Goal: Navigation & Orientation: Find specific page/section

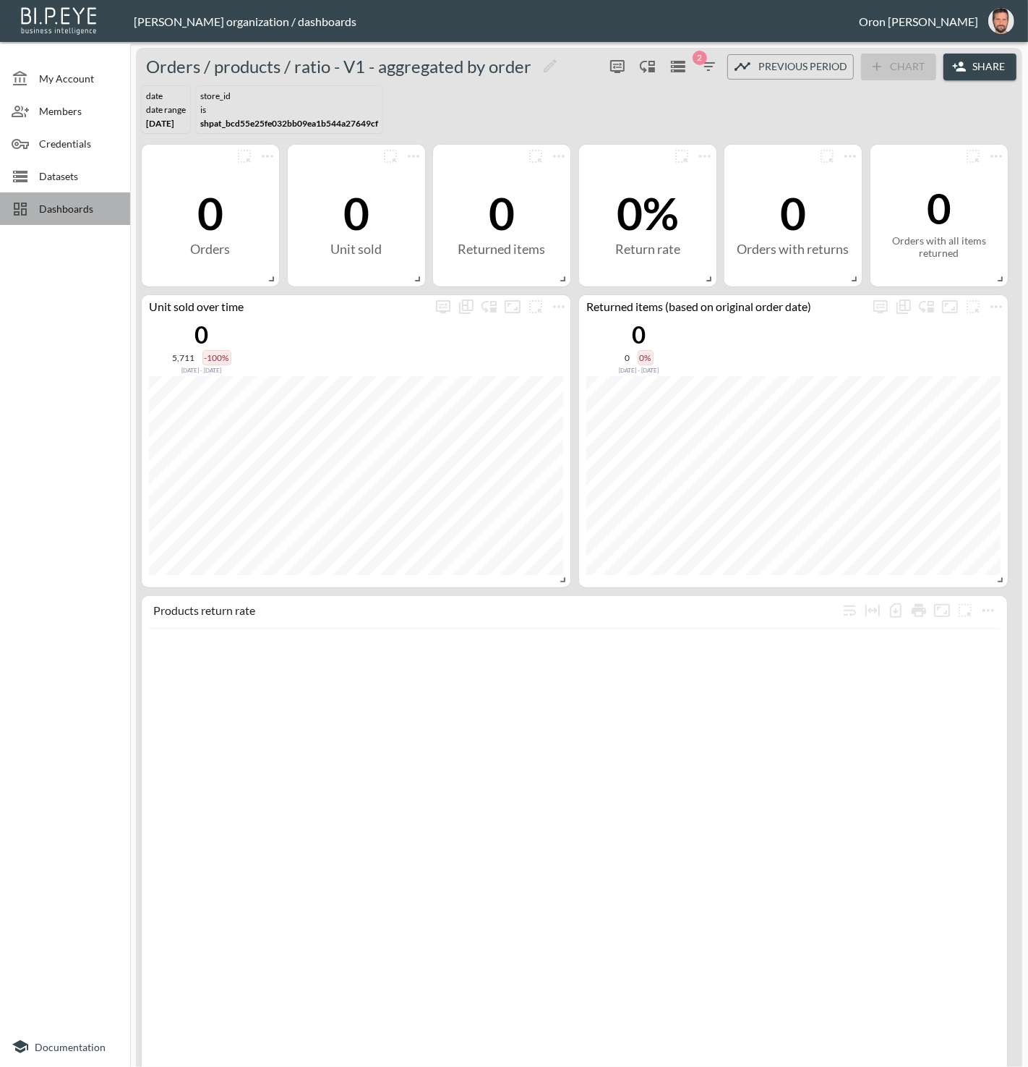
click at [94, 205] on span "Dashboards" at bounding box center [79, 208] width 80 height 15
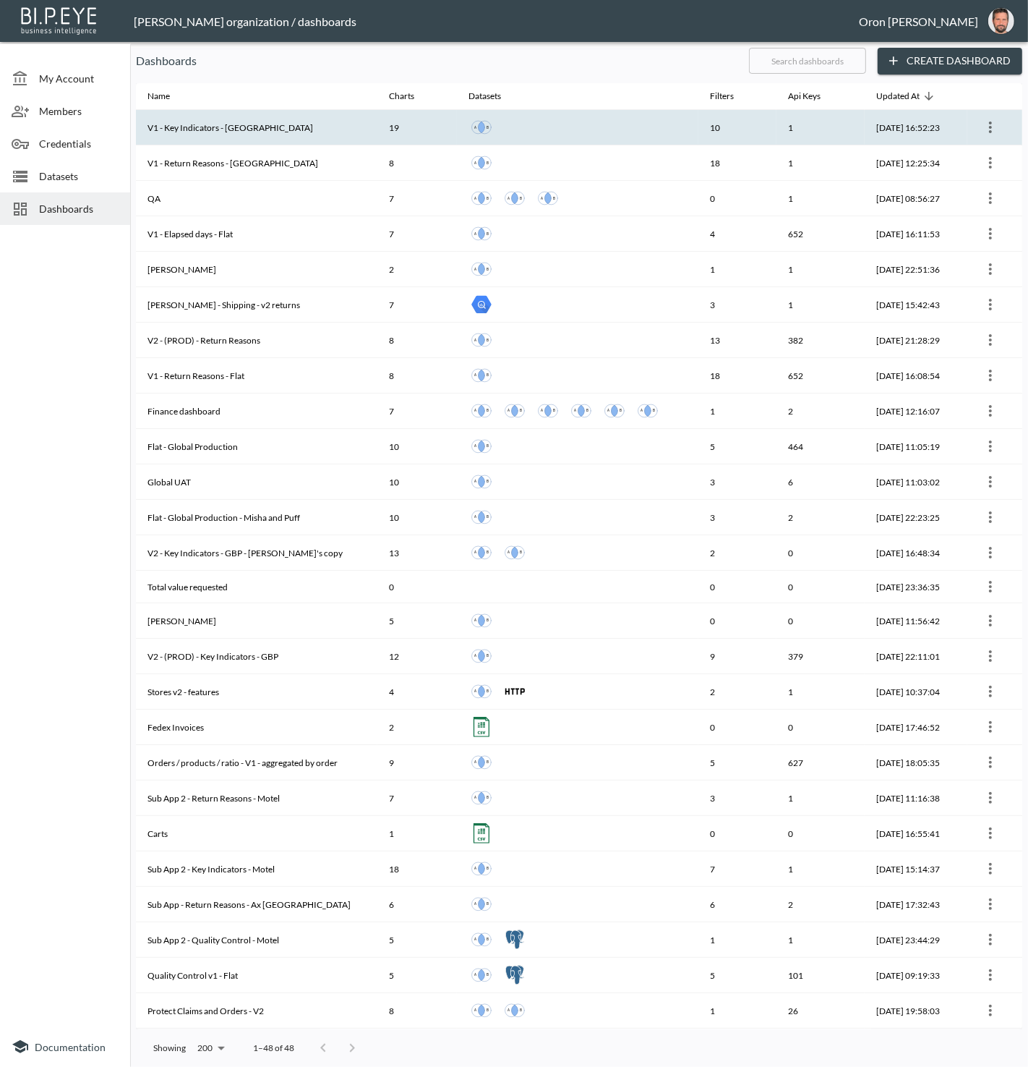
click at [237, 141] on th "V1 - Key Indicators - Tala UK" at bounding box center [257, 127] width 242 height 35
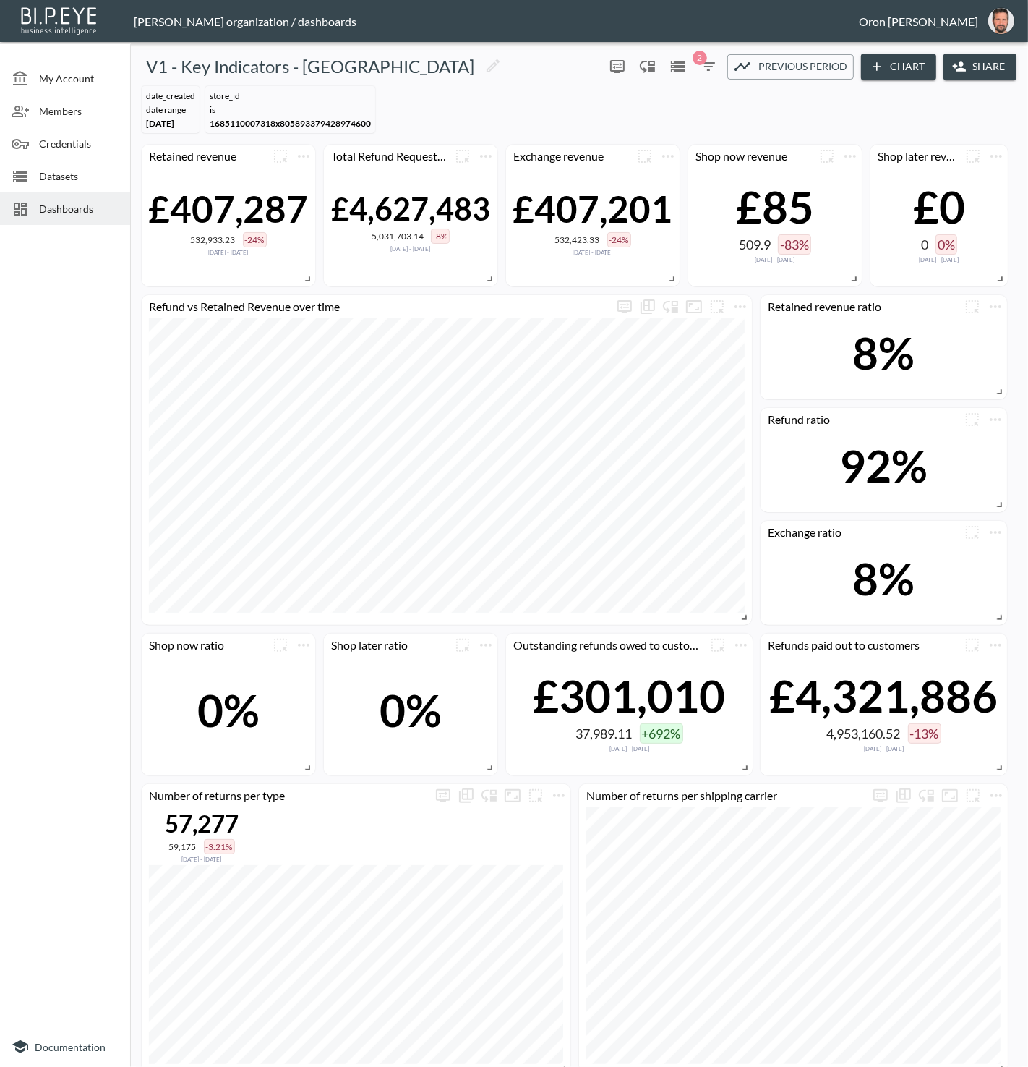
click at [76, 201] on span "Dashboards" at bounding box center [79, 208] width 80 height 15
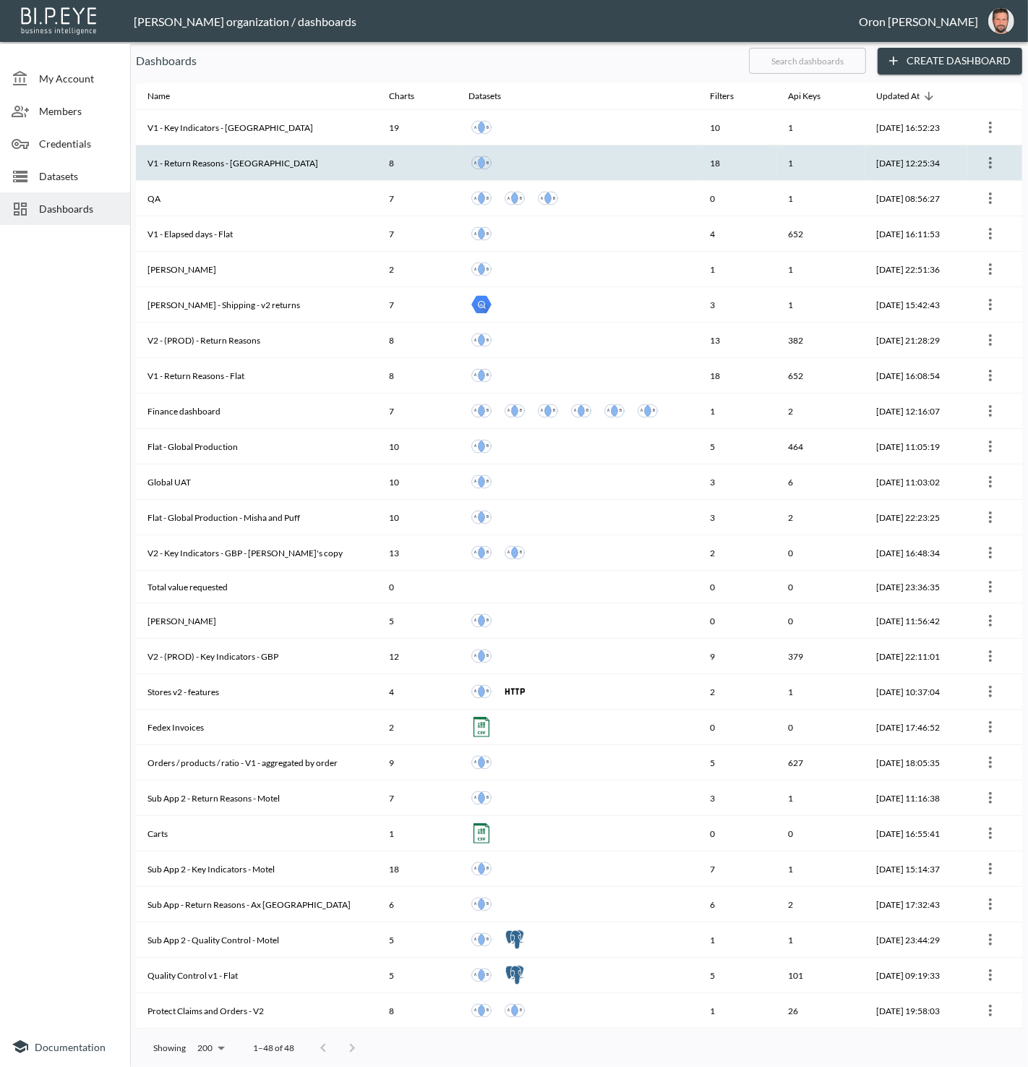
click at [294, 157] on th "V1 - Return Reasons - [GEOGRAPHIC_DATA]" at bounding box center [257, 162] width 242 height 35
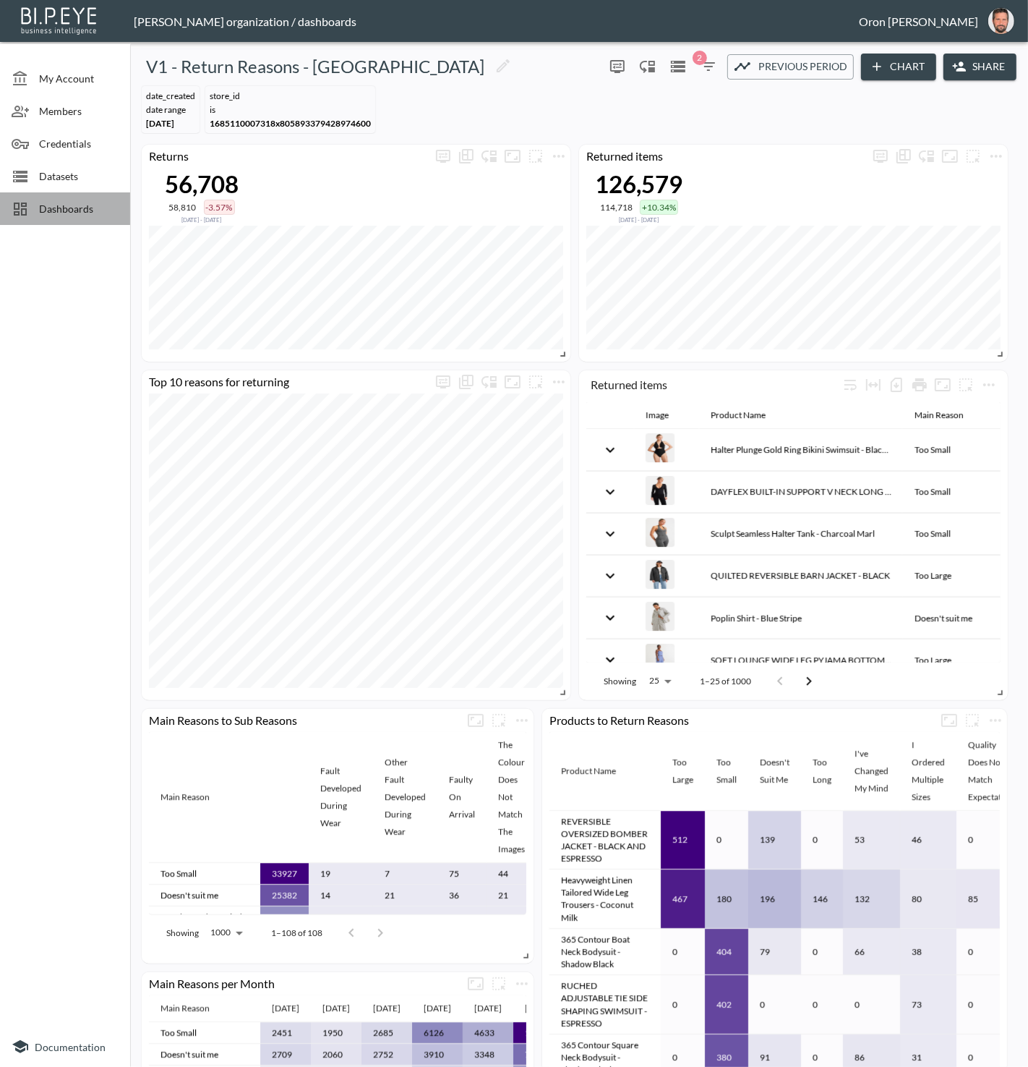
click at [99, 210] on span "Dashboards" at bounding box center [79, 208] width 80 height 15
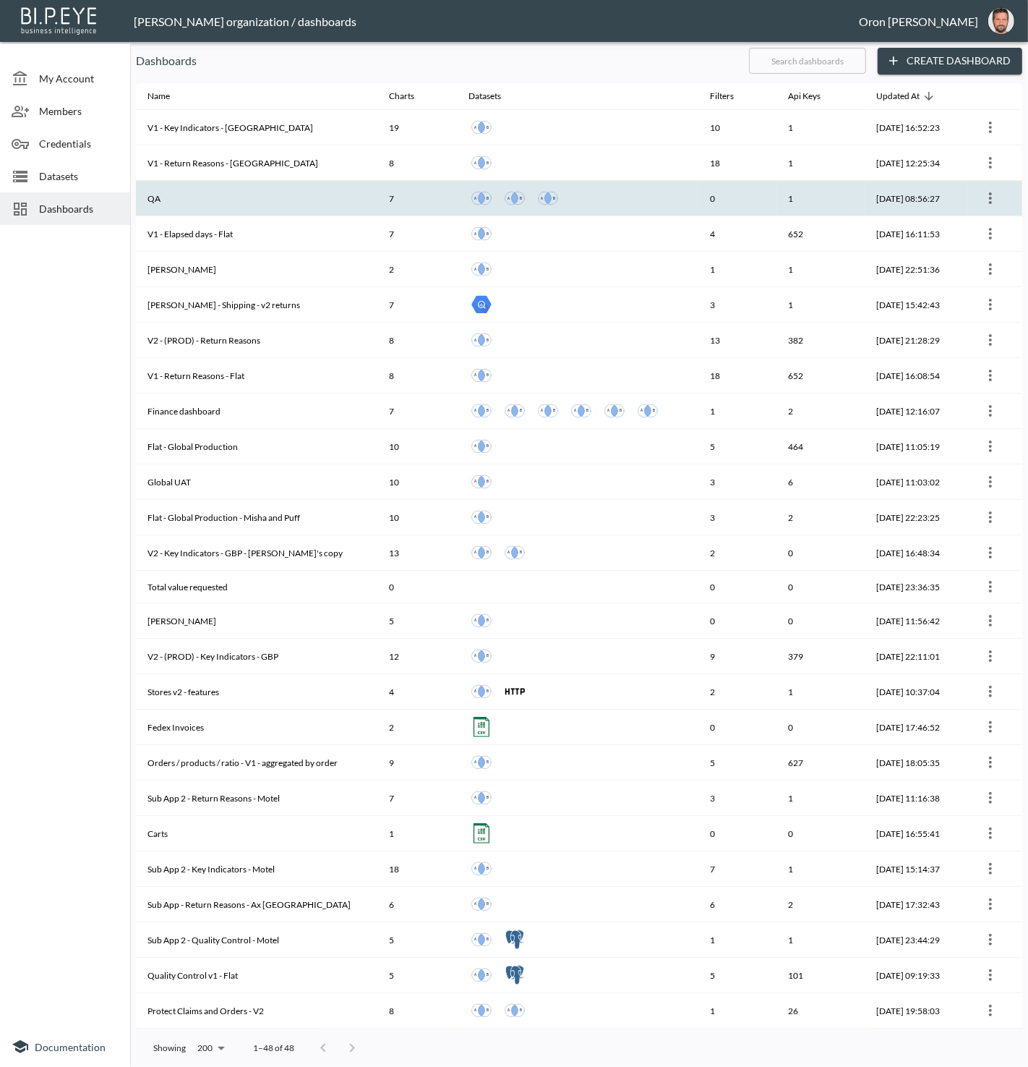
click at [209, 195] on th "QA" at bounding box center [257, 198] width 242 height 35
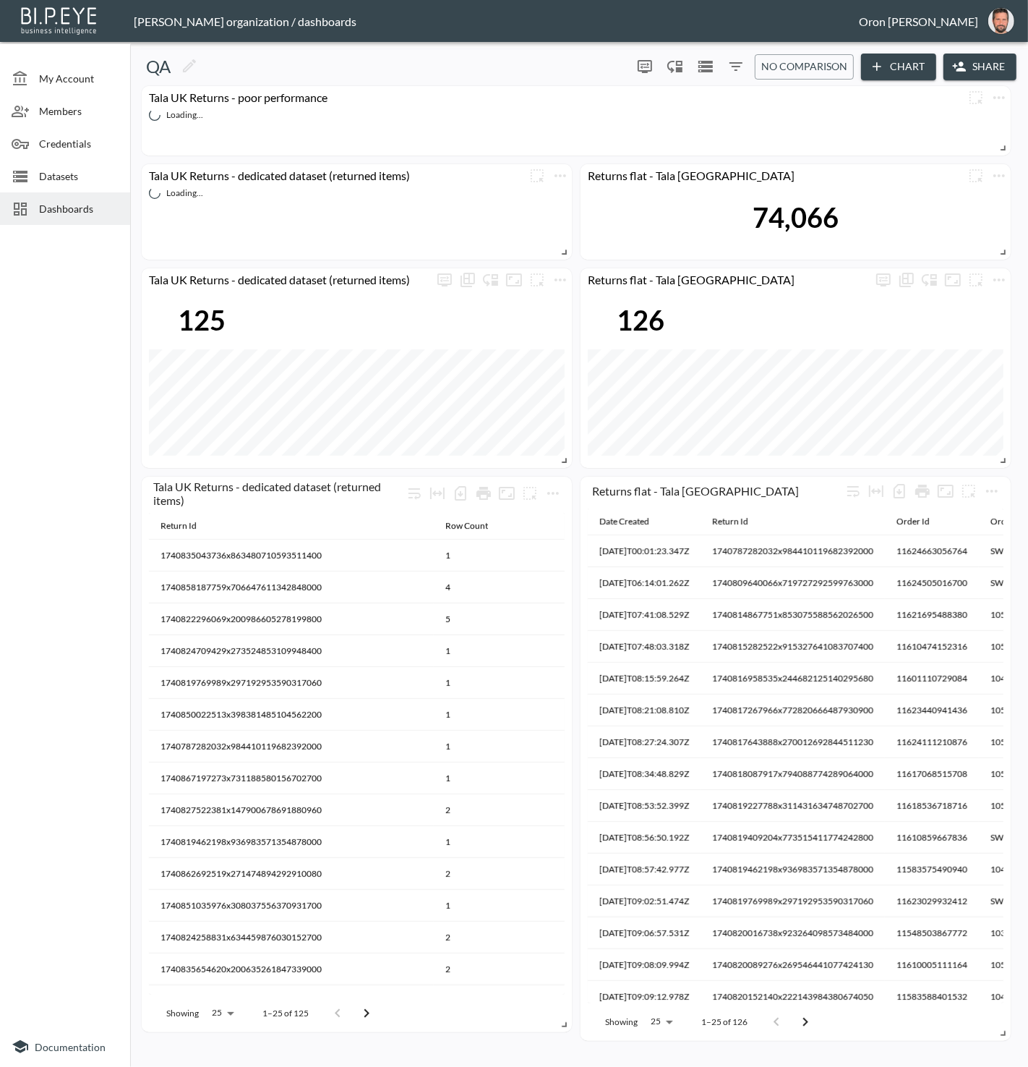
click at [85, 204] on span "Dashboards" at bounding box center [79, 208] width 80 height 15
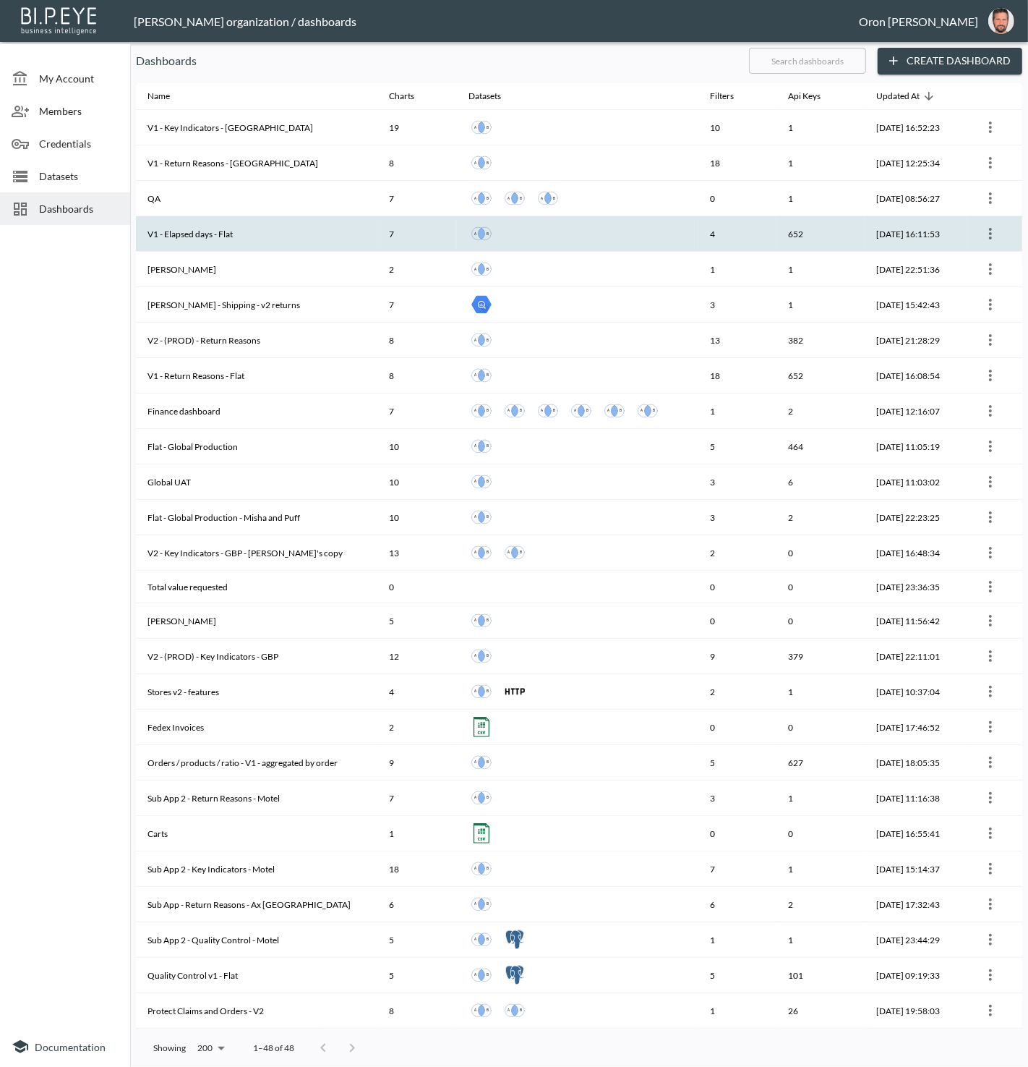
click at [142, 232] on th "V1 - Elapsed days - Flat" at bounding box center [257, 233] width 242 height 35
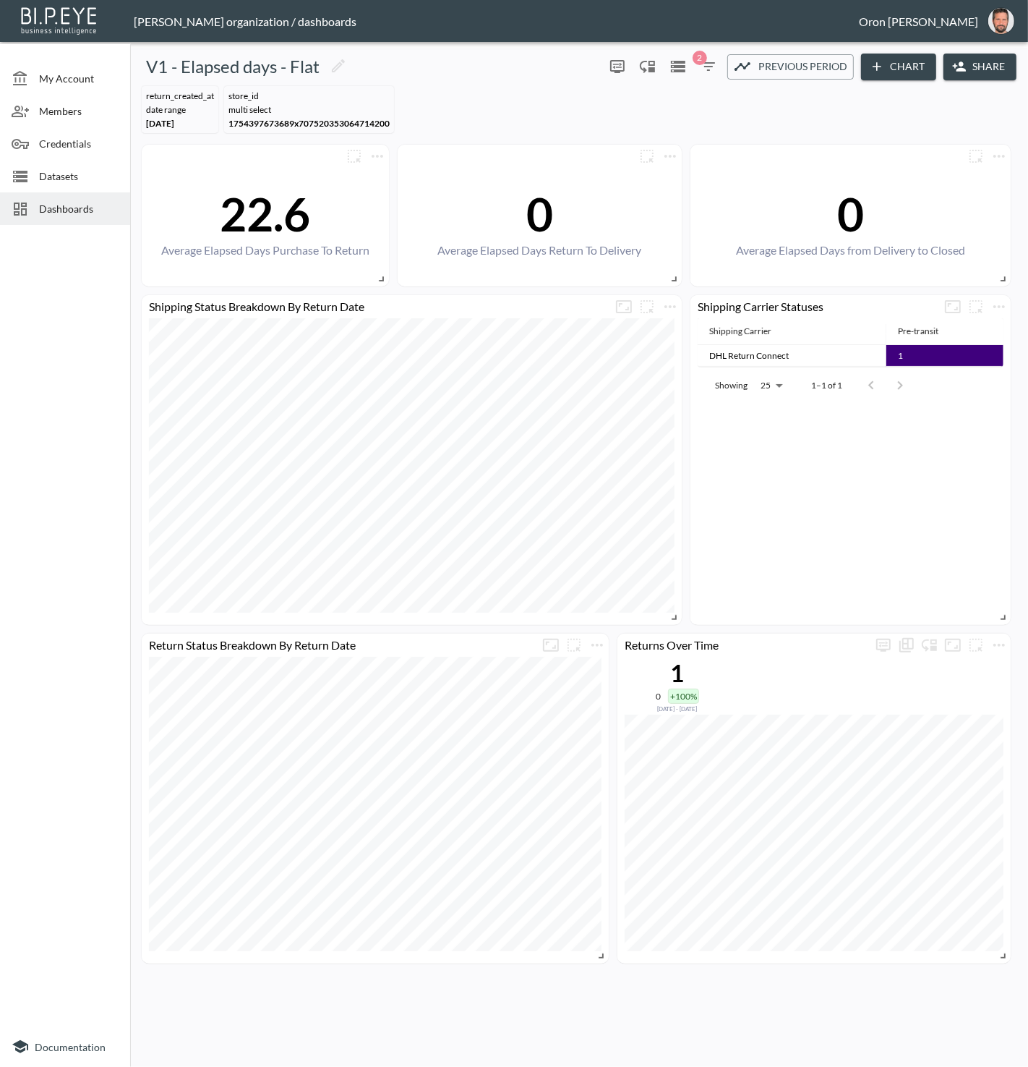
click at [50, 207] on span "Dashboards" at bounding box center [79, 208] width 80 height 15
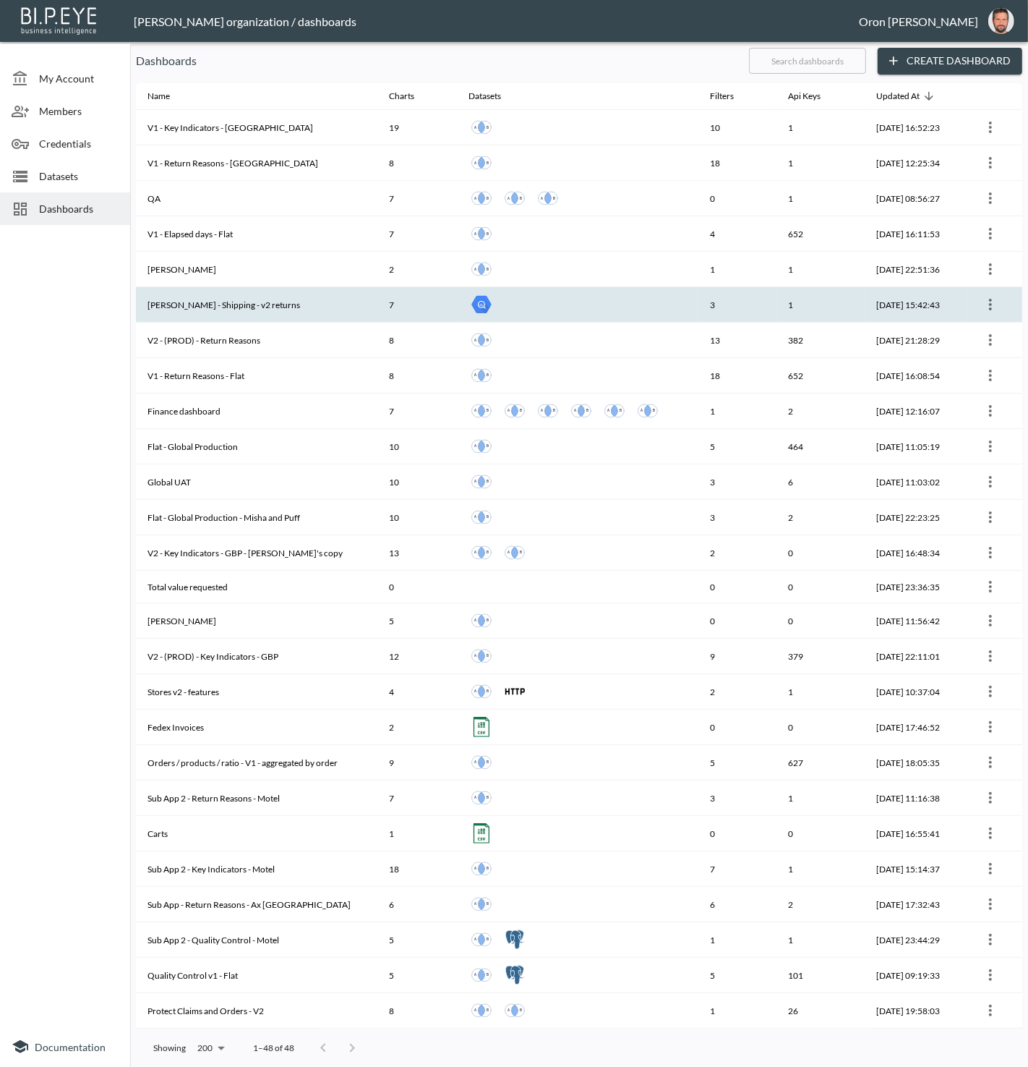
click at [190, 295] on th "[PERSON_NAME] - Shipping - v2 returns" at bounding box center [257, 304] width 242 height 35
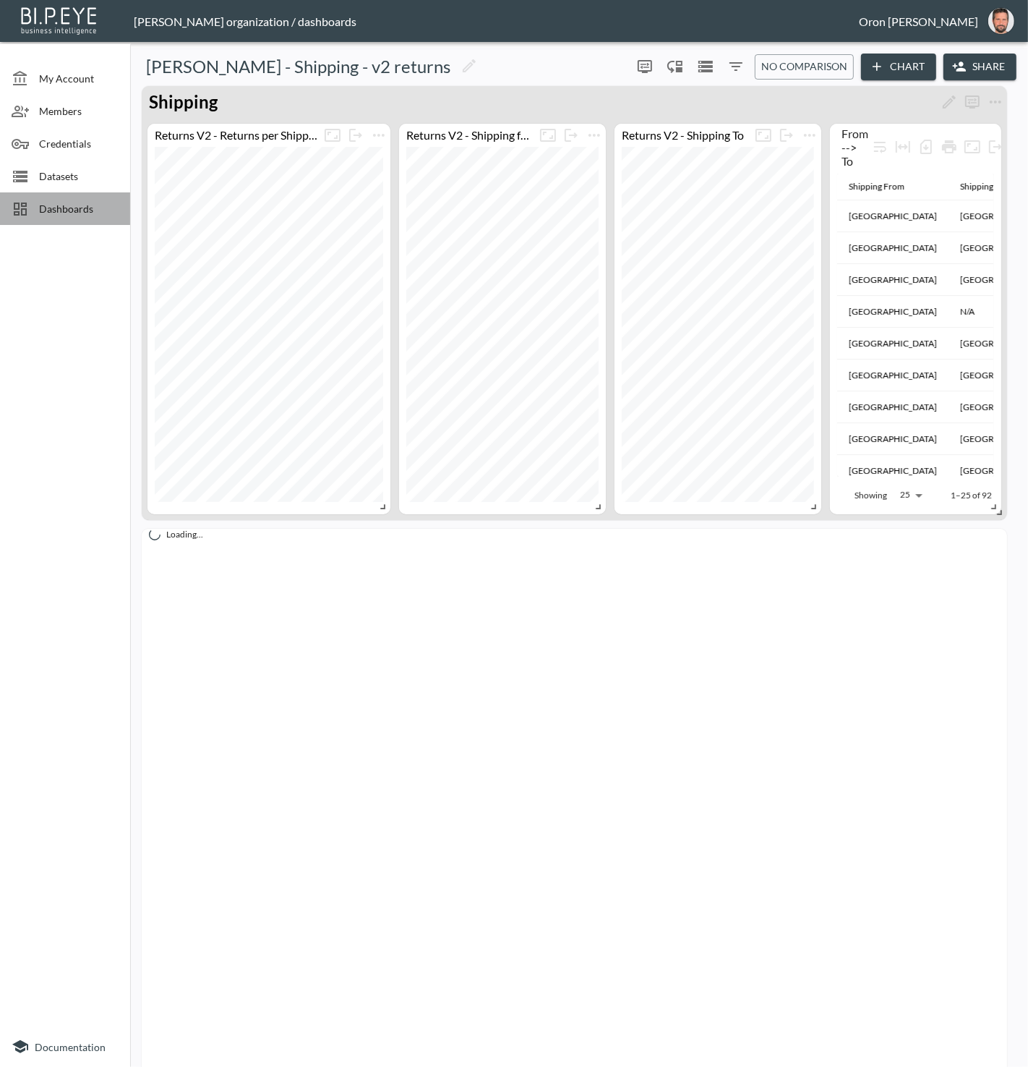
click at [33, 206] on div at bounding box center [25, 208] width 27 height 17
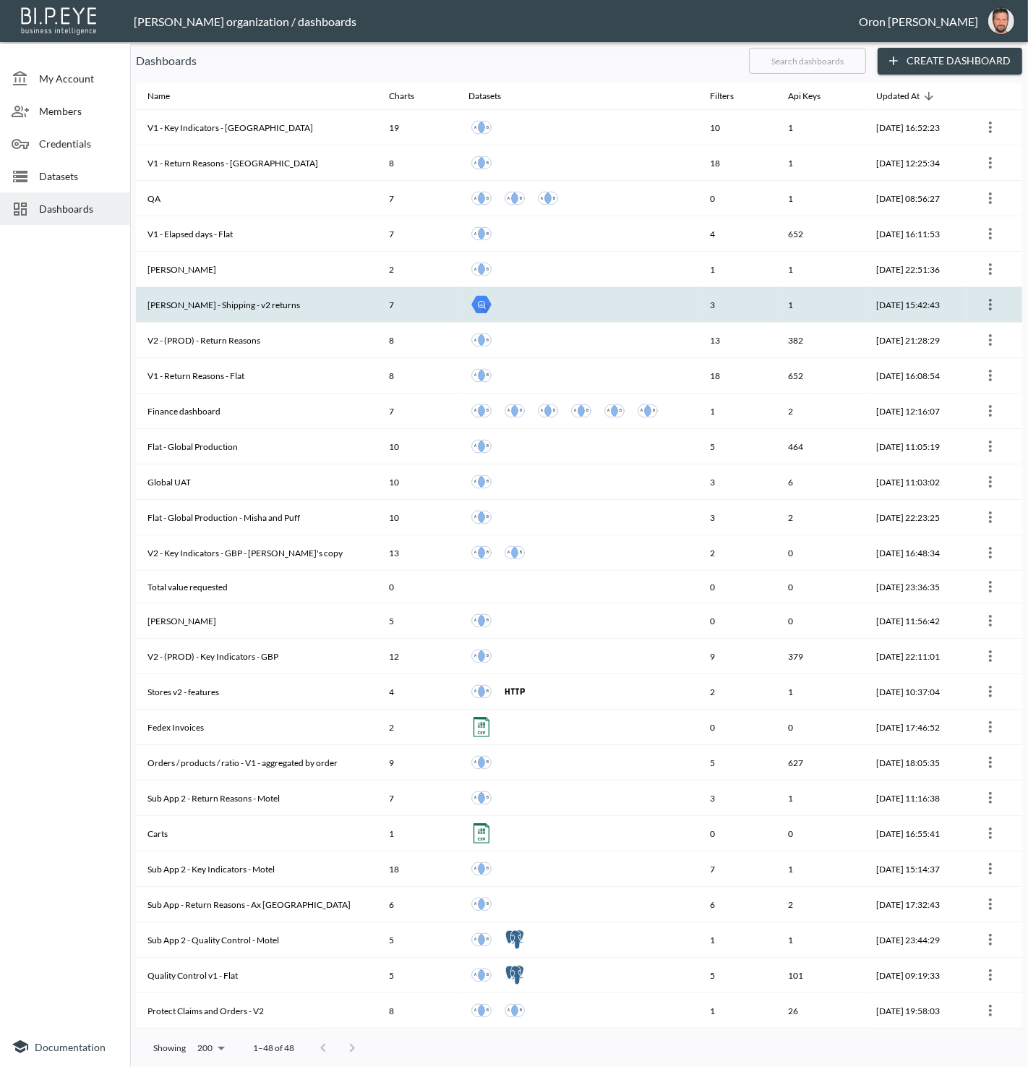
click at [186, 304] on th "[PERSON_NAME] - Shipping - v2 returns" at bounding box center [257, 304] width 242 height 35
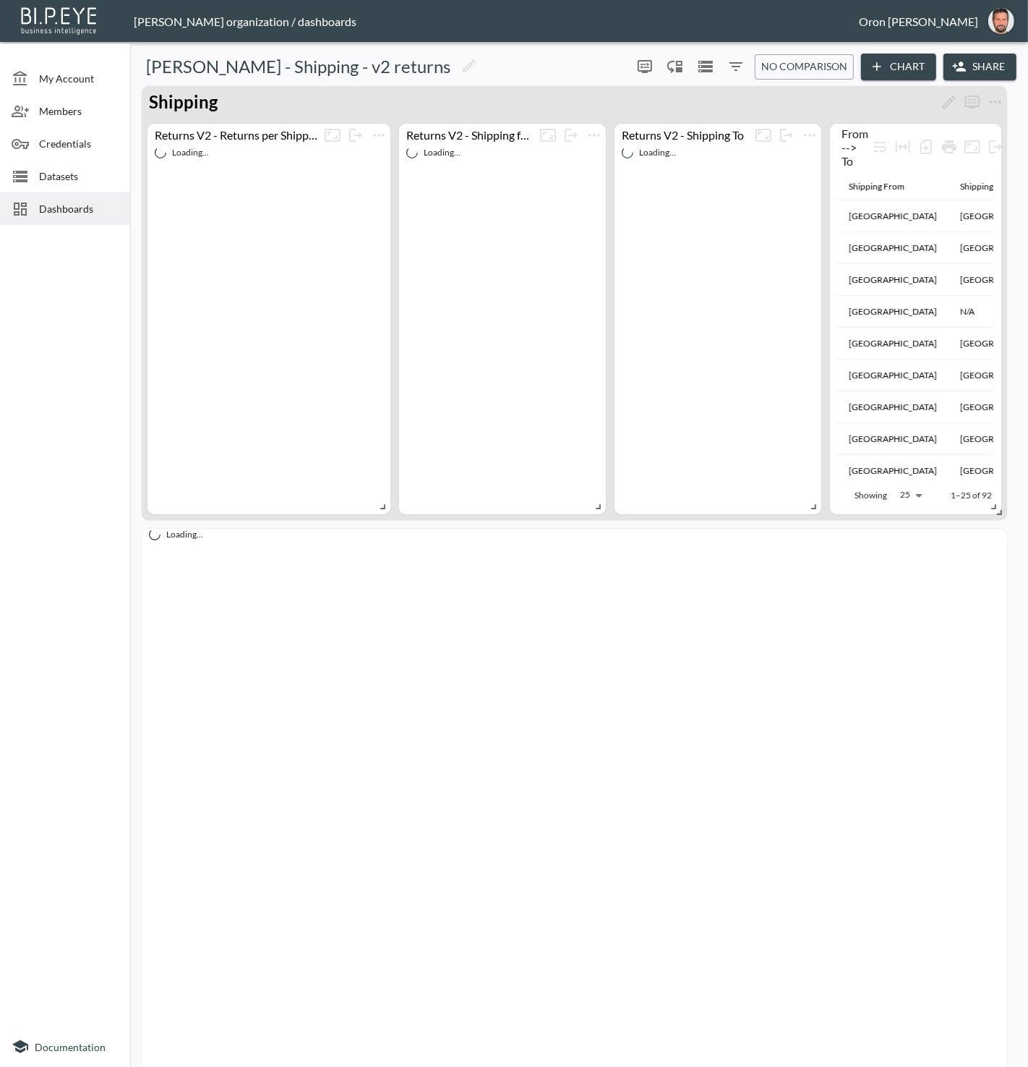
click at [57, 212] on span "Dashboards" at bounding box center [79, 208] width 80 height 15
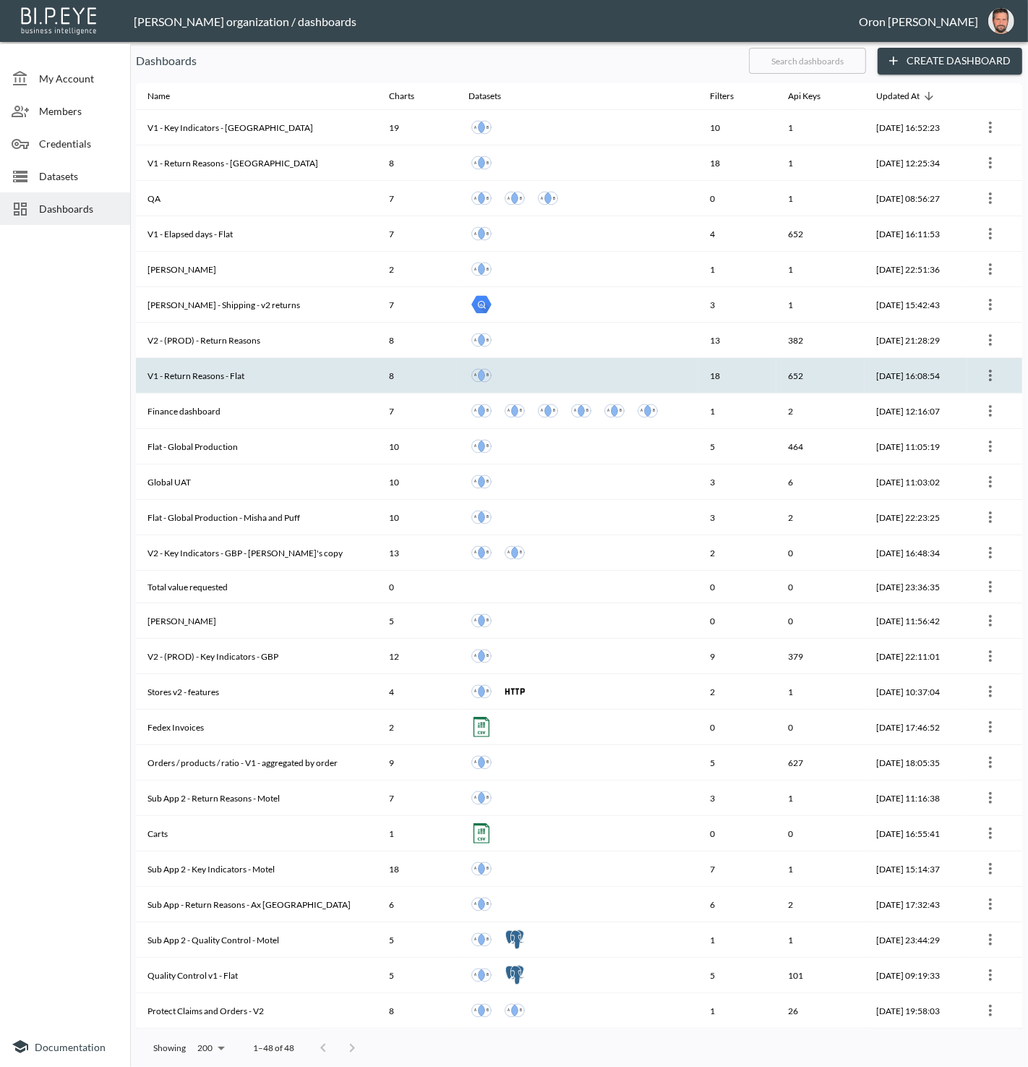
click at [210, 369] on th "V1 - Return Reasons - Flat" at bounding box center [257, 375] width 242 height 35
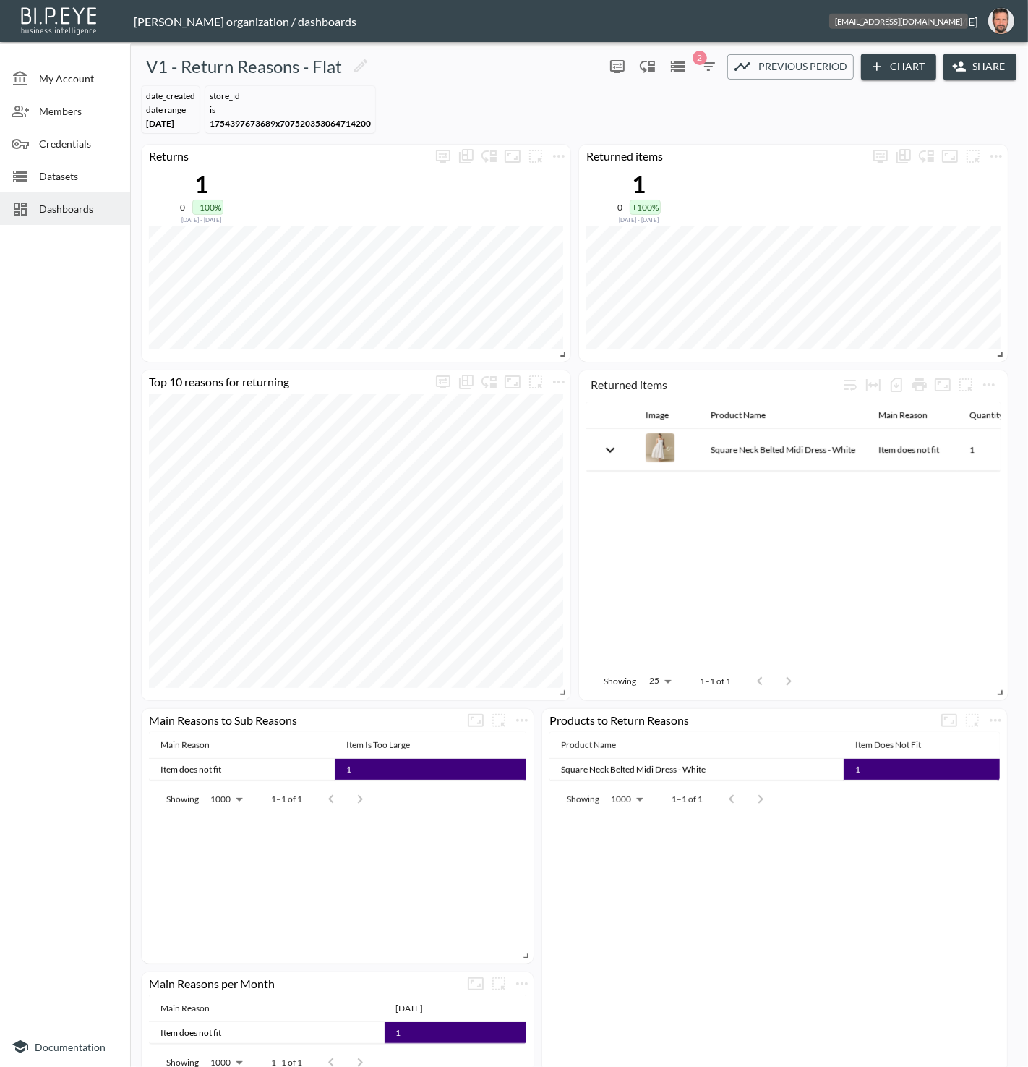
click at [992, 21] on img "oron@bipeye.com" at bounding box center [1002, 21] width 26 height 26
click at [989, 57] on li "Switch Organization" at bounding box center [965, 57] width 124 height 26
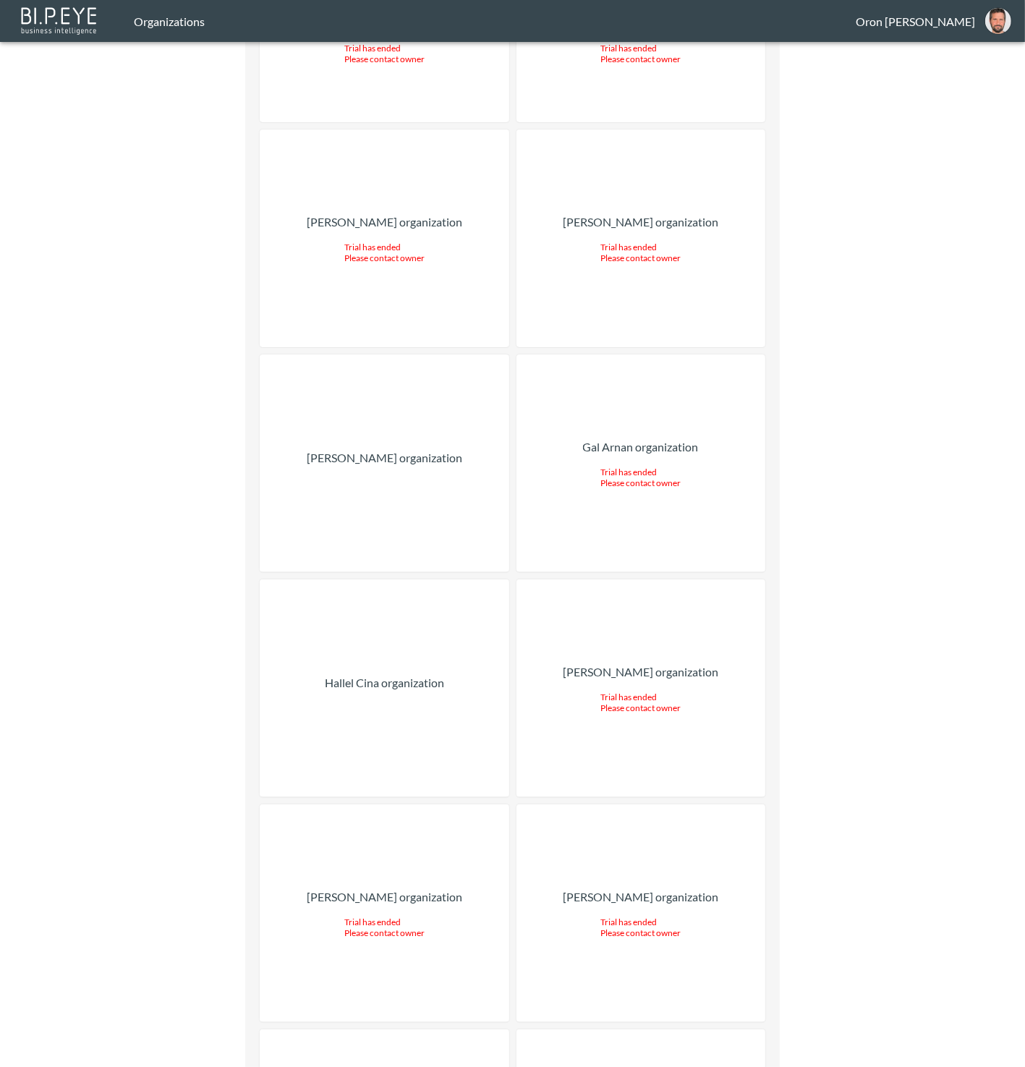
scroll to position [23112, 0]
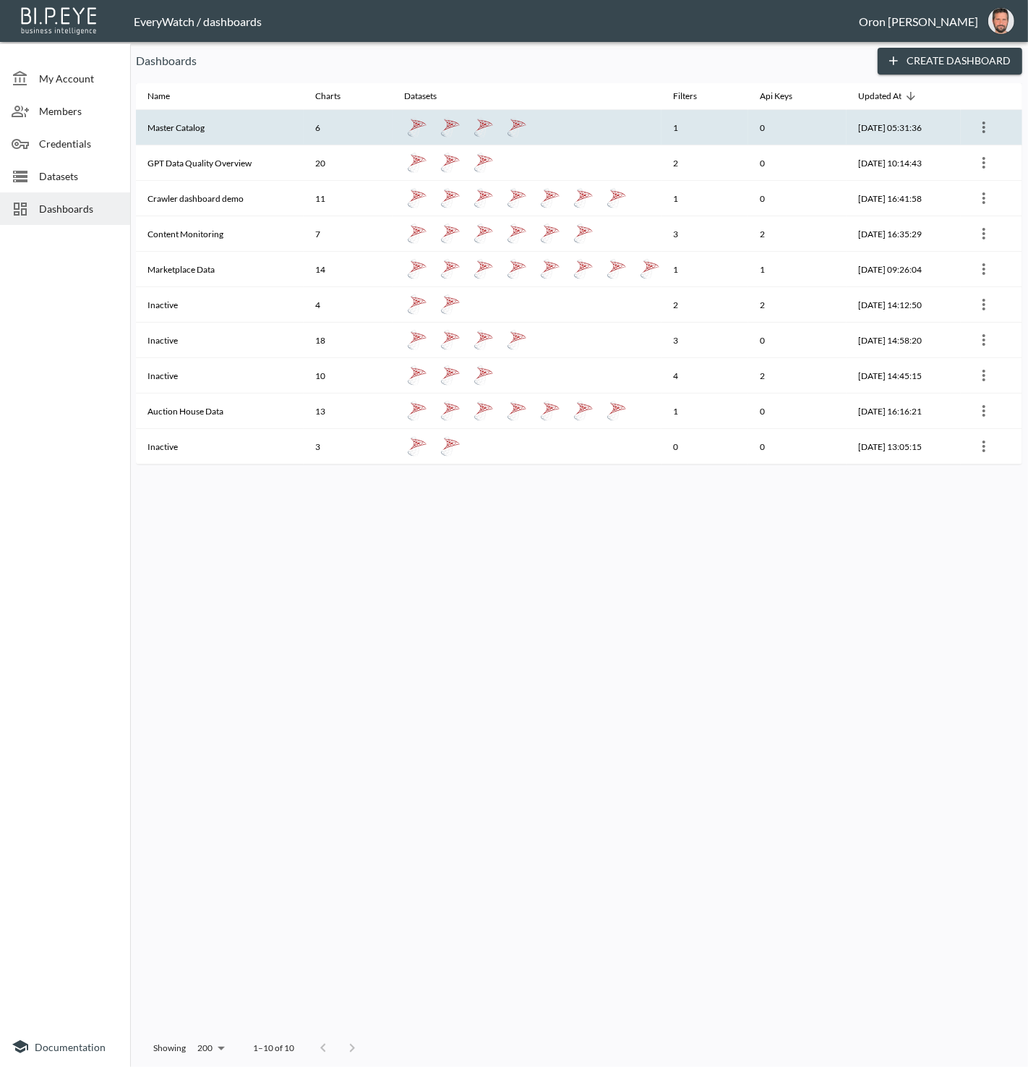
click at [206, 129] on th "Master Catalog" at bounding box center [220, 127] width 168 height 35
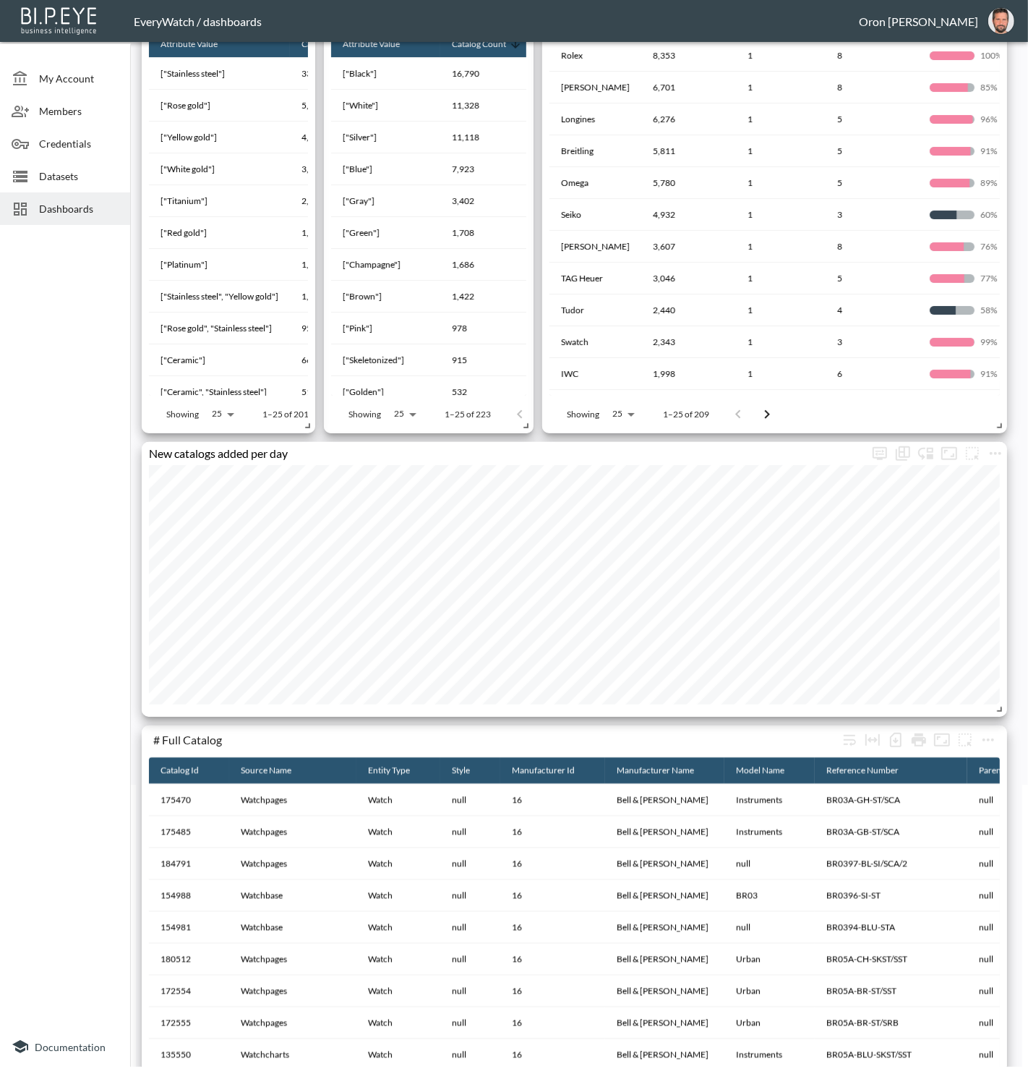
scroll to position [333, 0]
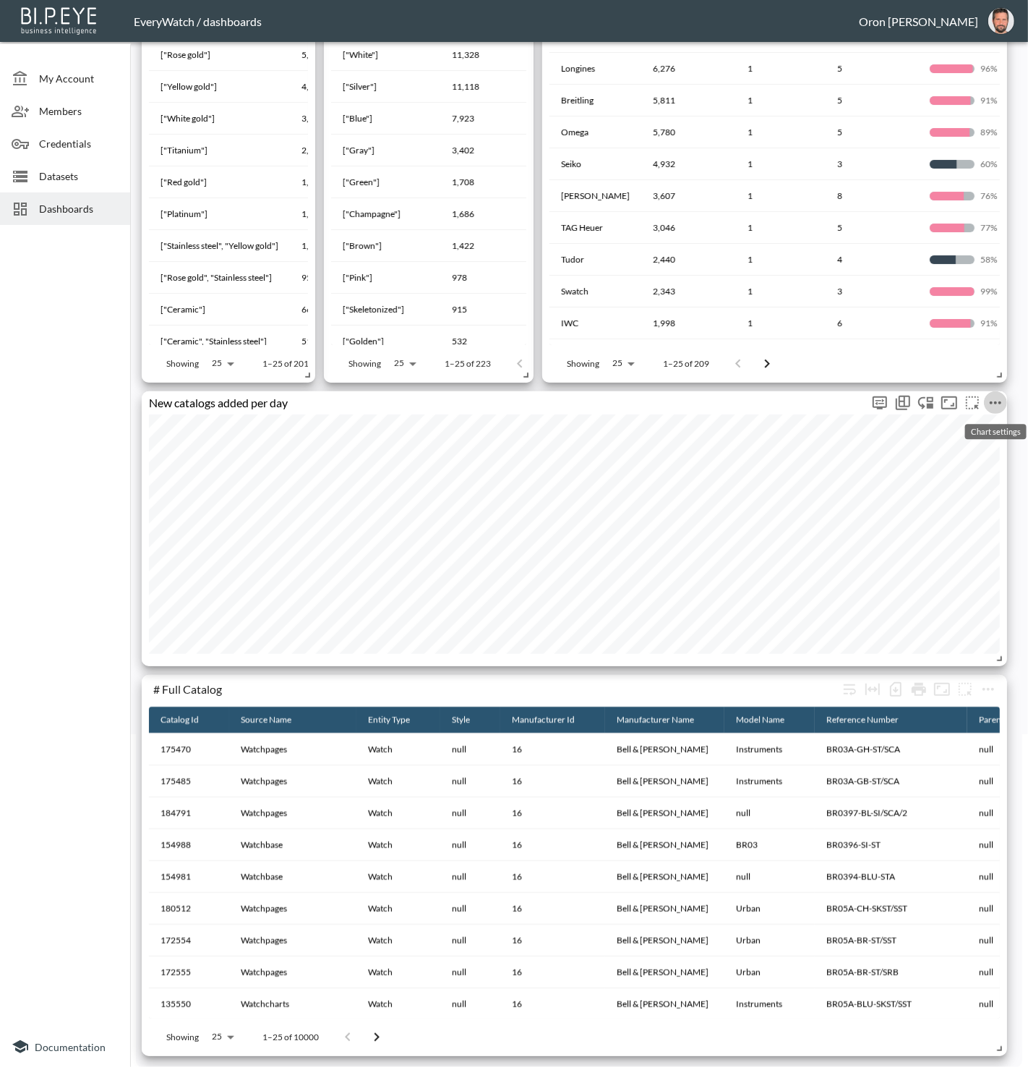
click at [991, 398] on icon "more" at bounding box center [995, 402] width 17 height 17
click at [984, 419] on li "Edit" at bounding box center [956, 430] width 113 height 26
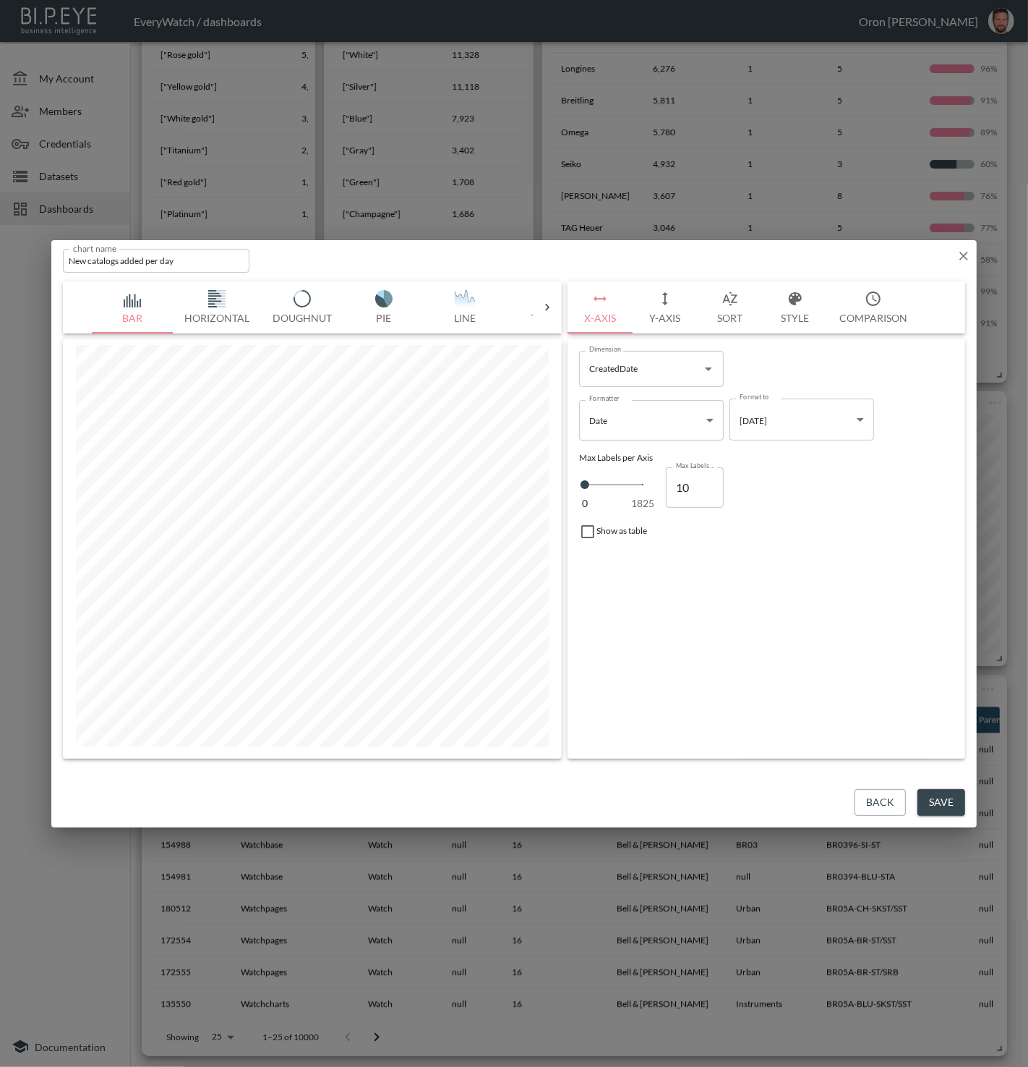
type input "9"
click at [705, 488] on input "9" at bounding box center [695, 487] width 58 height 41
type input "8"
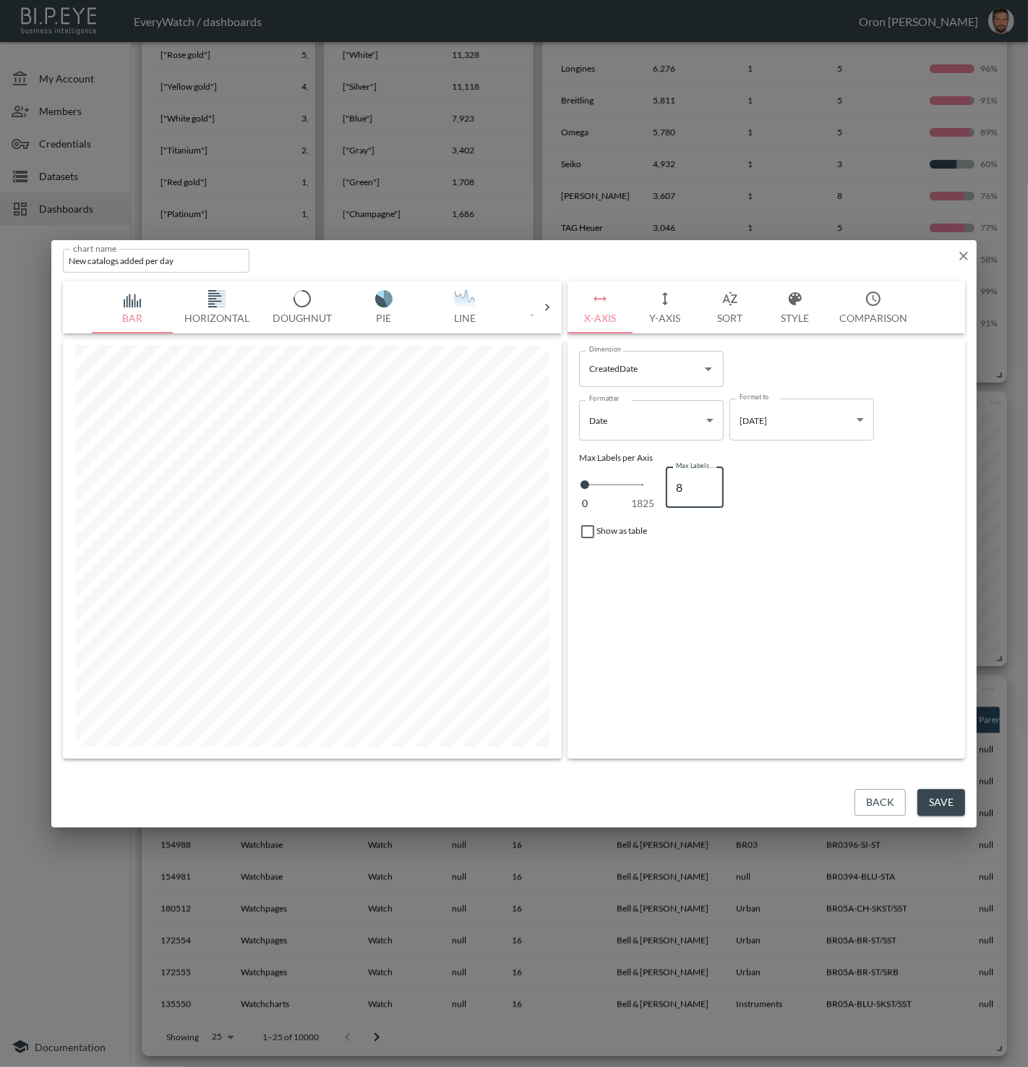
click at [705, 488] on input "8" at bounding box center [695, 487] width 58 height 41
type input "7"
click at [705, 488] on input "7" at bounding box center [695, 487] width 58 height 41
type input "6"
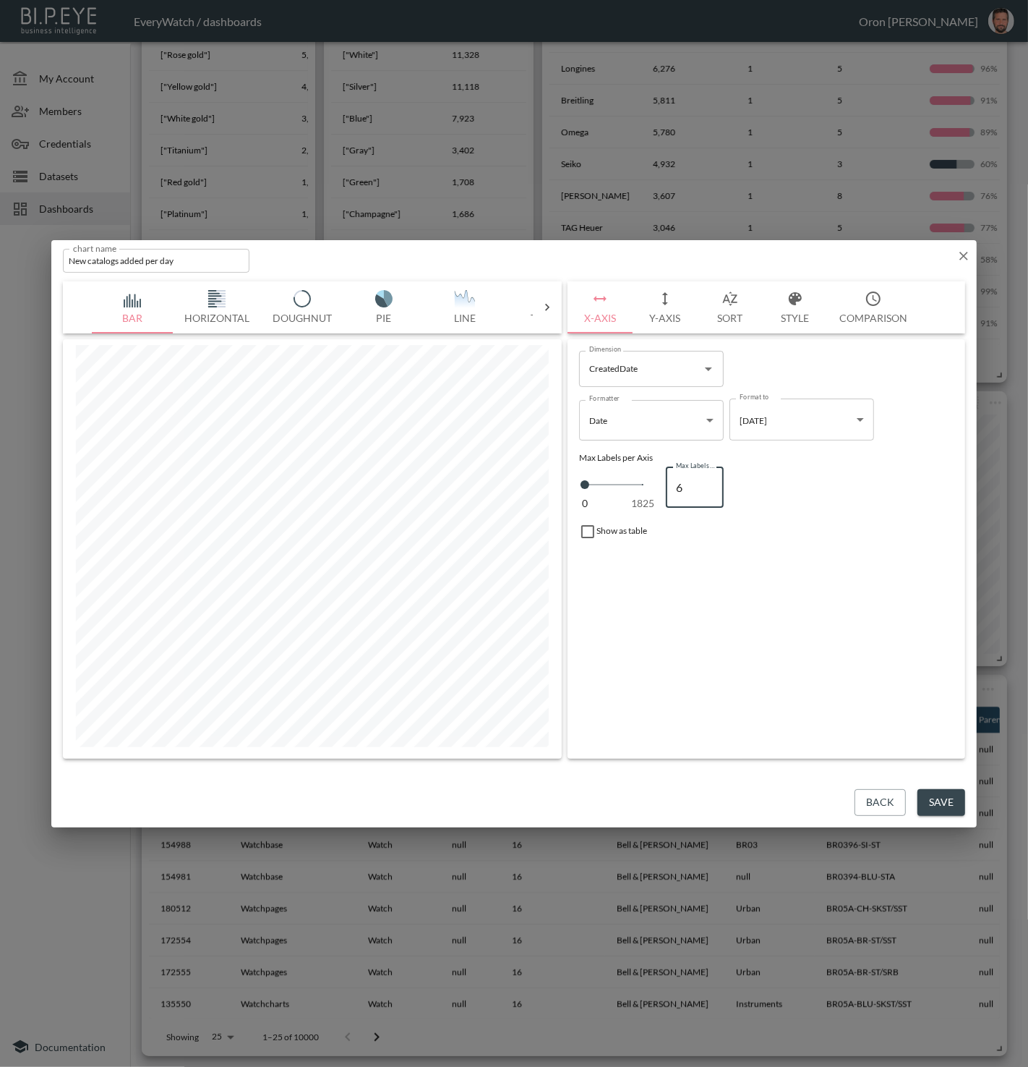
type input "6"
click at [705, 488] on input "6" at bounding box center [695, 487] width 58 height 41
type input "5"
click at [705, 488] on input "5" at bounding box center [695, 487] width 58 height 41
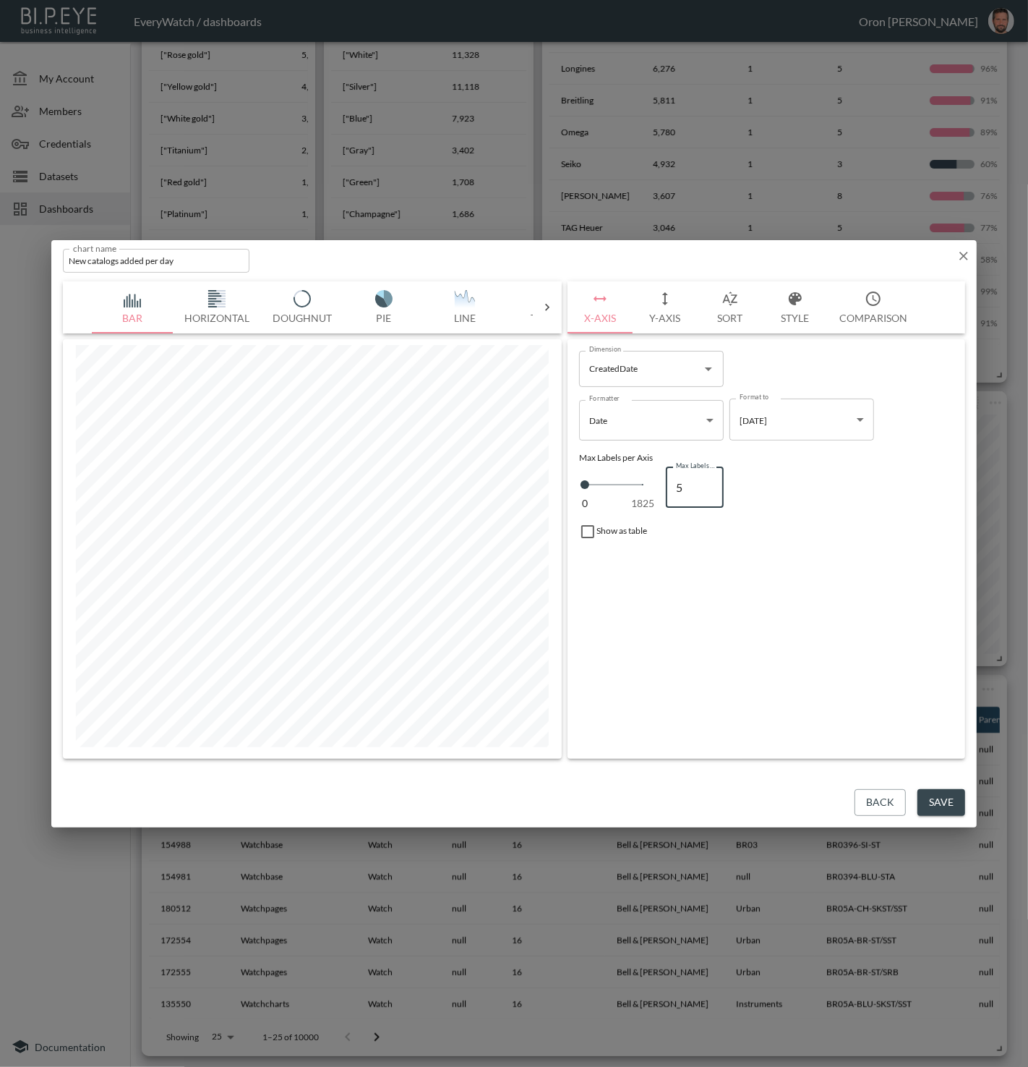
type input "4"
click at [705, 488] on input "4" at bounding box center [695, 487] width 58 height 41
click at [965, 258] on icon "button" at bounding box center [964, 256] width 14 height 14
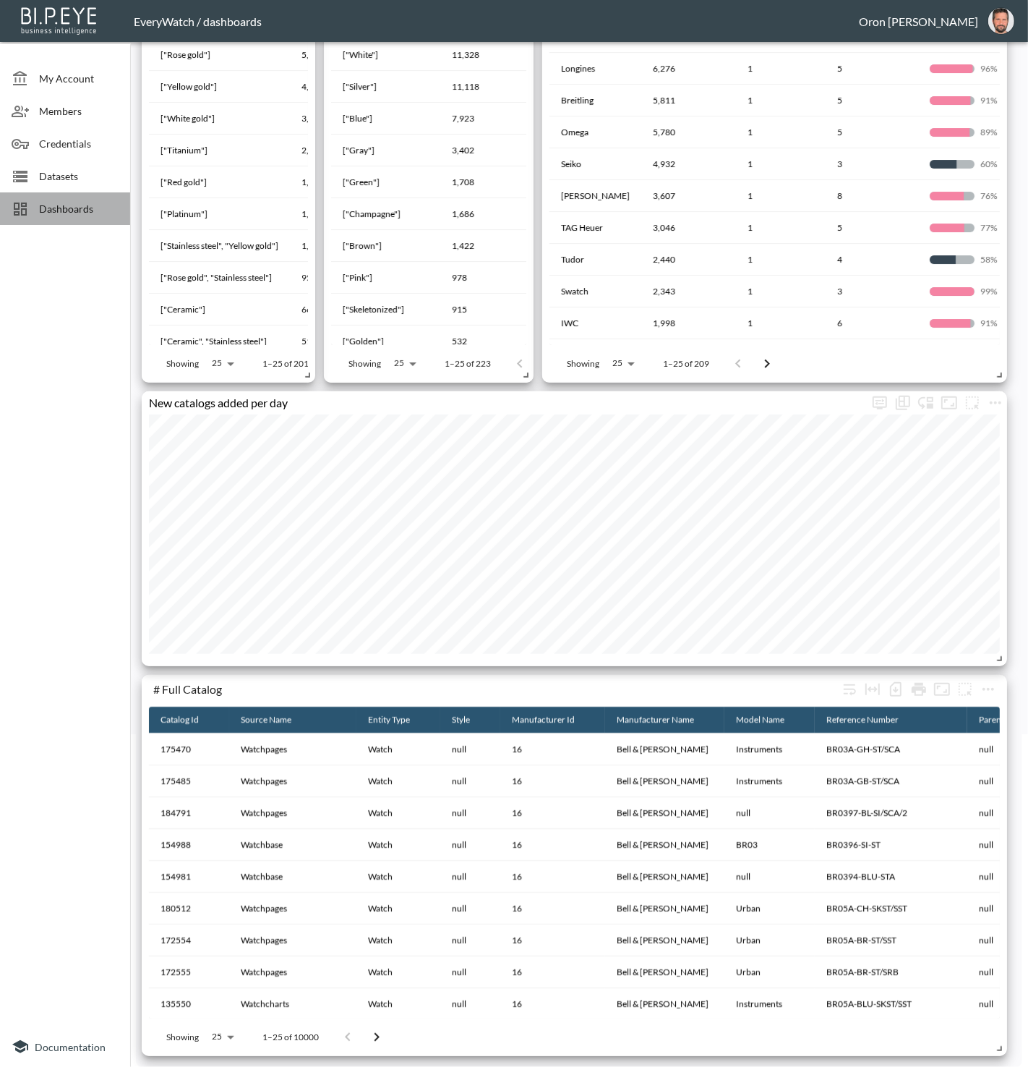
click at [69, 212] on span "Dashboards" at bounding box center [79, 208] width 80 height 15
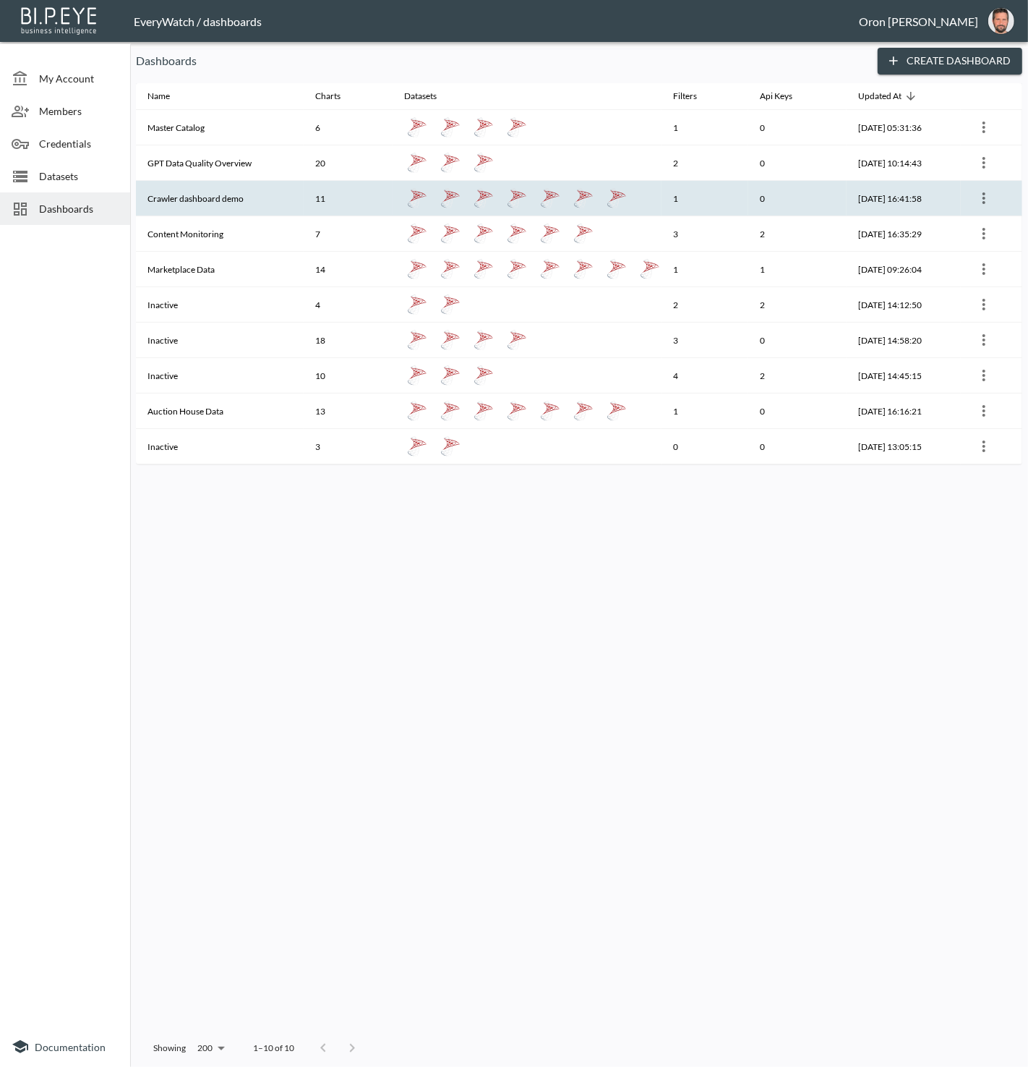
click at [237, 203] on th "Crawler dashboard demo" at bounding box center [220, 198] width 168 height 35
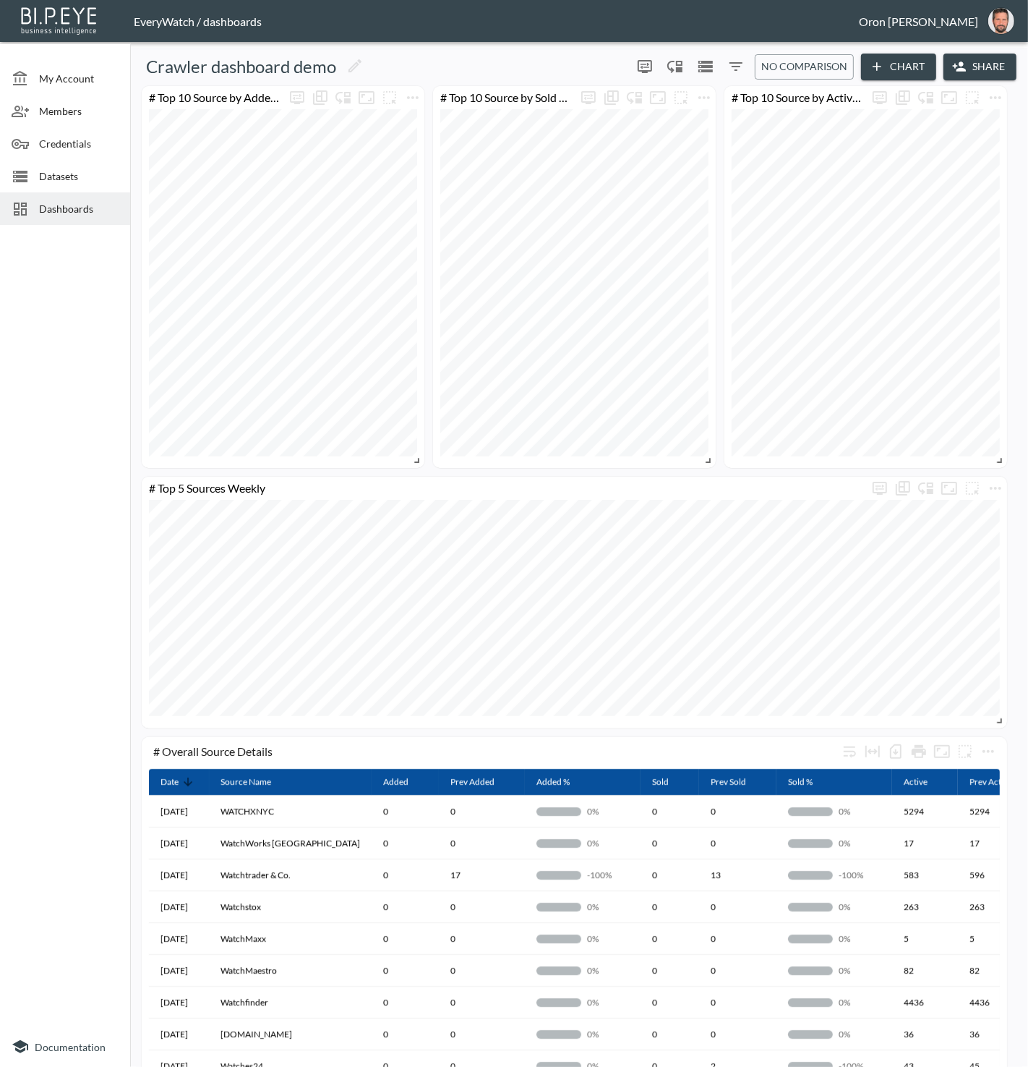
click at [51, 209] on span "Dashboards" at bounding box center [79, 208] width 80 height 15
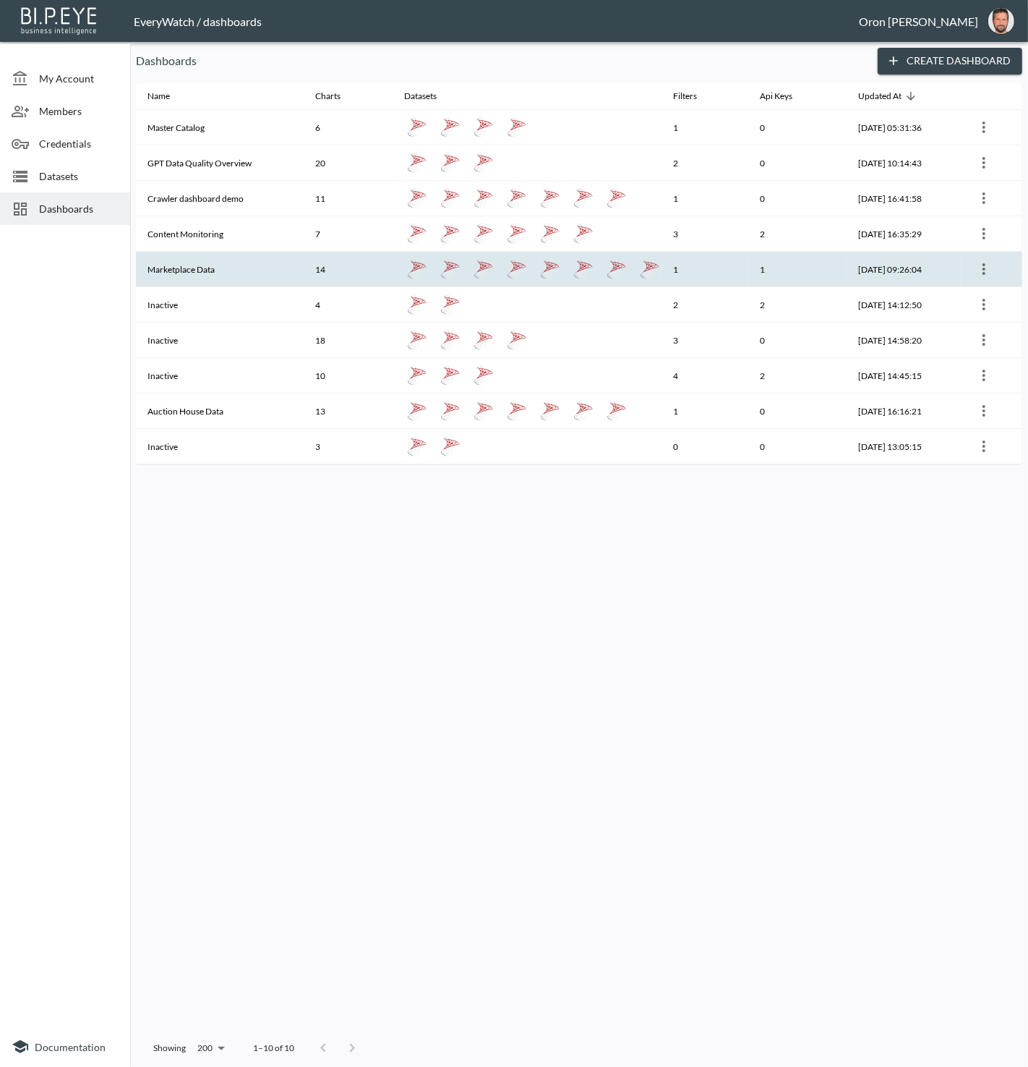
click at [175, 253] on th "Marketplace Data" at bounding box center [220, 269] width 168 height 35
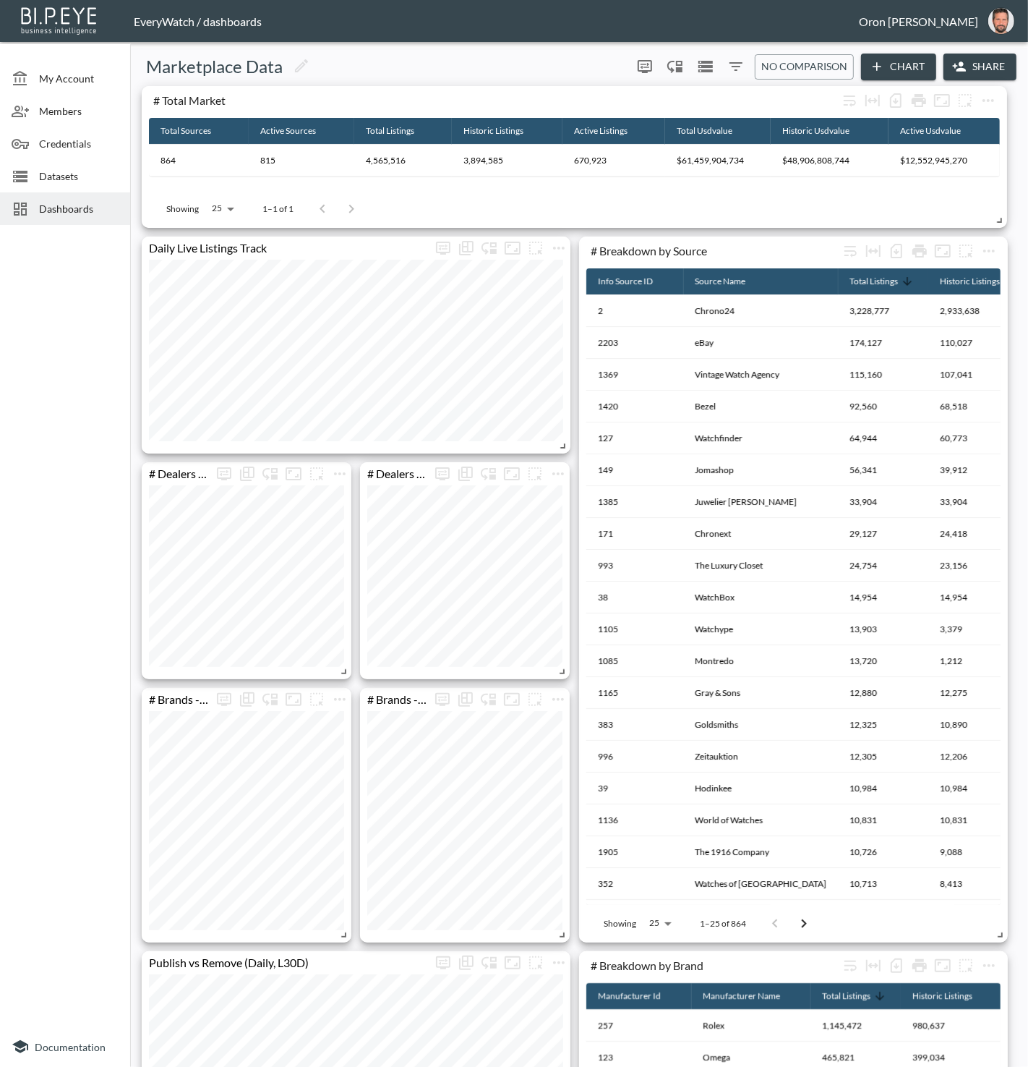
scroll to position [5, 0]
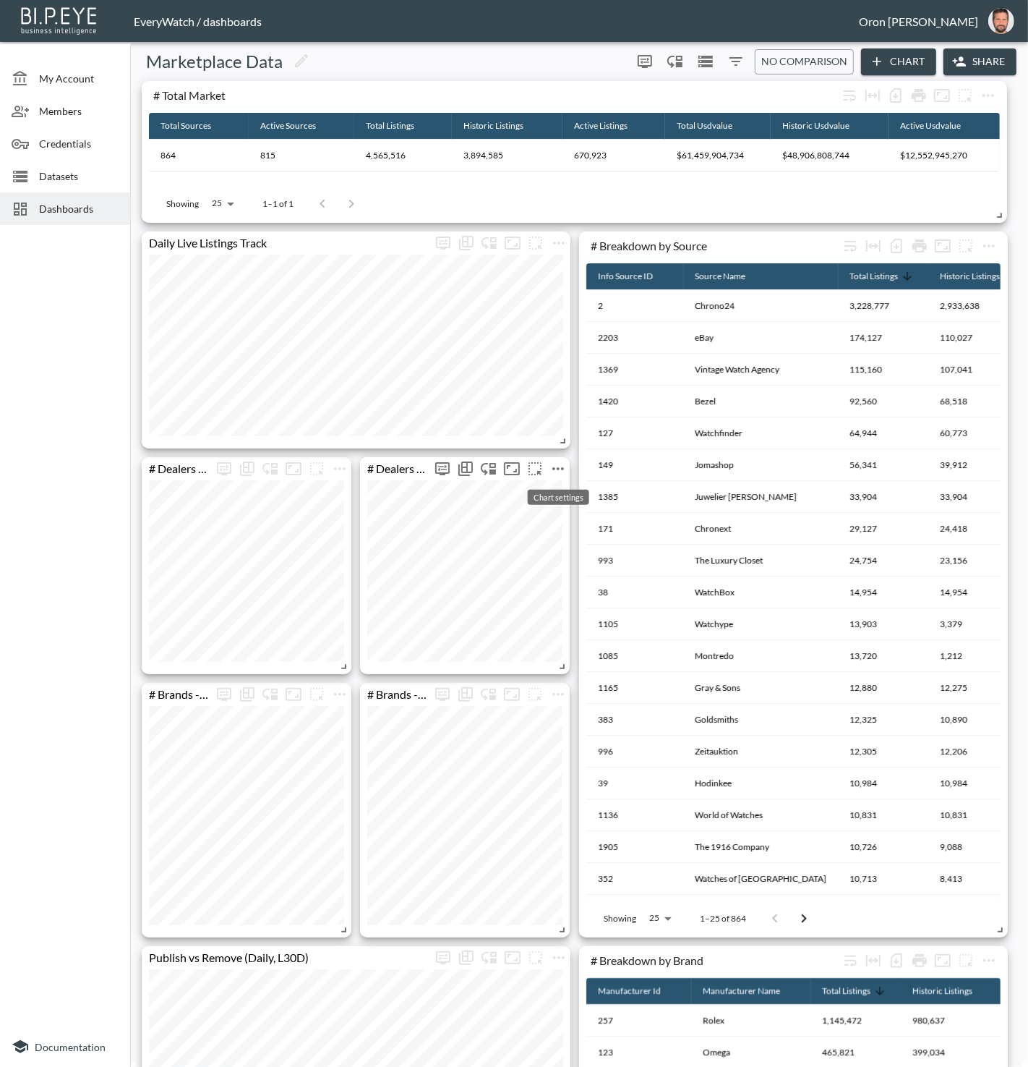
click at [557, 467] on icon "more" at bounding box center [559, 468] width 12 height 3
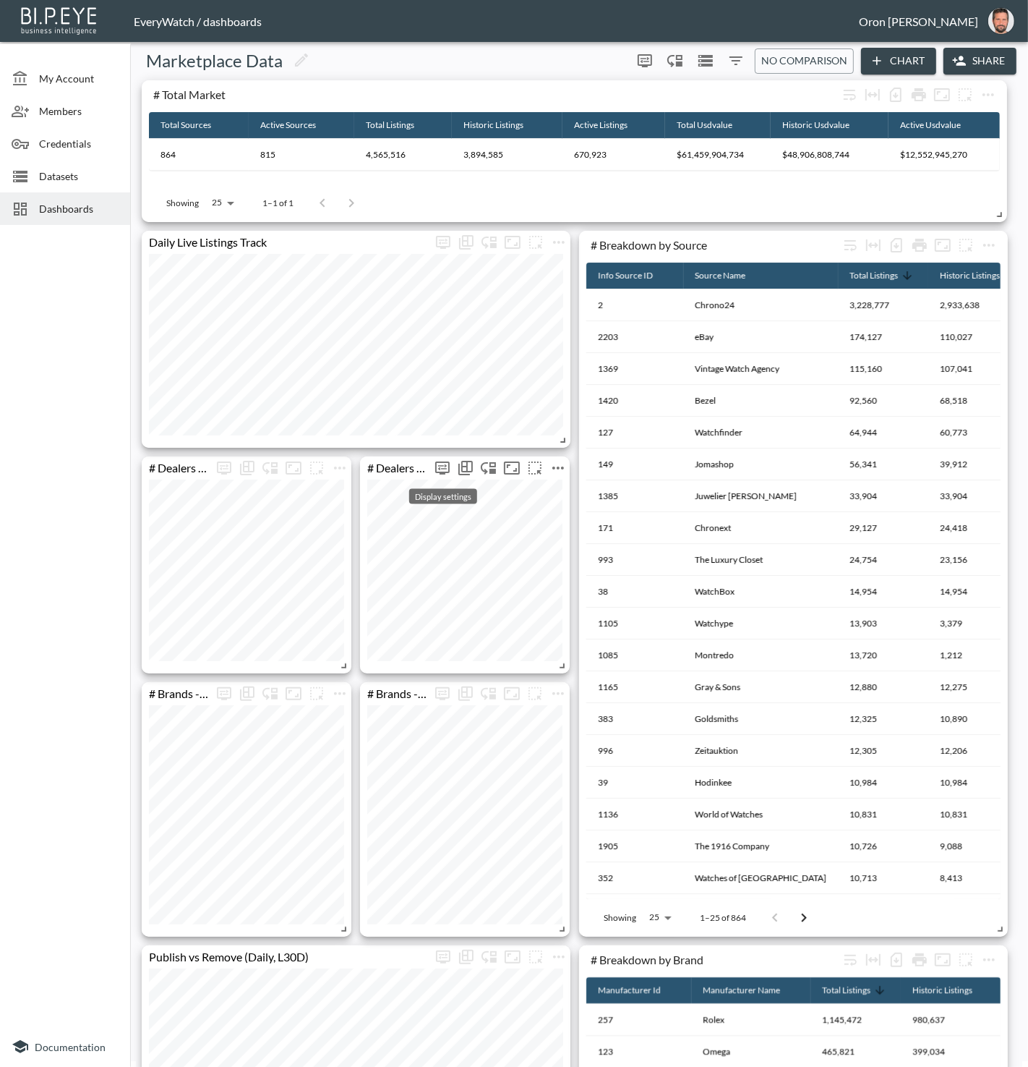
click at [448, 465] on icon "more" at bounding box center [442, 467] width 14 height 13
type input "1278"
type input "1392"
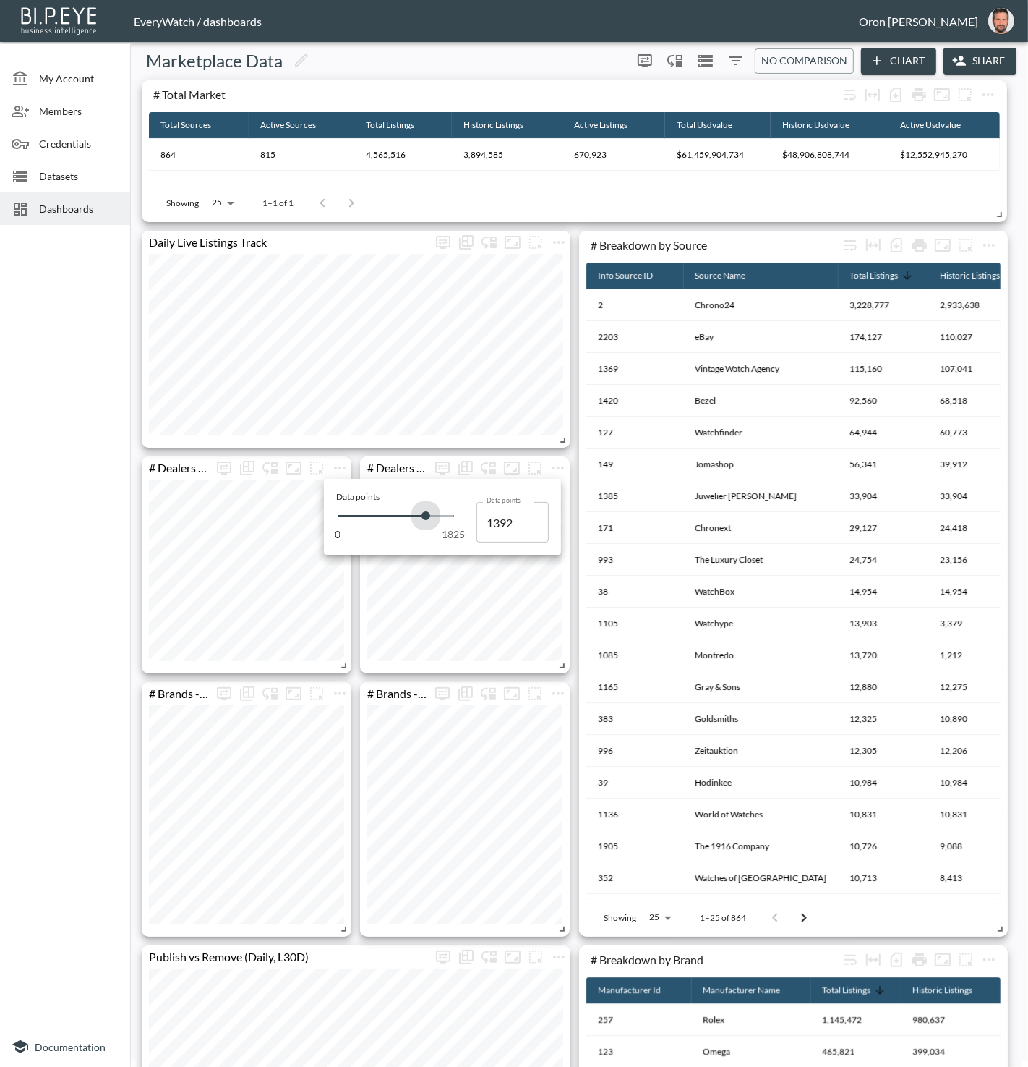
type input "1722"
drag, startPoint x: 341, startPoint y: 511, endPoint x: 448, endPoint y: 514, distance: 107.1
click at [447, 514] on span at bounding box center [447, 515] width 9 height 9
click at [558, 464] on icon "more" at bounding box center [558, 467] width 17 height 17
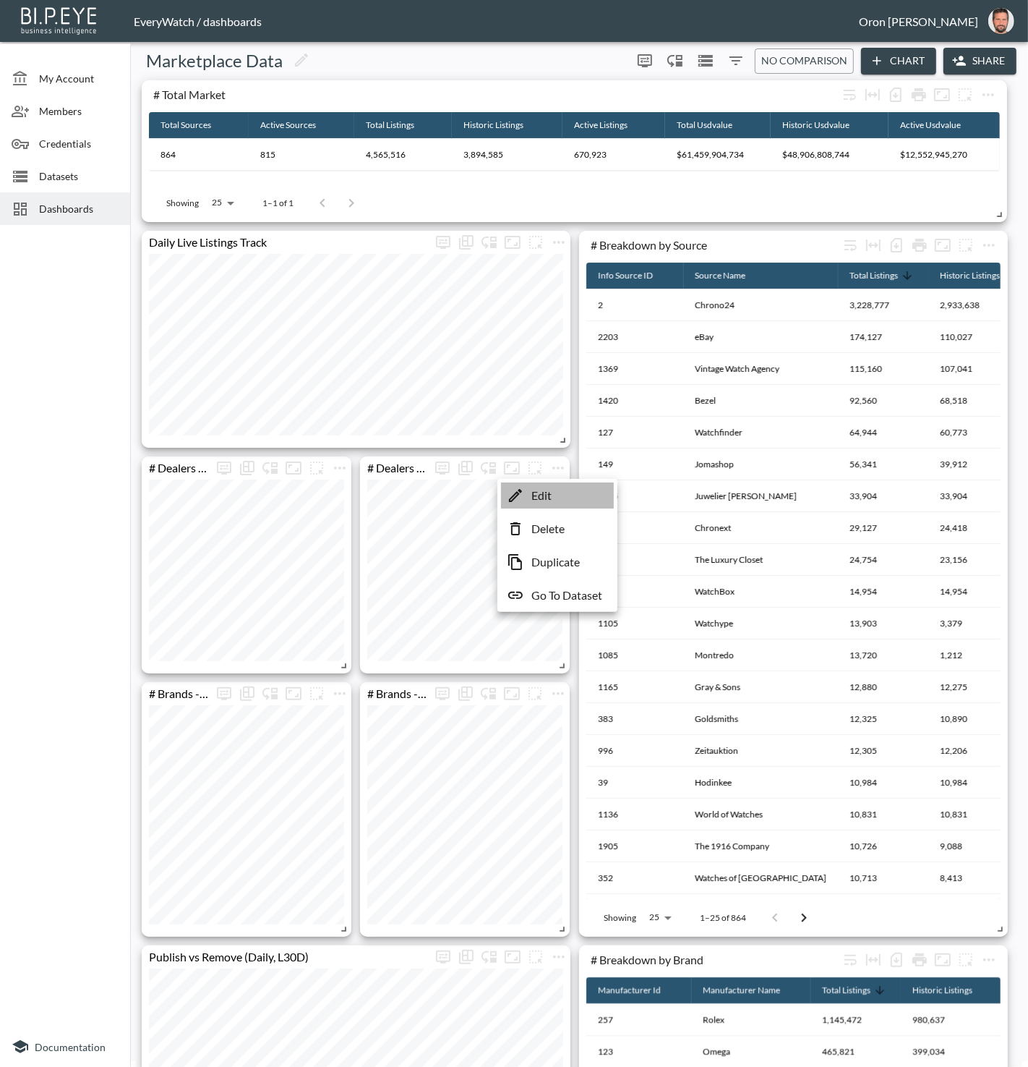
click at [551, 489] on p "Edit" at bounding box center [542, 495] width 20 height 17
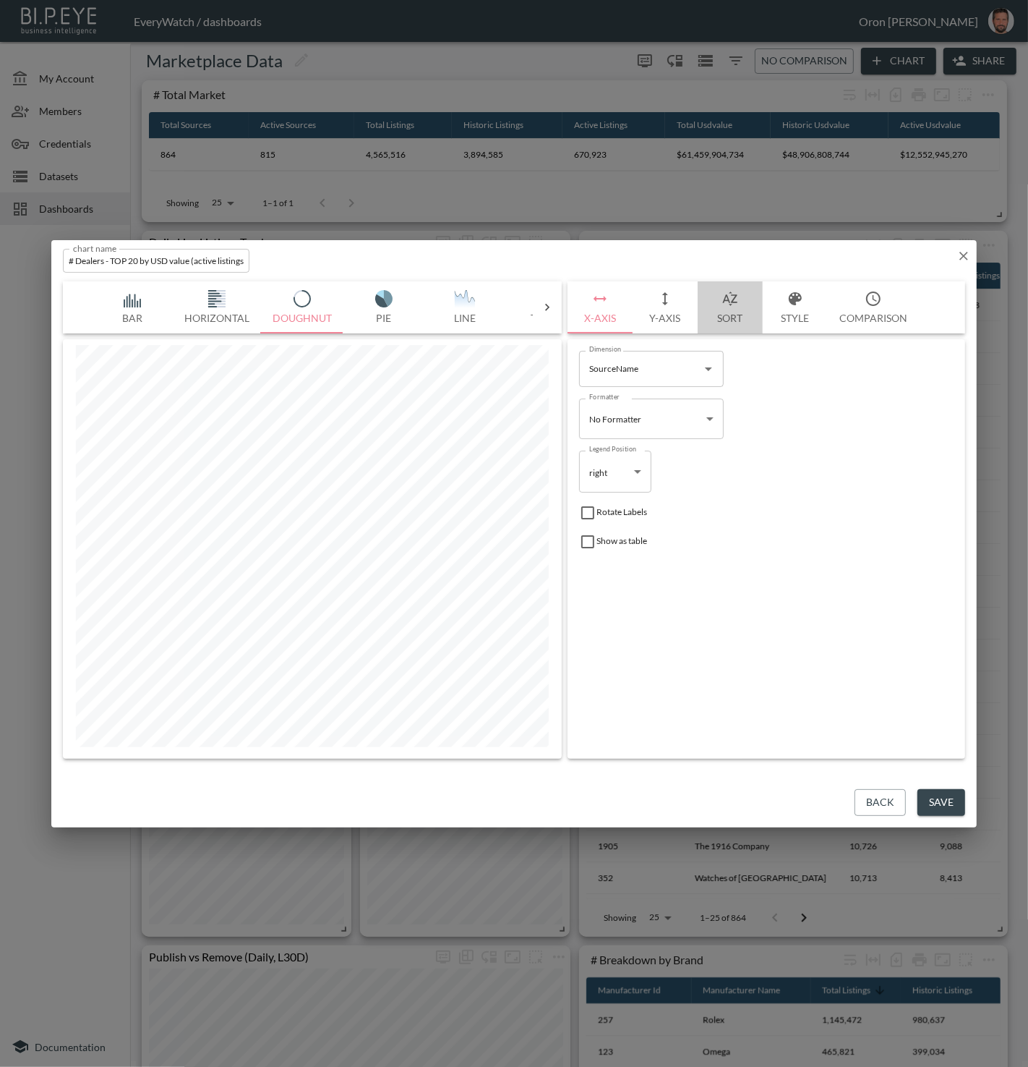
drag, startPoint x: 704, startPoint y: 307, endPoint x: 693, endPoint y: 307, distance: 10.8
click at [704, 307] on button "Sort" at bounding box center [730, 307] width 65 height 52
click at [673, 304] on icon "button" at bounding box center [665, 298] width 17 height 17
click at [733, 303] on icon "button" at bounding box center [730, 298] width 17 height 17
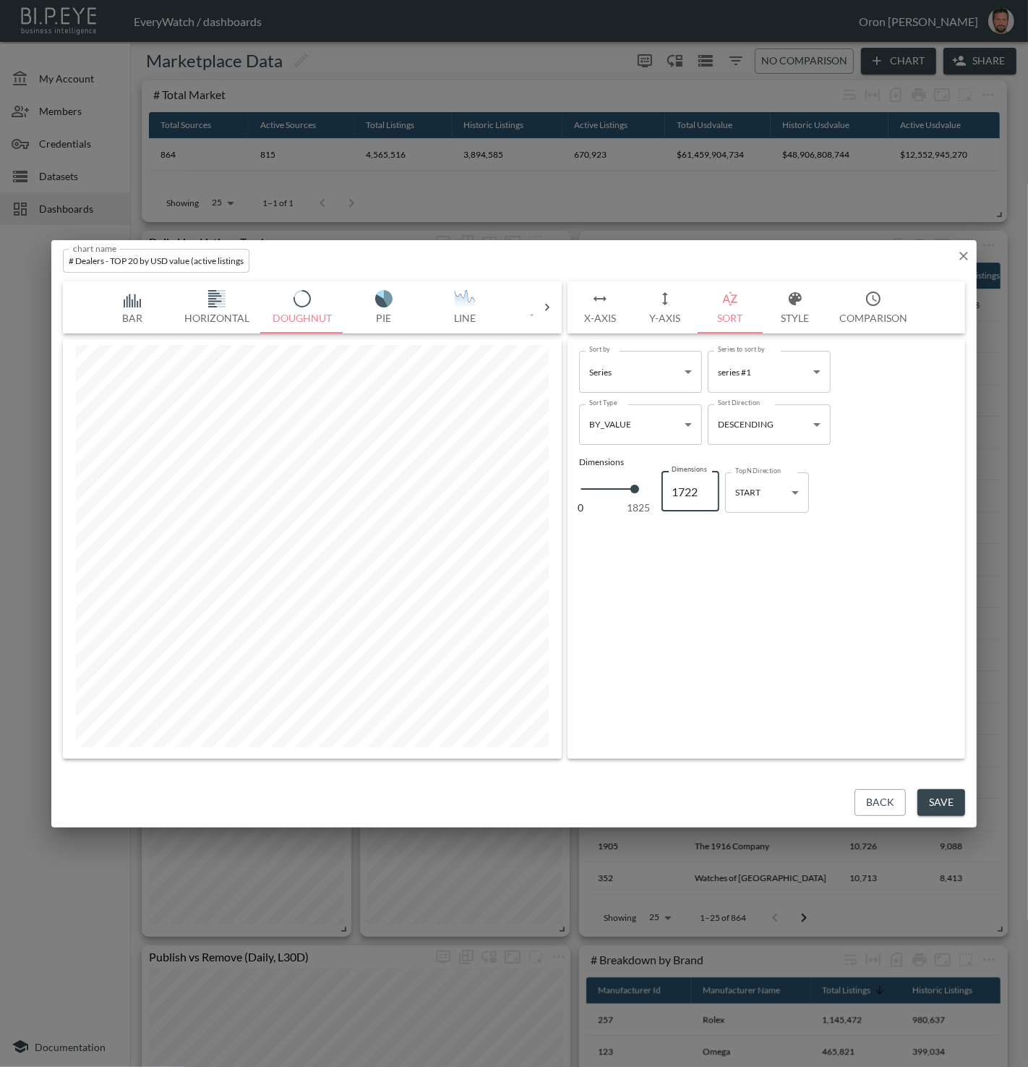
click at [694, 498] on input "1722" at bounding box center [691, 491] width 58 height 41
click at [687, 491] on input "1722" at bounding box center [691, 491] width 58 height 41
type input "5"
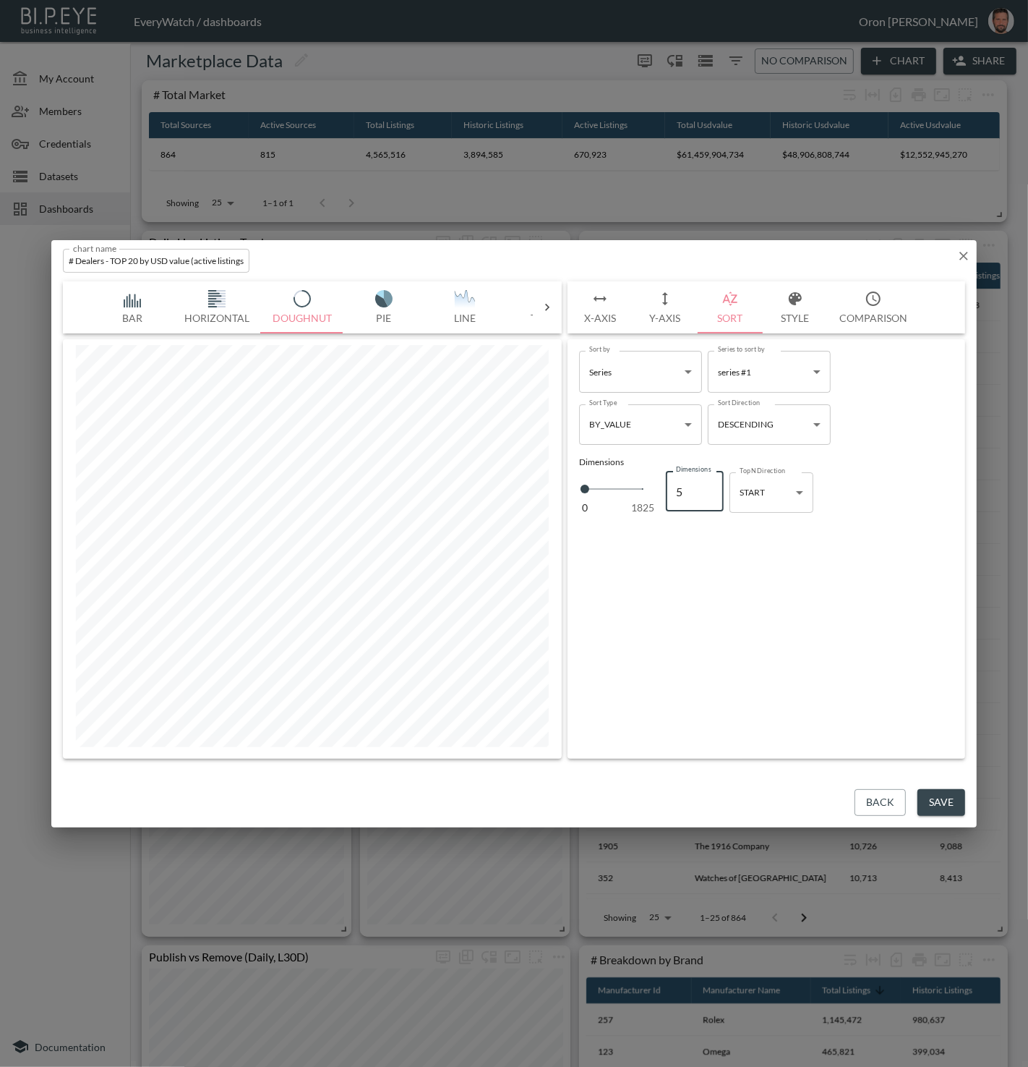
type input "6"
type input "7"
type input "8"
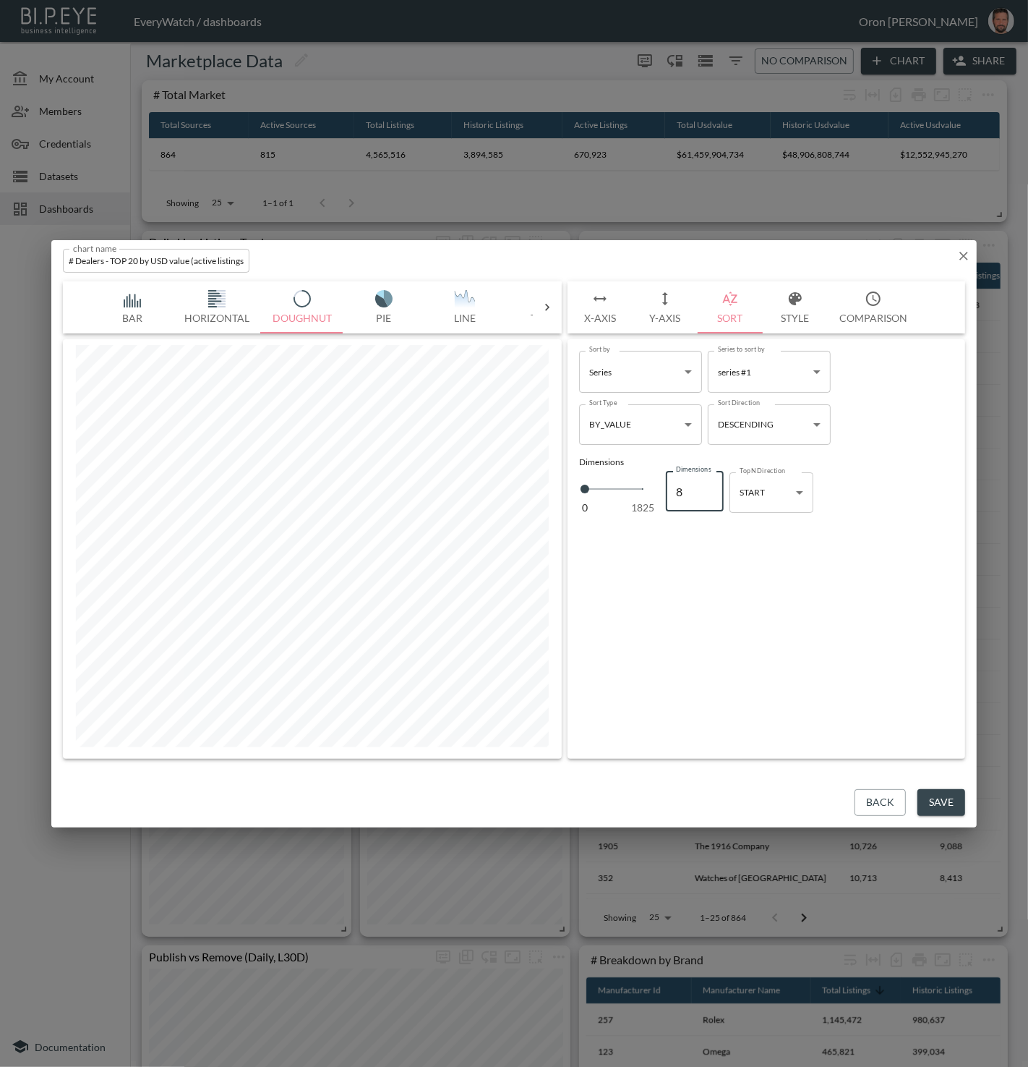
type input "8"
type input "9"
type input "10"
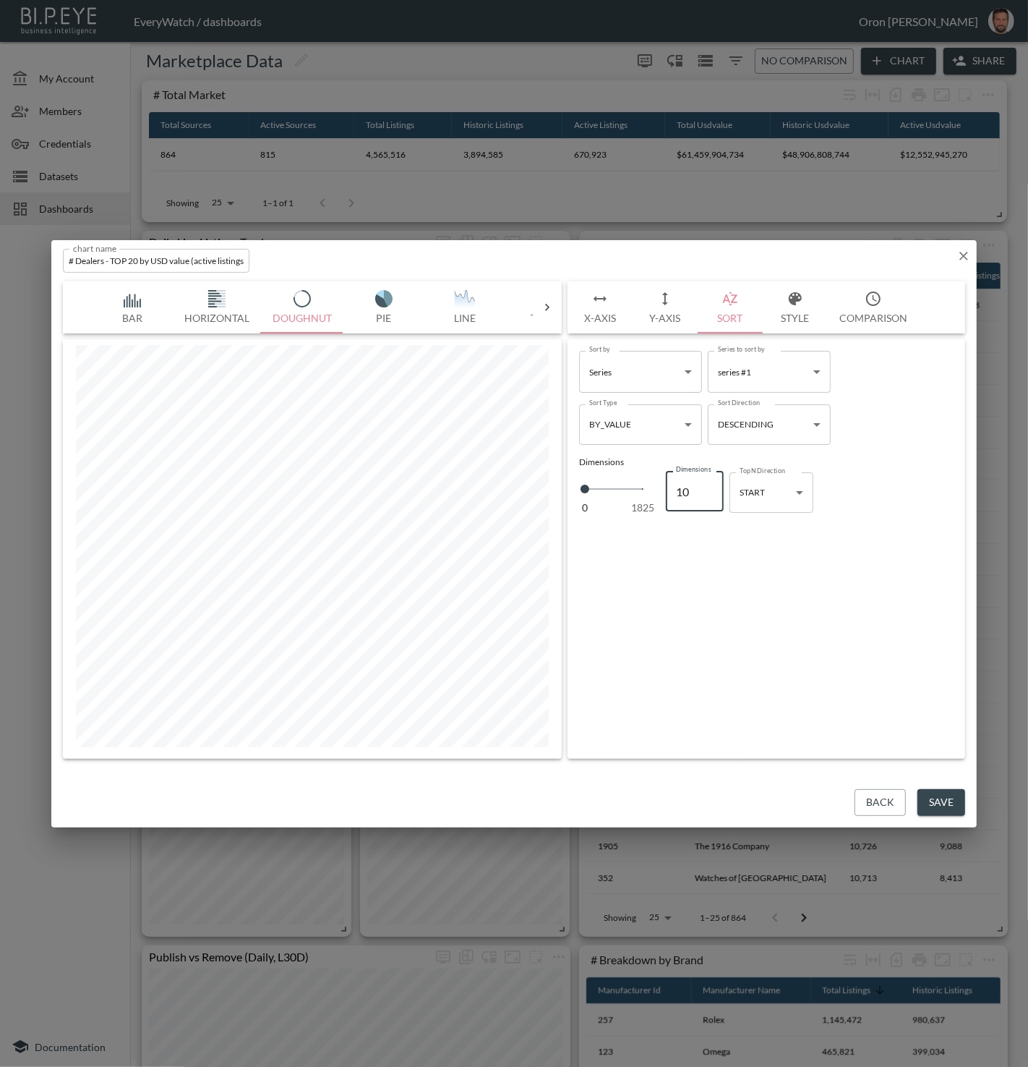
type input "11"
type input "12"
type input "13"
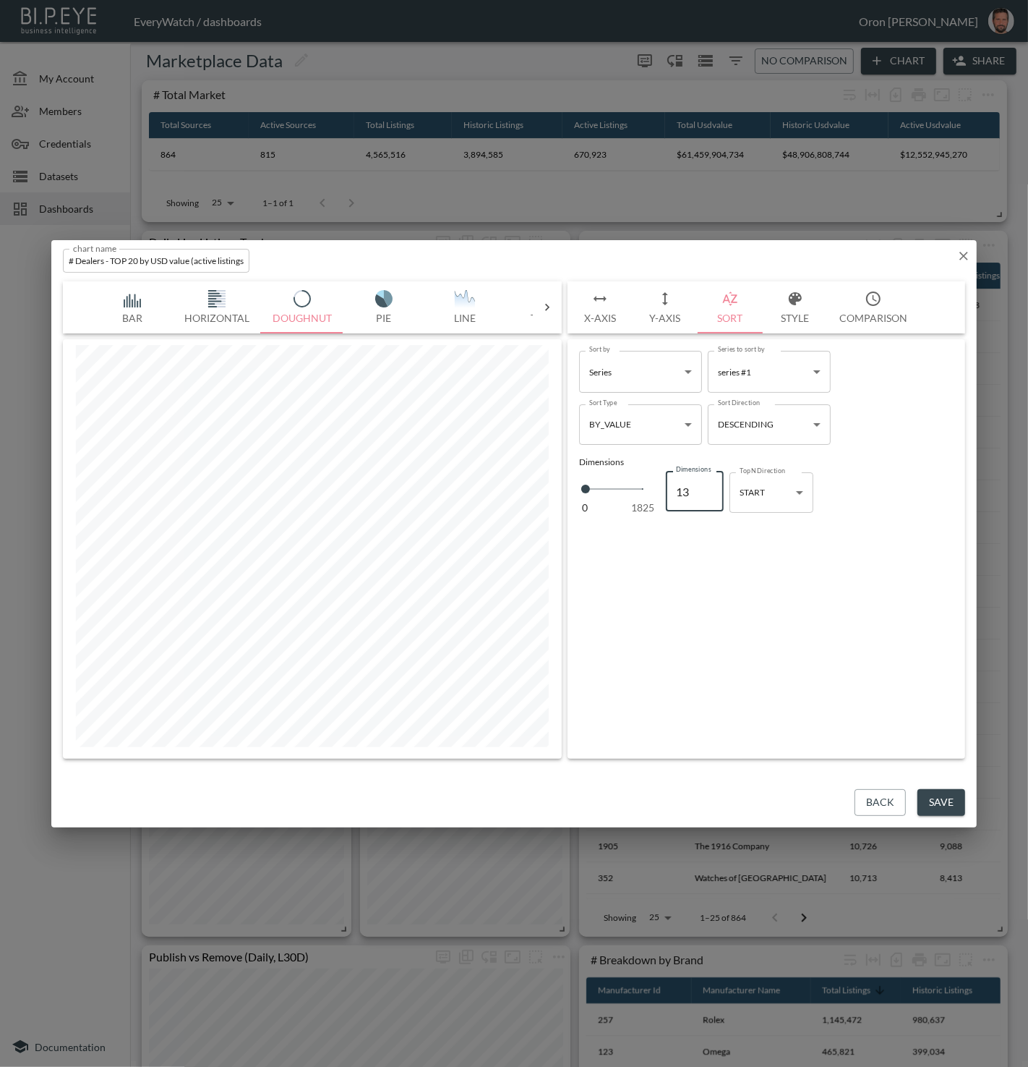
type input "13"
type input "14"
type input "15"
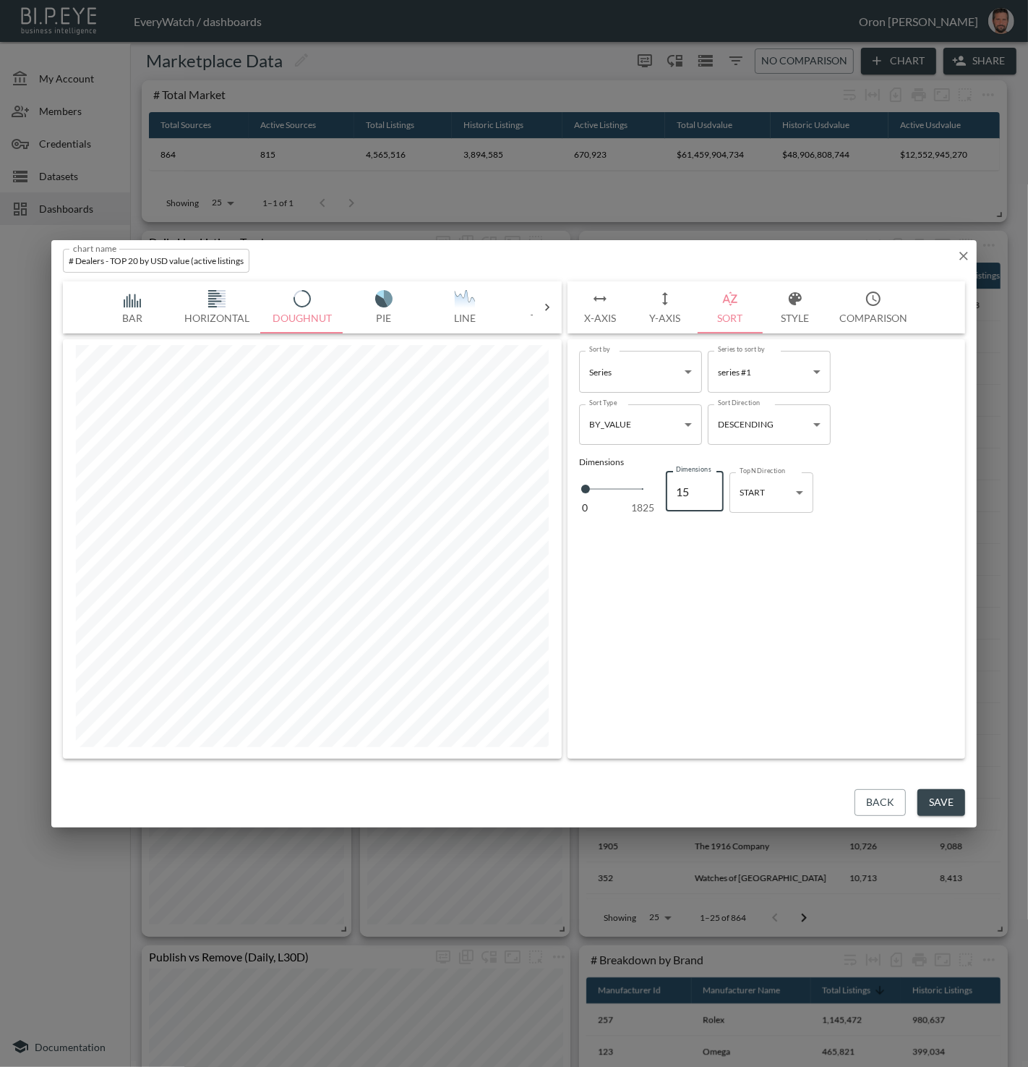
click at [960, 256] on icon "button" at bounding box center [964, 256] width 14 height 14
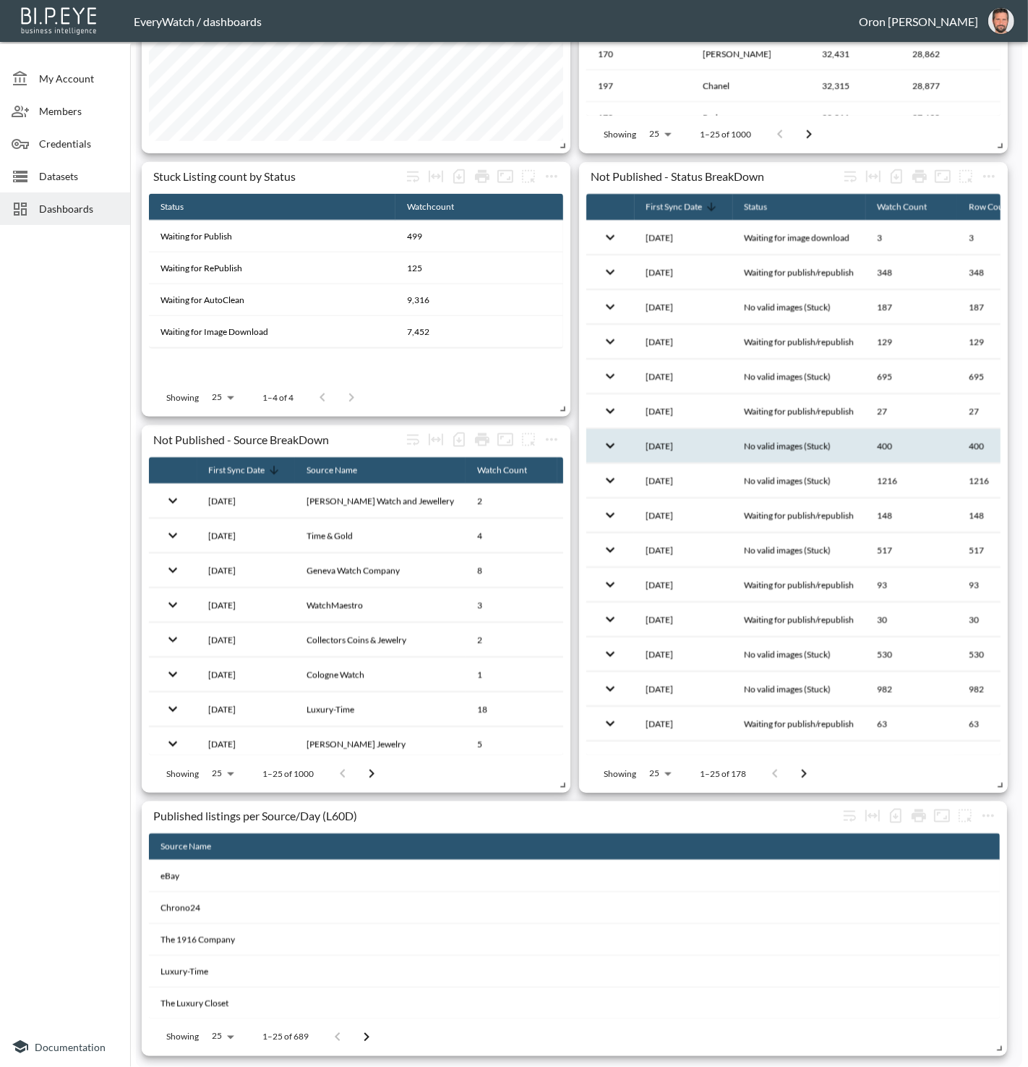
scroll to position [881, 0]
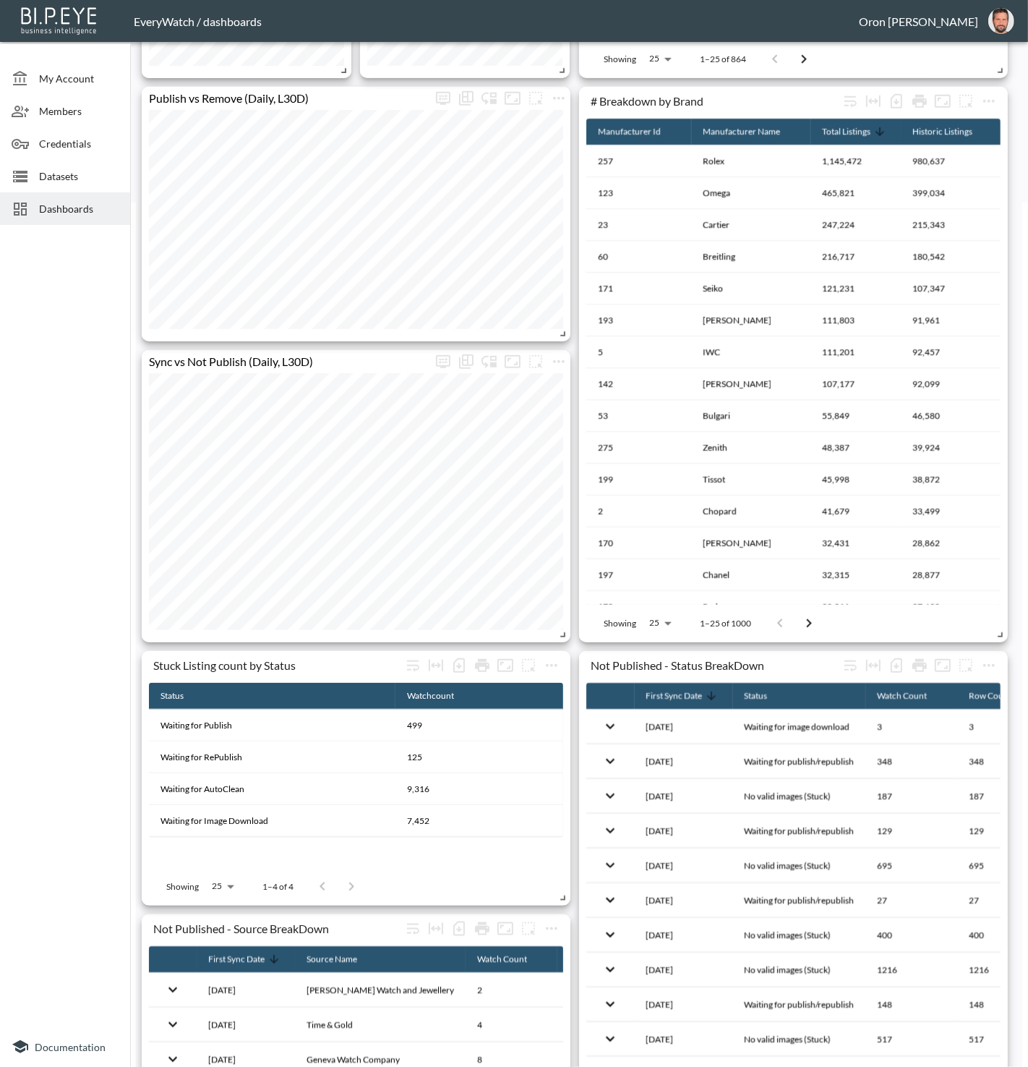
scroll to position [37, 0]
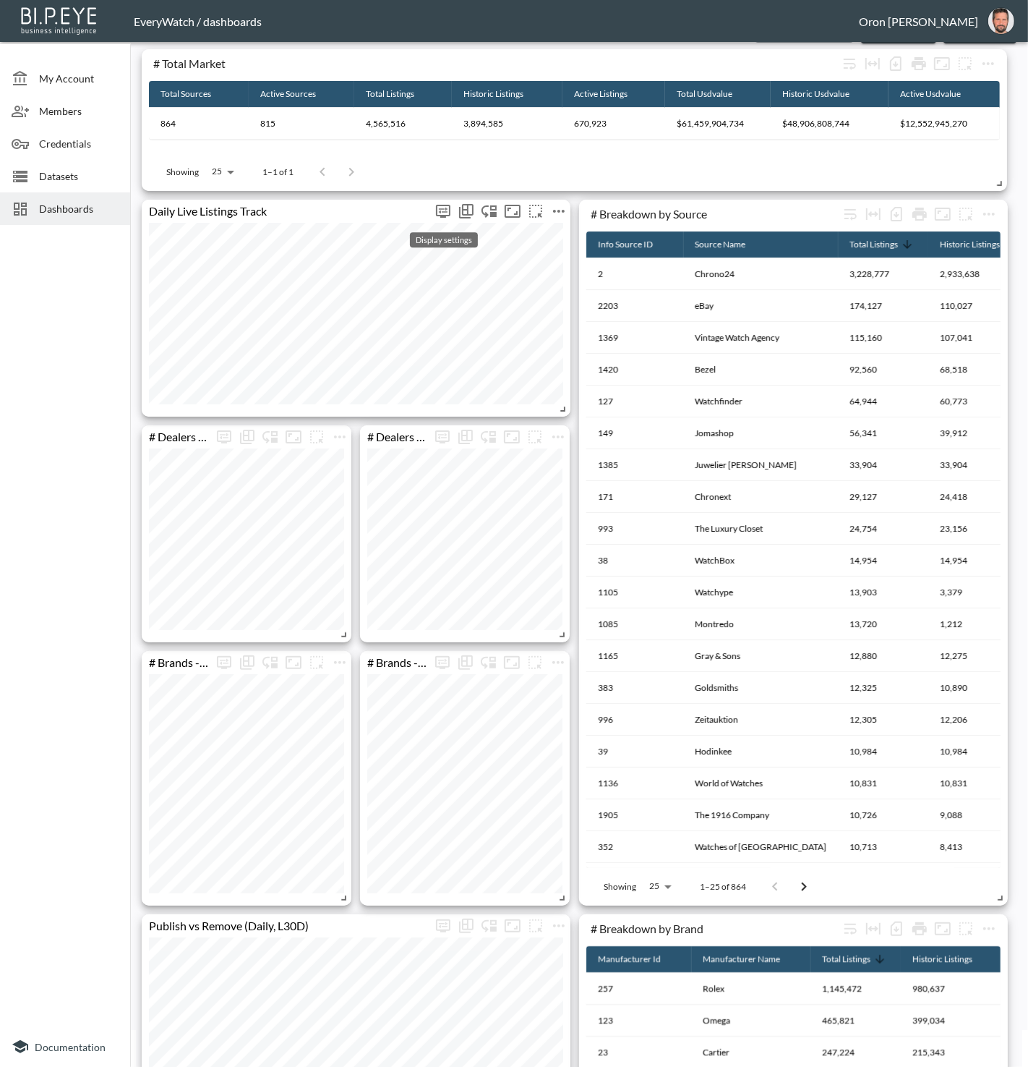
click at [446, 208] on icon "more" at bounding box center [443, 211] width 9 height 6
type input "91"
type input "605"
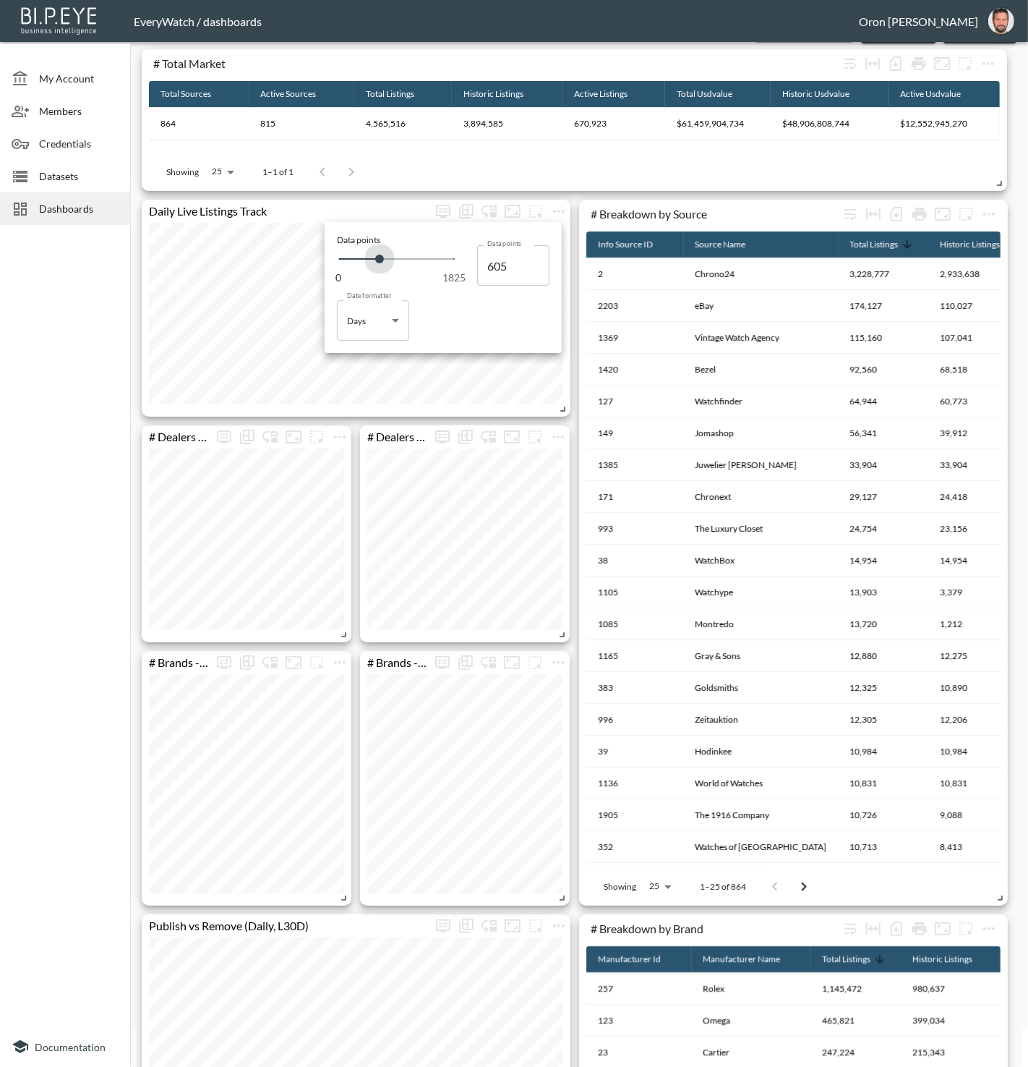
type input "650"
type input "696"
type input "753"
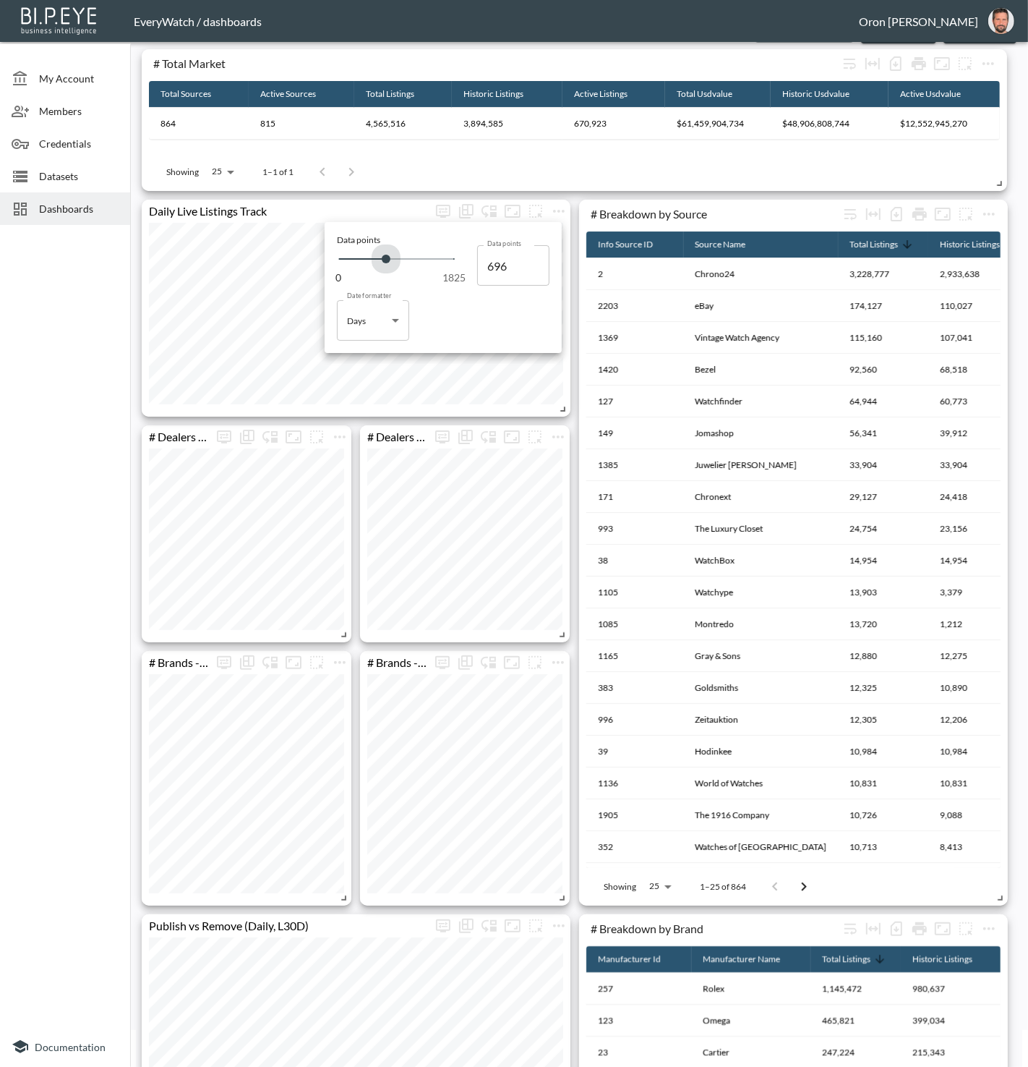
type input "753"
type input "787"
type input "856"
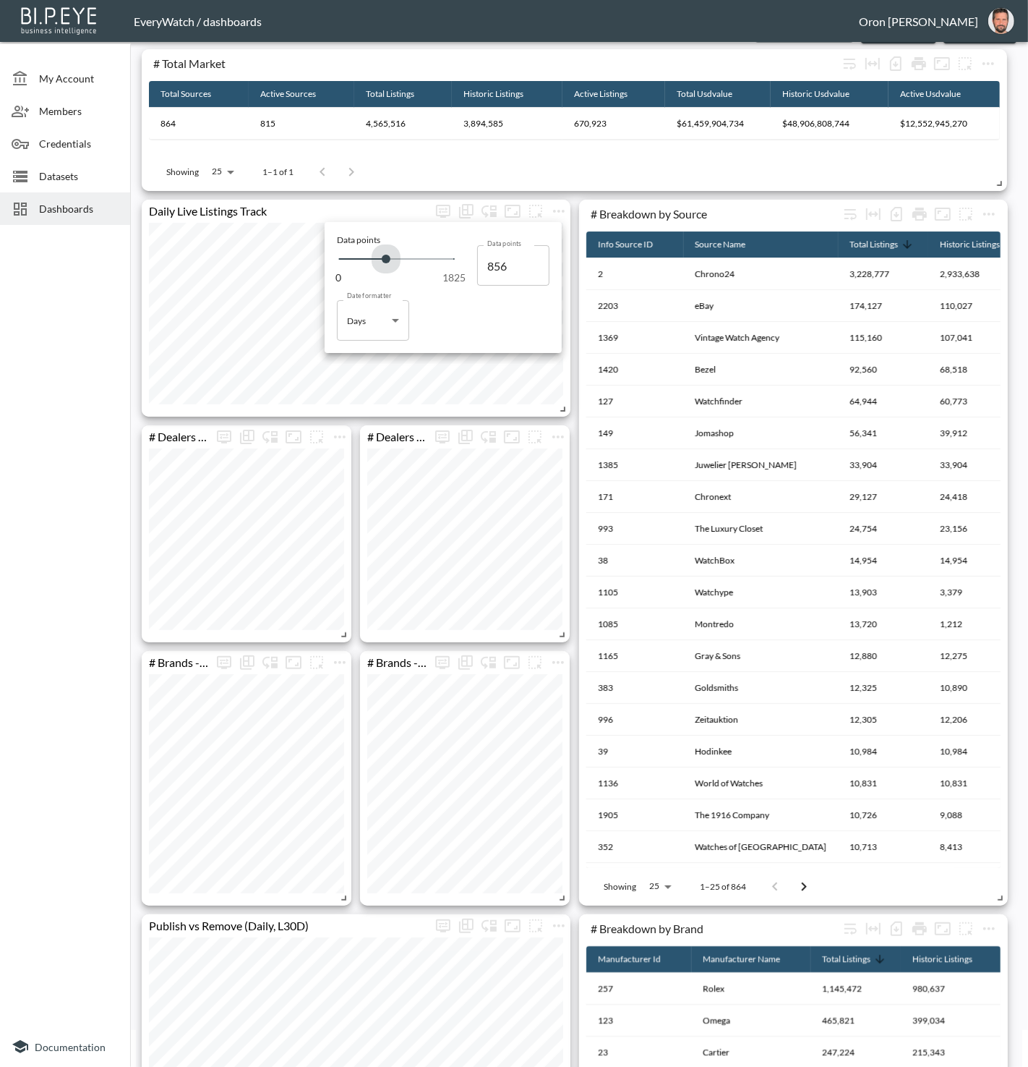
type input "924"
type input "1027"
type input "1118"
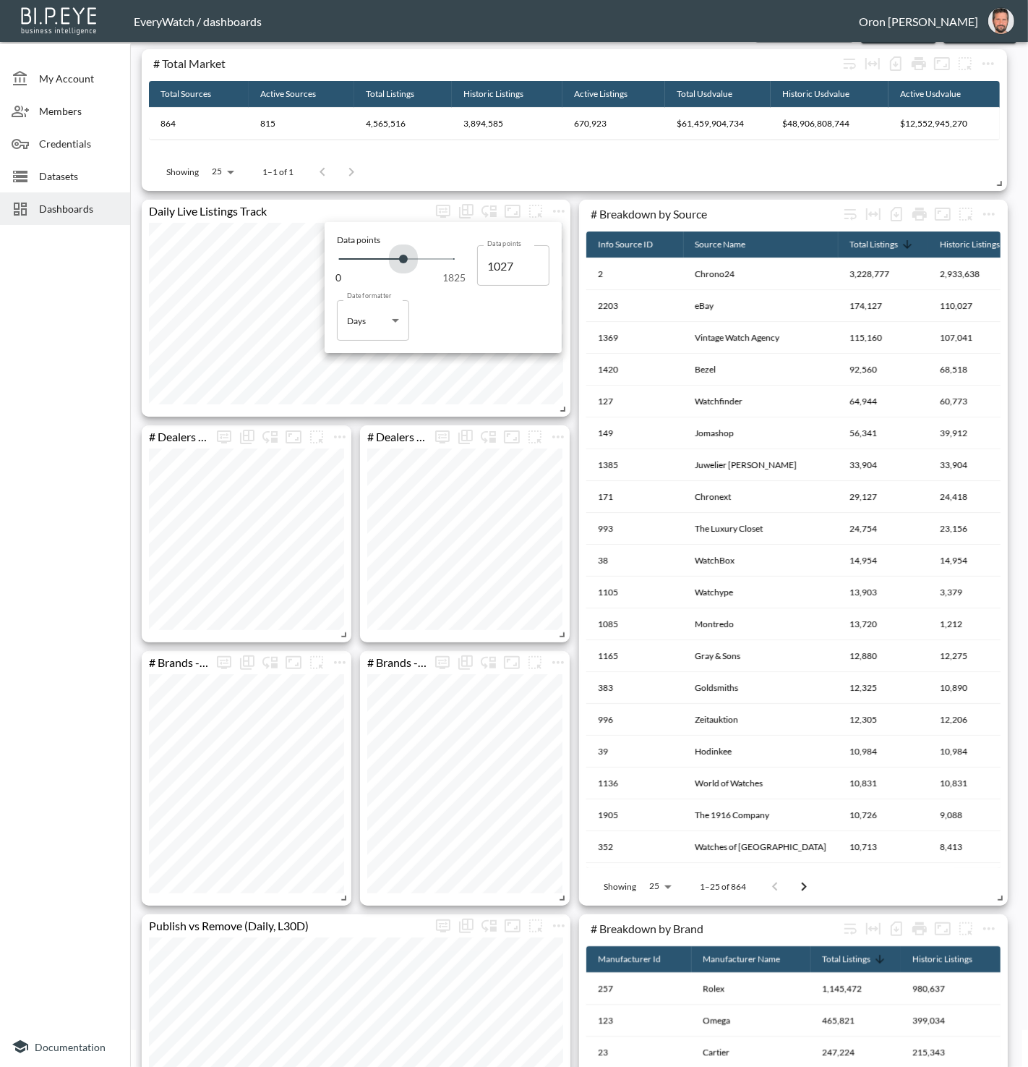
type input "1118"
type input "1198"
type input "1232"
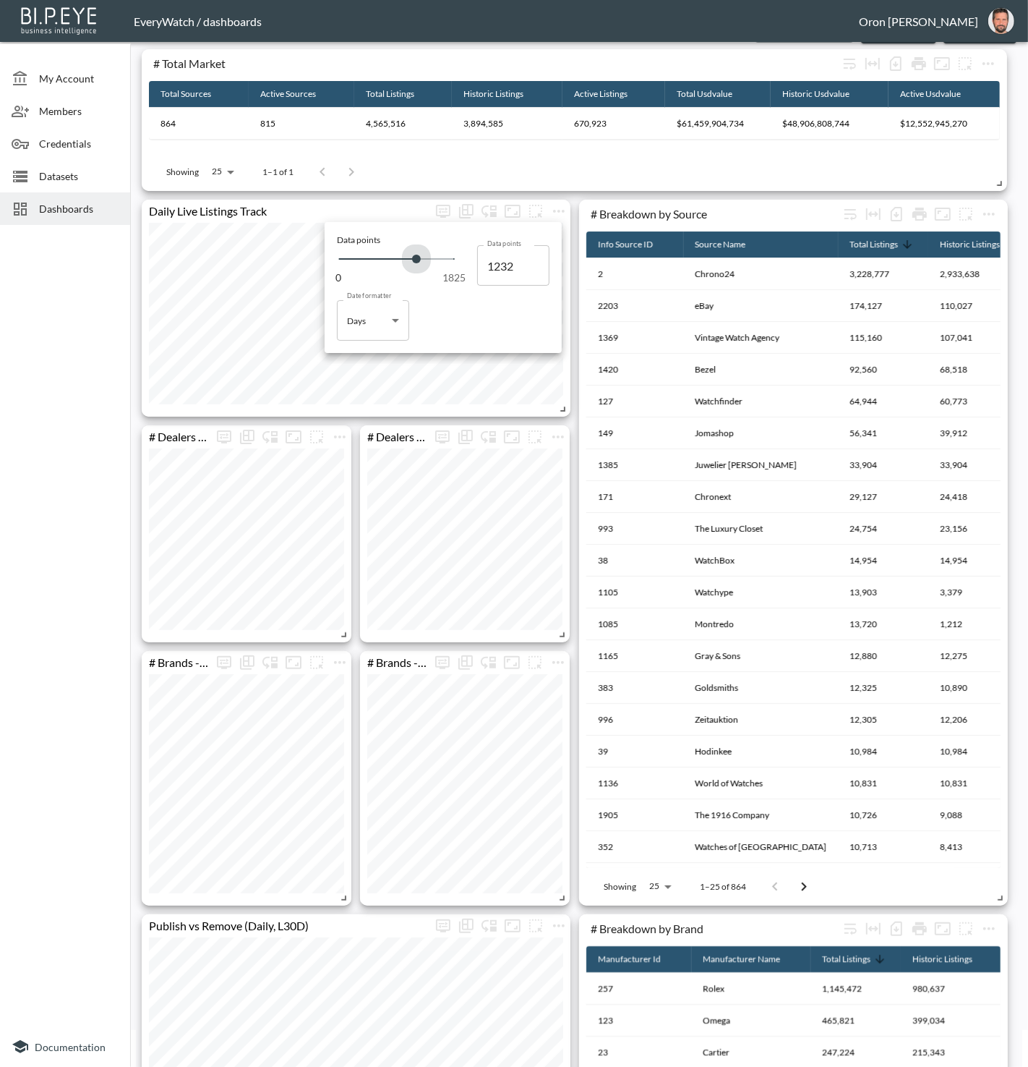
drag, startPoint x: 346, startPoint y: 253, endPoint x: 414, endPoint y: 257, distance: 67.4
click at [417, 257] on span at bounding box center [416, 259] width 9 height 9
click at [315, 216] on div at bounding box center [514, 533] width 1028 height 1067
click at [447, 209] on icon "more" at bounding box center [443, 211] width 9 height 6
type input "1551"
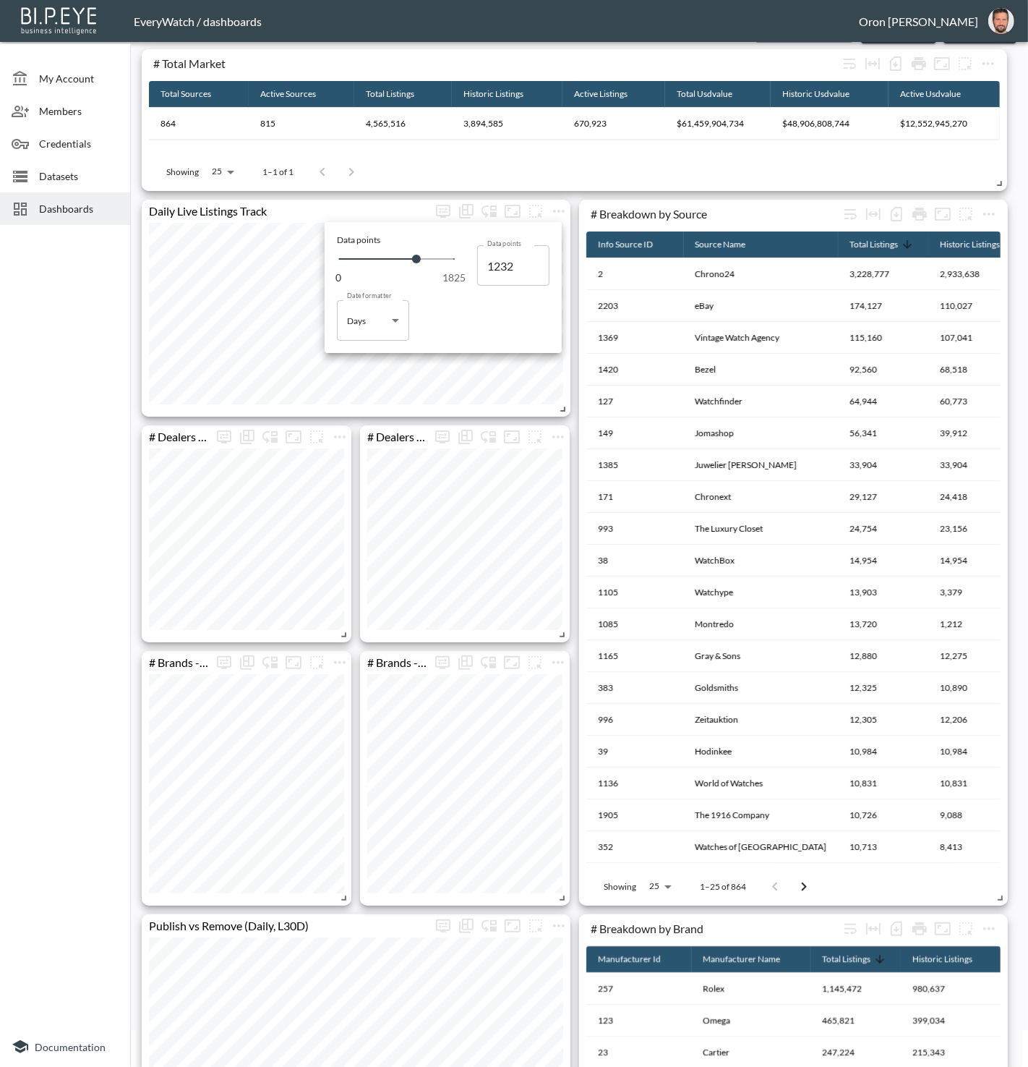
type input "1551"
type input "1631"
drag, startPoint x: 419, startPoint y: 258, endPoint x: 442, endPoint y: 259, distance: 22.4
click at [442, 259] on span at bounding box center [442, 259] width 9 height 9
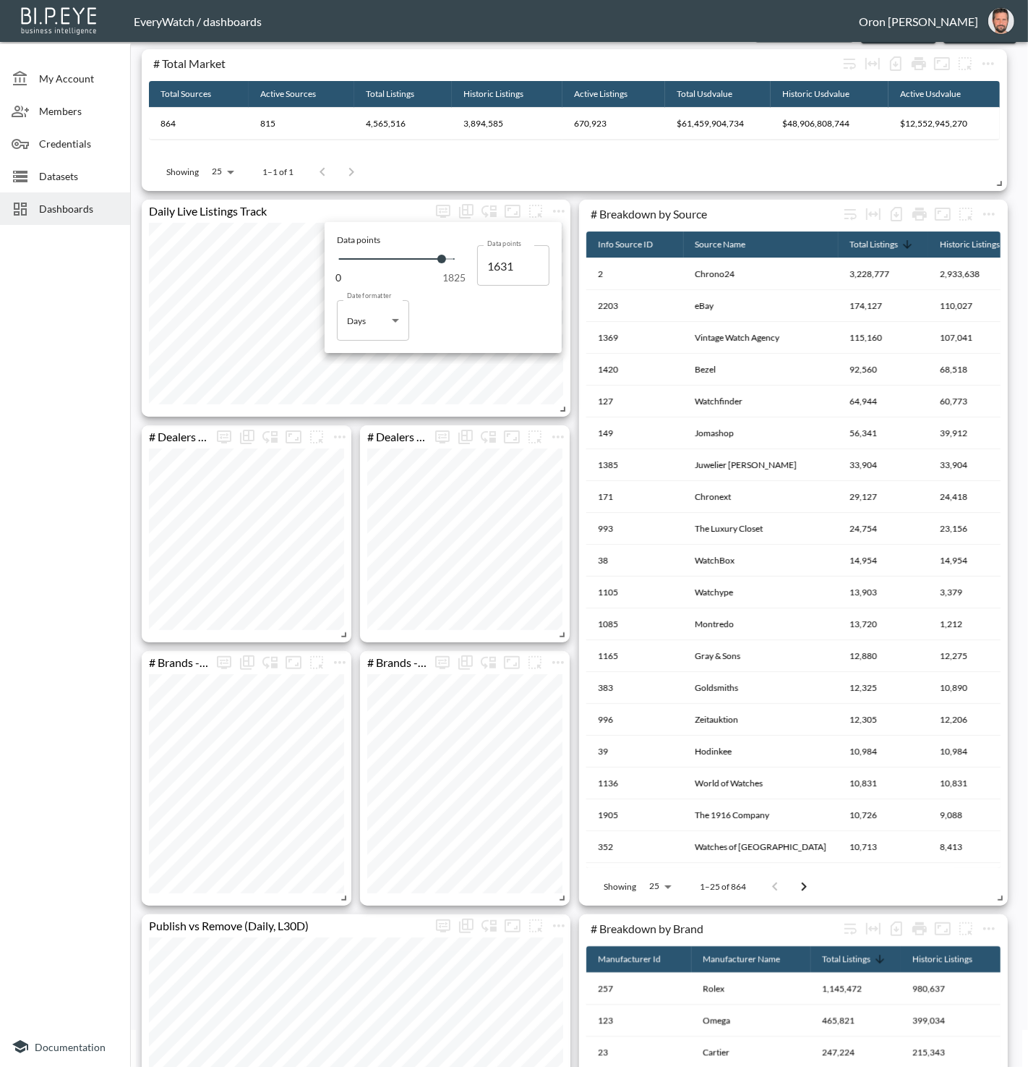
click at [446, 306] on div "Date formatter Days Days Date formatter" at bounding box center [443, 313] width 213 height 55
click at [103, 307] on div at bounding box center [514, 533] width 1028 height 1067
click at [514, 213] on icon "Fullscreen" at bounding box center [512, 211] width 17 height 17
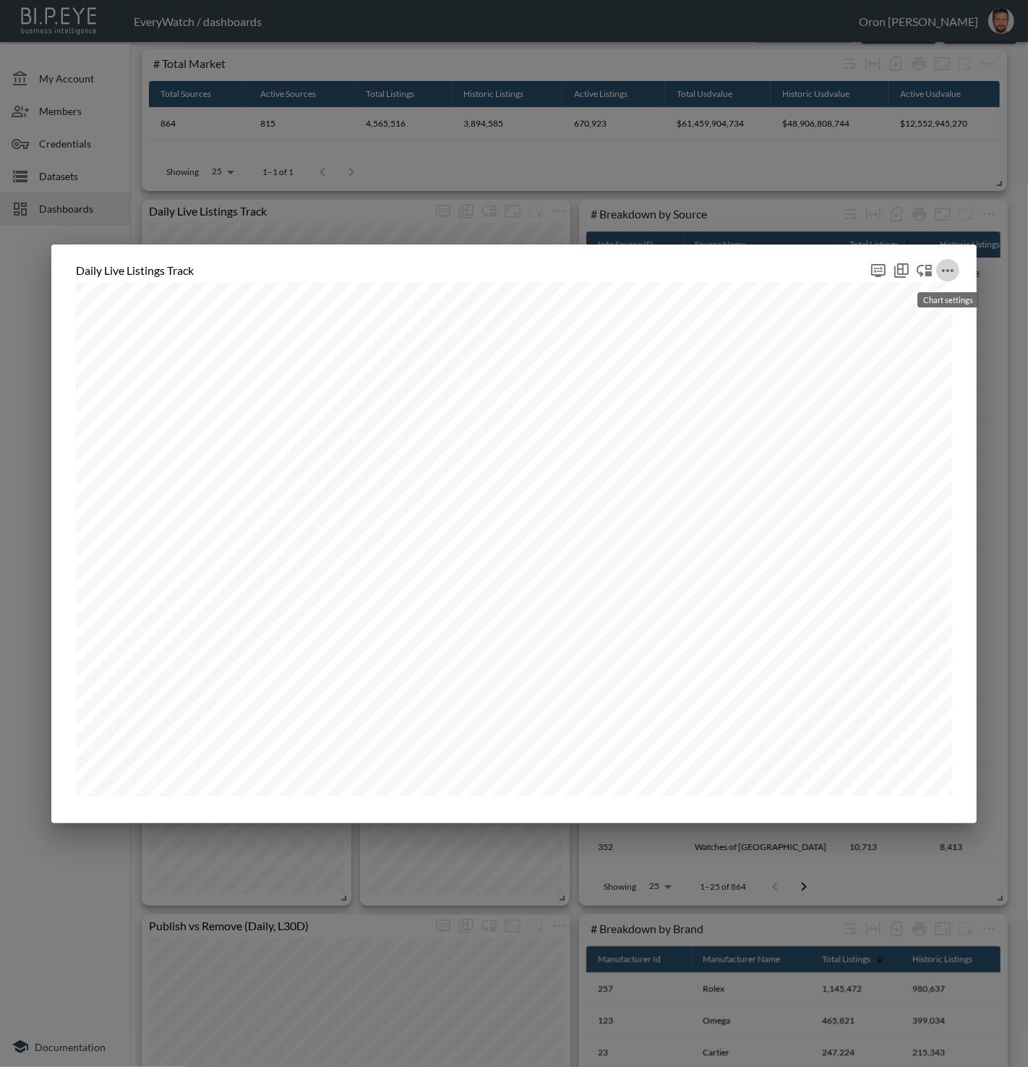
click at [955, 269] on icon "more" at bounding box center [947, 270] width 17 height 17
click at [945, 294] on li "Edit" at bounding box center [948, 299] width 113 height 26
click at [943, 273] on icon "more" at bounding box center [947, 270] width 17 height 17
click at [937, 292] on p "Edit" at bounding box center [932, 298] width 20 height 17
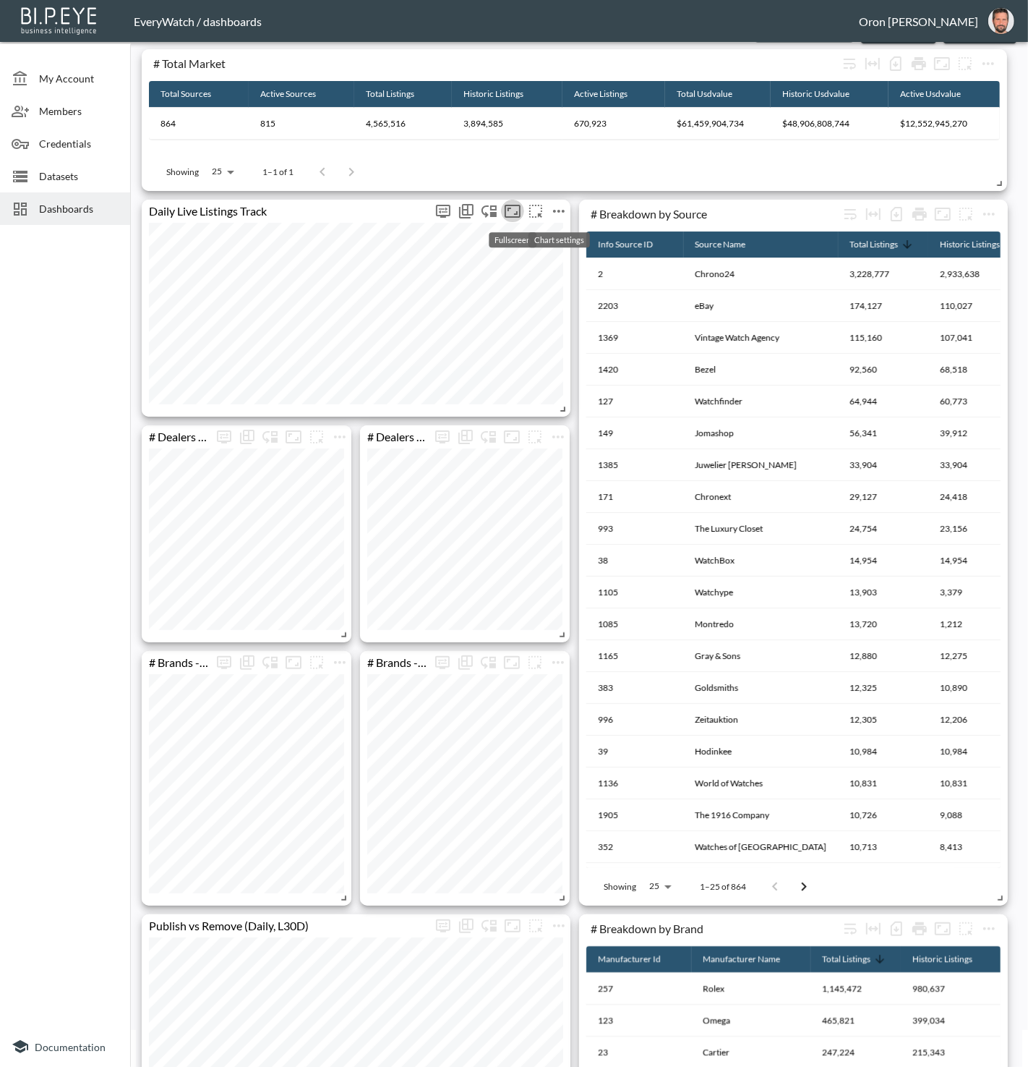
click at [556, 216] on icon "more" at bounding box center [558, 211] width 17 height 17
click at [554, 235] on li "Edit" at bounding box center [558, 239] width 113 height 26
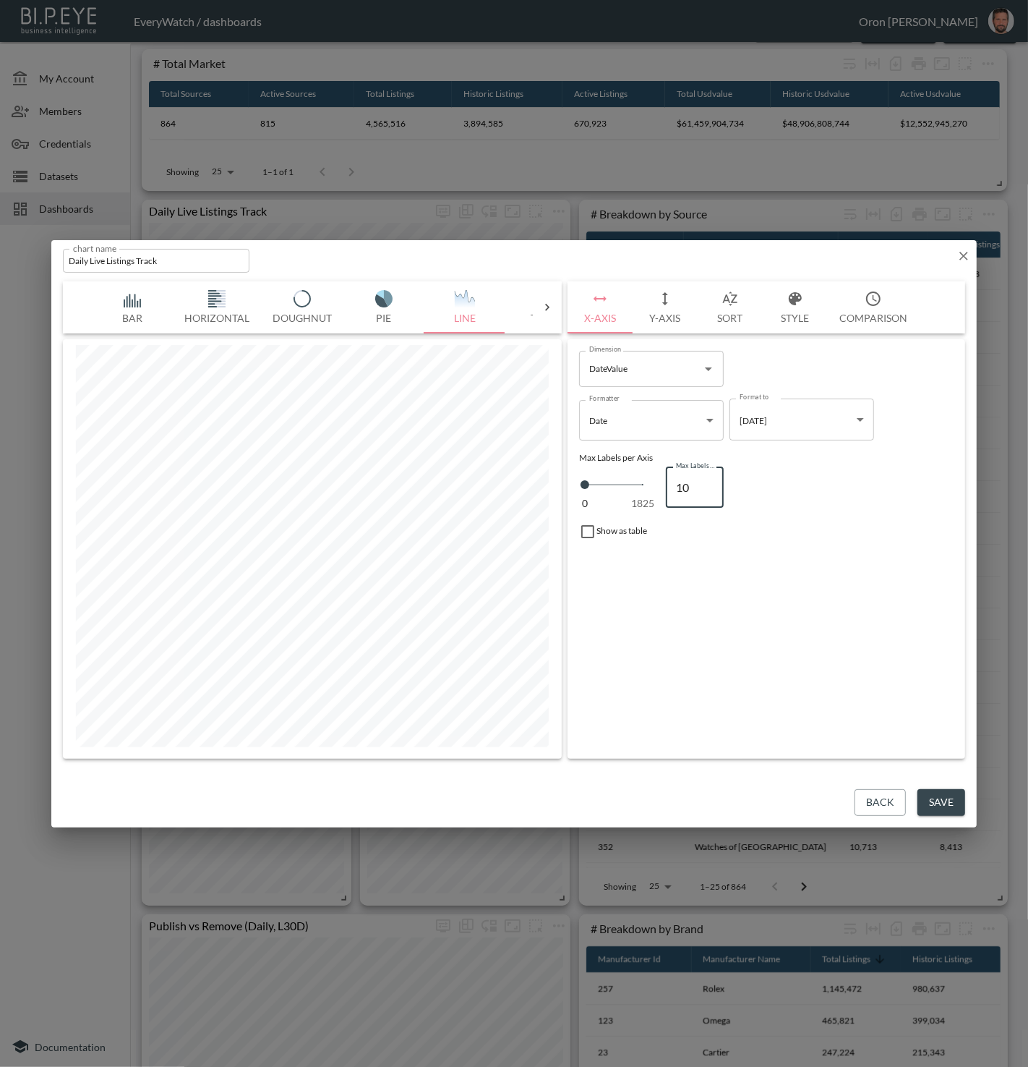
drag, startPoint x: 690, startPoint y: 487, endPoint x: 658, endPoint y: 485, distance: 31.9
click at [658, 485] on div "0 1825 Max Labels per Axis 10 Max Labels per Axis" at bounding box center [766, 487] width 375 height 48
type input "5"
type input "50"
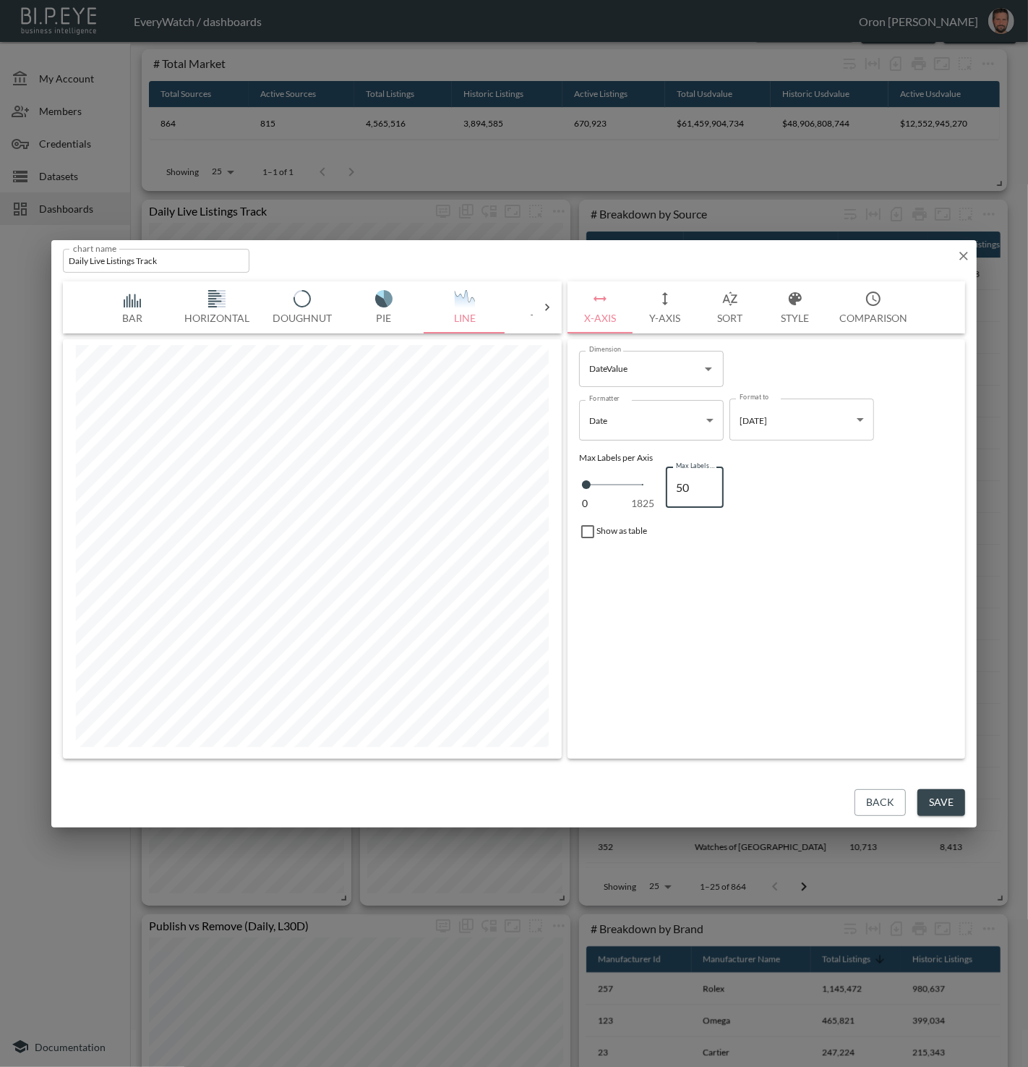
type input "50"
drag, startPoint x: 661, startPoint y: 593, endPoint x: 637, endPoint y: 525, distance: 72.1
click at [661, 593] on div "Dimension DateValue Dimension Formatter Date Date Formatter Format to 2022-08-0…" at bounding box center [767, 548] width 398 height 419
type input "66"
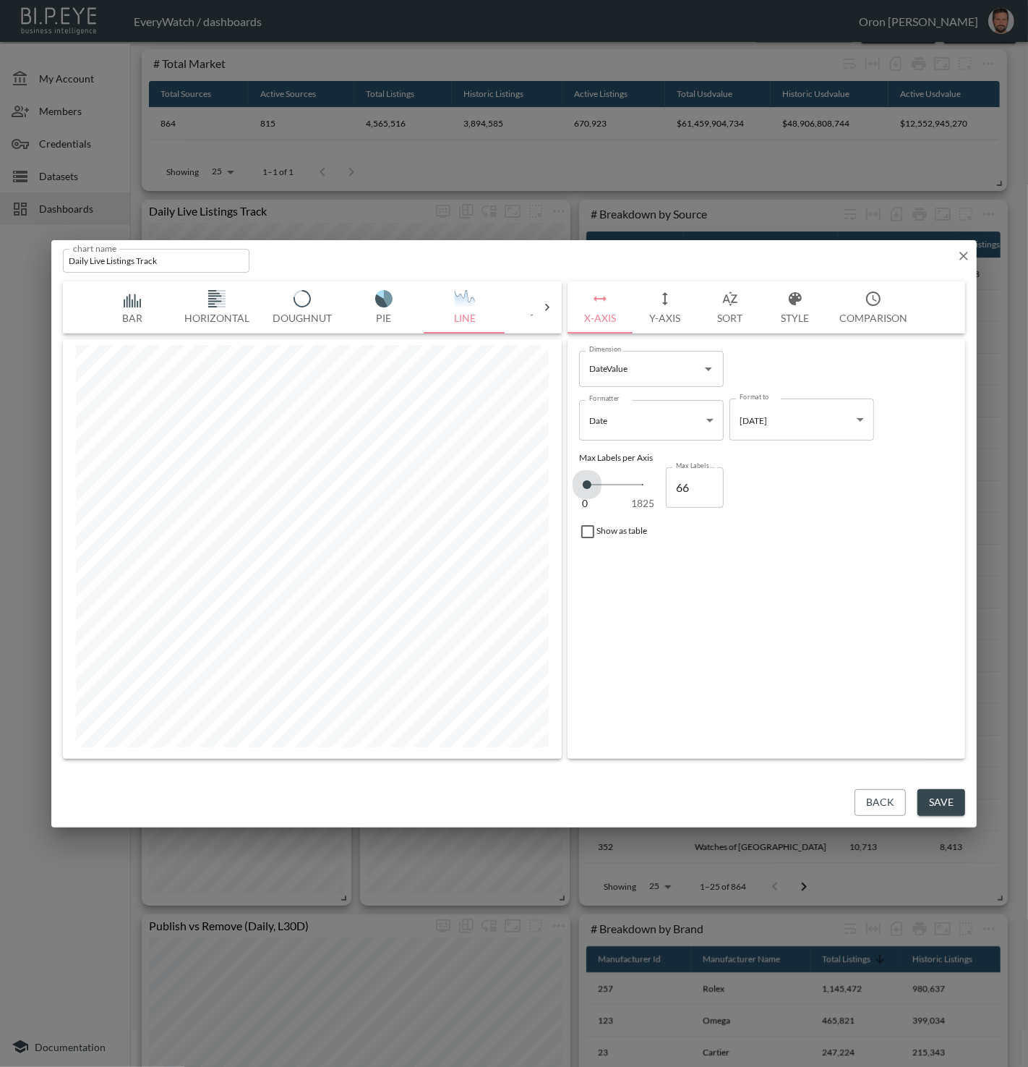
type input "89"
type input "135"
type input "203"
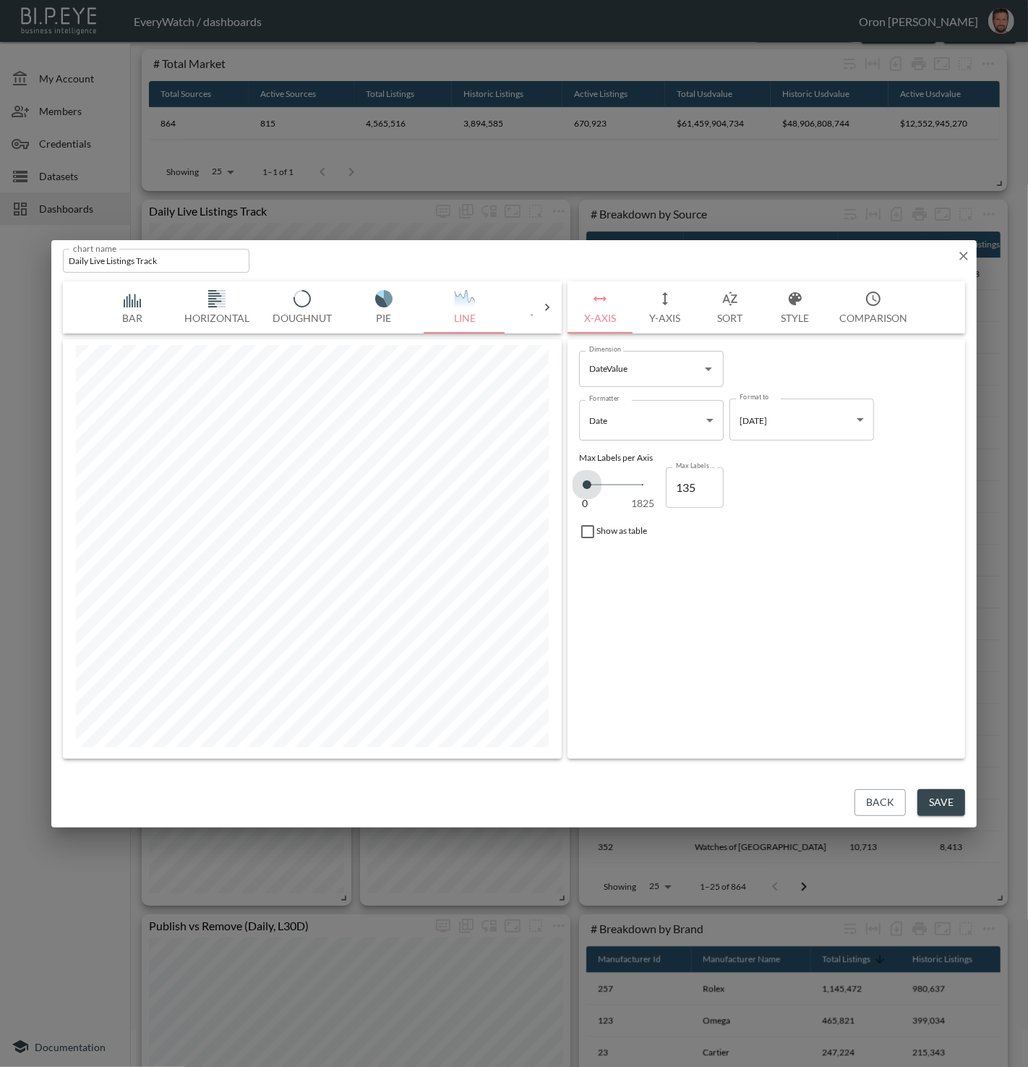
type input "203"
type input "431"
type input "500"
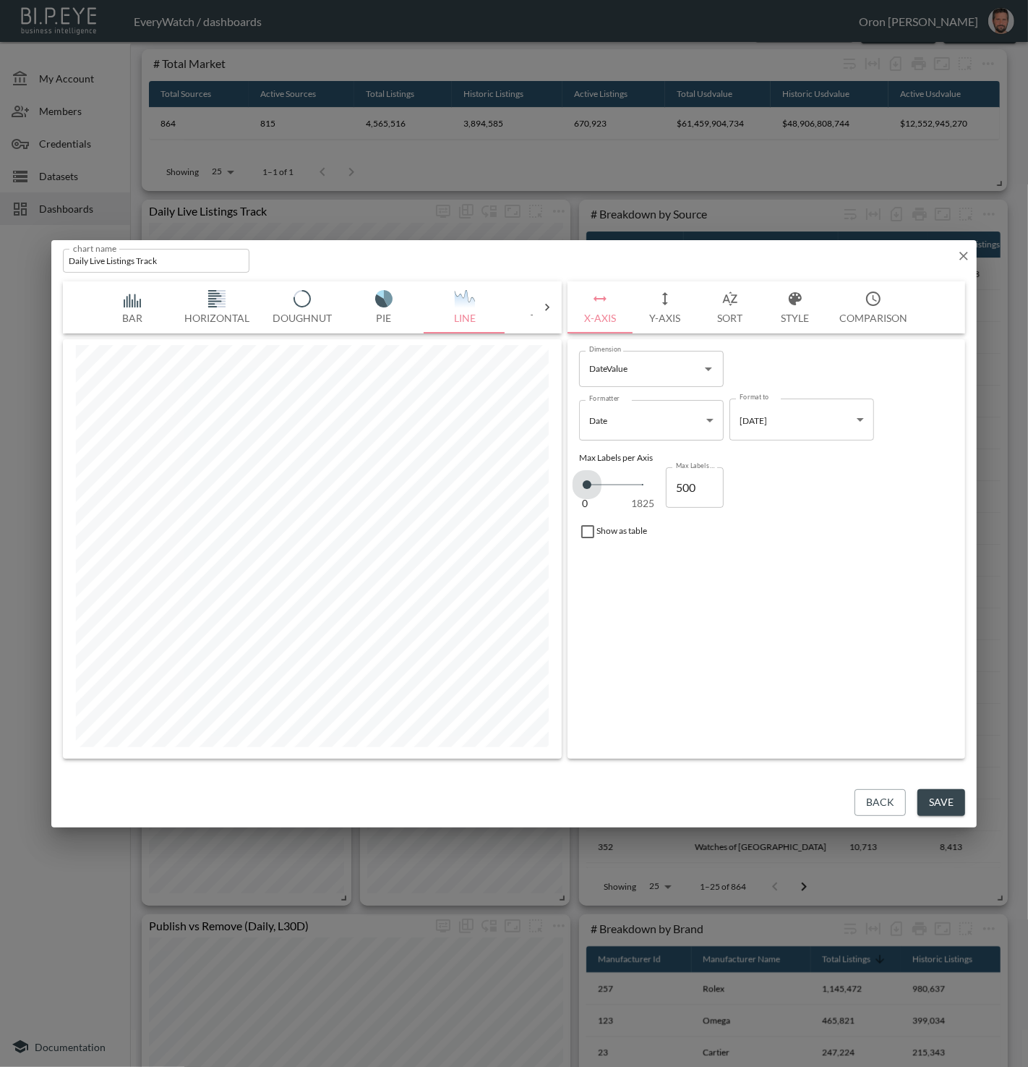
type input "568"
type input "637"
type input "660"
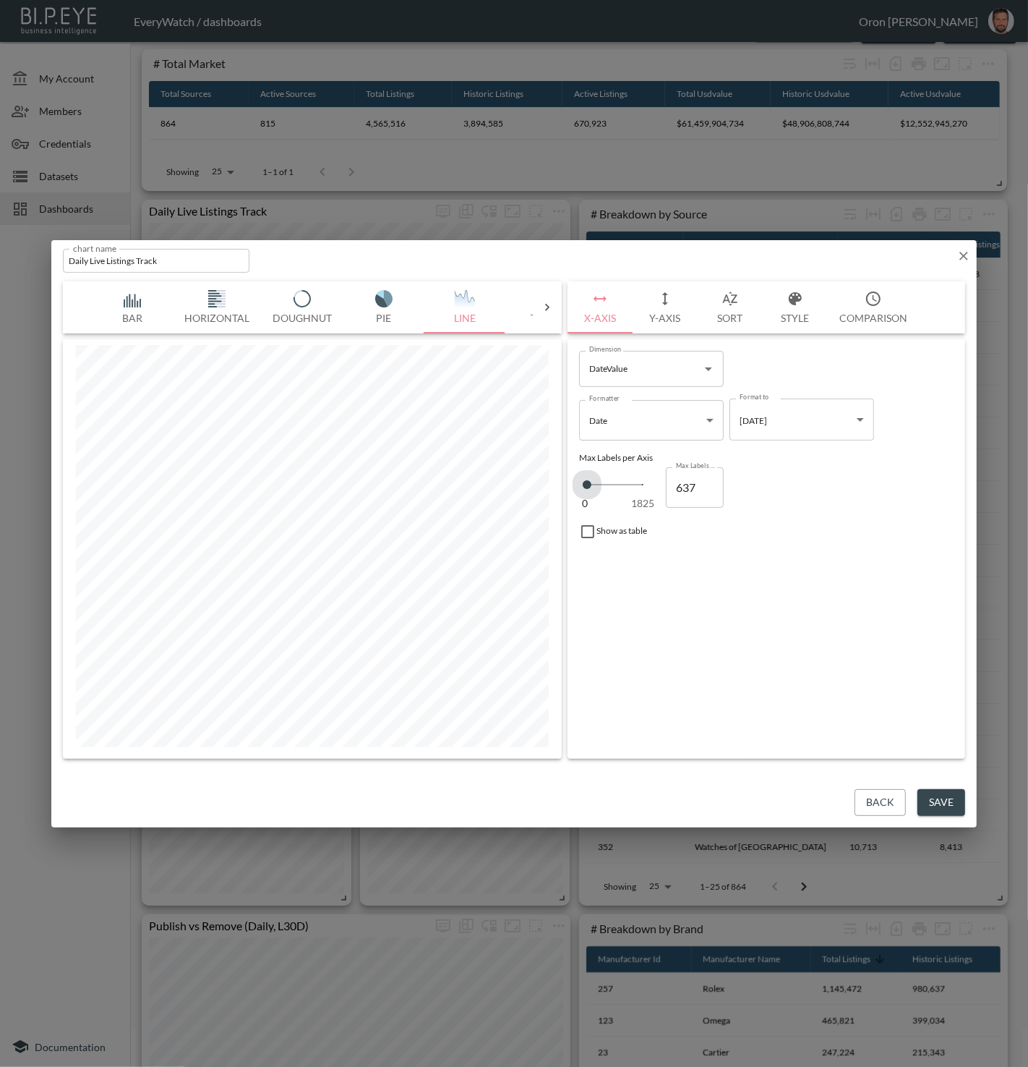
type input "660"
type input "705"
type input "774"
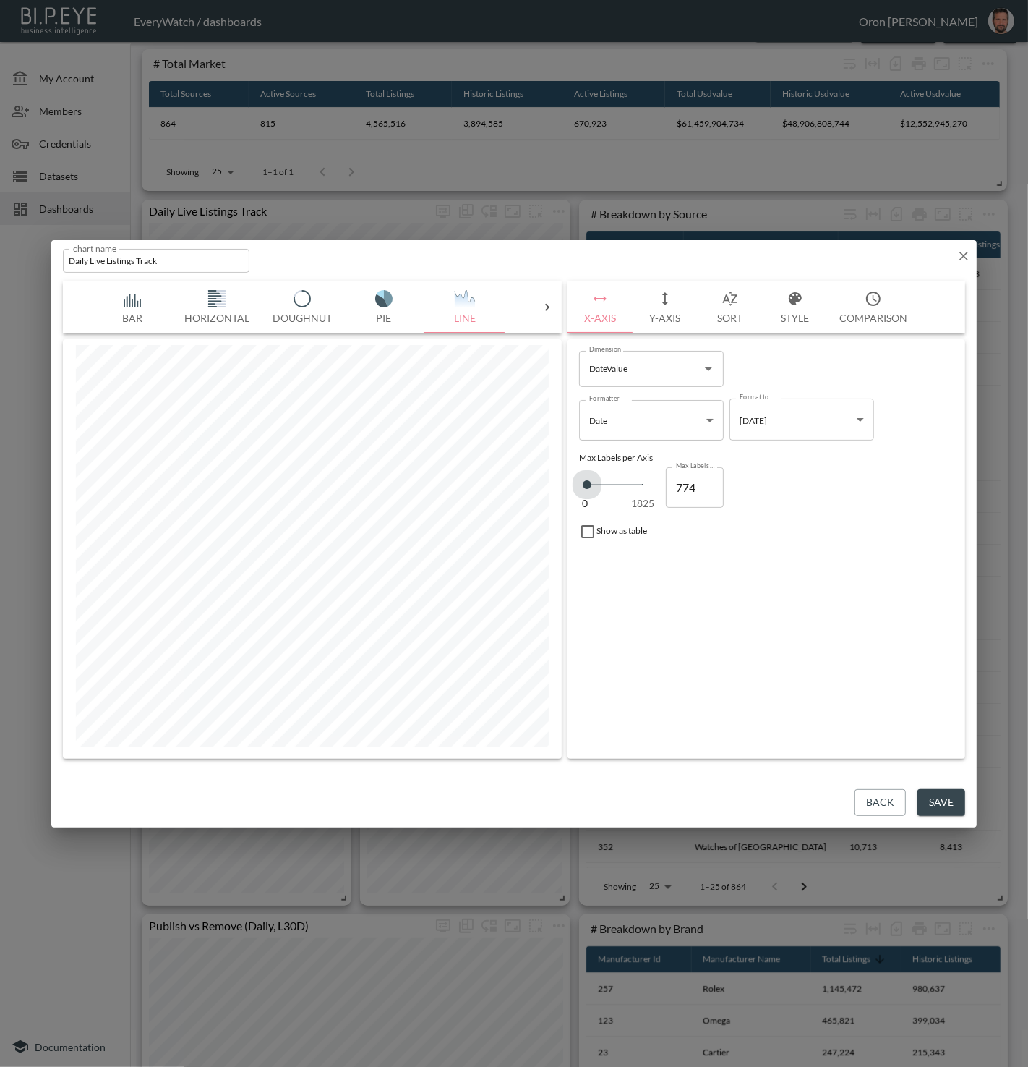
type input "796"
type input "819"
type input "842"
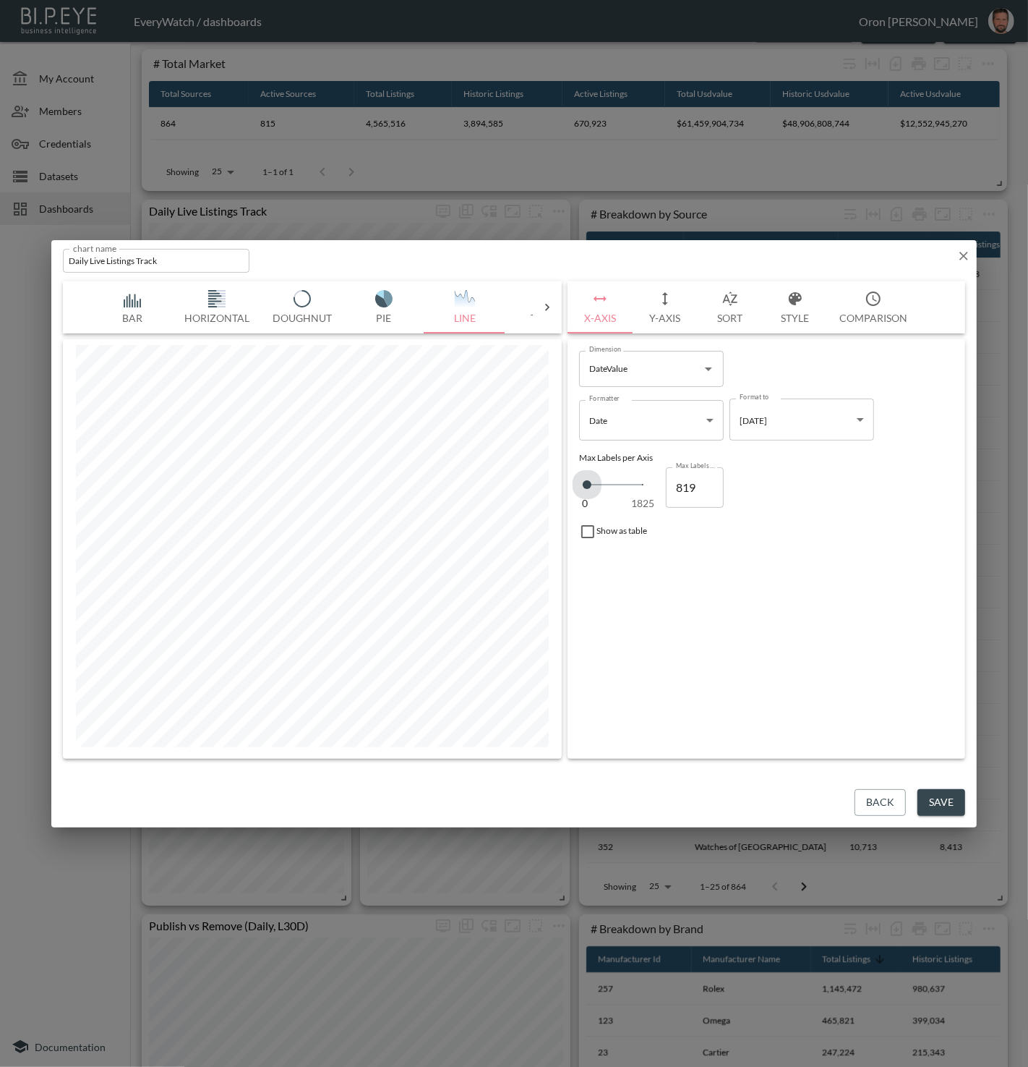
type input "842"
type input "888"
type input "910"
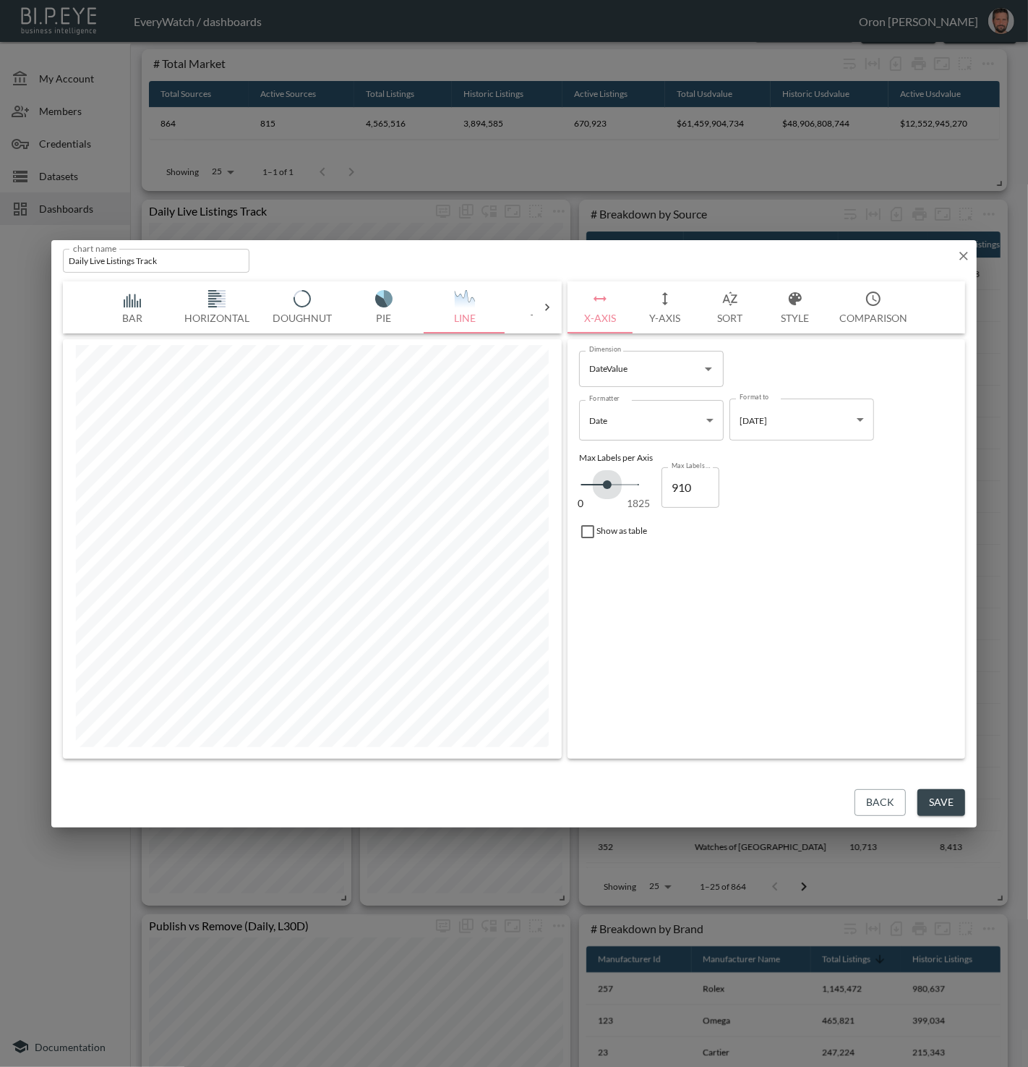
type input "956"
type input "1002"
type input "1025"
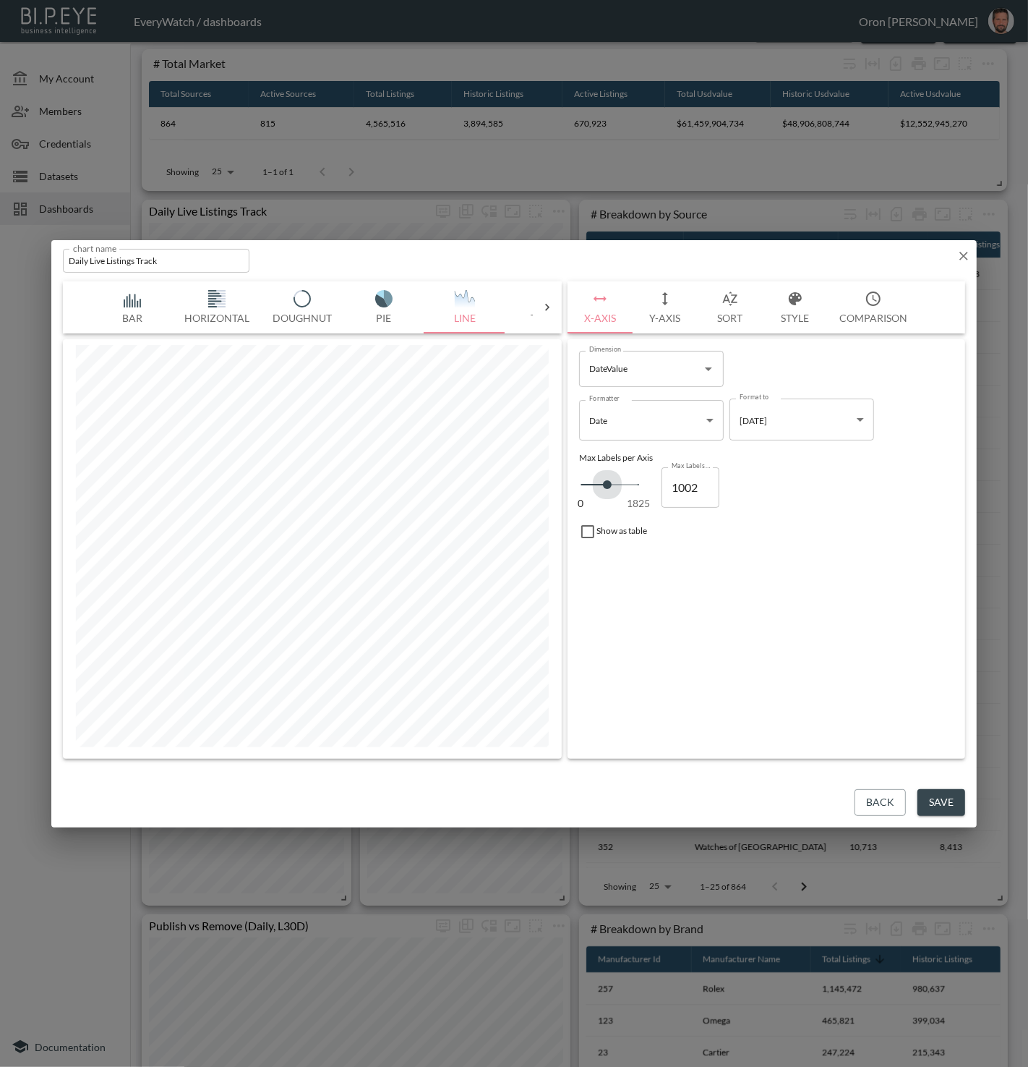
type input "1025"
type input "1047"
drag, startPoint x: 587, startPoint y: 483, endPoint x: 642, endPoint y: 545, distance: 82.5
click at [614, 483] on span at bounding box center [614, 484] width 9 height 9
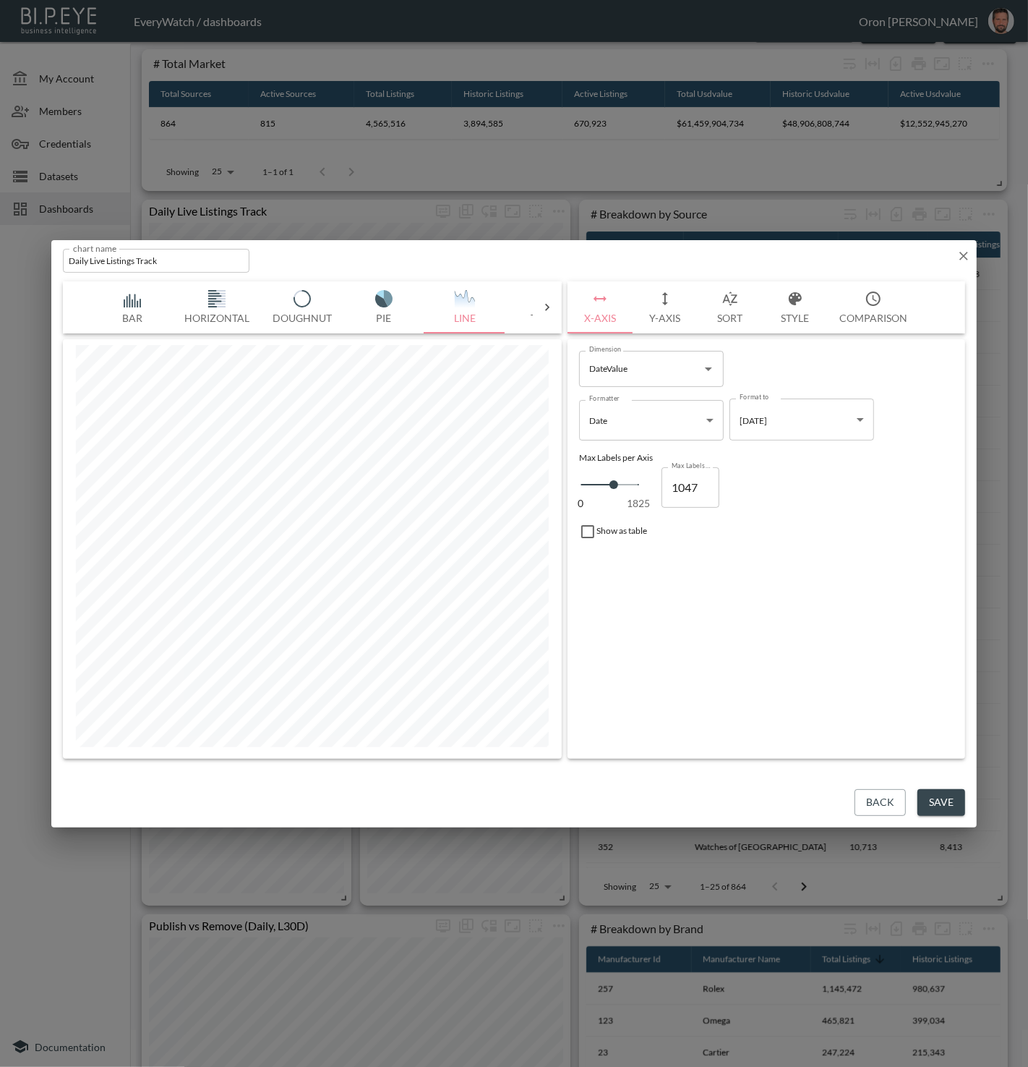
click at [659, 575] on div "Dimension DateValue Dimension Formatter Date Date Formatter Format to 2022-08-0…" at bounding box center [767, 548] width 398 height 419
click at [963, 252] on icon "button" at bounding box center [964, 256] width 14 height 14
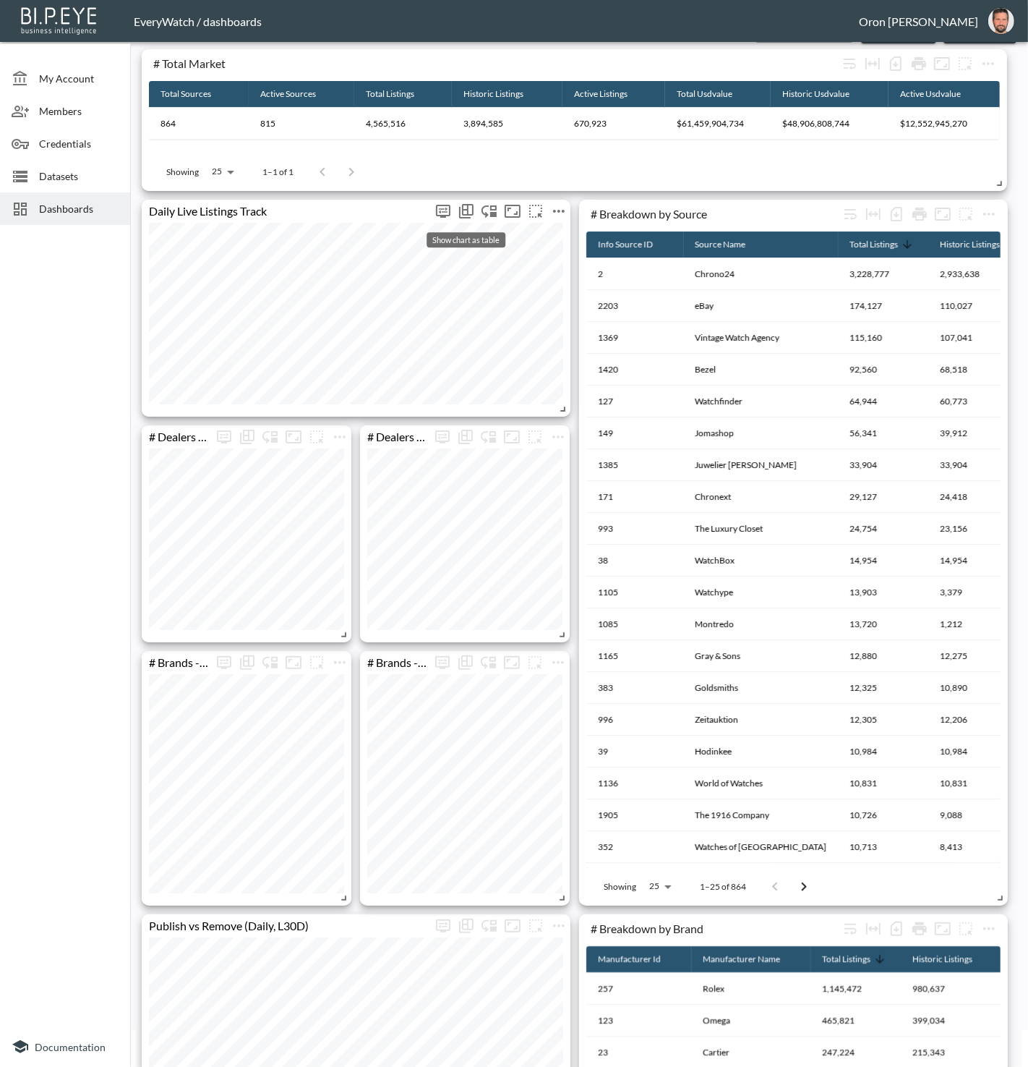
click at [471, 208] on icon "Show chart as table" at bounding box center [466, 211] width 17 height 17
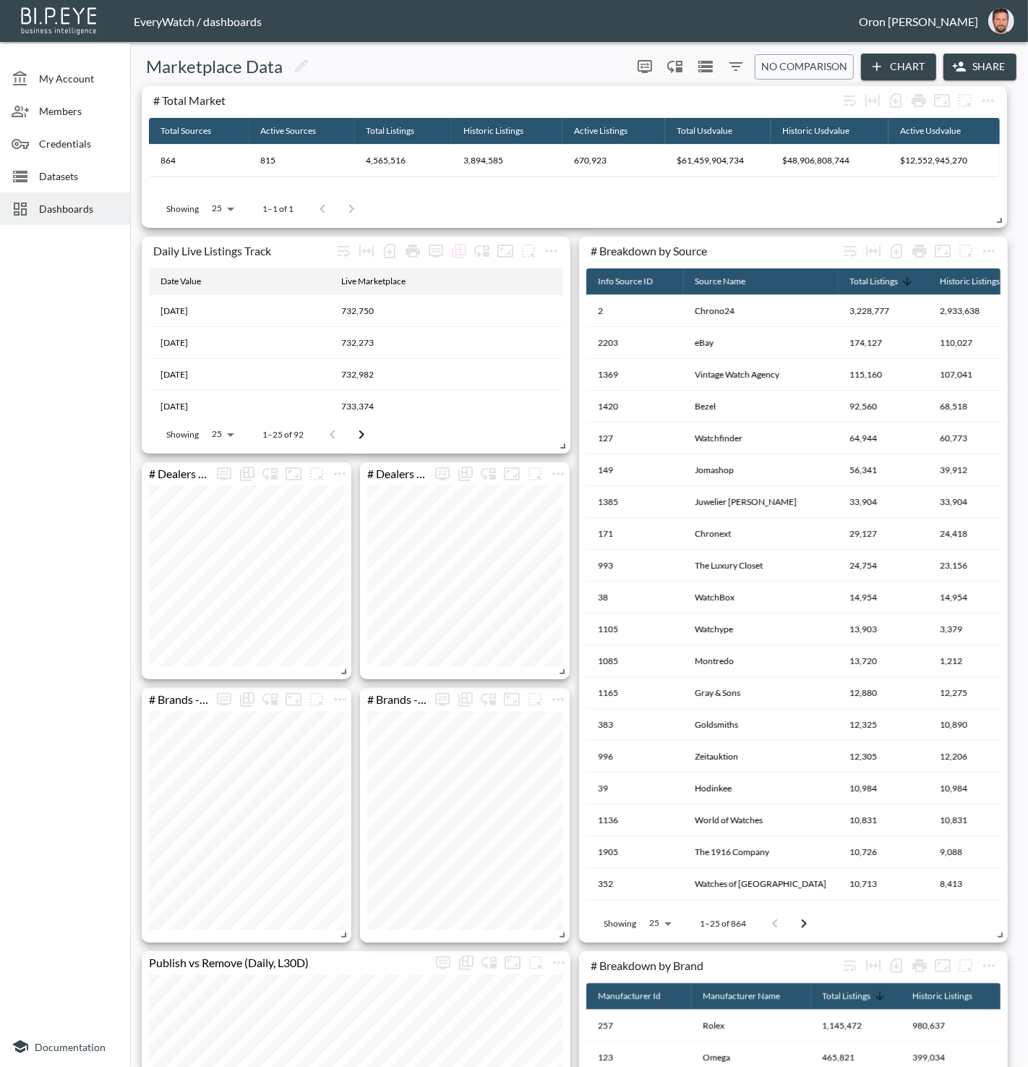
scroll to position [0, 0]
click at [460, 253] on icon "Show chart as table" at bounding box center [461, 250] width 12 height 12
click at [445, 246] on icon "more" at bounding box center [443, 247] width 17 height 17
drag, startPoint x: 994, startPoint y: 19, endPoint x: 990, endPoint y: 25, distance: 7.4
click at [994, 19] on img "oron@bipeye.com" at bounding box center [1002, 21] width 26 height 26
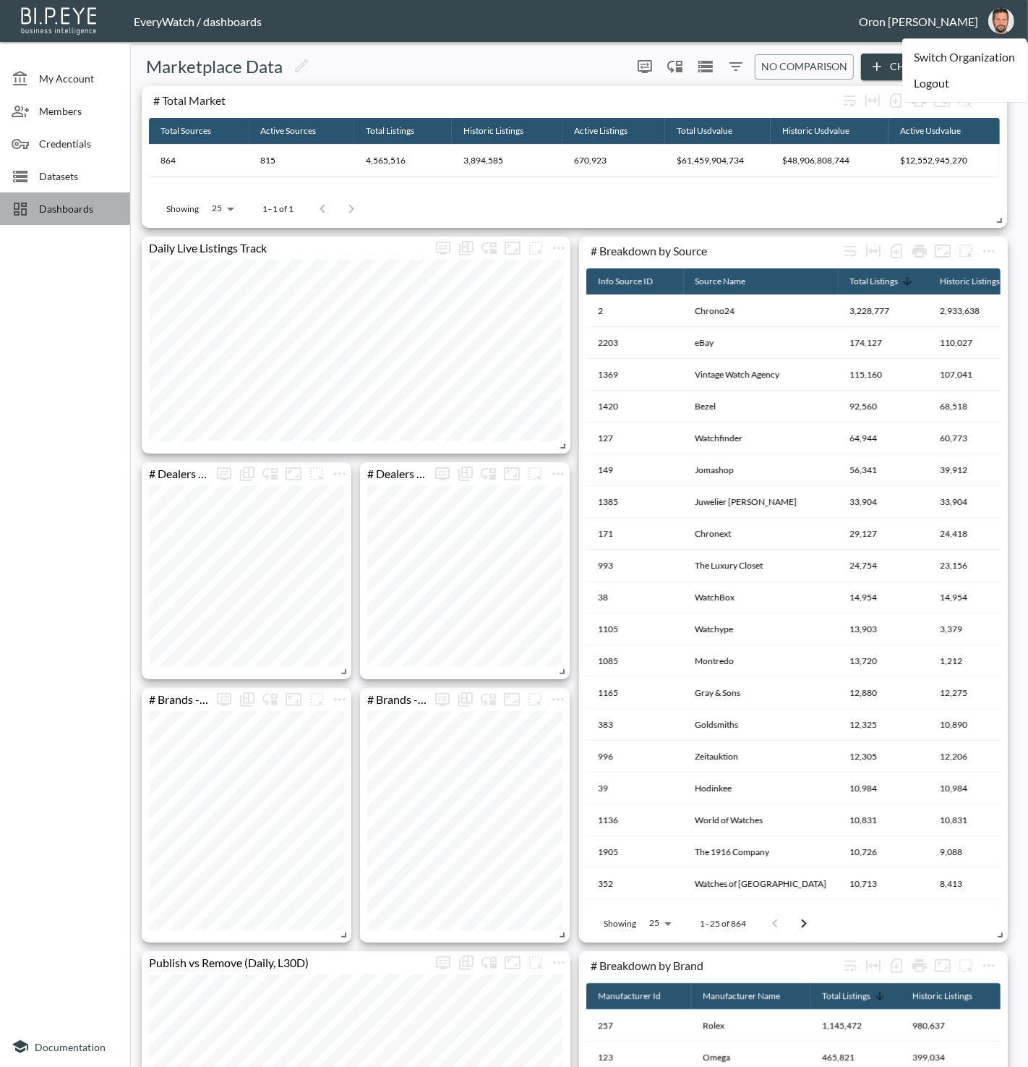
click at [100, 208] on span "Dashboards" at bounding box center [79, 208] width 80 height 15
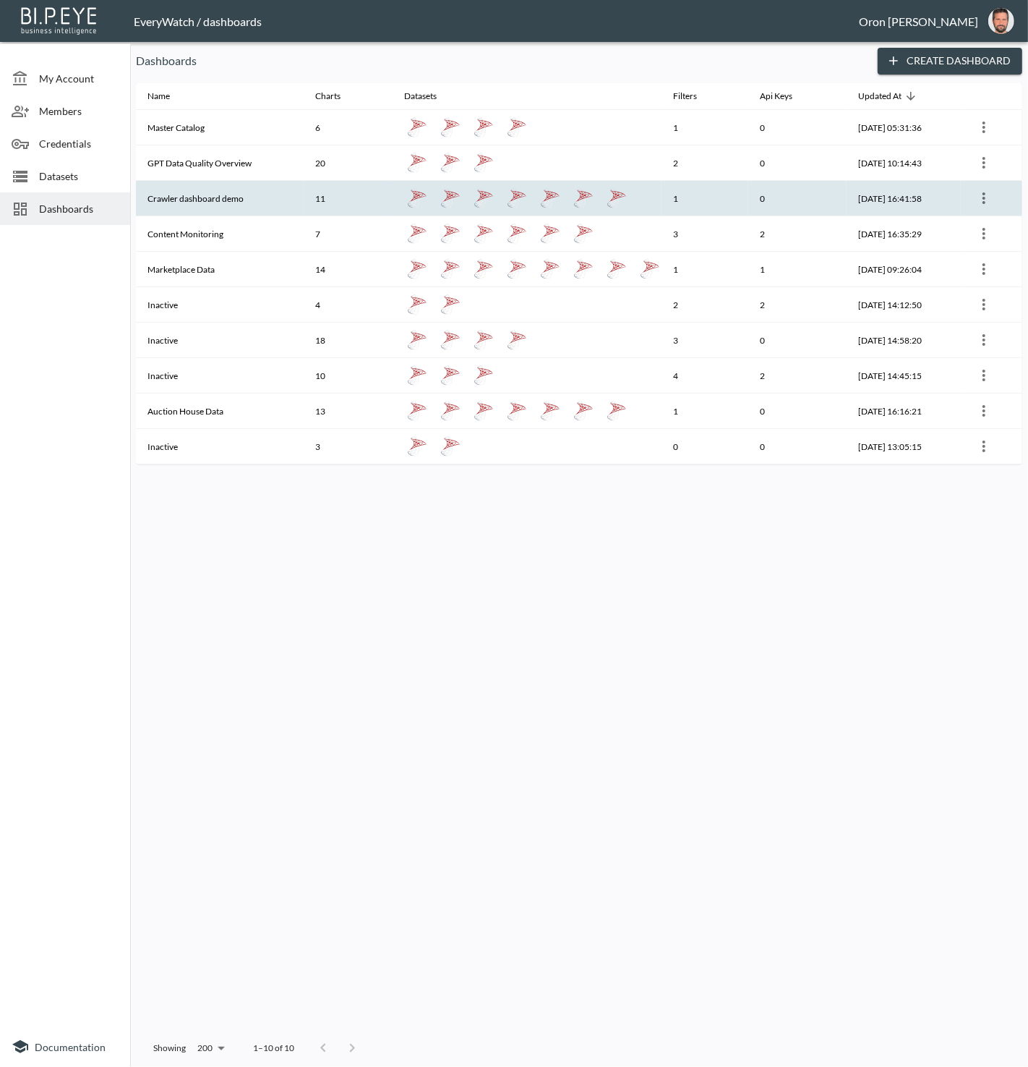
click at [250, 201] on th "Crawler dashboard demo" at bounding box center [220, 198] width 168 height 35
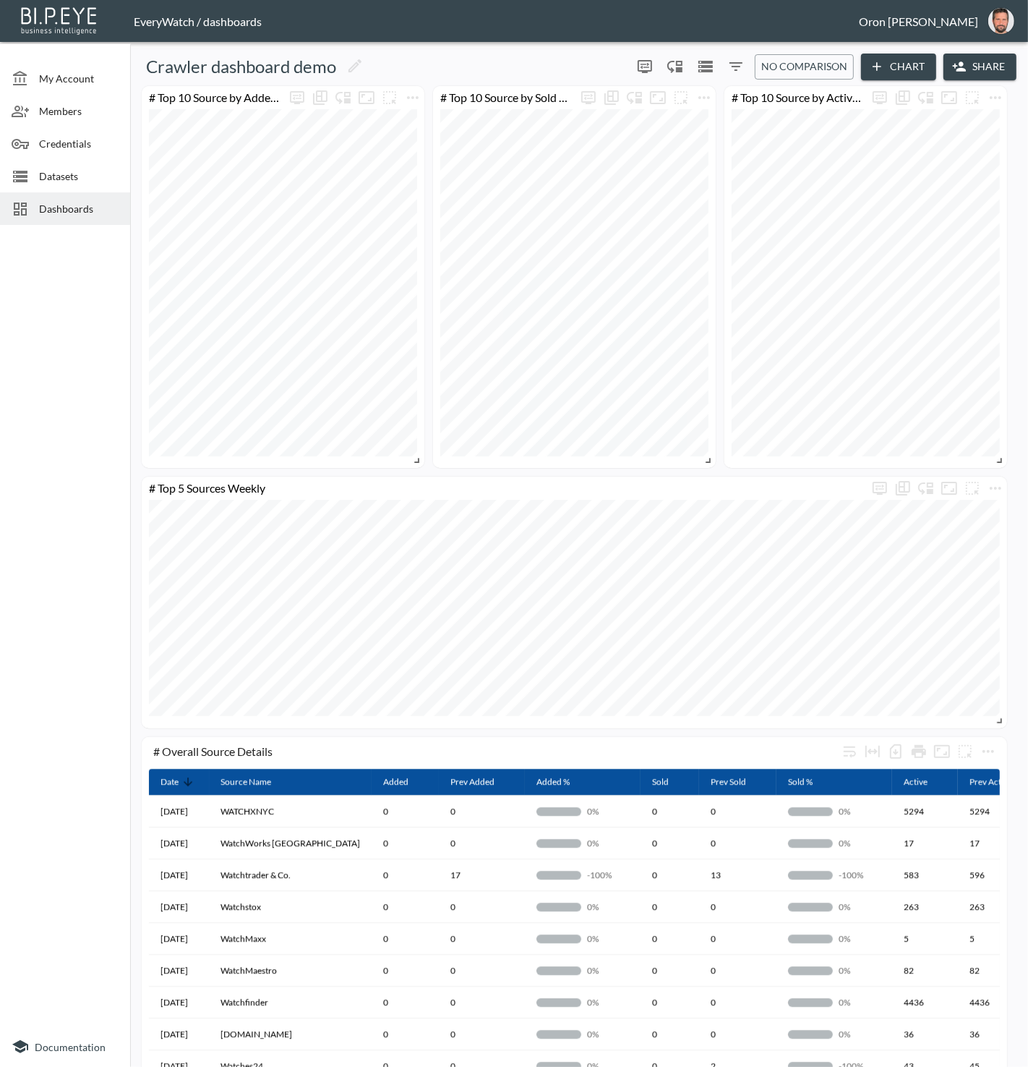
click at [55, 210] on span "Dashboards" at bounding box center [79, 208] width 80 height 15
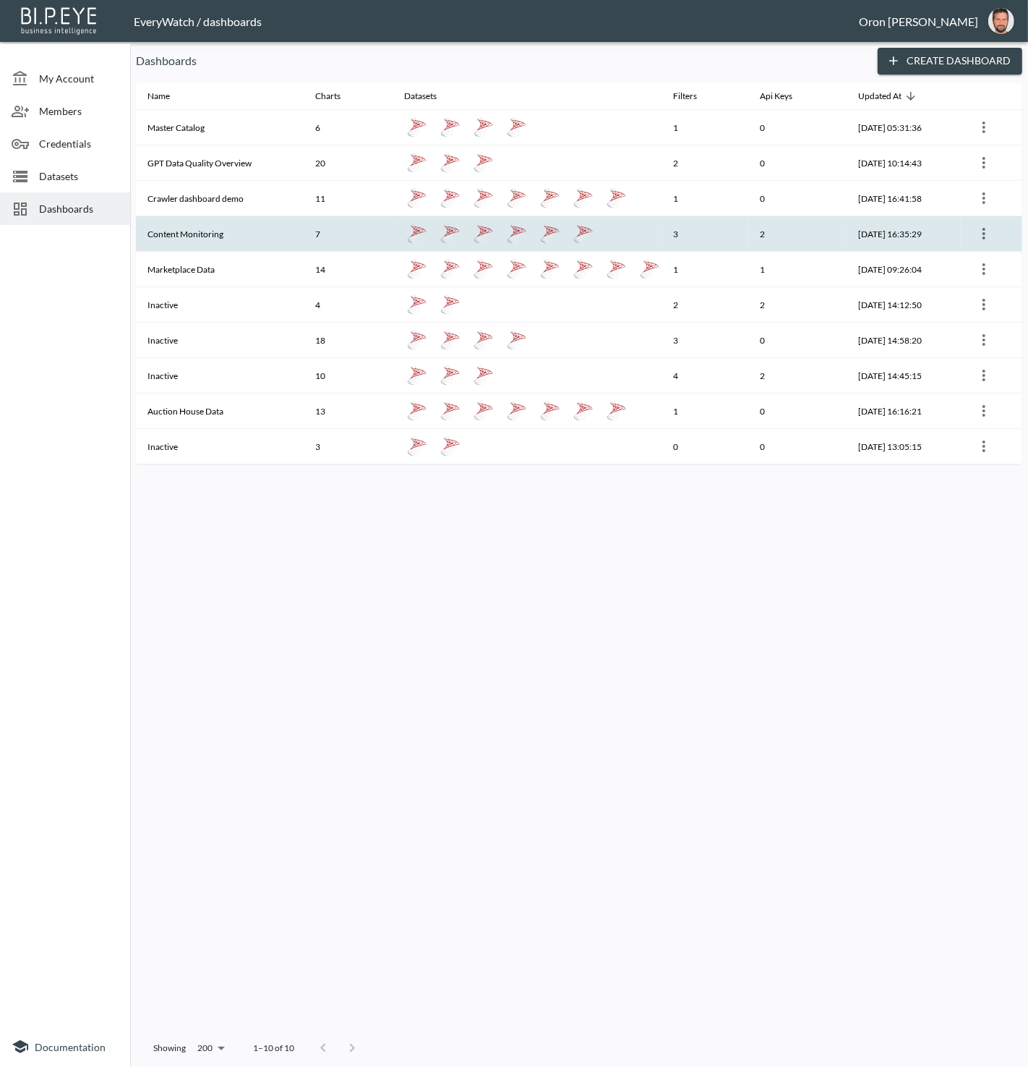
click at [161, 236] on th "Content Monitoring" at bounding box center [220, 233] width 168 height 35
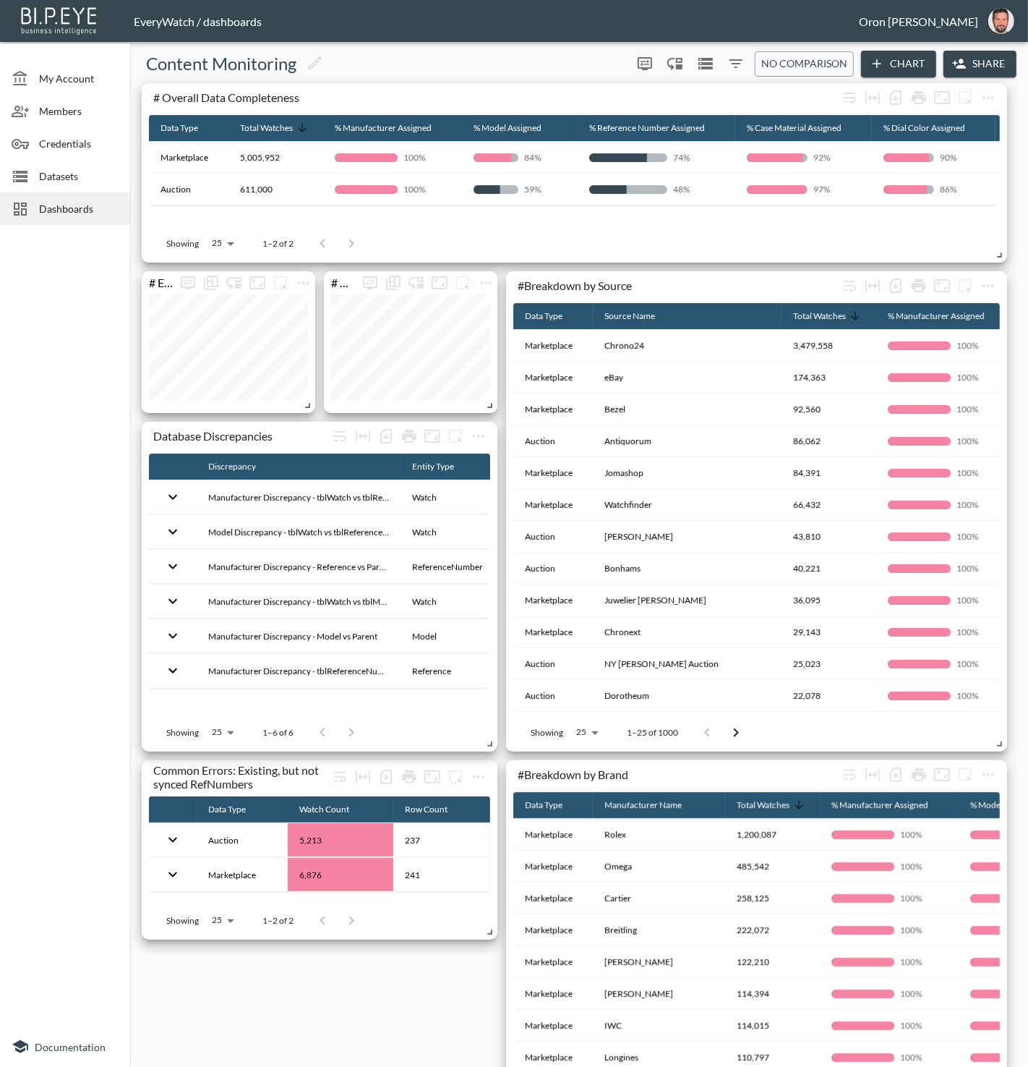
scroll to position [4, 0]
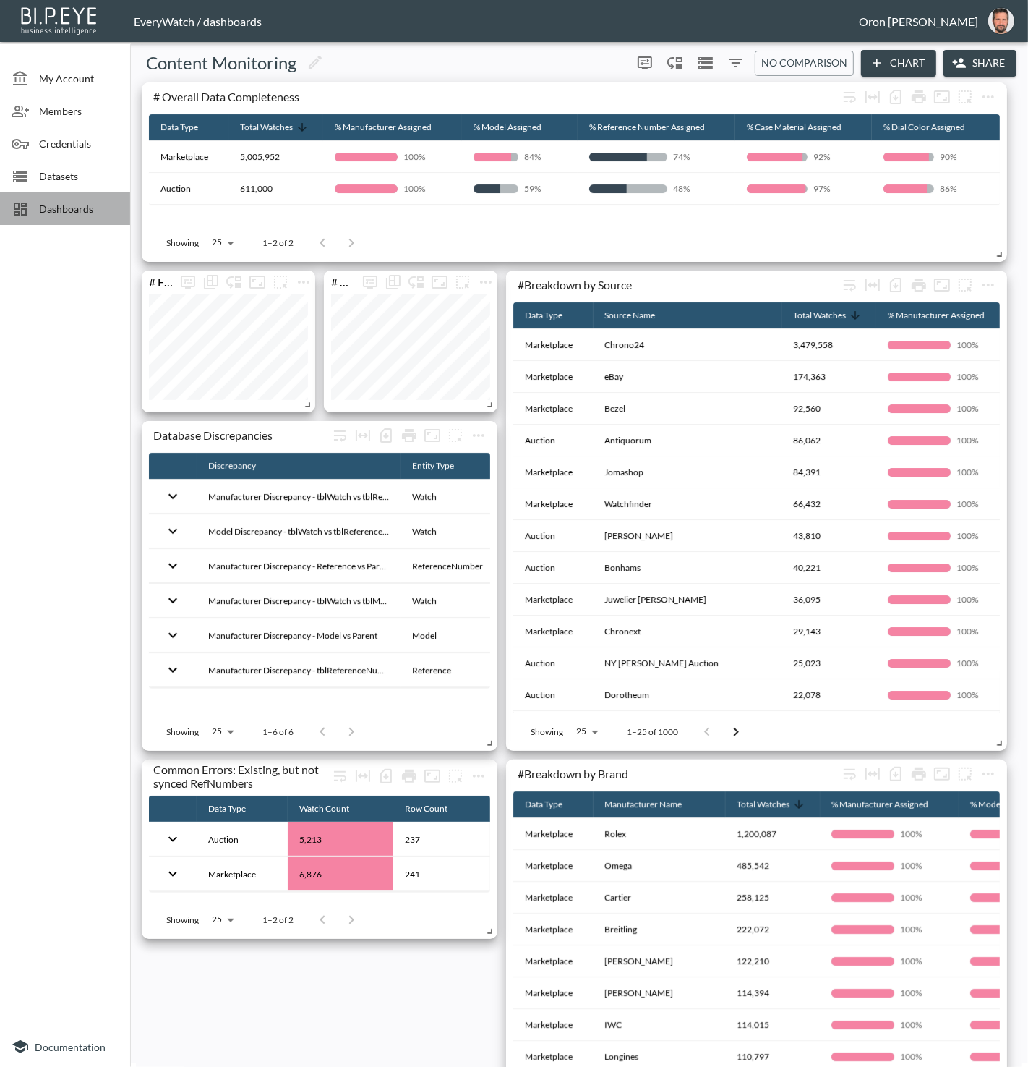
click at [80, 215] on span "Dashboards" at bounding box center [79, 208] width 80 height 15
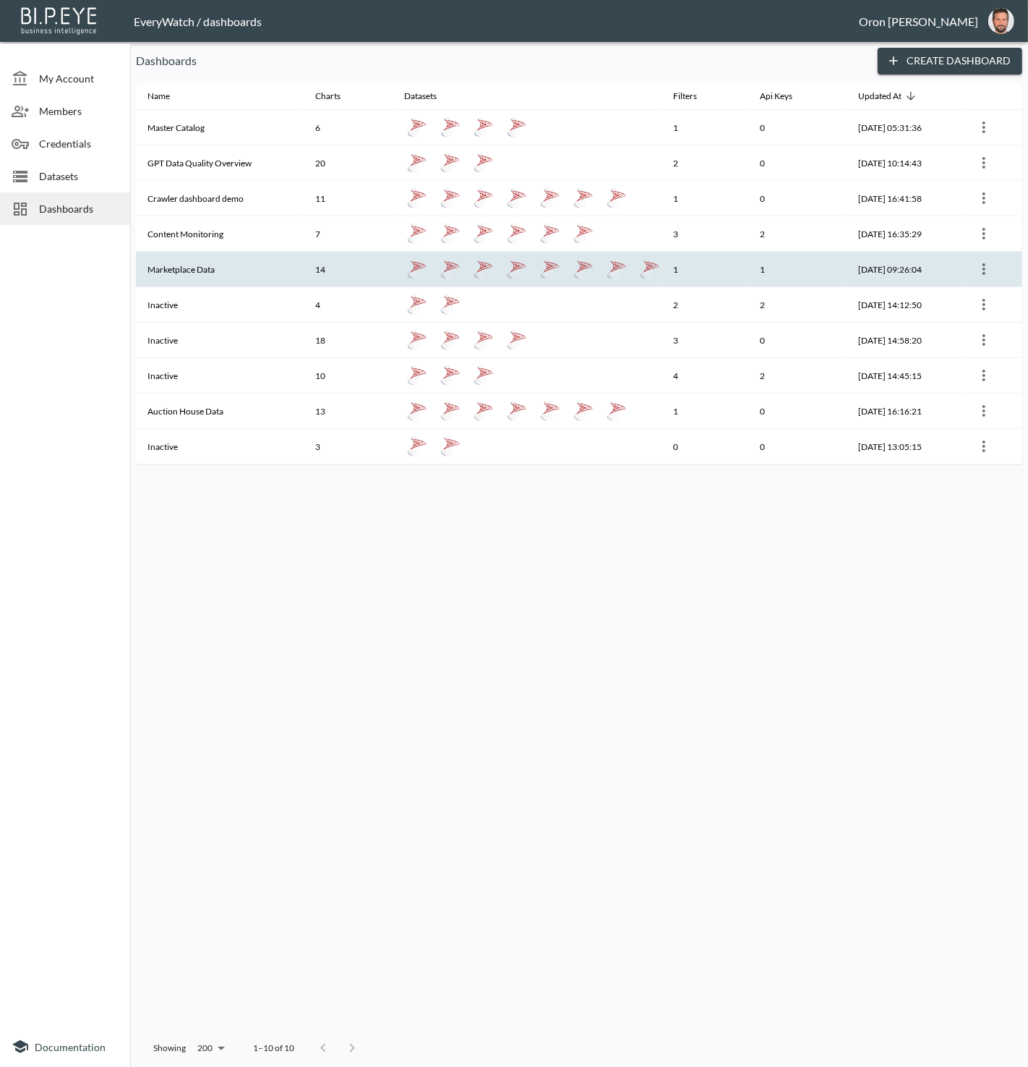
click at [174, 268] on th "Marketplace Data" at bounding box center [220, 269] width 168 height 35
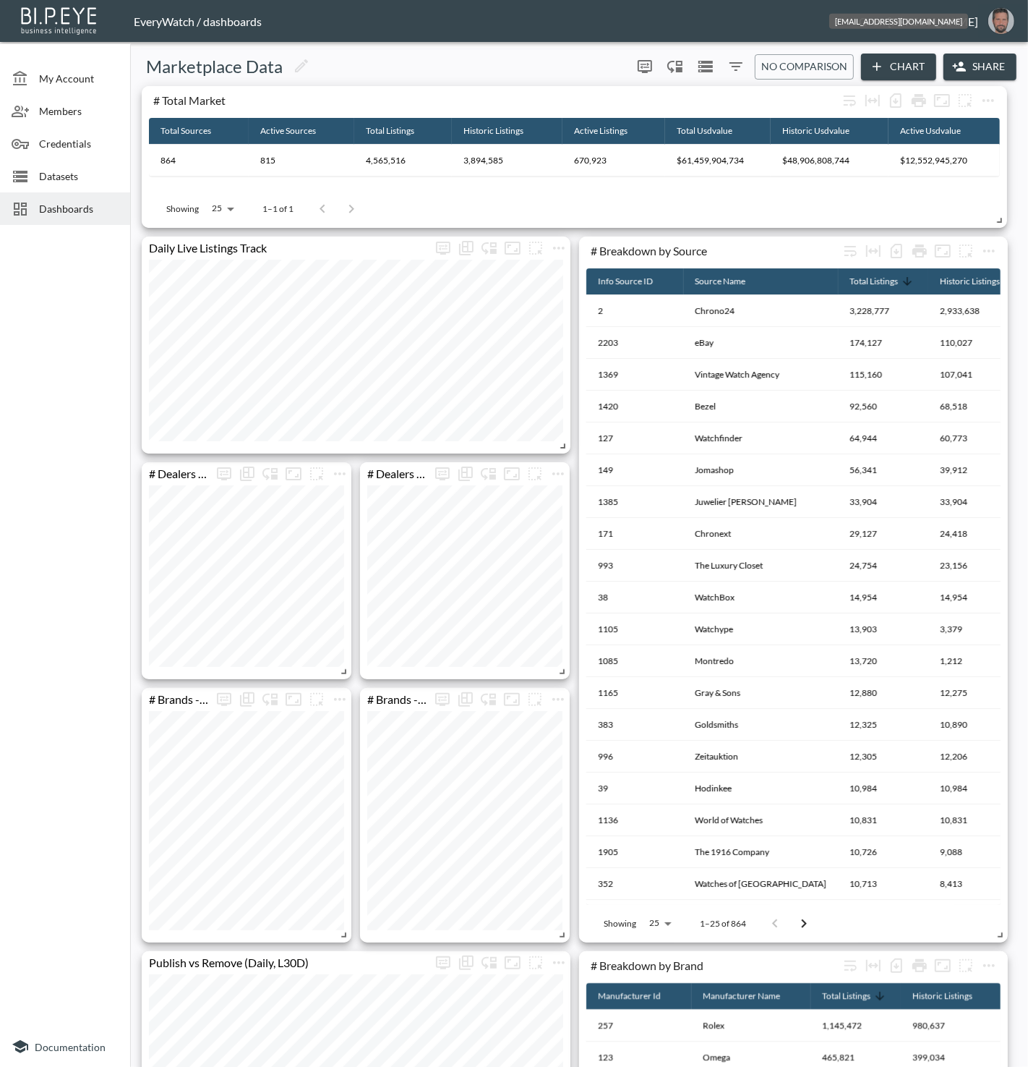
drag, startPoint x: 995, startPoint y: 27, endPoint x: 991, endPoint y: 35, distance: 8.4
click at [995, 27] on img "oron@bipeye.com" at bounding box center [1002, 21] width 26 height 26
click at [984, 52] on li "Switch Organization" at bounding box center [965, 57] width 124 height 26
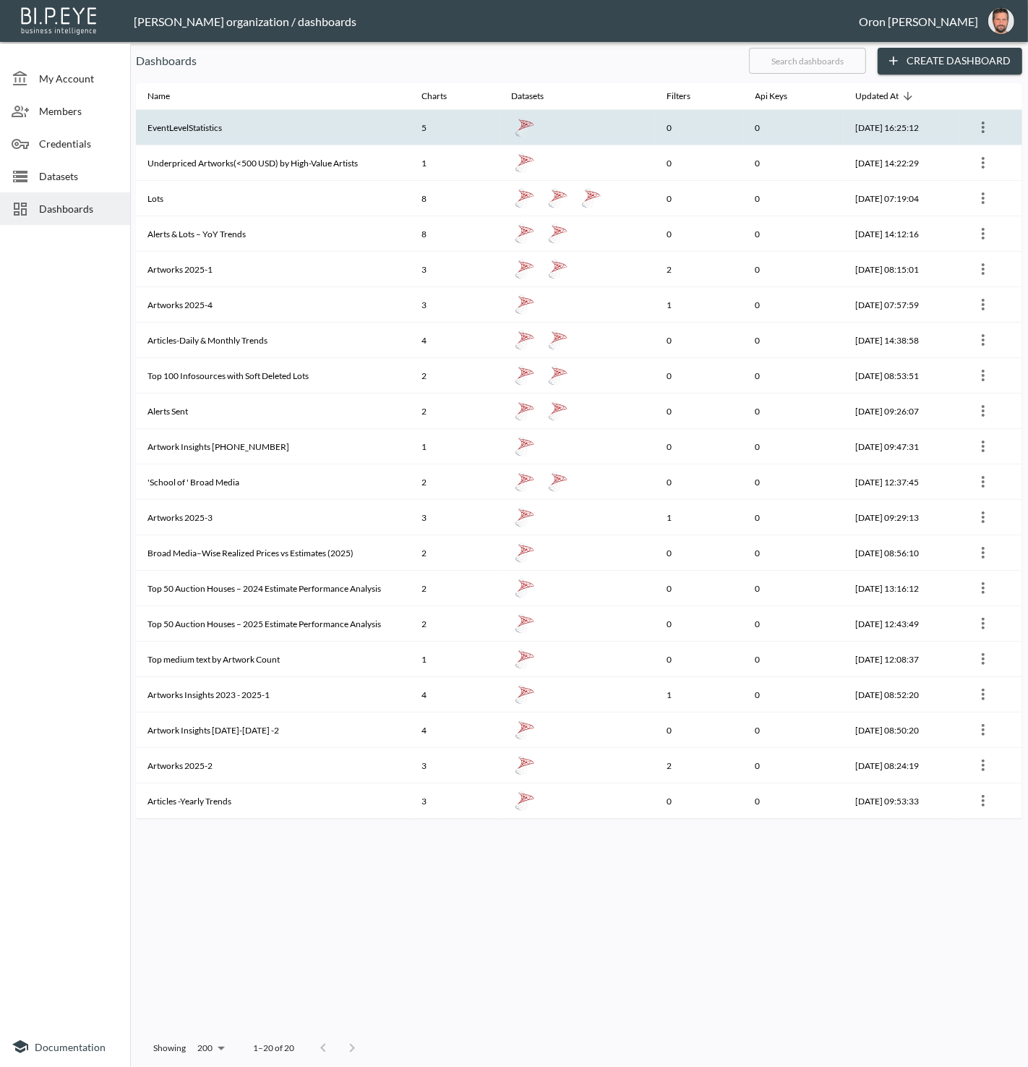
click at [182, 122] on th "EventLevelStatistics" at bounding box center [273, 127] width 274 height 35
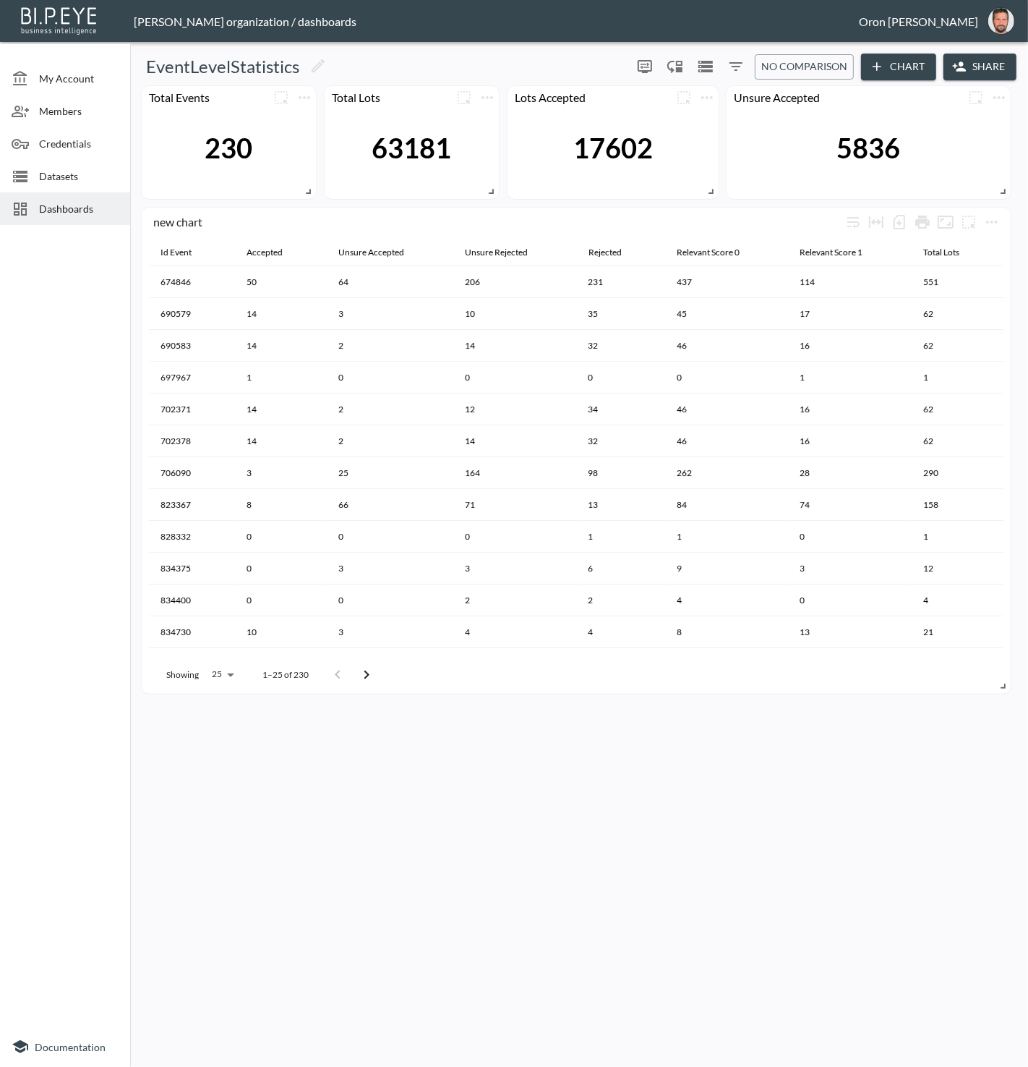
click at [103, 205] on span "Dashboards" at bounding box center [79, 208] width 80 height 15
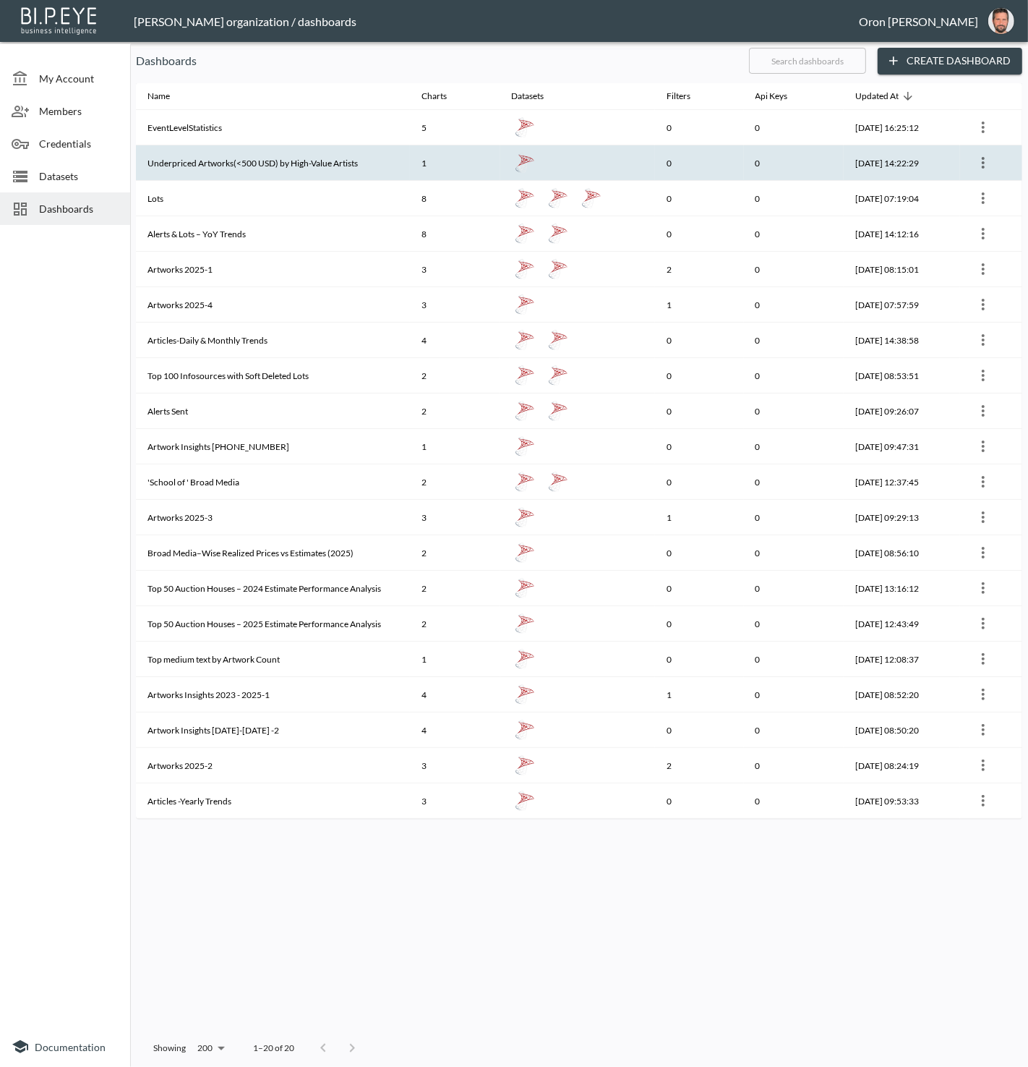
click at [224, 164] on th "Underpriced Artworks(<500 USD) by High-Value Artists" at bounding box center [273, 162] width 274 height 35
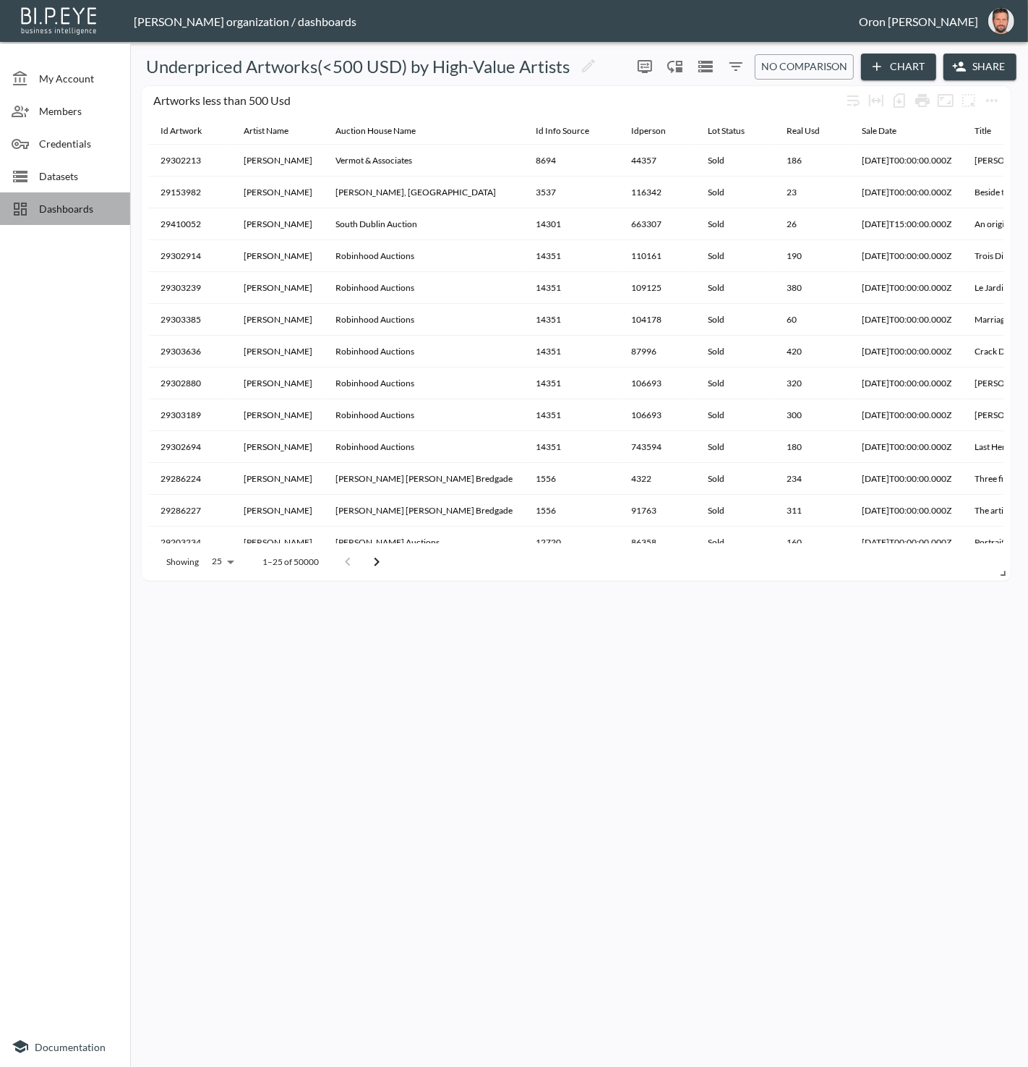
click at [88, 205] on span "Dashboards" at bounding box center [79, 208] width 80 height 15
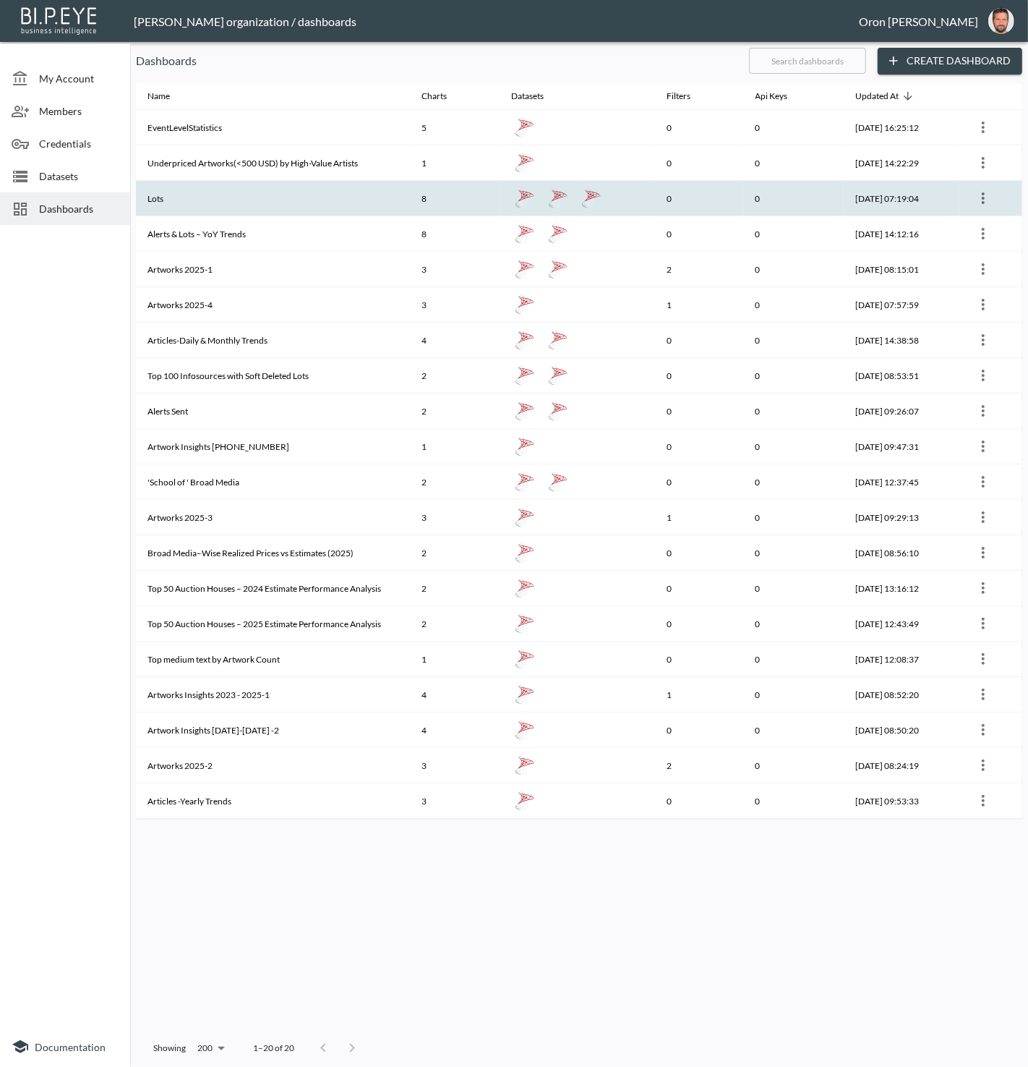
click at [174, 195] on th "Lots" at bounding box center [273, 198] width 274 height 35
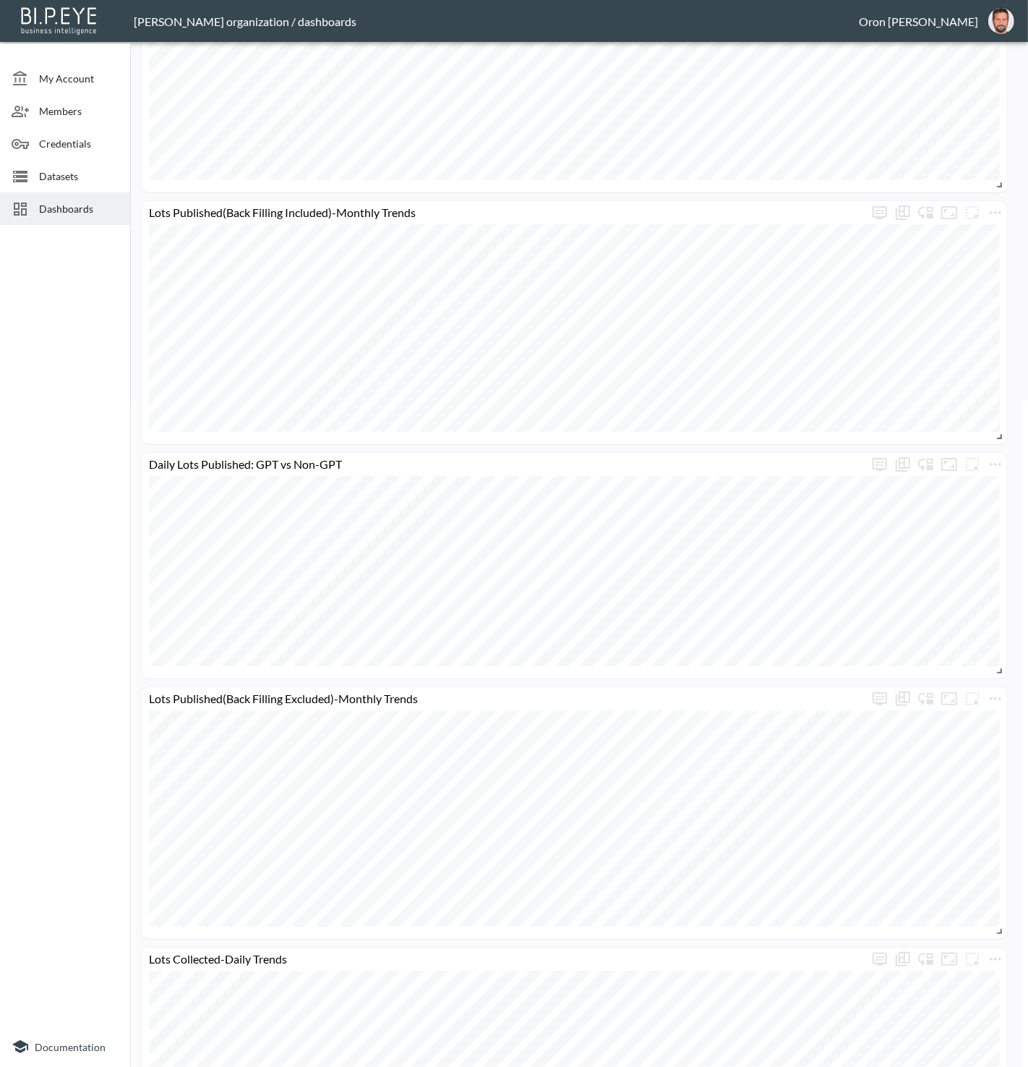
scroll to position [1035, 0]
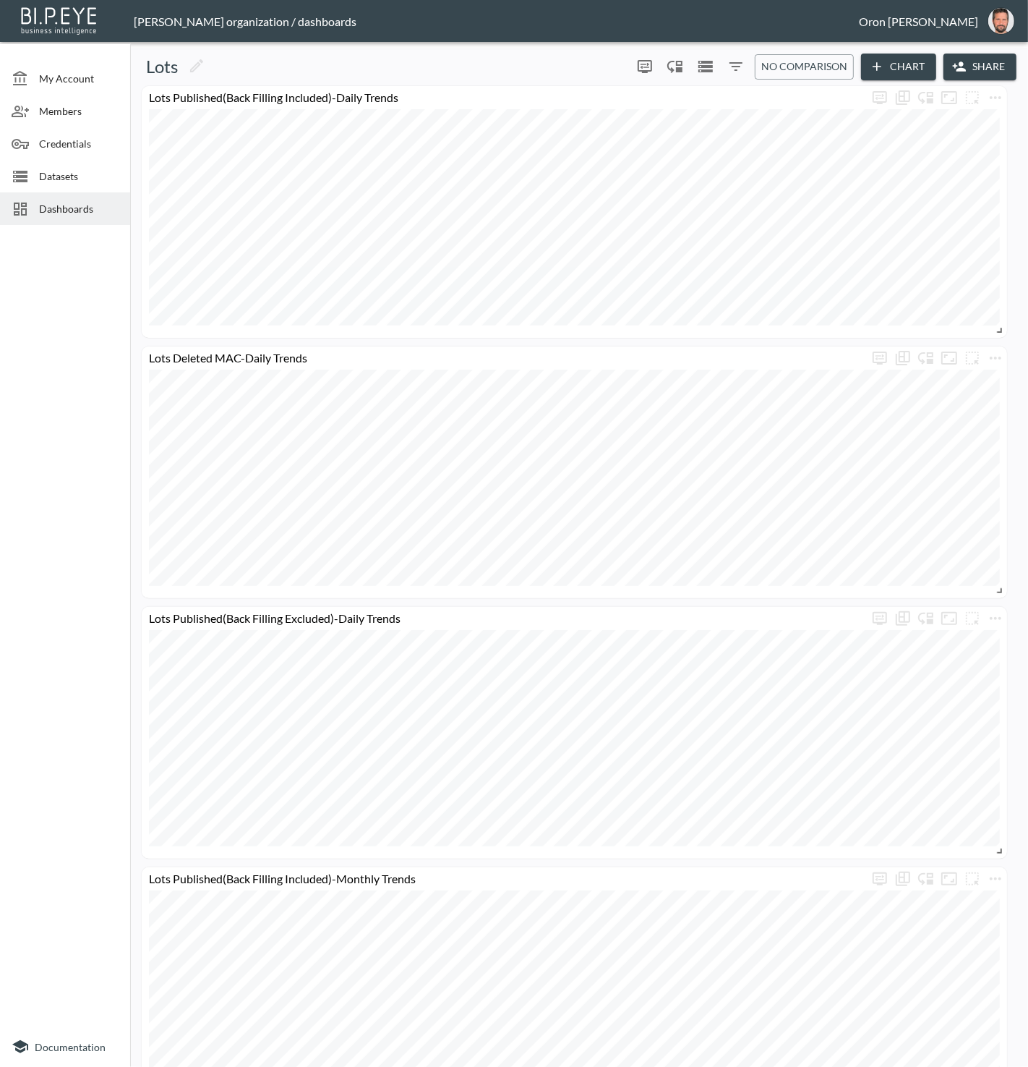
click at [101, 218] on div "Dashboards" at bounding box center [65, 208] width 130 height 33
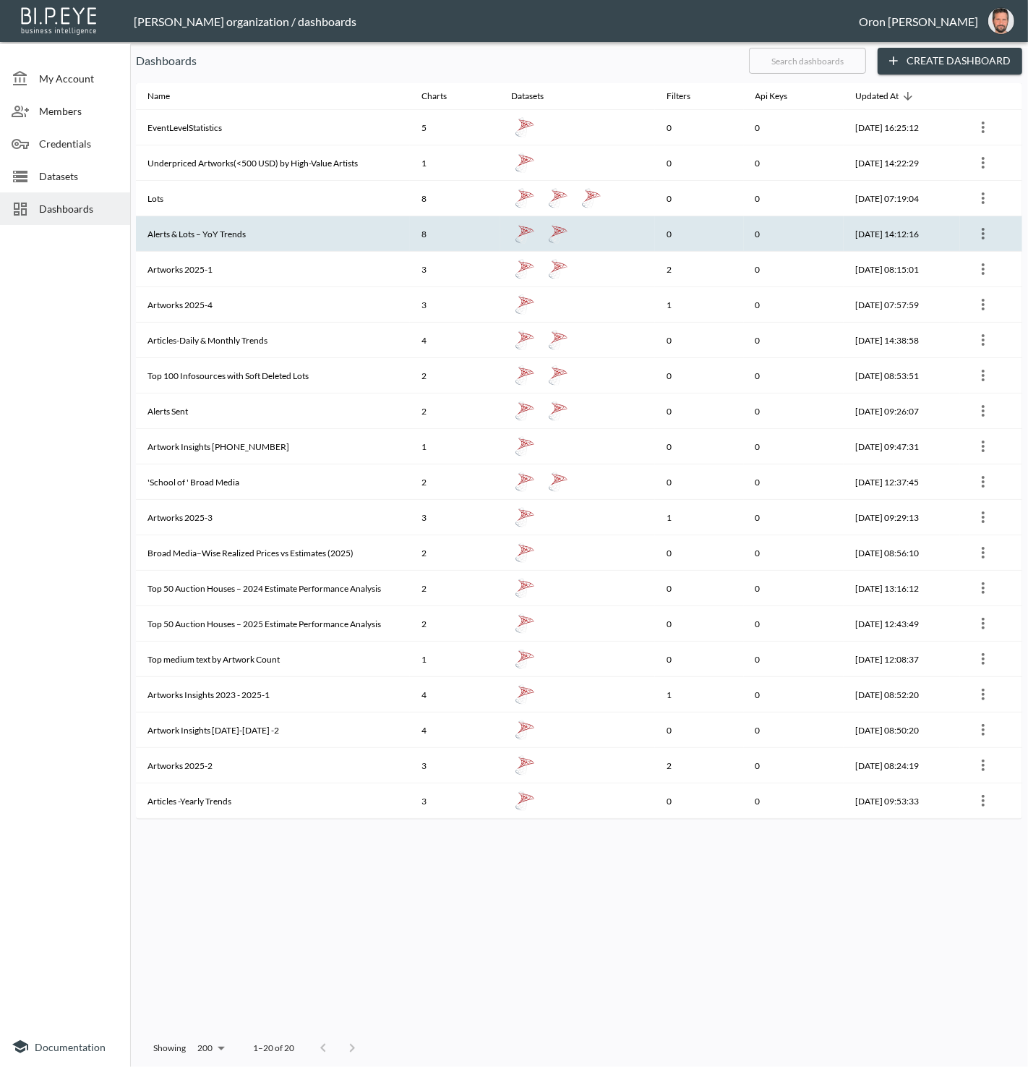
click at [195, 241] on th "Alerts & Lots – YoY Trends" at bounding box center [273, 233] width 274 height 35
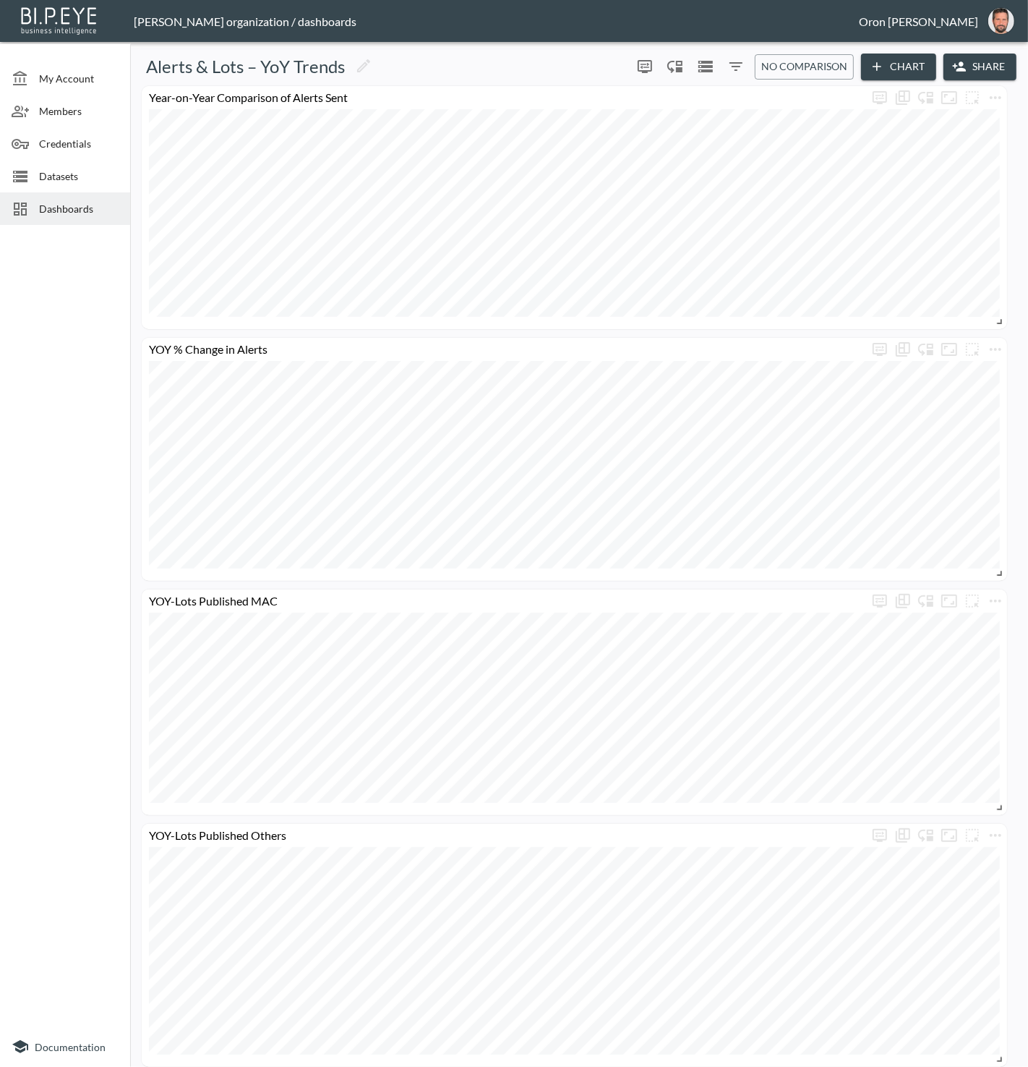
click at [80, 201] on span "Dashboards" at bounding box center [79, 208] width 80 height 15
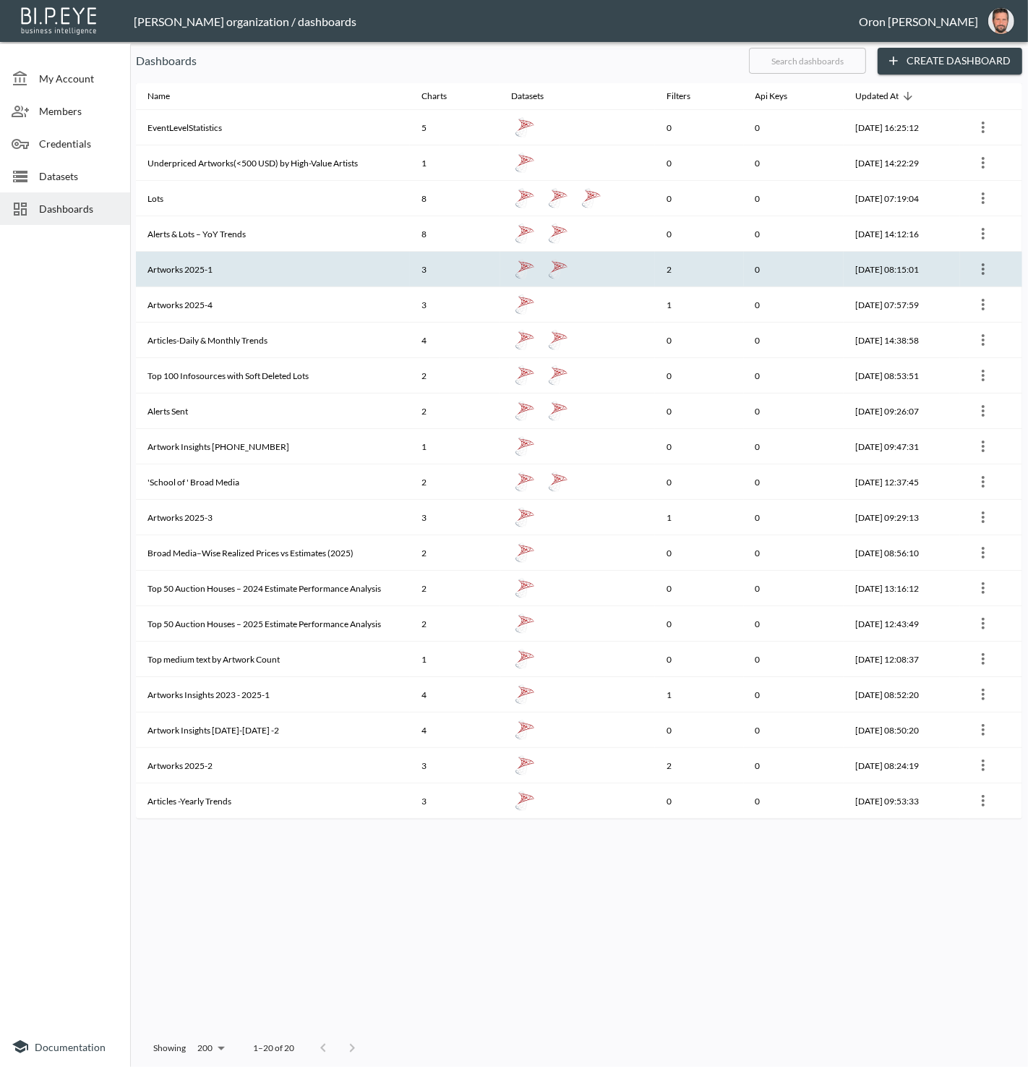
click at [212, 271] on th "Artworks 2025-1" at bounding box center [273, 269] width 274 height 35
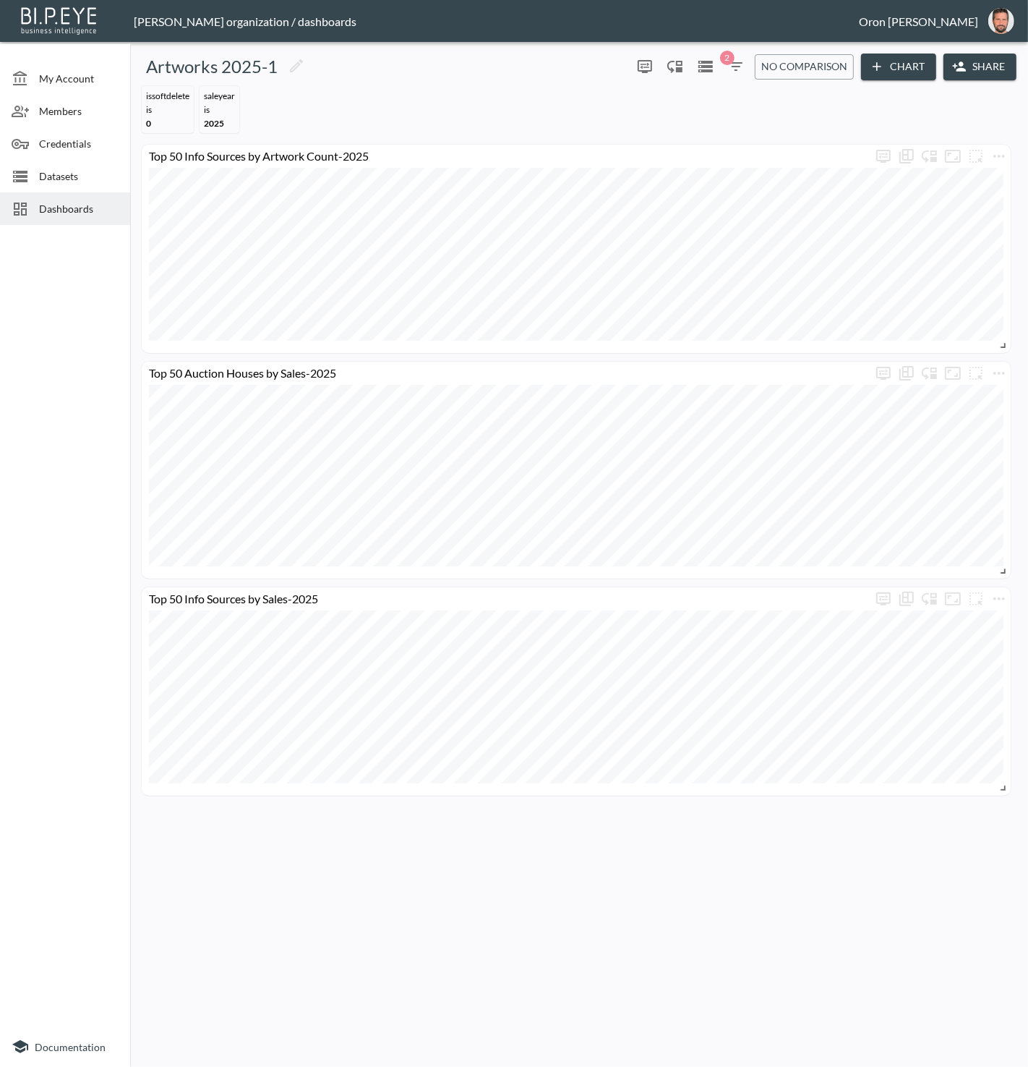
click at [88, 207] on span "Dashboards" at bounding box center [79, 208] width 80 height 15
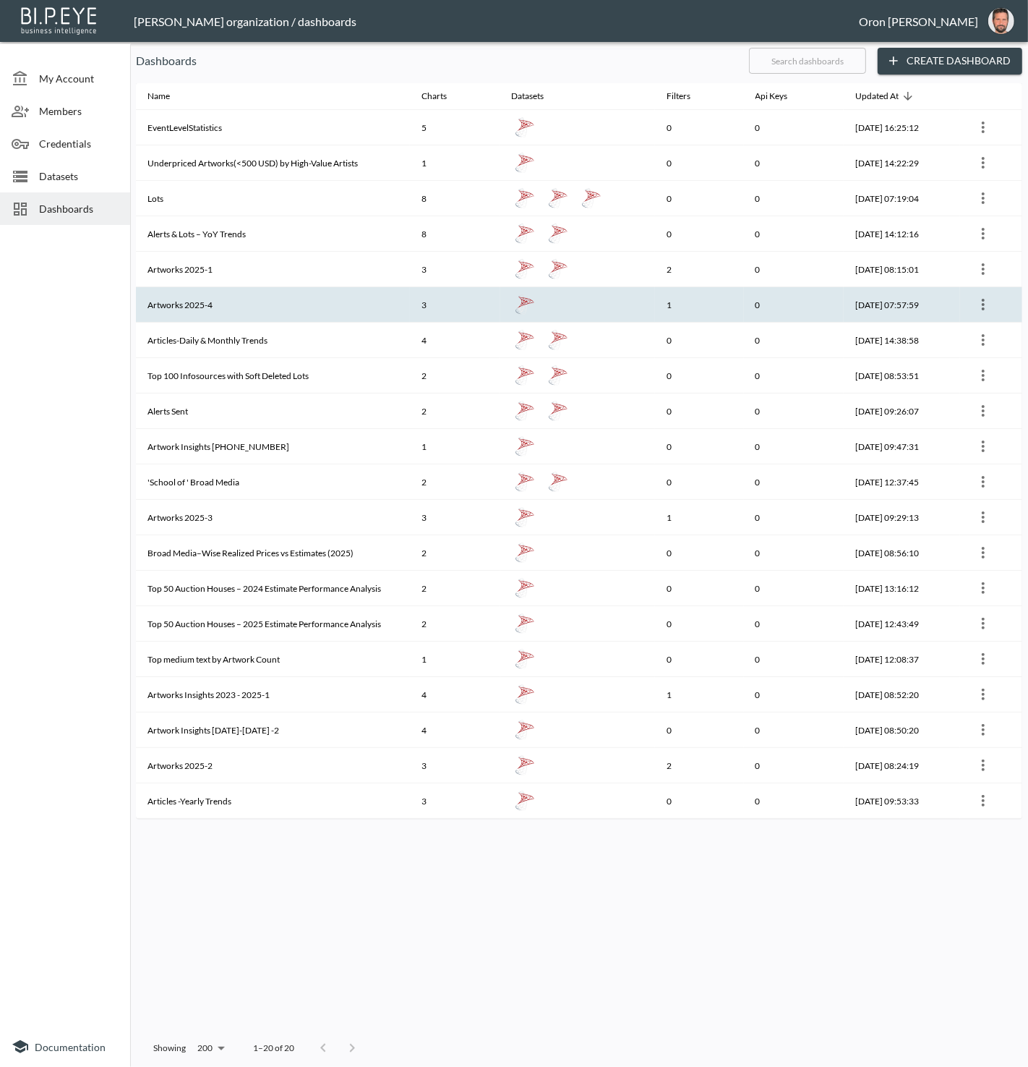
click at [176, 290] on th "Artworks 2025-4" at bounding box center [273, 304] width 274 height 35
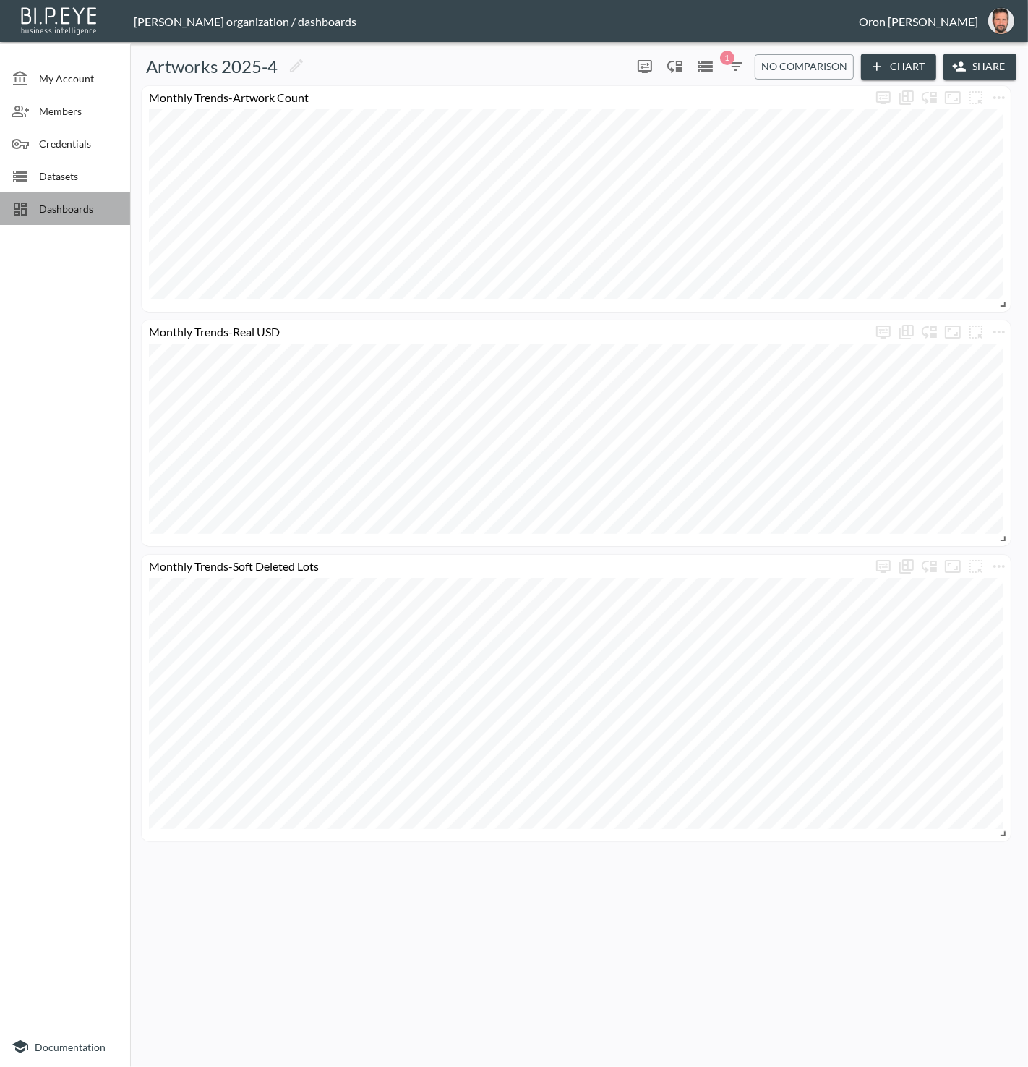
click at [67, 212] on span "Dashboards" at bounding box center [79, 208] width 80 height 15
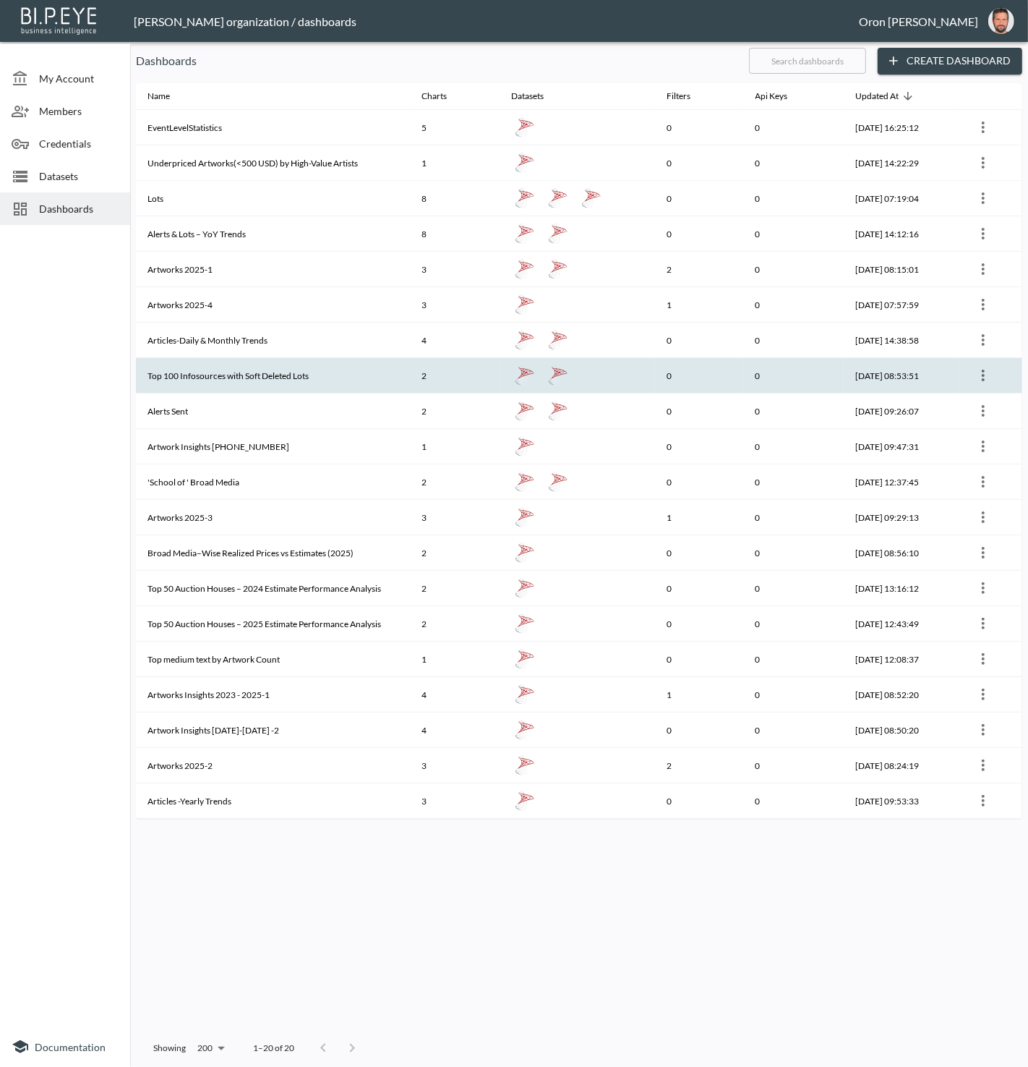
click at [161, 370] on th "Top 100 Infosources with Soft Deleted Lots" at bounding box center [273, 375] width 274 height 35
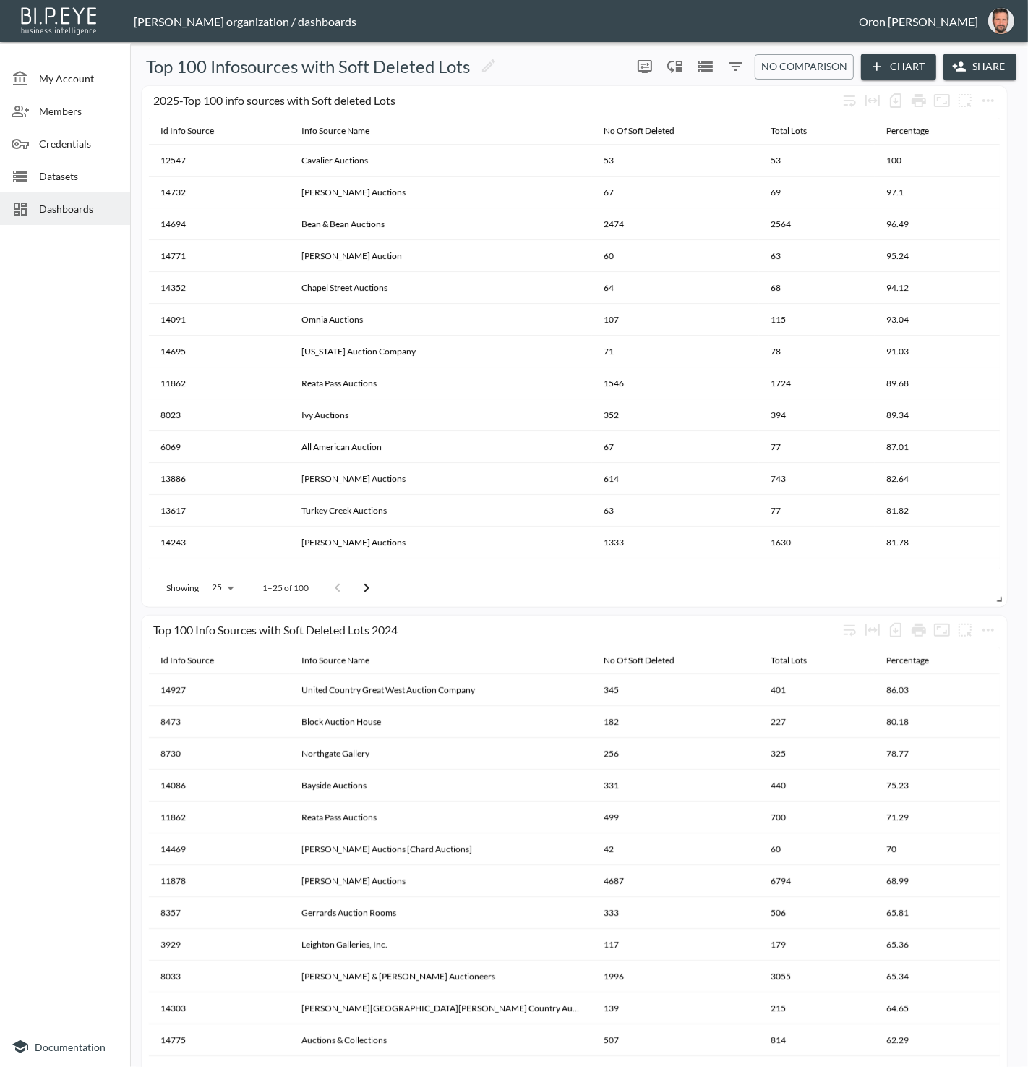
click at [53, 196] on div "Dashboards" at bounding box center [65, 208] width 130 height 33
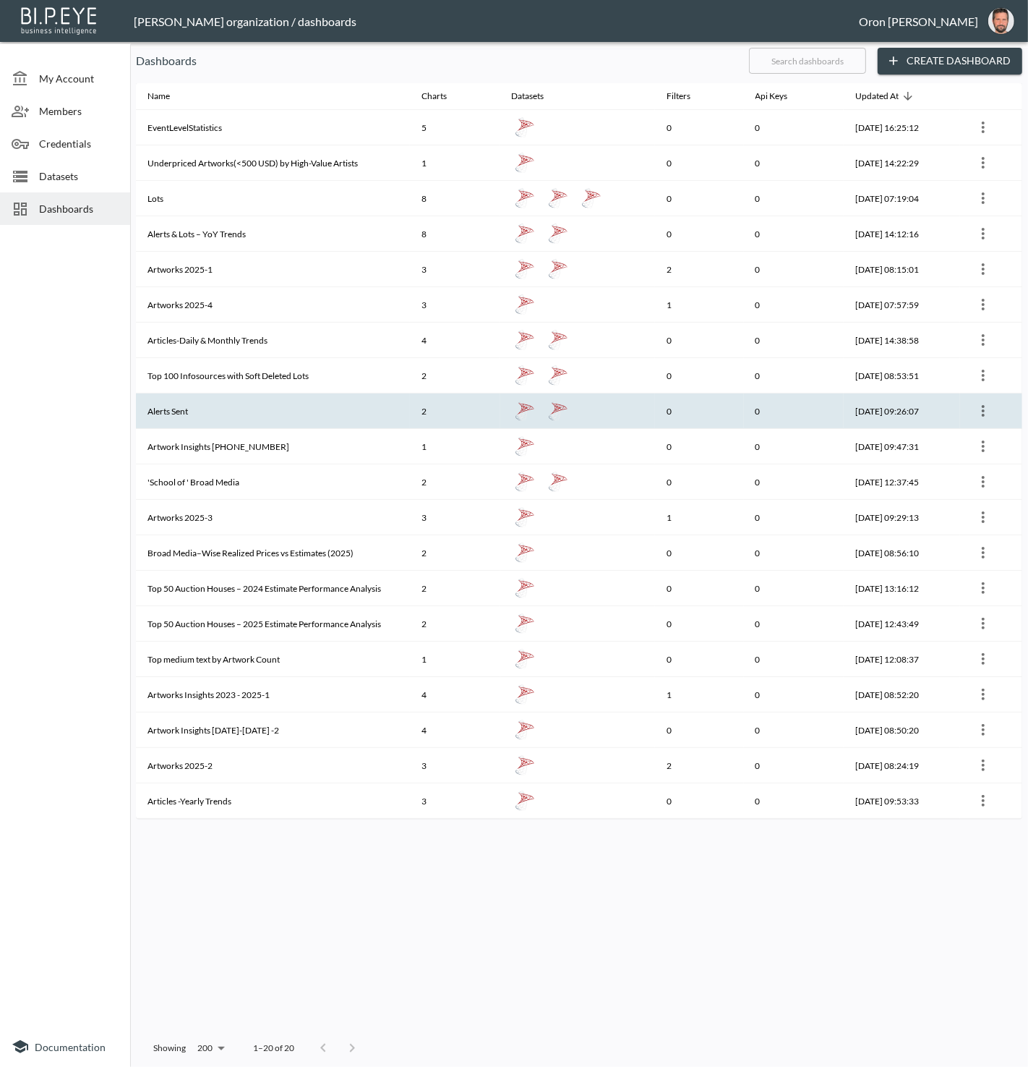
click at [163, 400] on th "Alerts Sent" at bounding box center [273, 410] width 274 height 35
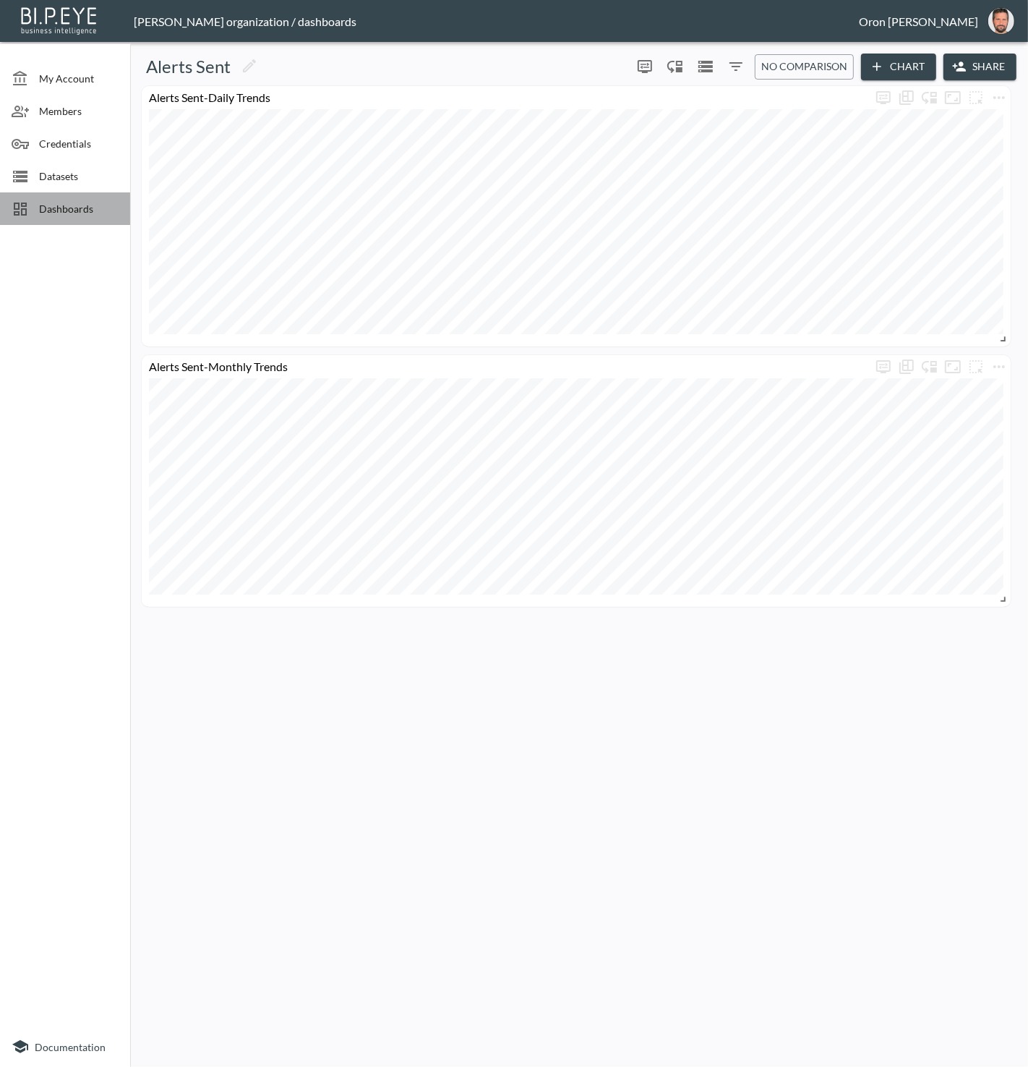
click at [44, 201] on span "Dashboards" at bounding box center [79, 208] width 80 height 15
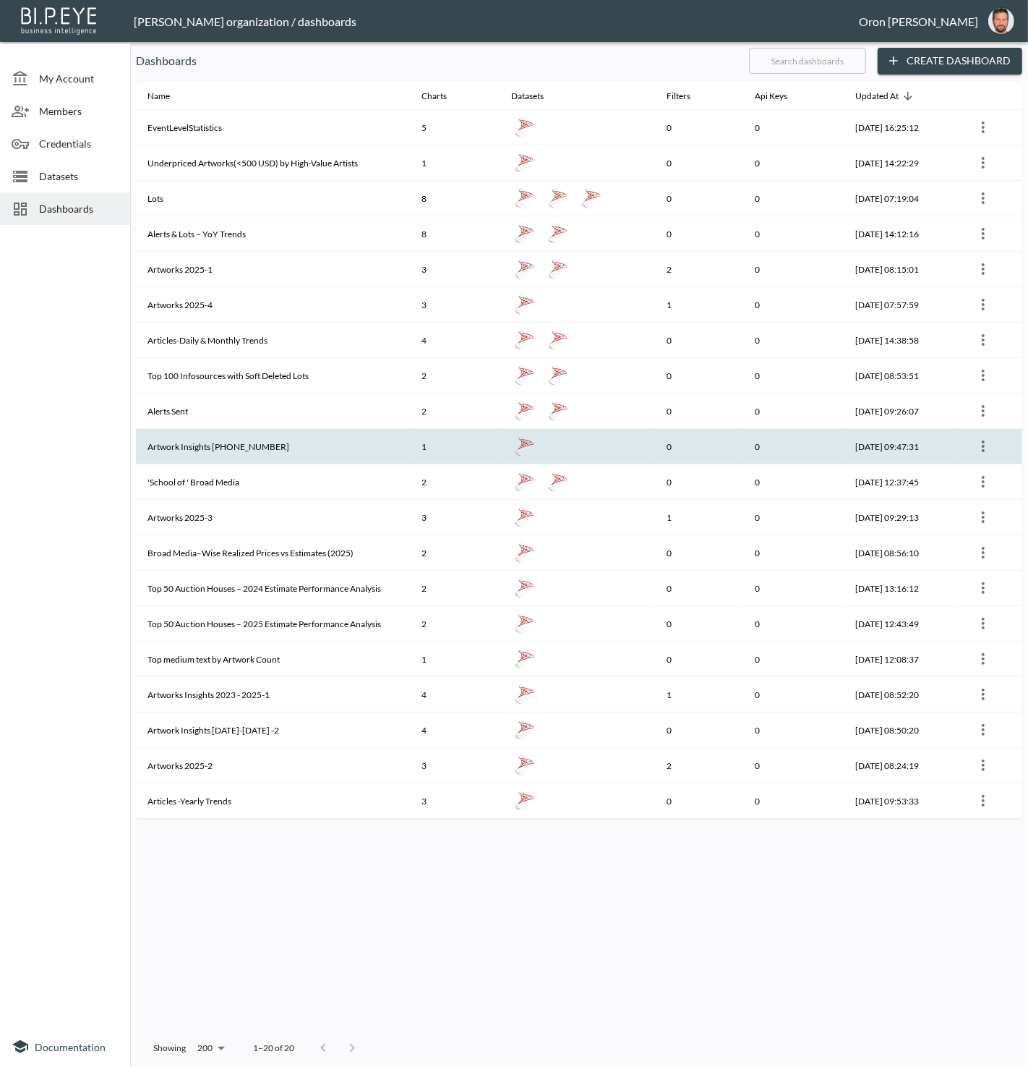
click at [199, 435] on th "Artwork Insights 2023-2025-3" at bounding box center [273, 446] width 274 height 35
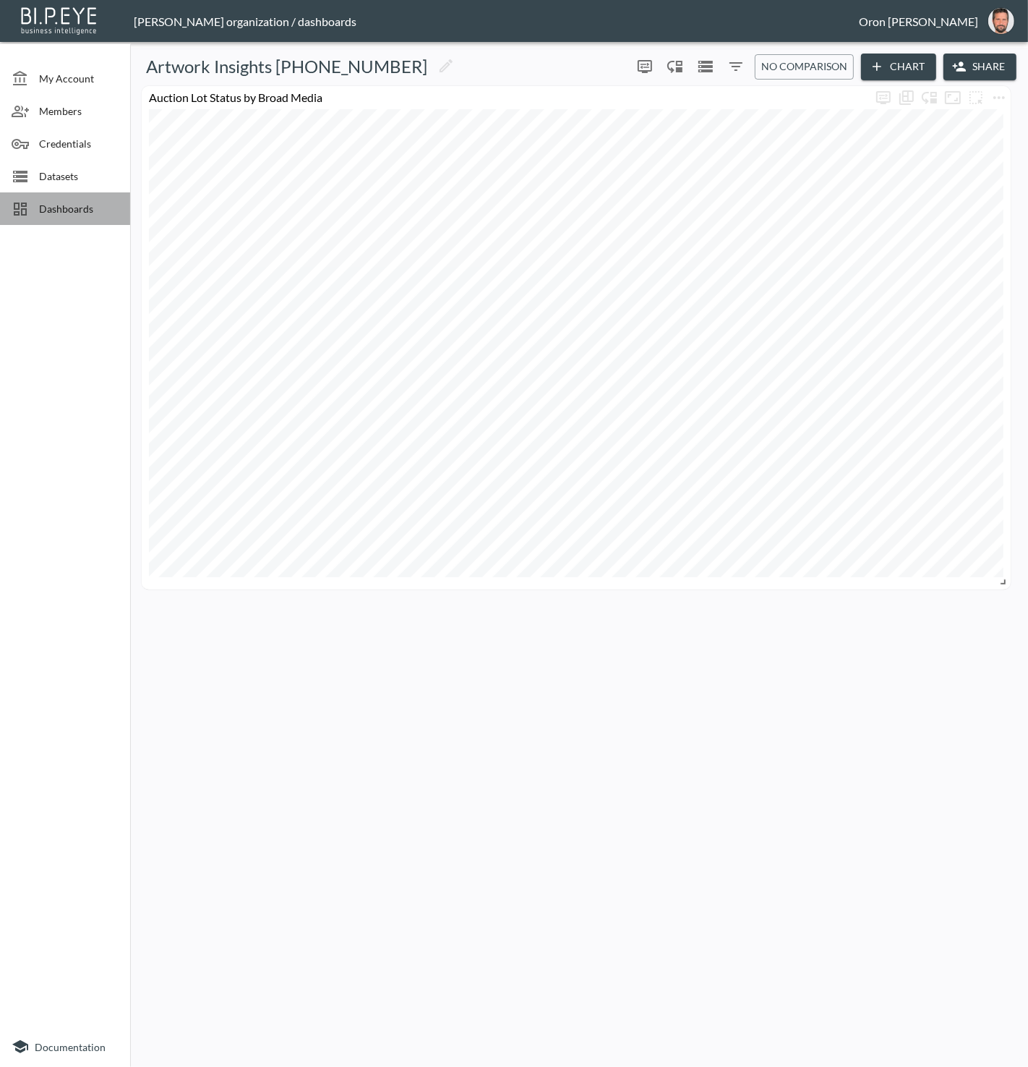
click at [61, 210] on span "Dashboards" at bounding box center [79, 208] width 80 height 15
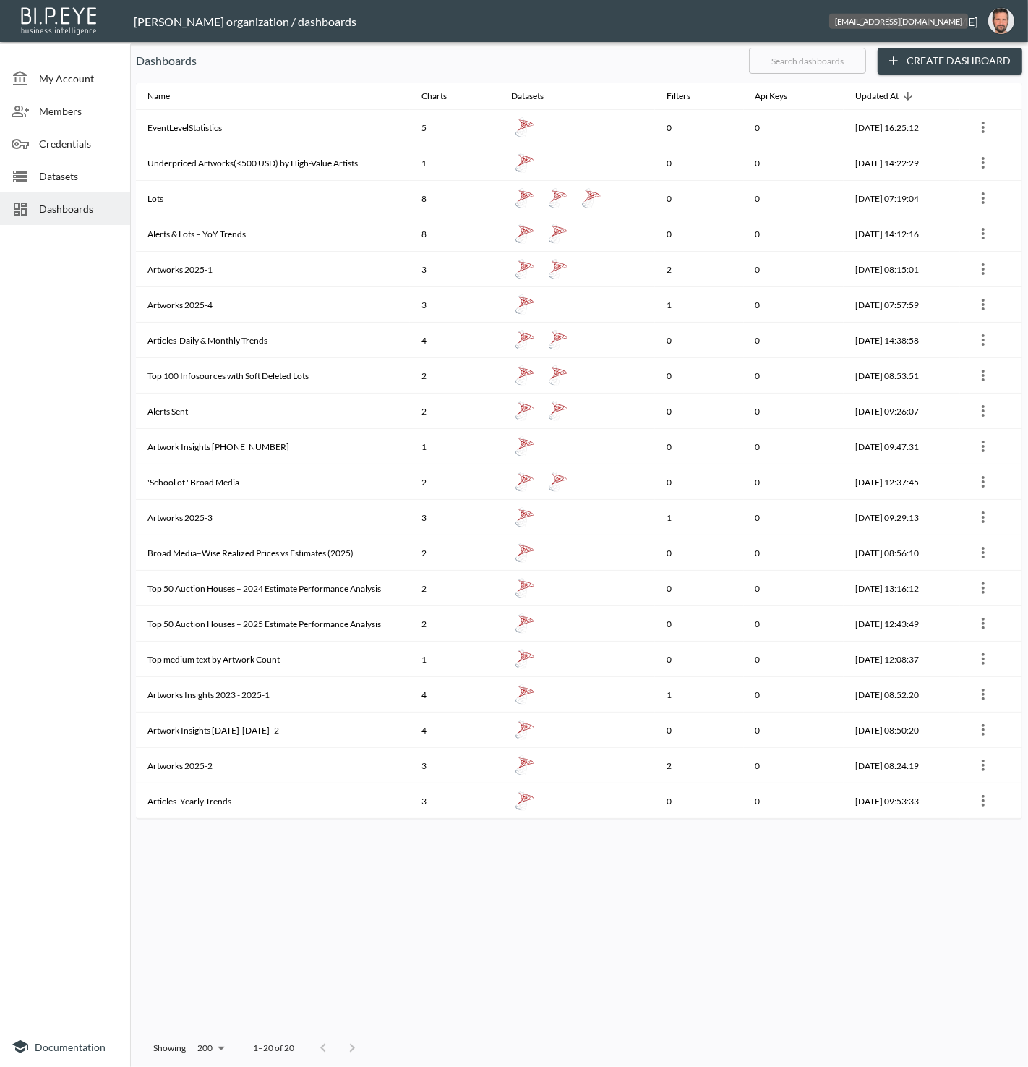
click at [1004, 24] on img "oron@bipeye.com" at bounding box center [1002, 21] width 26 height 26
click at [953, 54] on li "Switch Organization" at bounding box center [965, 57] width 124 height 26
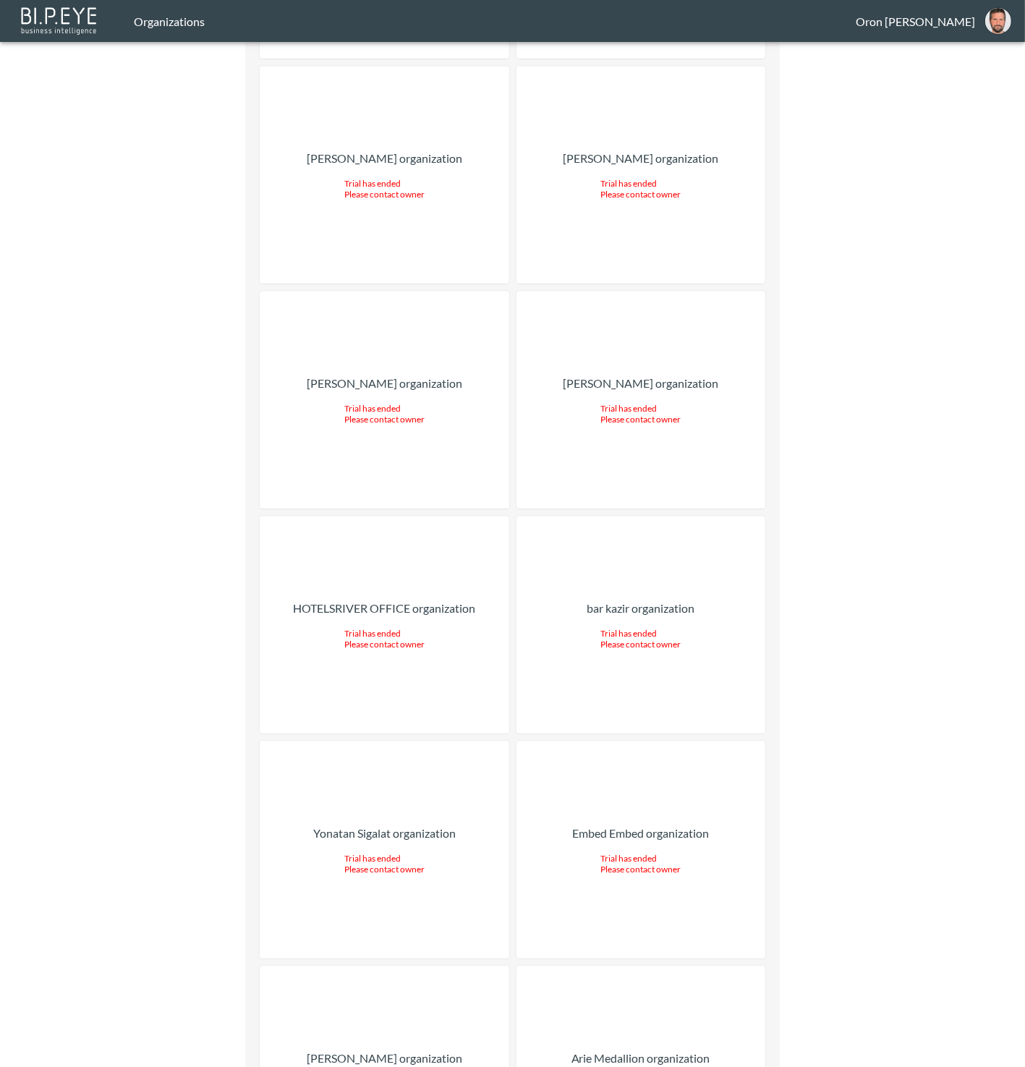
scroll to position [3152, 0]
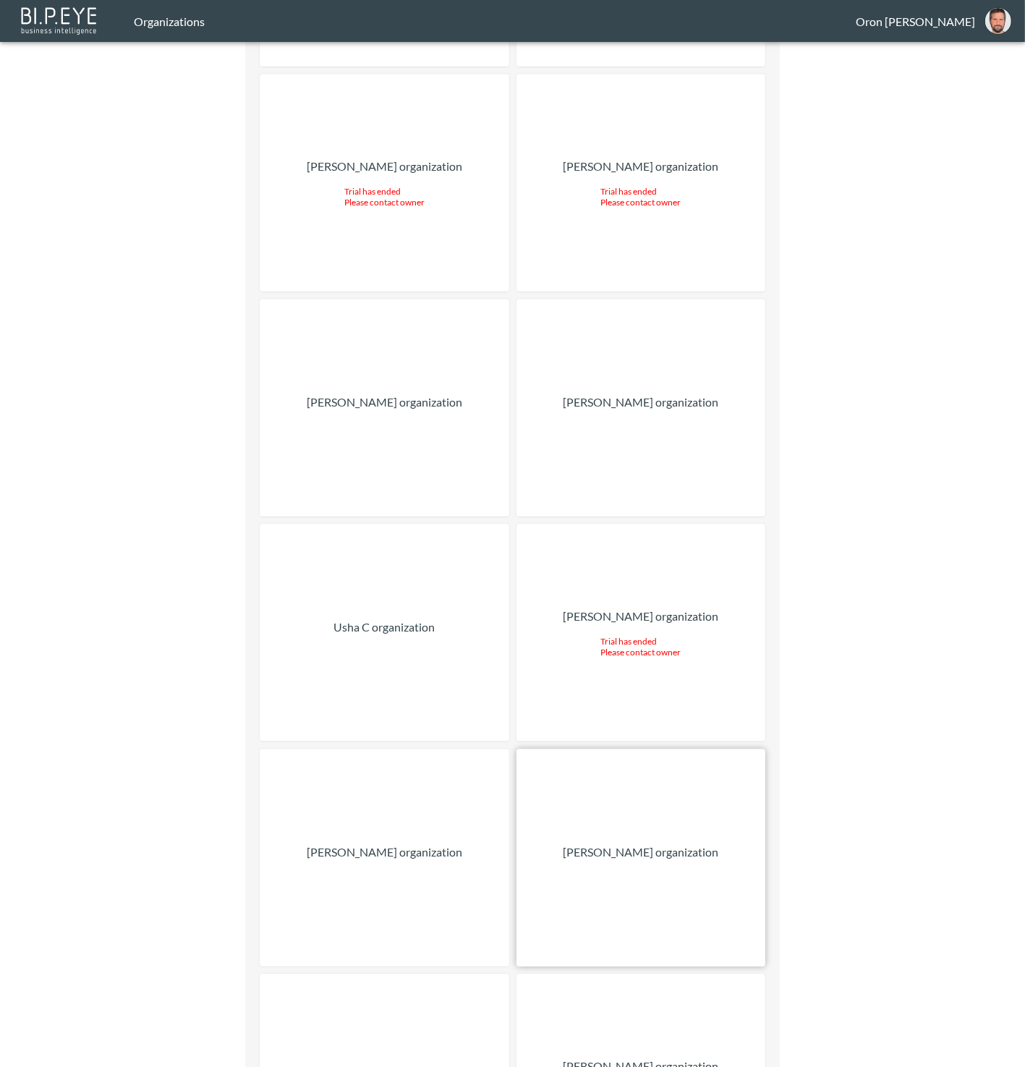
click at [595, 749] on div "Jonathan Handler organization" at bounding box center [640, 858] width 249 height 218
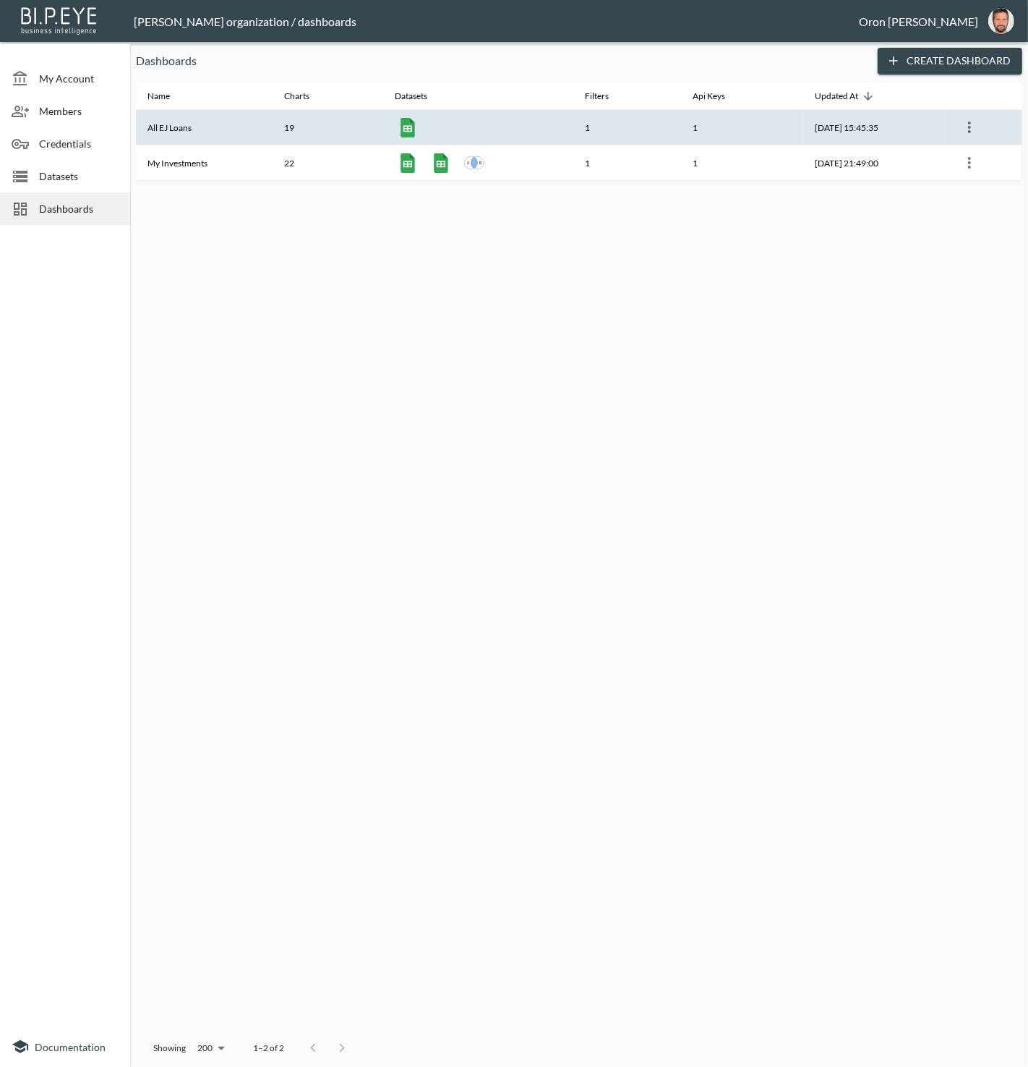
click at [193, 127] on th "All EJ Loans" at bounding box center [204, 127] width 137 height 35
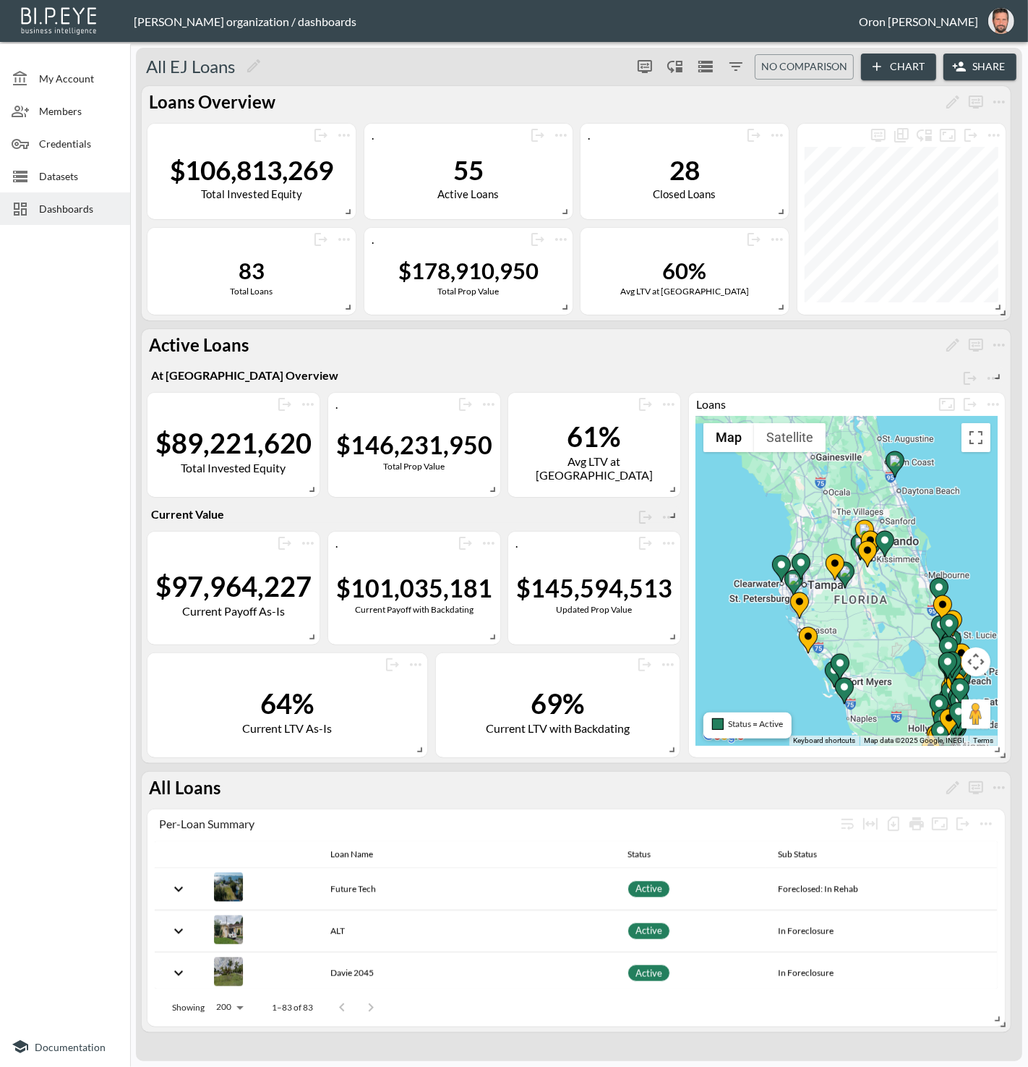
click at [79, 214] on span "Dashboards" at bounding box center [79, 208] width 80 height 15
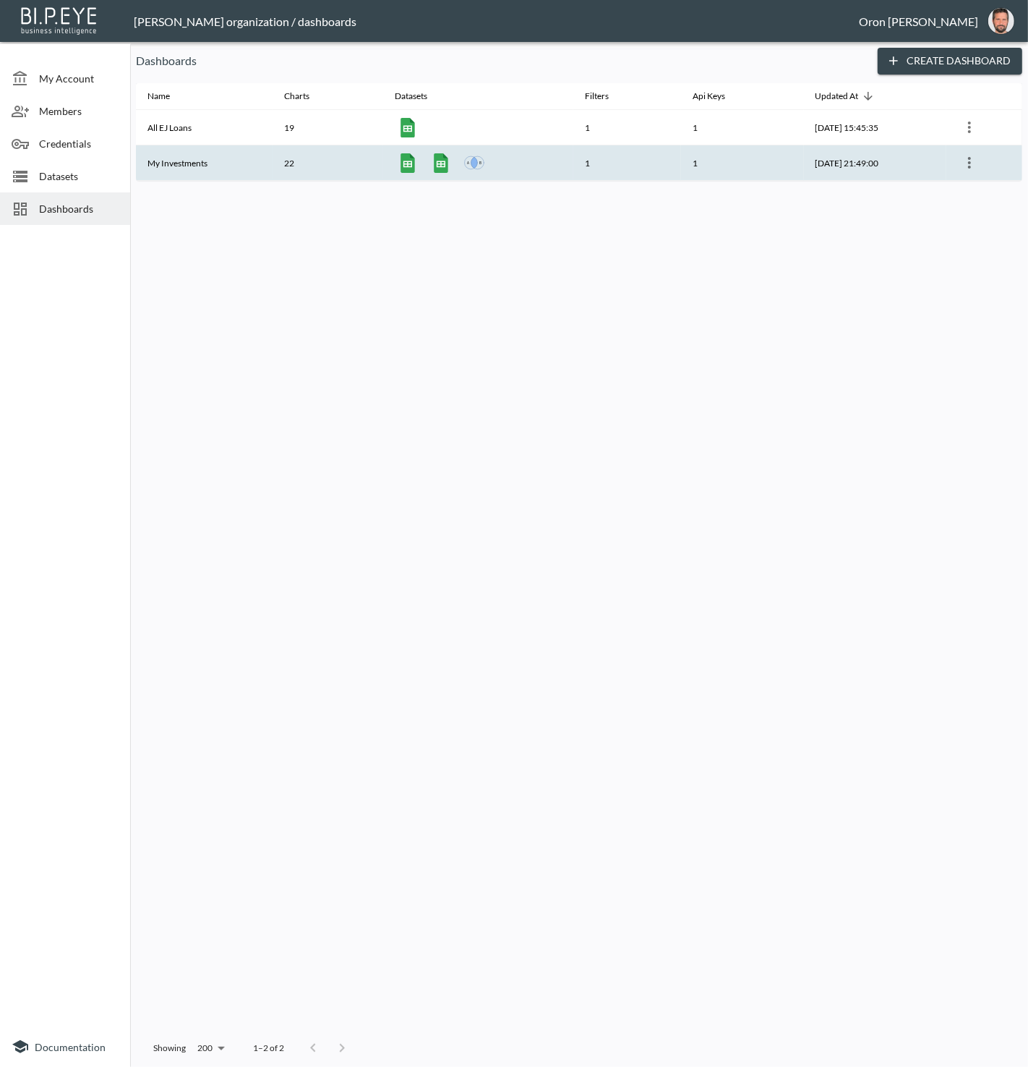
click at [199, 163] on th "My Investments" at bounding box center [204, 162] width 137 height 35
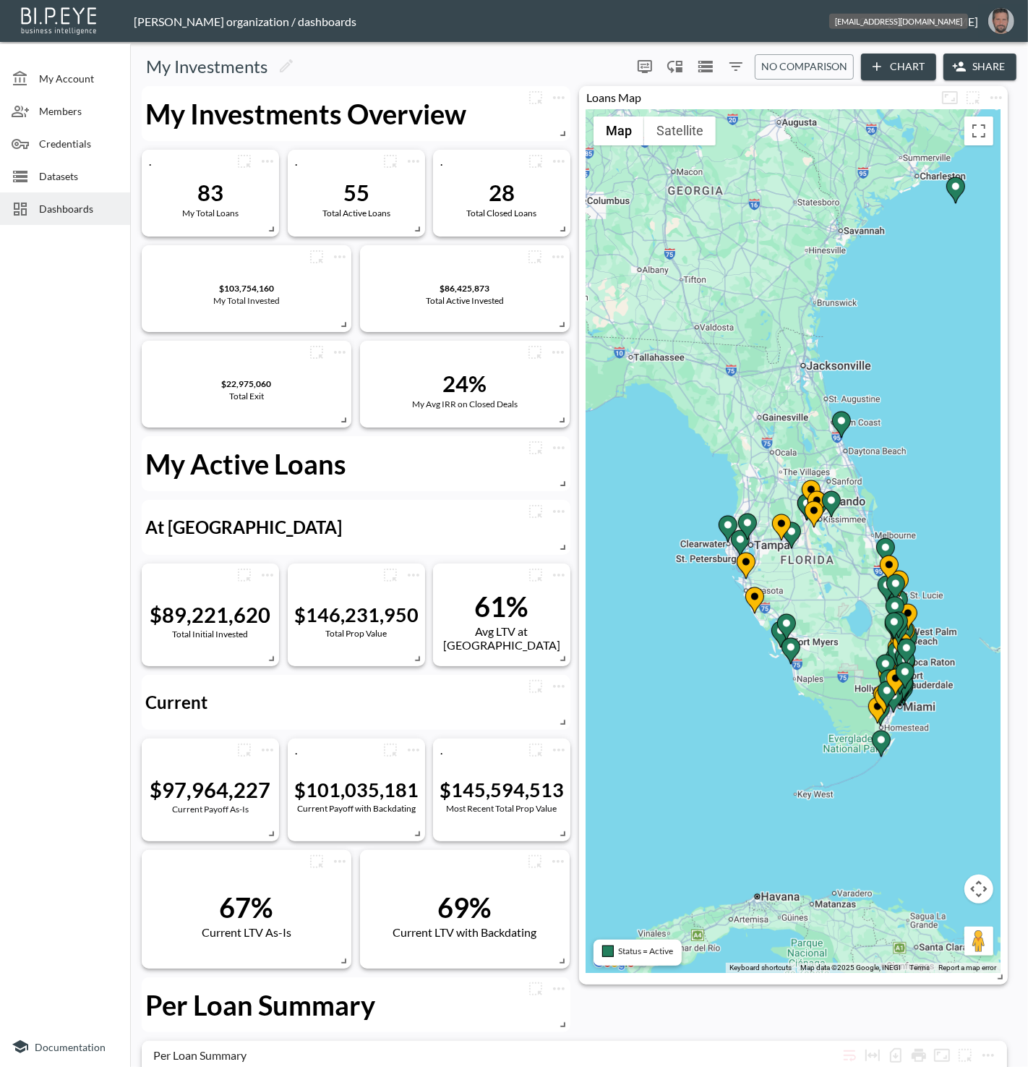
click at [1001, 27] on img "oron@bipeye.com" at bounding box center [1002, 21] width 26 height 26
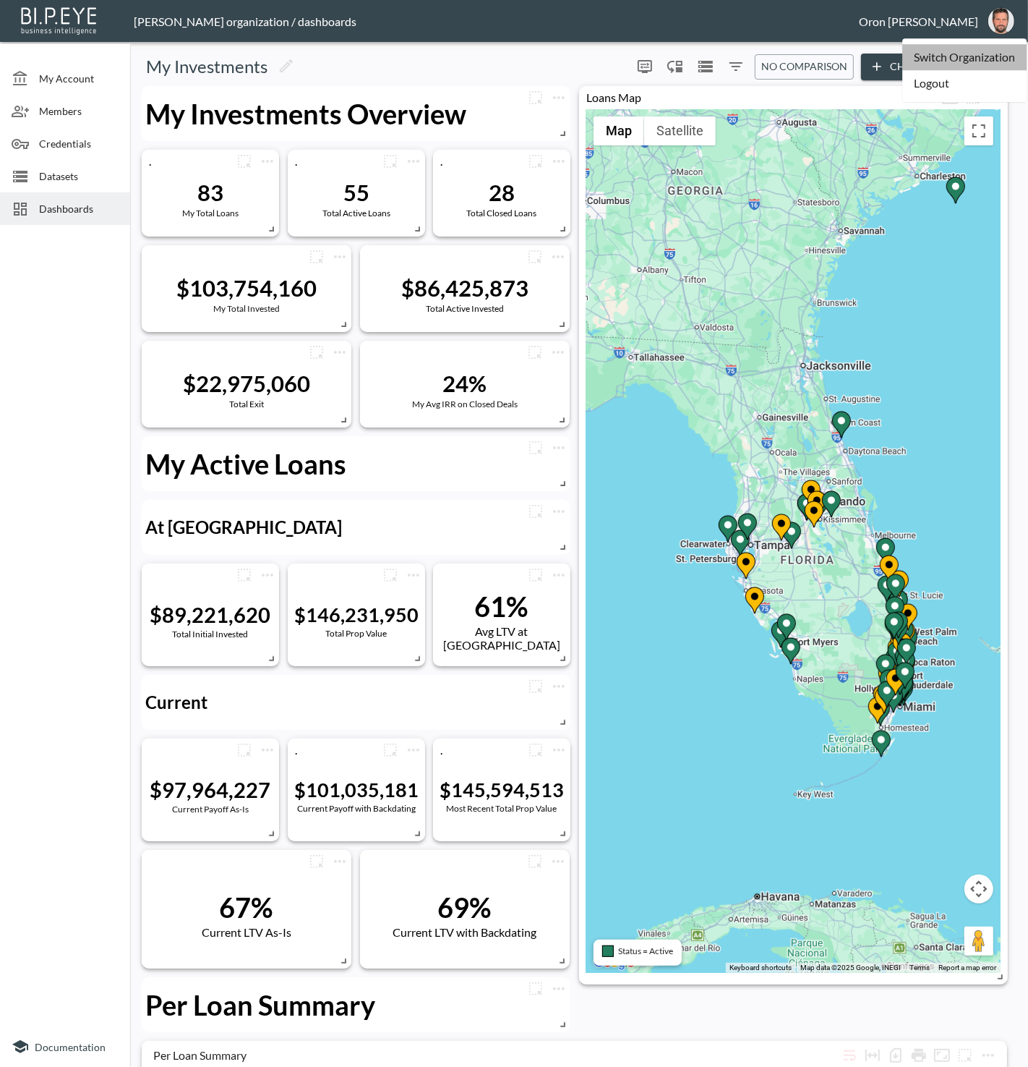
click at [983, 51] on li "Switch Organization" at bounding box center [965, 57] width 124 height 26
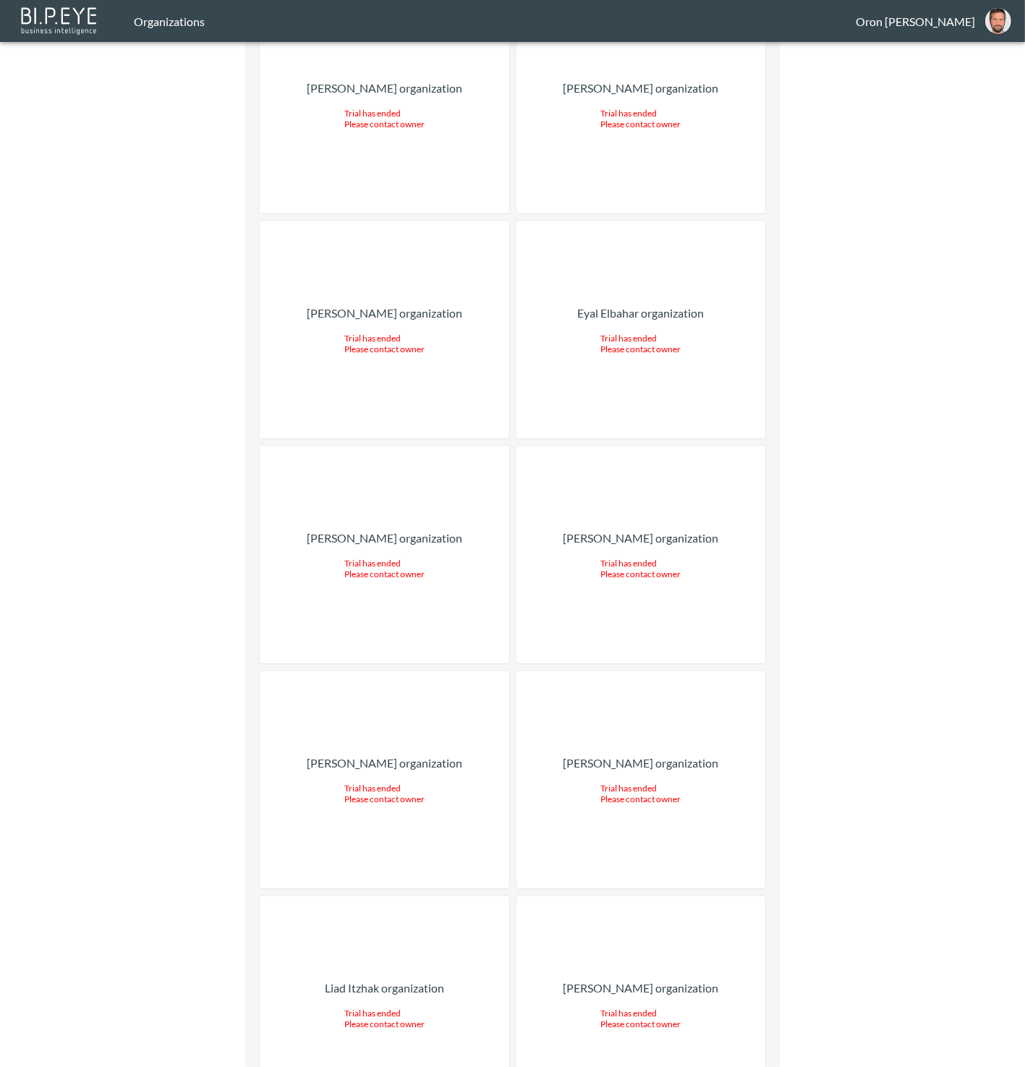
scroll to position [12249, 0]
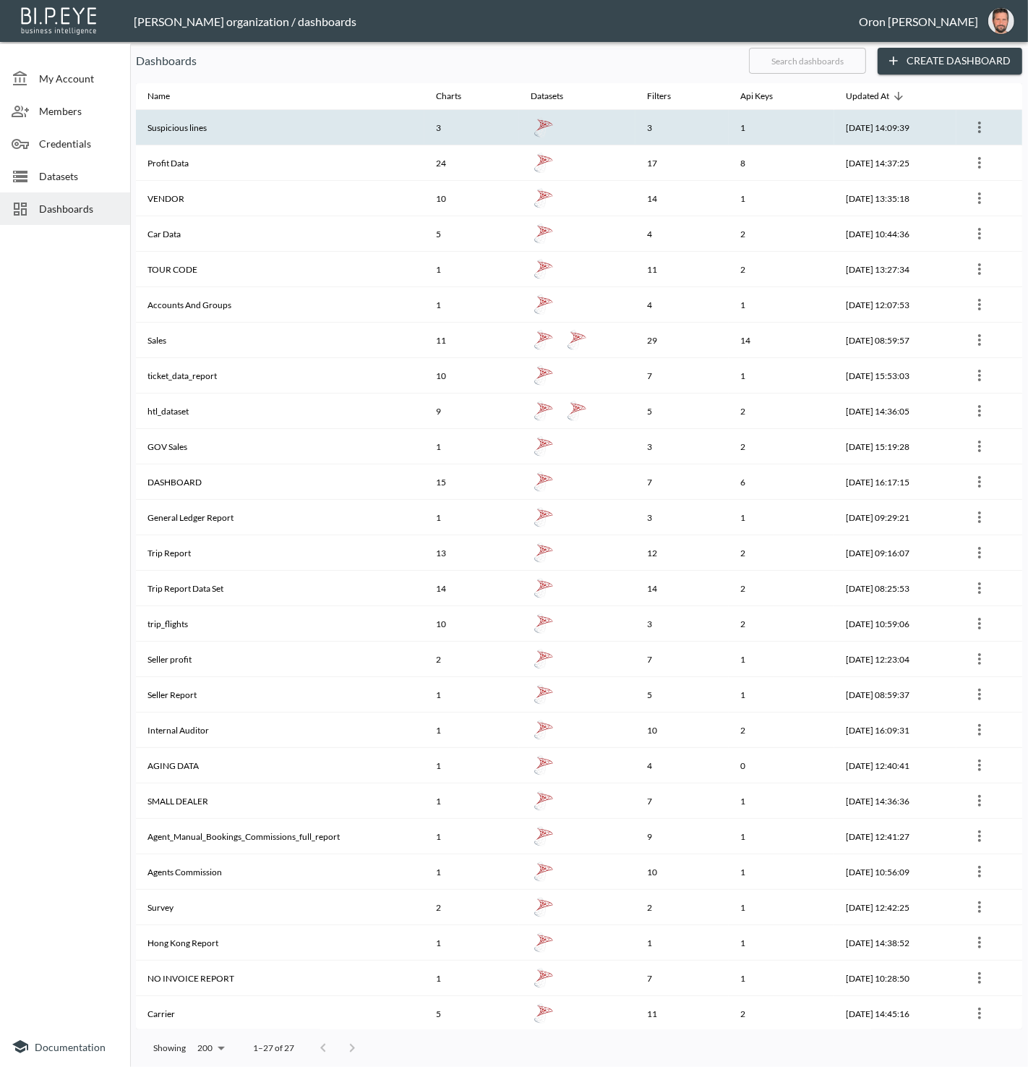
click at [342, 139] on th "Suspicious lines" at bounding box center [280, 127] width 289 height 35
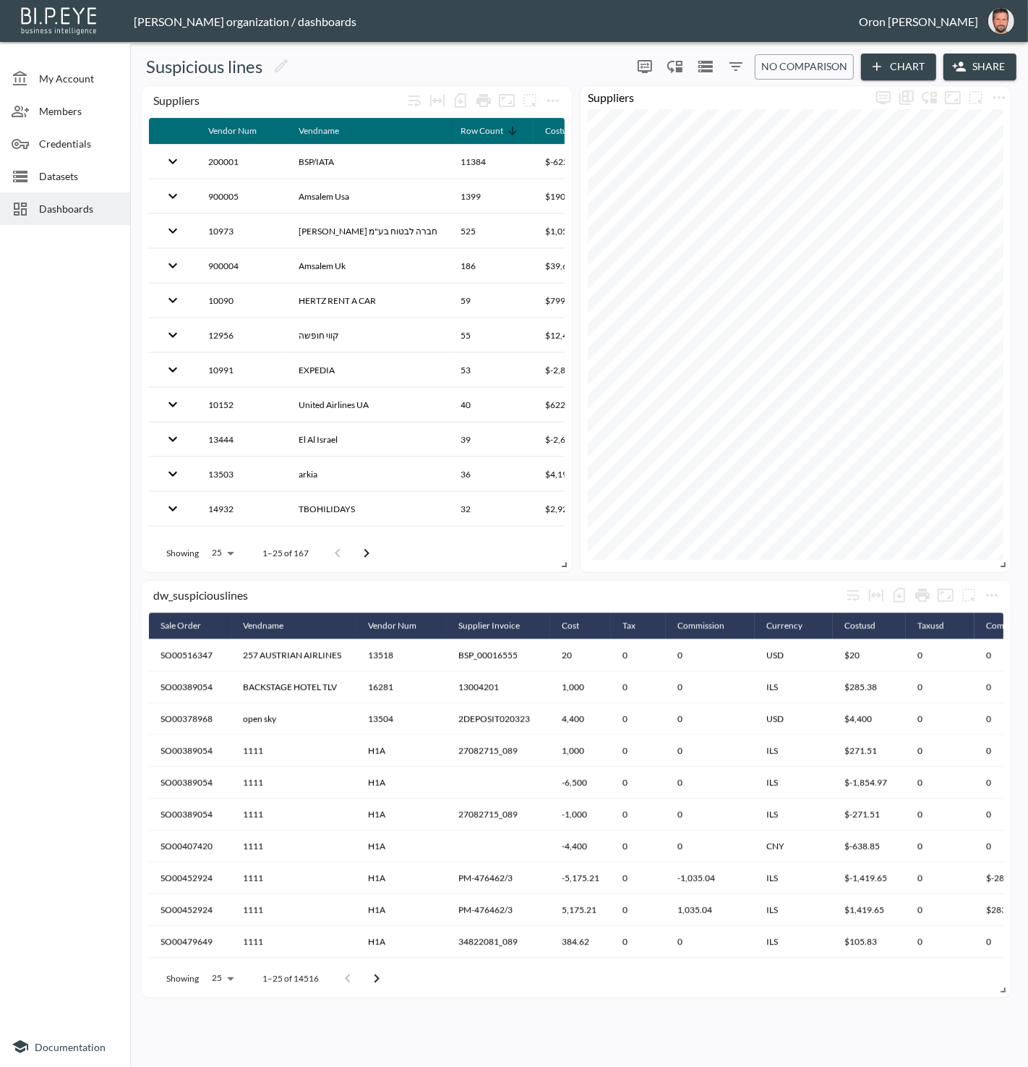
click at [95, 208] on span "Dashboards" at bounding box center [79, 208] width 80 height 15
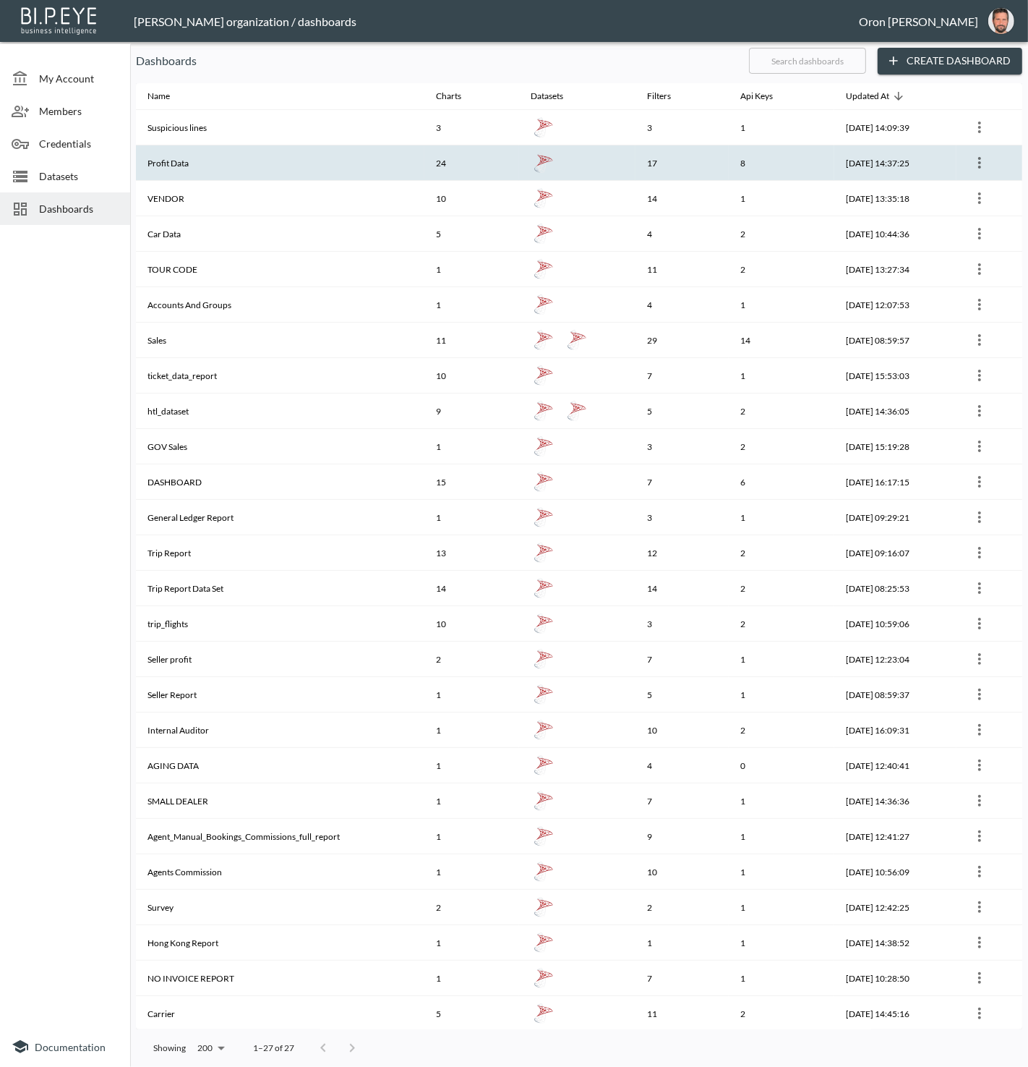
click at [260, 162] on th "Profit Data" at bounding box center [280, 162] width 289 height 35
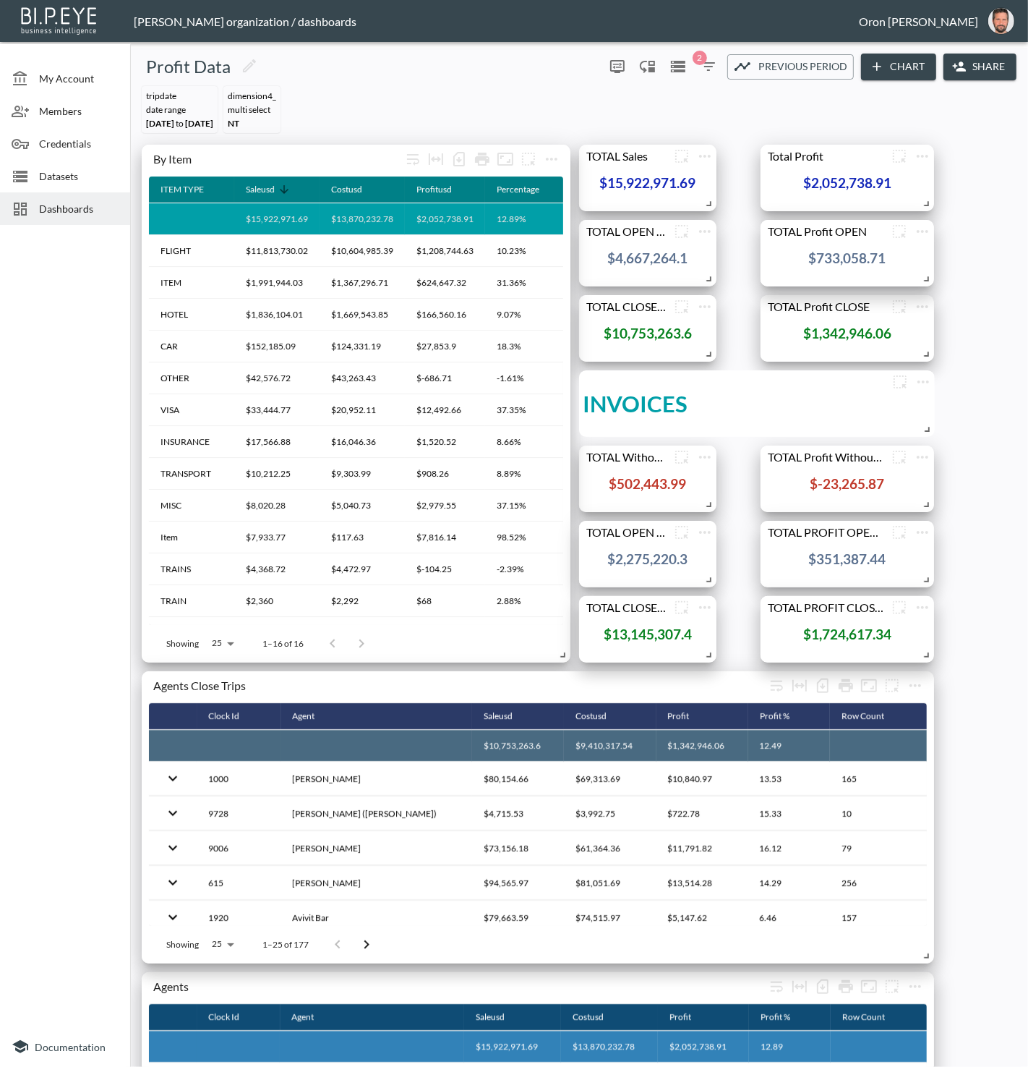
click at [50, 208] on span "Dashboards" at bounding box center [79, 208] width 80 height 15
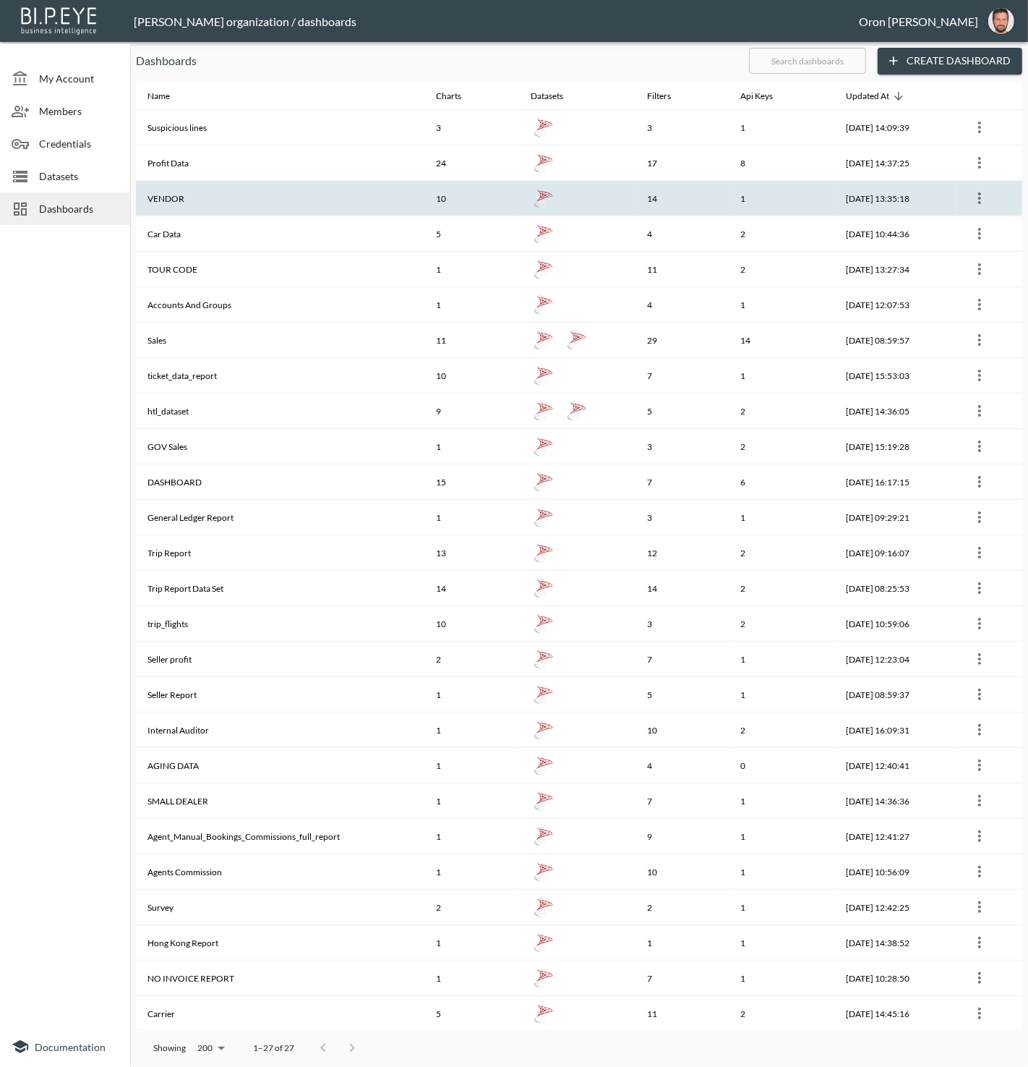
click at [159, 197] on th "VENDOR" at bounding box center [280, 198] width 289 height 35
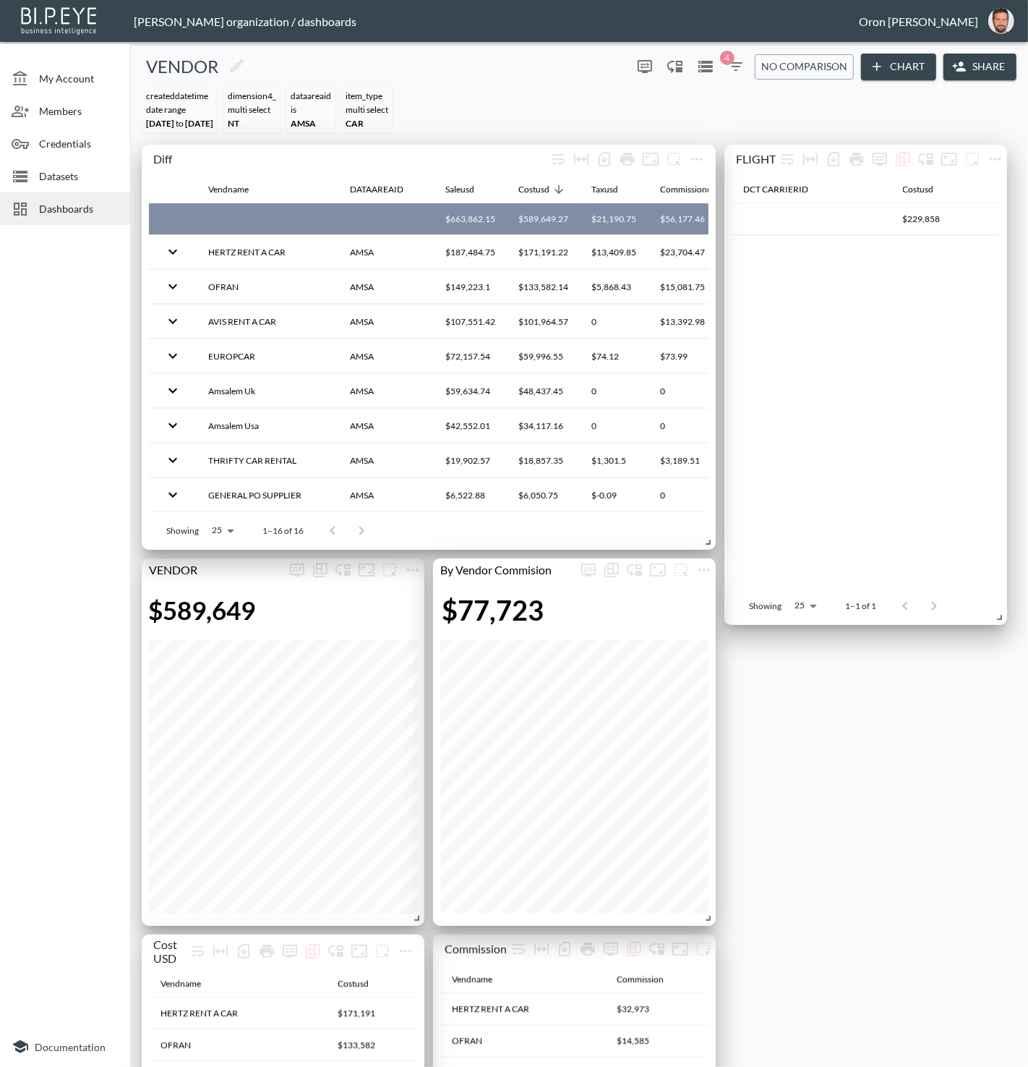
drag, startPoint x: 870, startPoint y: 719, endPoint x: 723, endPoint y: 726, distance: 147.0
click at [31, 219] on div "Dashboards" at bounding box center [65, 208] width 130 height 33
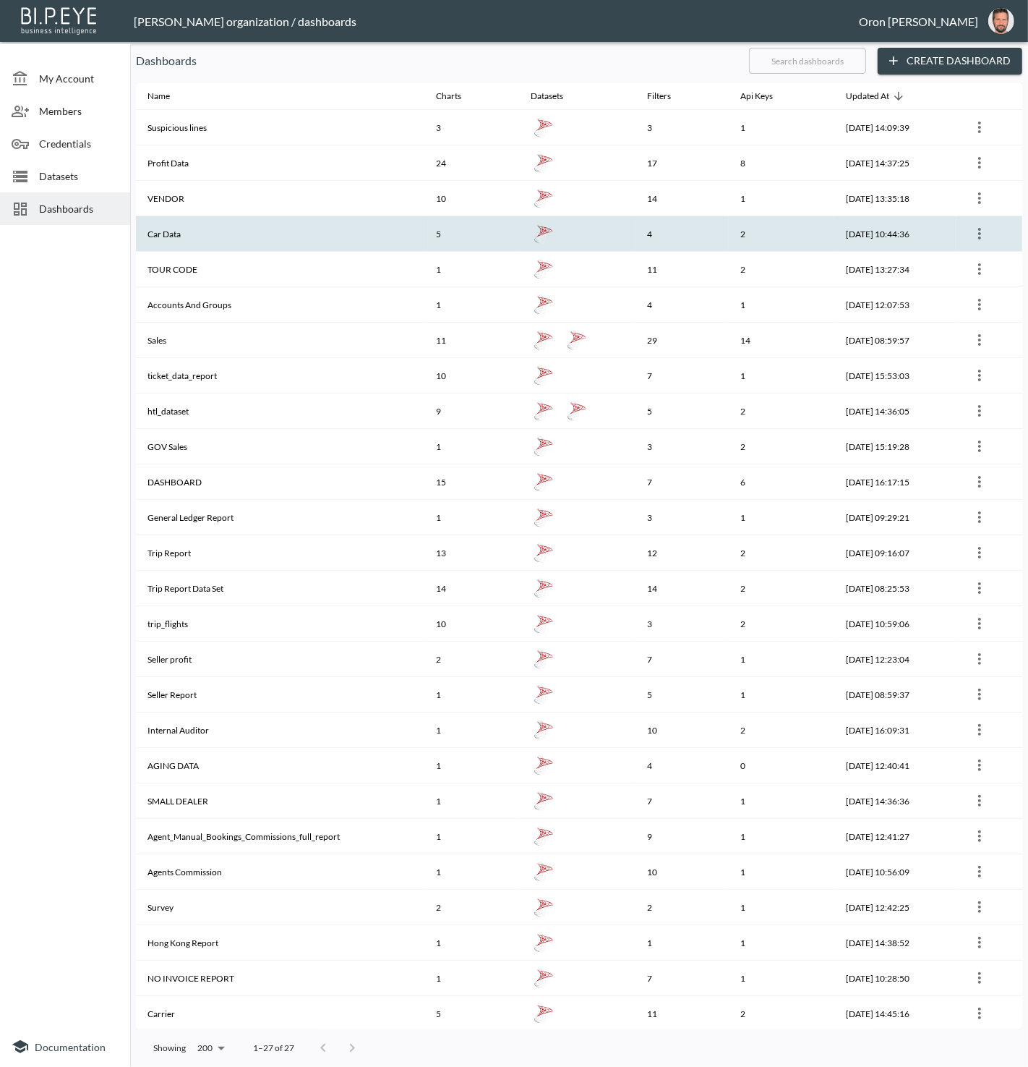
click at [153, 242] on th "Car Data" at bounding box center [280, 233] width 289 height 35
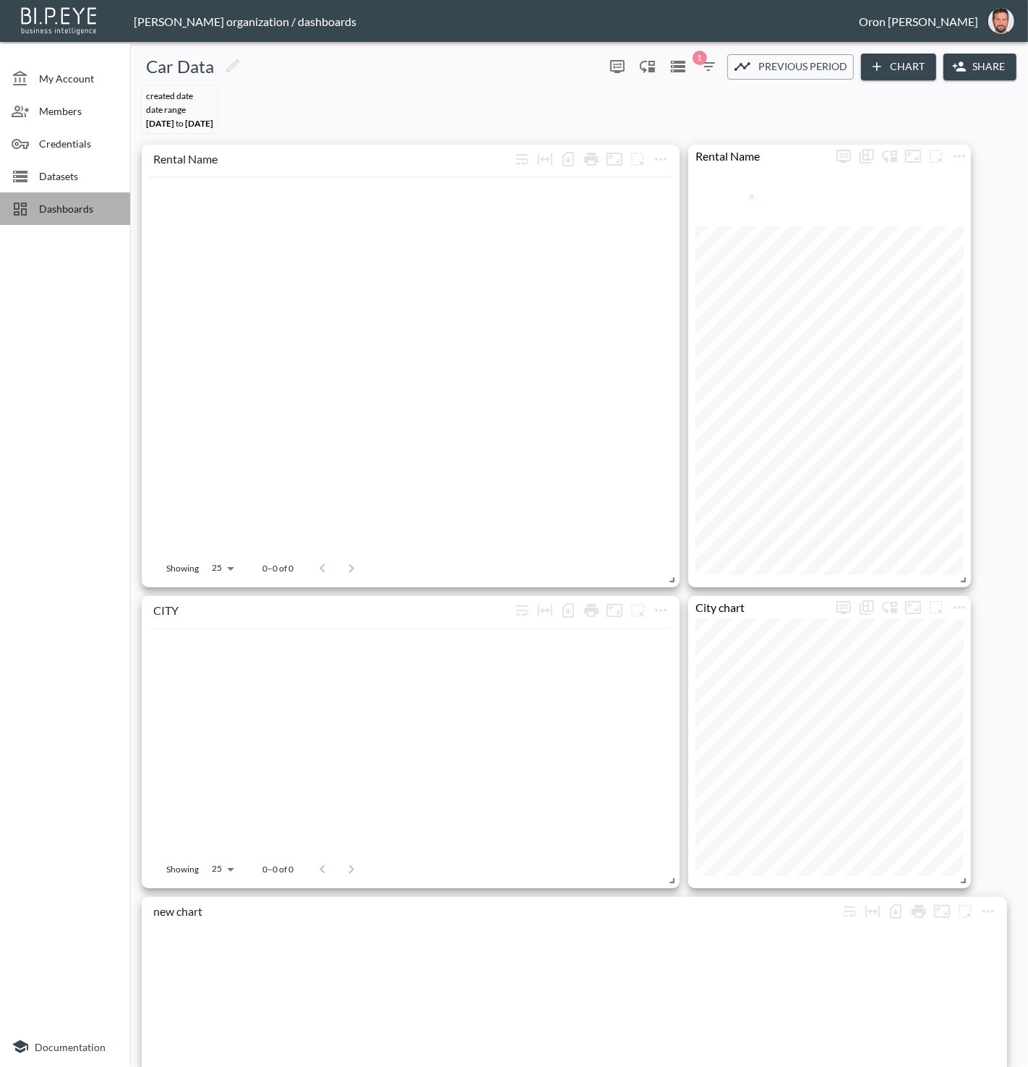
click at [69, 209] on span "Dashboards" at bounding box center [79, 208] width 80 height 15
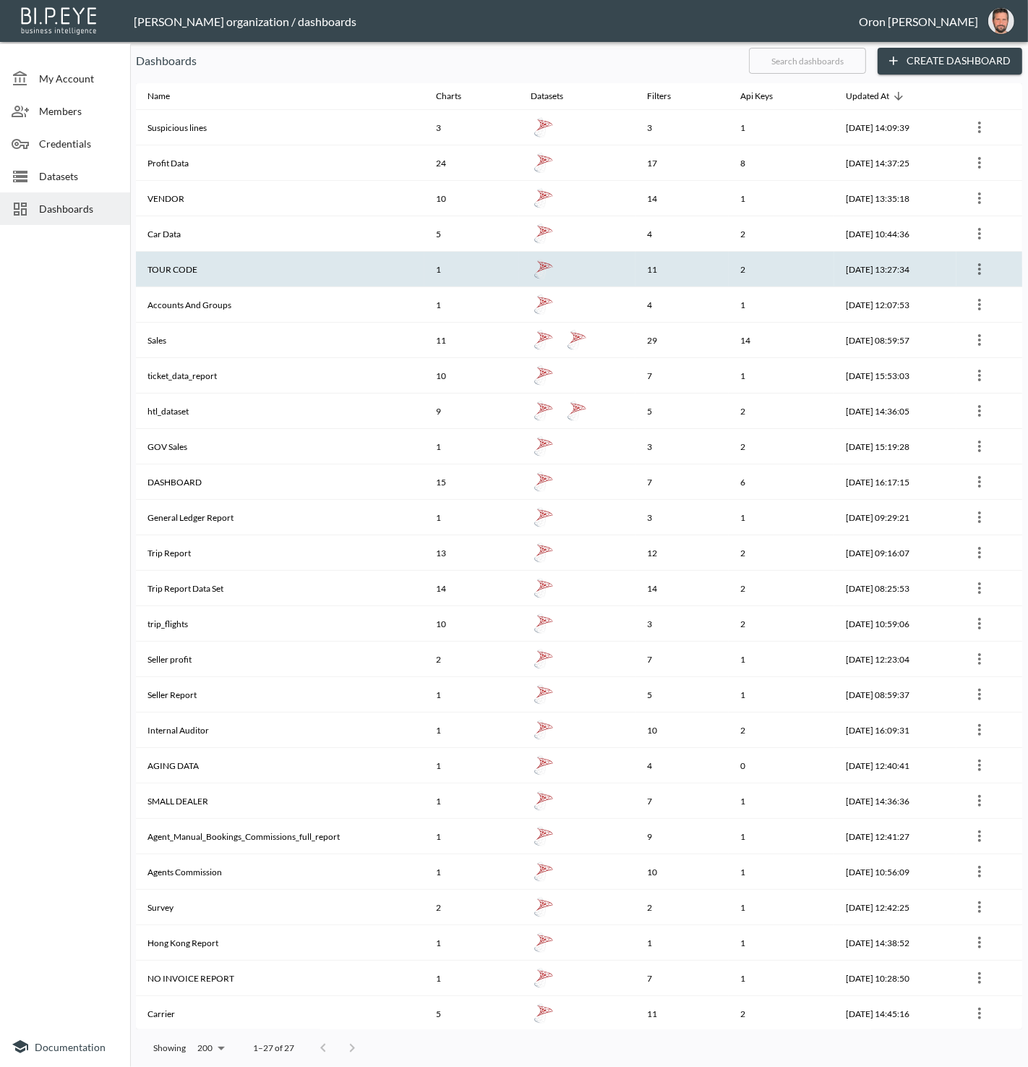
click at [193, 271] on th "TOUR CODE" at bounding box center [280, 269] width 289 height 35
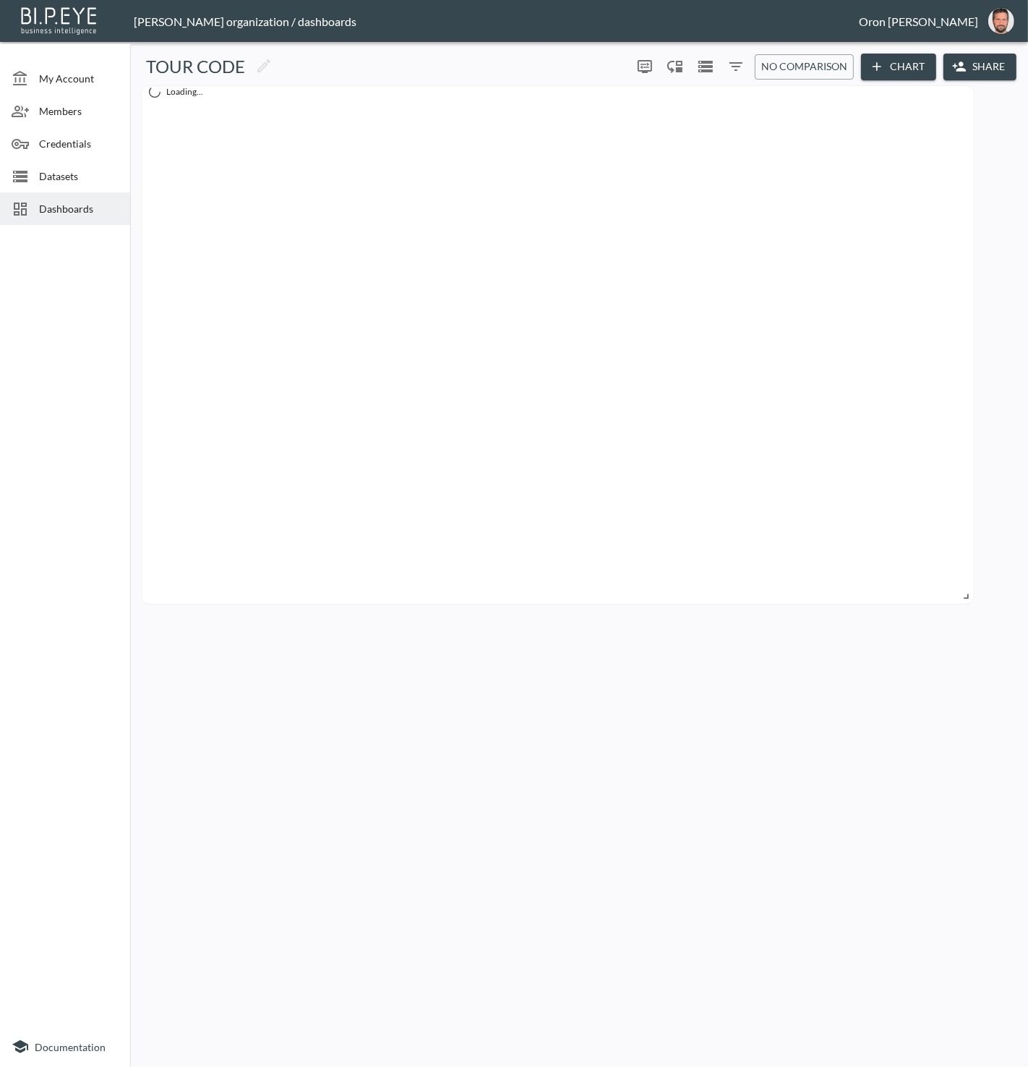
click at [57, 215] on span "Dashboards" at bounding box center [79, 208] width 80 height 15
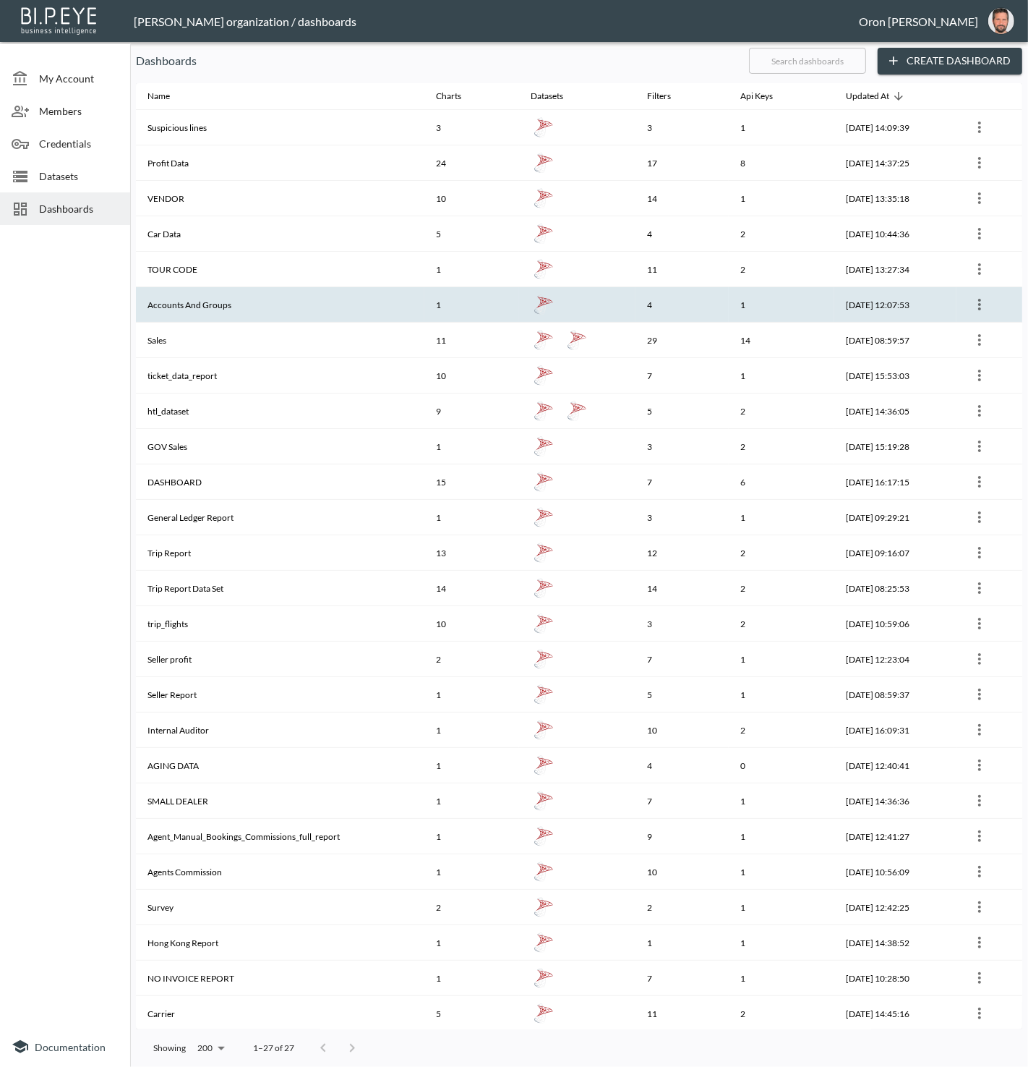
click at [184, 299] on th "Accounts And Groups" at bounding box center [280, 304] width 289 height 35
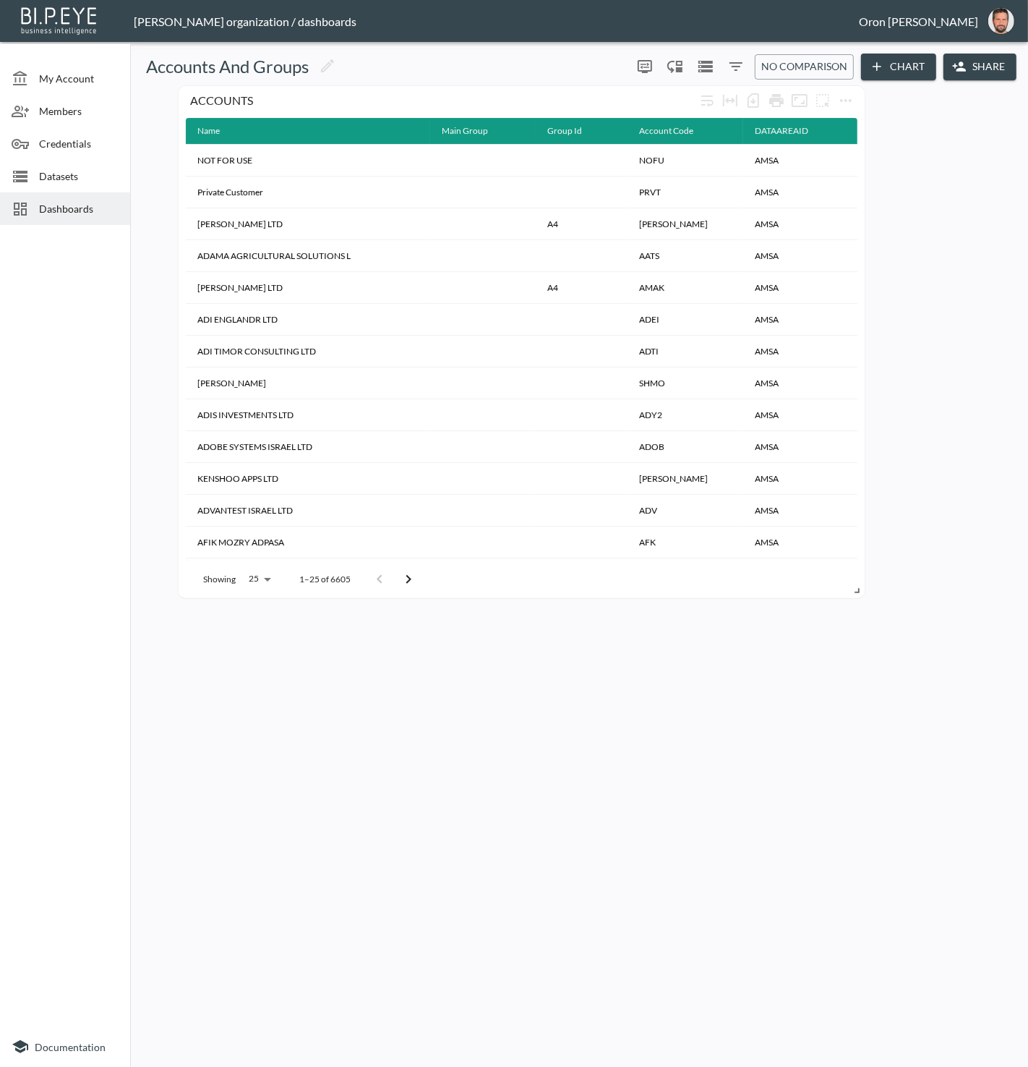
click at [69, 201] on span "Dashboards" at bounding box center [79, 208] width 80 height 15
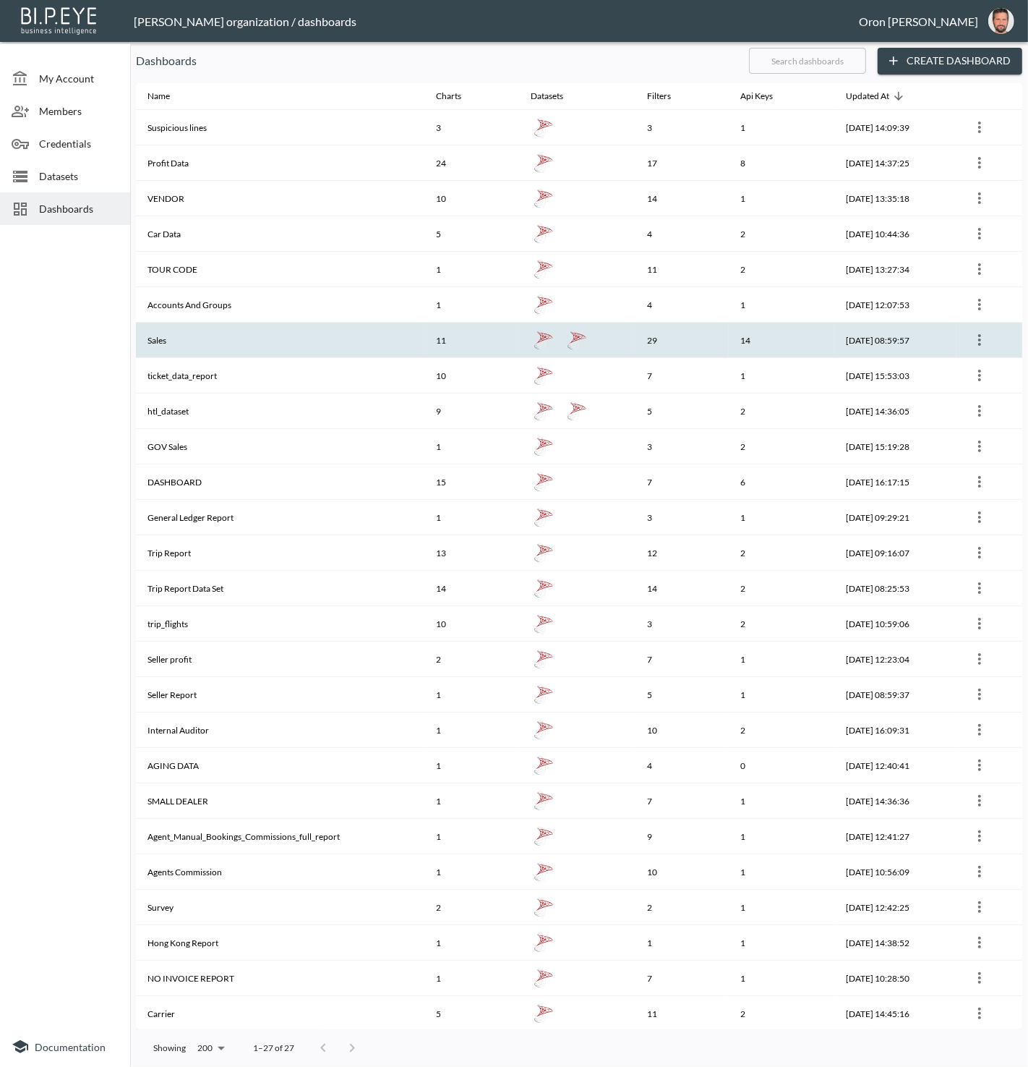
click at [171, 335] on th "Sales" at bounding box center [280, 340] width 289 height 35
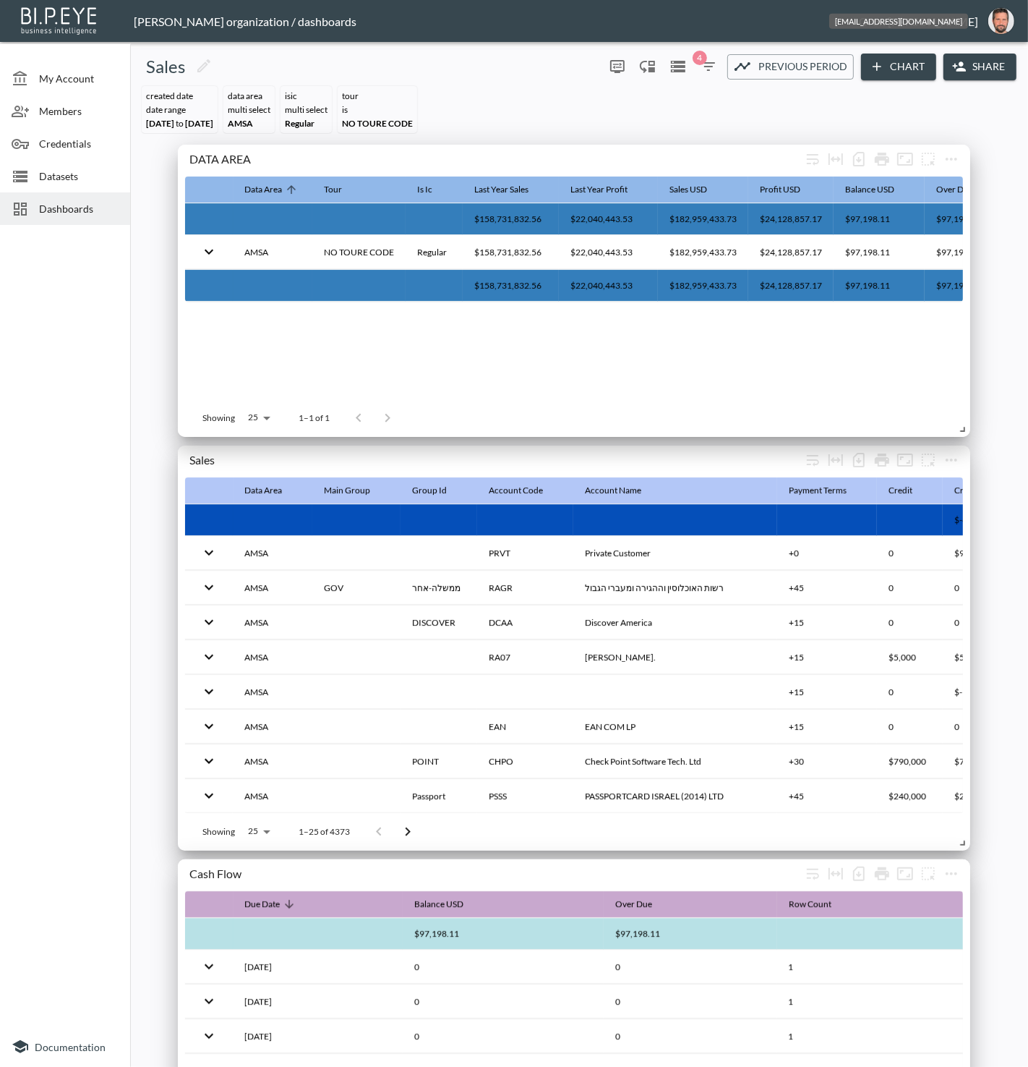
click at [991, 21] on img "oron@bipeye.com" at bounding box center [1002, 21] width 26 height 26
click at [983, 52] on li "Switch Organization" at bounding box center [965, 57] width 124 height 26
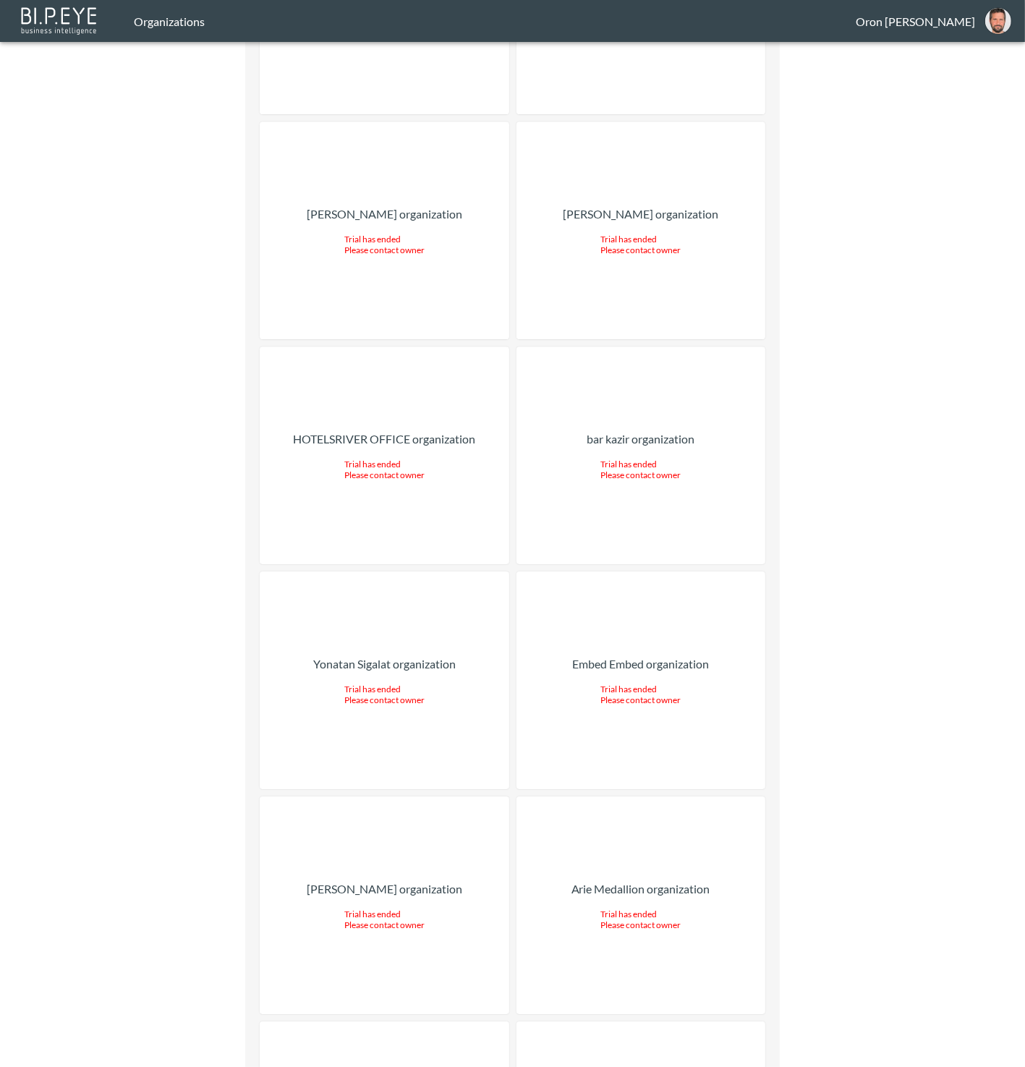
scroll to position [26721, 0]
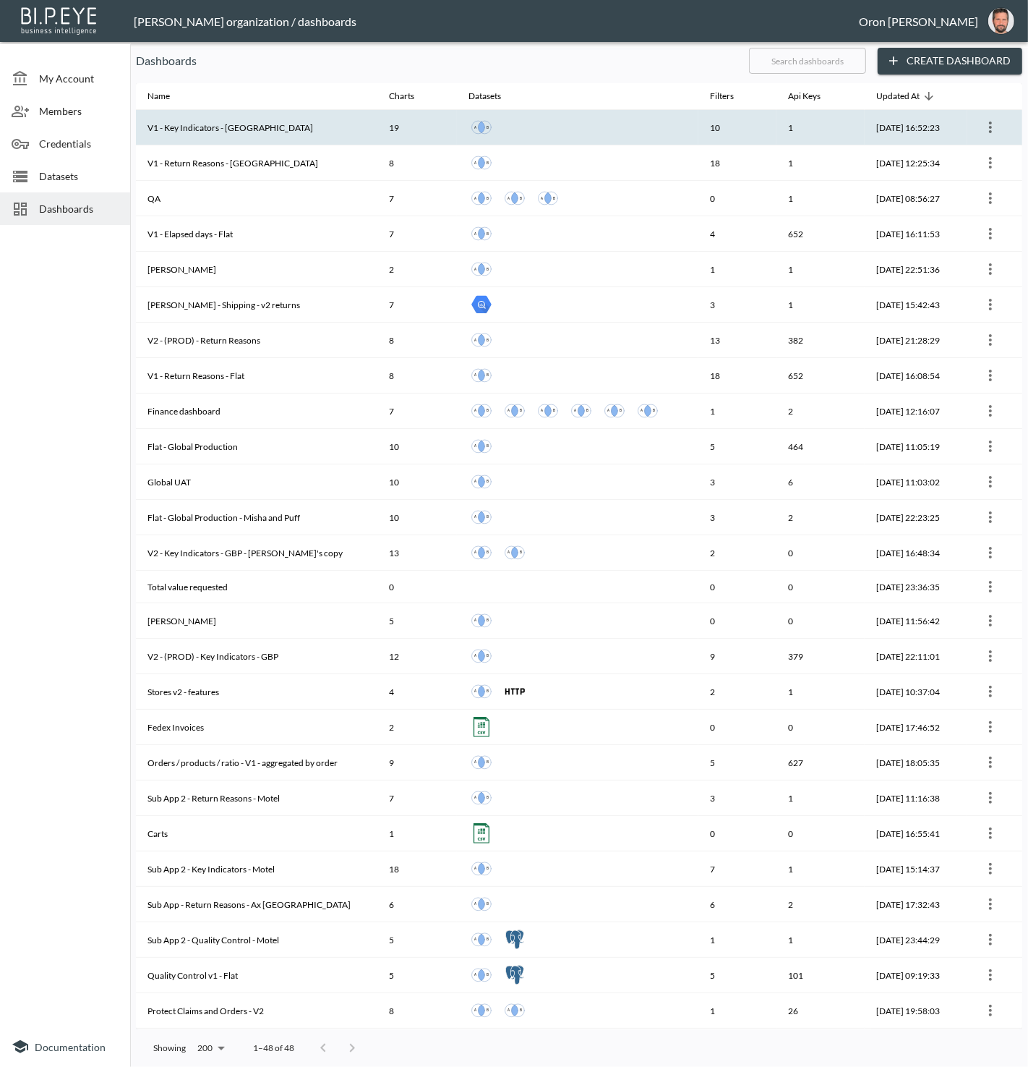
click at [328, 135] on th "V1 - Key Indicators - [GEOGRAPHIC_DATA]" at bounding box center [257, 127] width 242 height 35
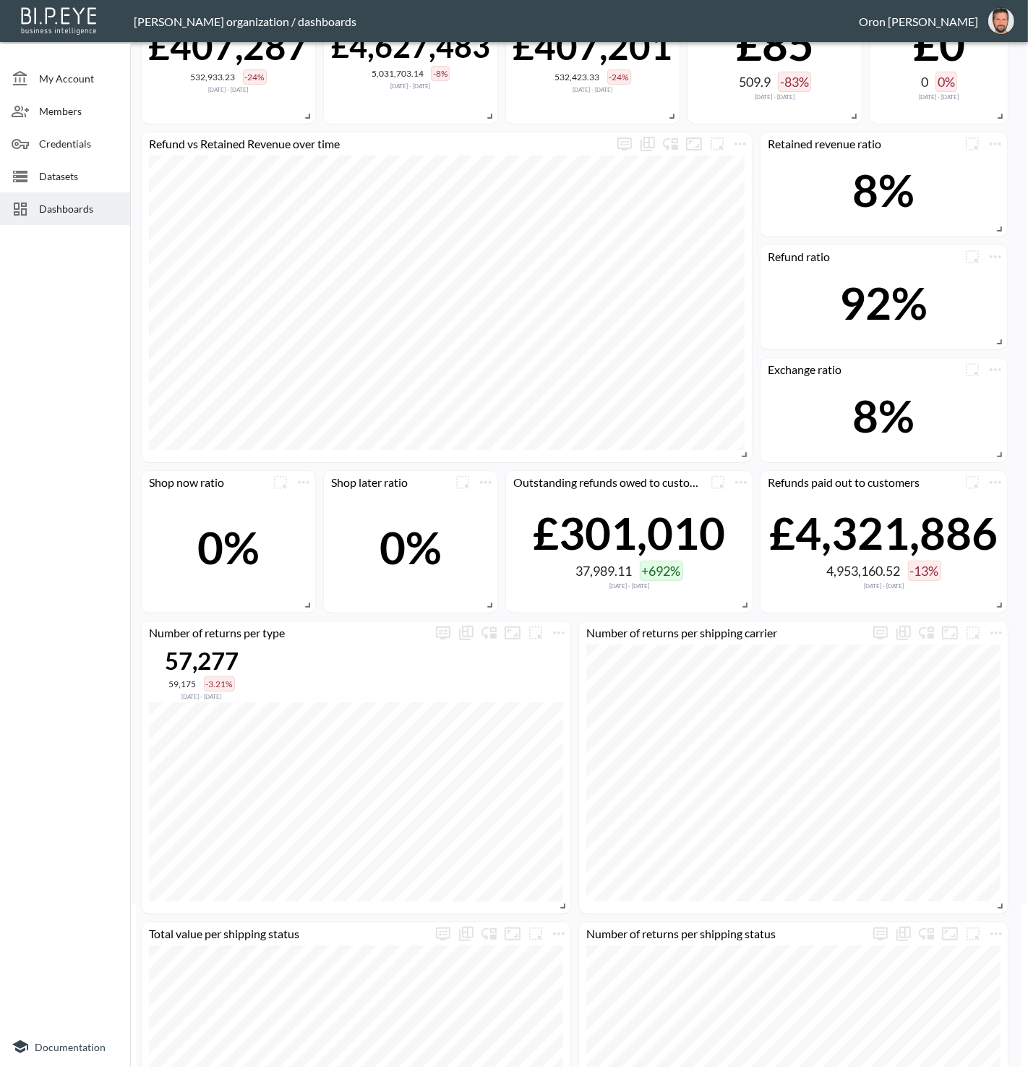
scroll to position [159, 0]
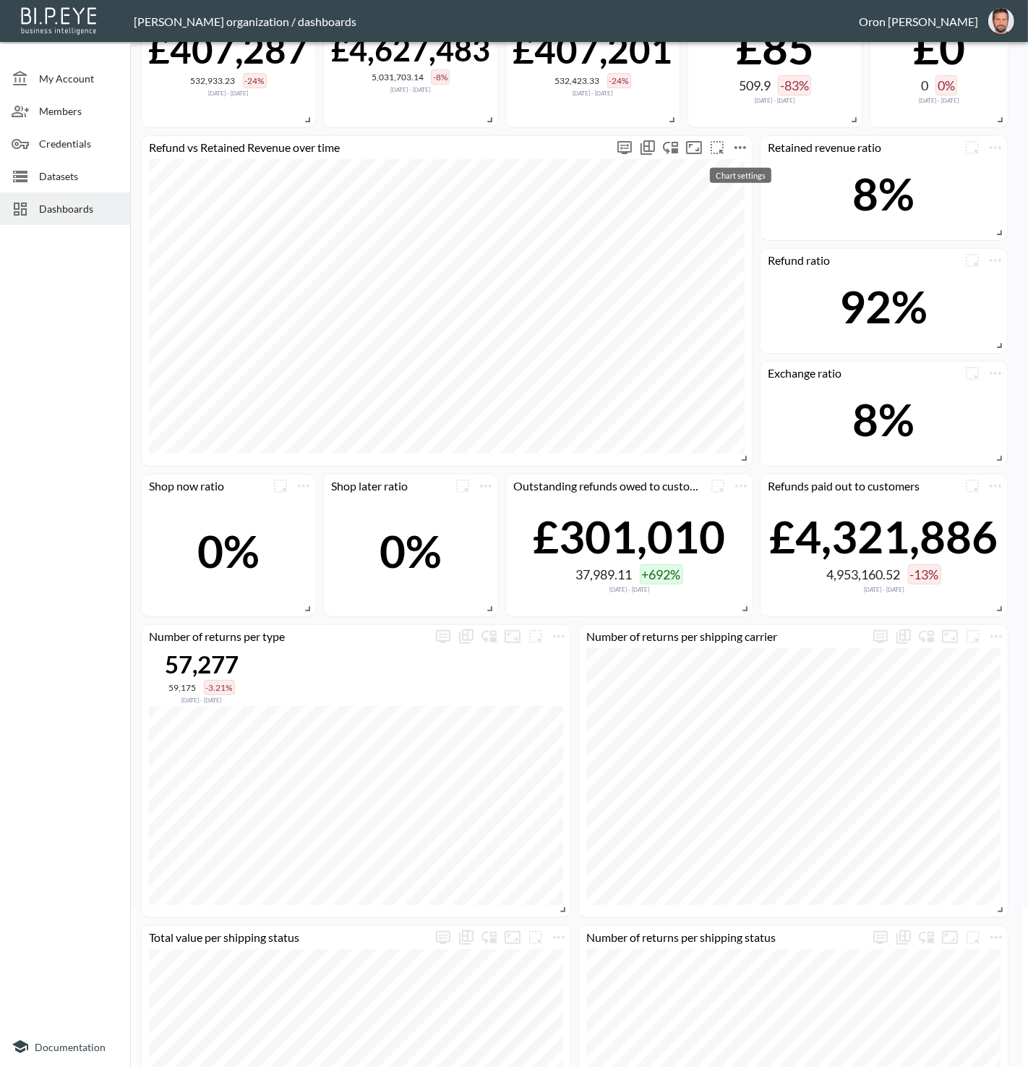
click at [741, 148] on icon "more" at bounding box center [740, 147] width 17 height 17
click at [738, 166] on li "Edit" at bounding box center [739, 174] width 113 height 26
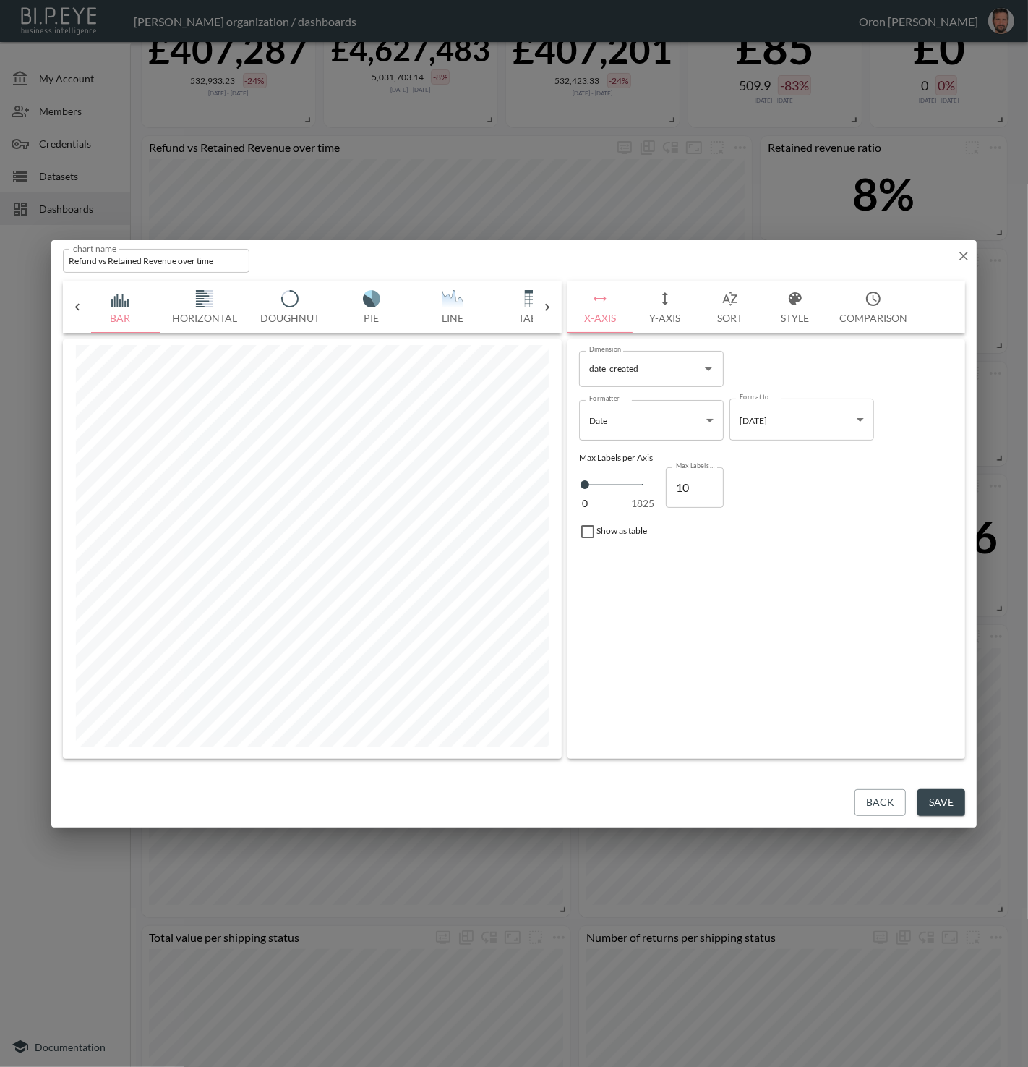
click at [455, 302] on img "button" at bounding box center [453, 298] width 58 height 17
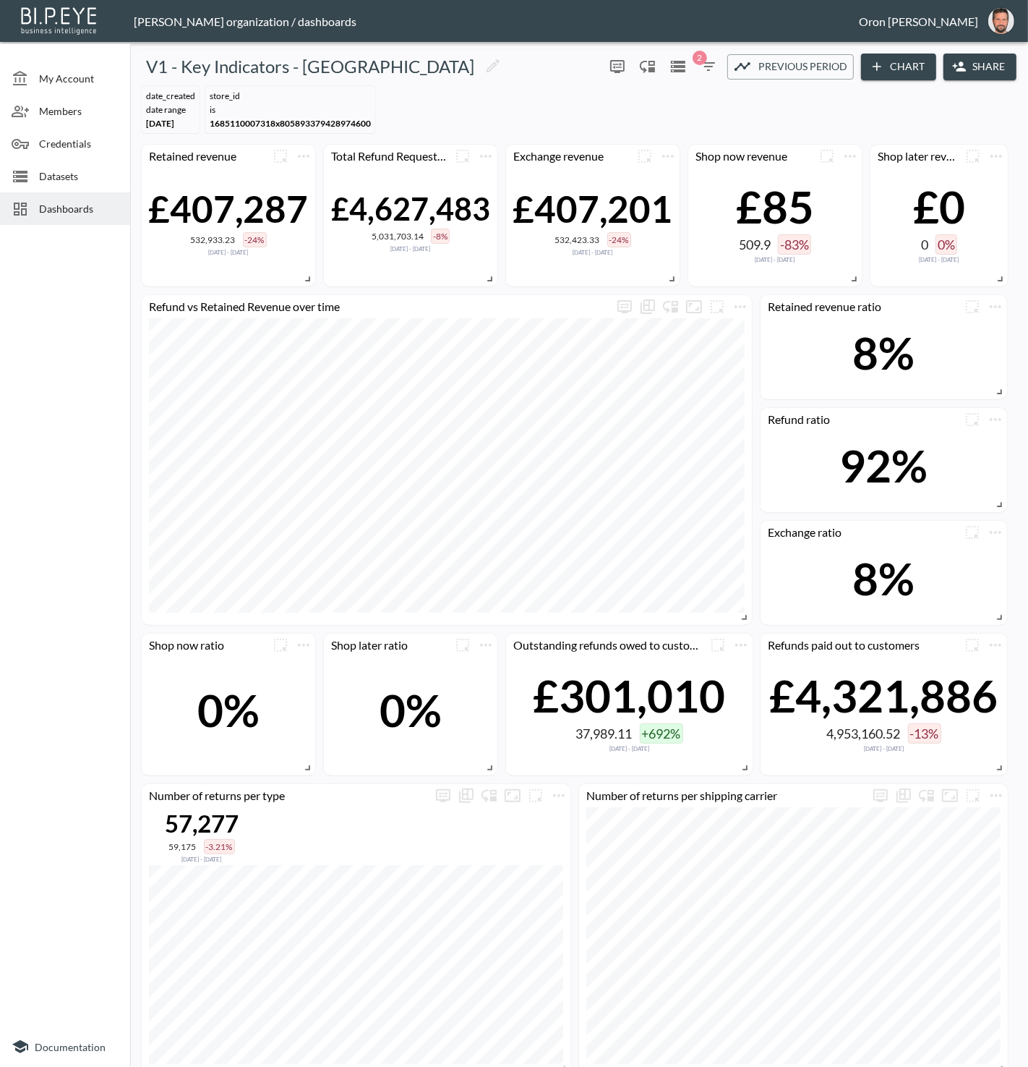
drag, startPoint x: 669, startPoint y: 126, endPoint x: 635, endPoint y: 88, distance: 51.2
click at [665, 121] on div "date_created DATE RANGE [DATE] store_id IS 1685110007318x805893379428974600" at bounding box center [579, 109] width 887 height 59
click at [624, 73] on icon "more" at bounding box center [617, 66] width 17 height 17
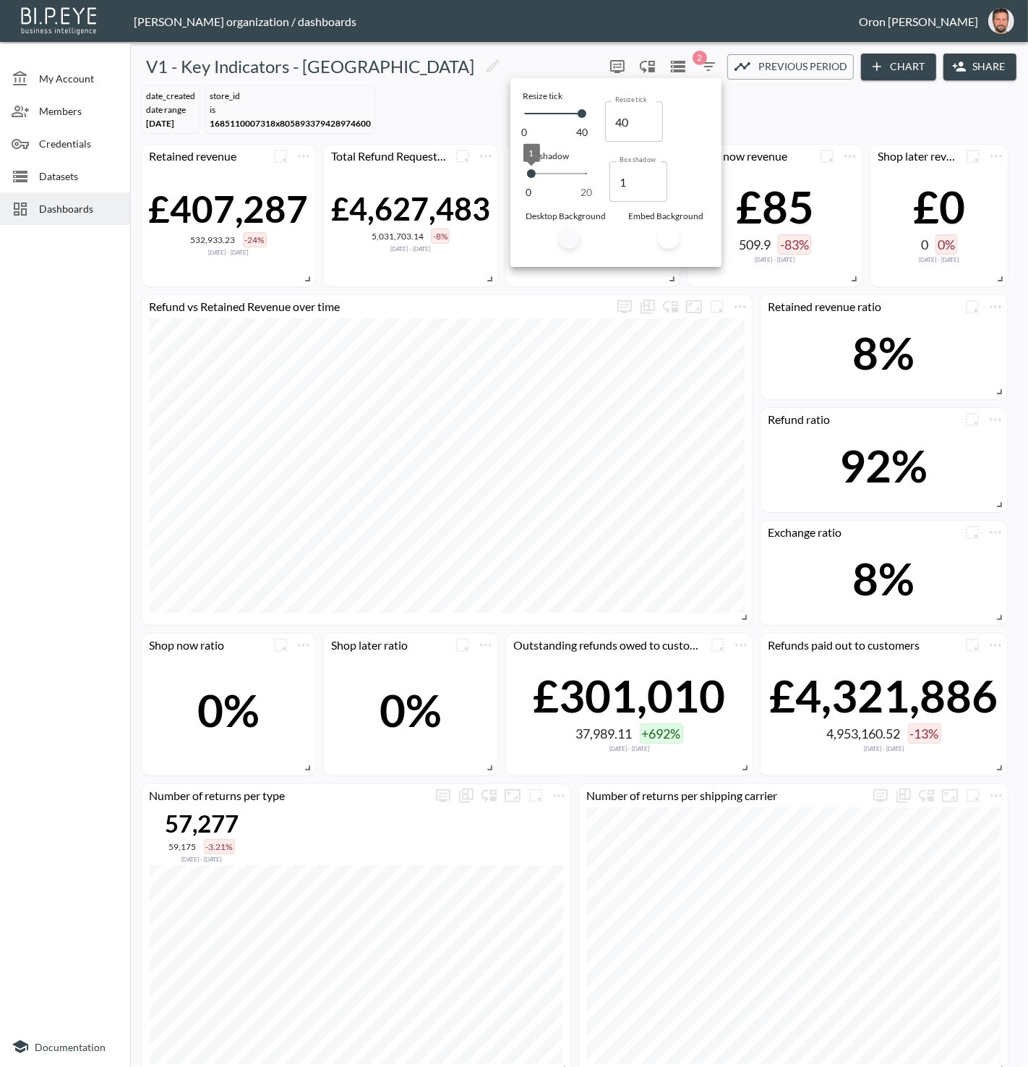
type input "5"
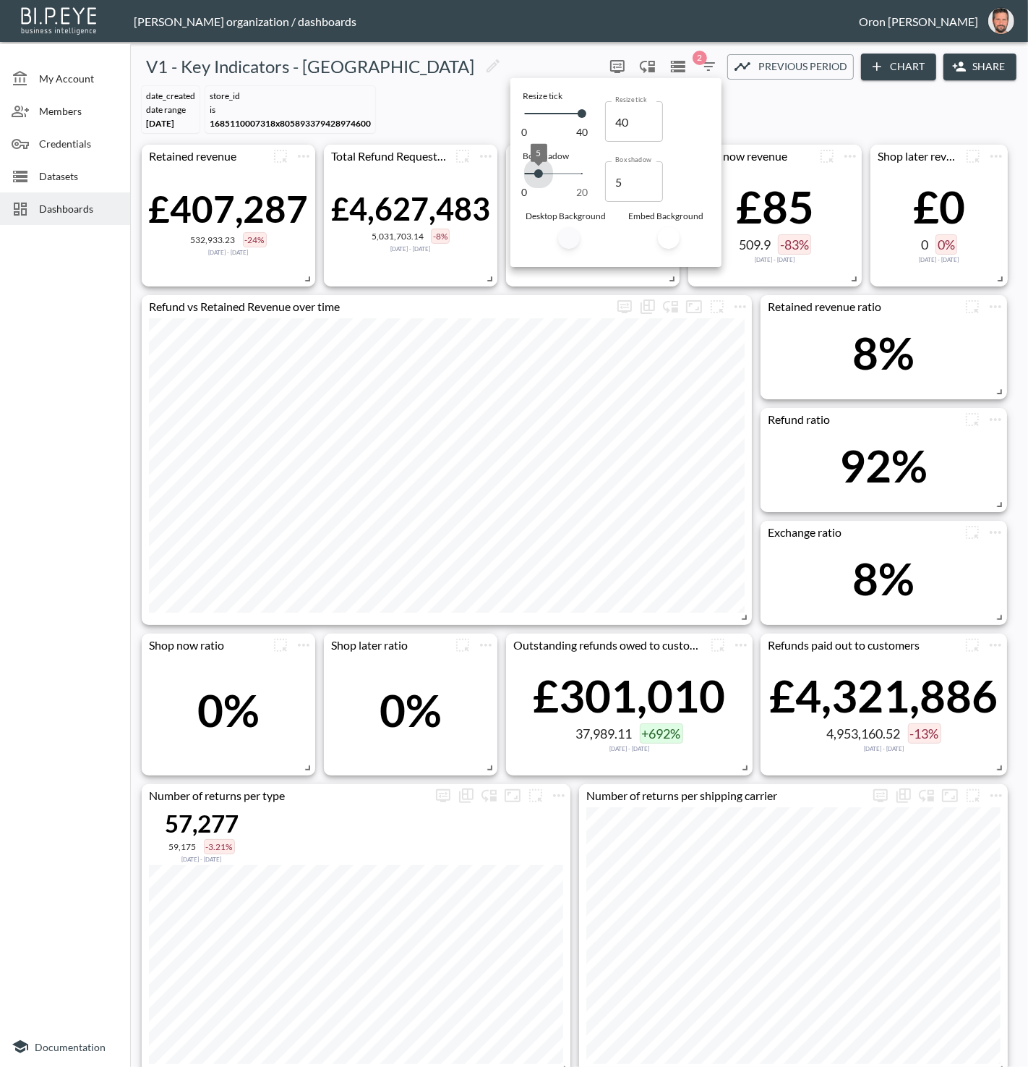
type input "6"
click at [542, 172] on span "6" at bounding box center [541, 173] width 9 height 9
click at [463, 88] on div at bounding box center [514, 533] width 1028 height 1067
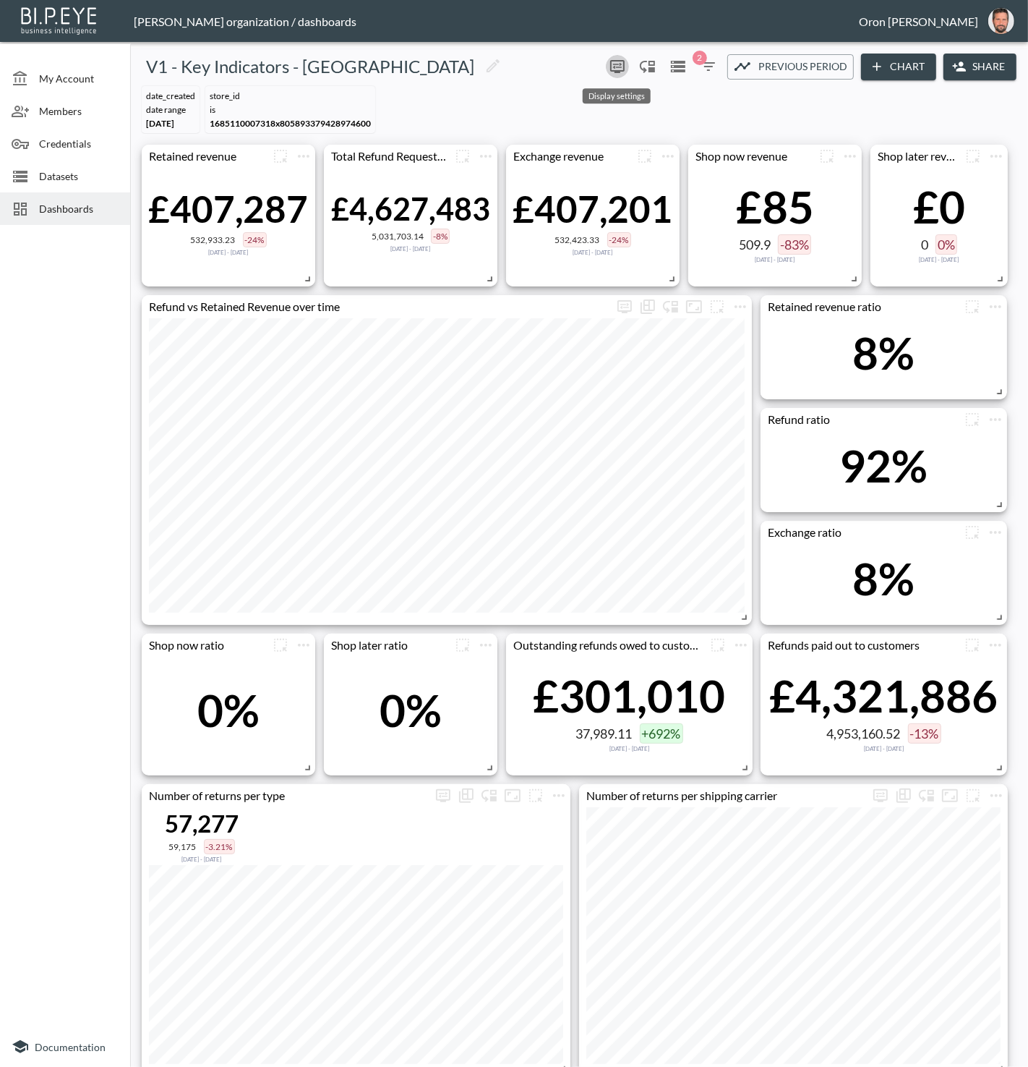
click at [625, 67] on button "more" at bounding box center [617, 66] width 23 height 23
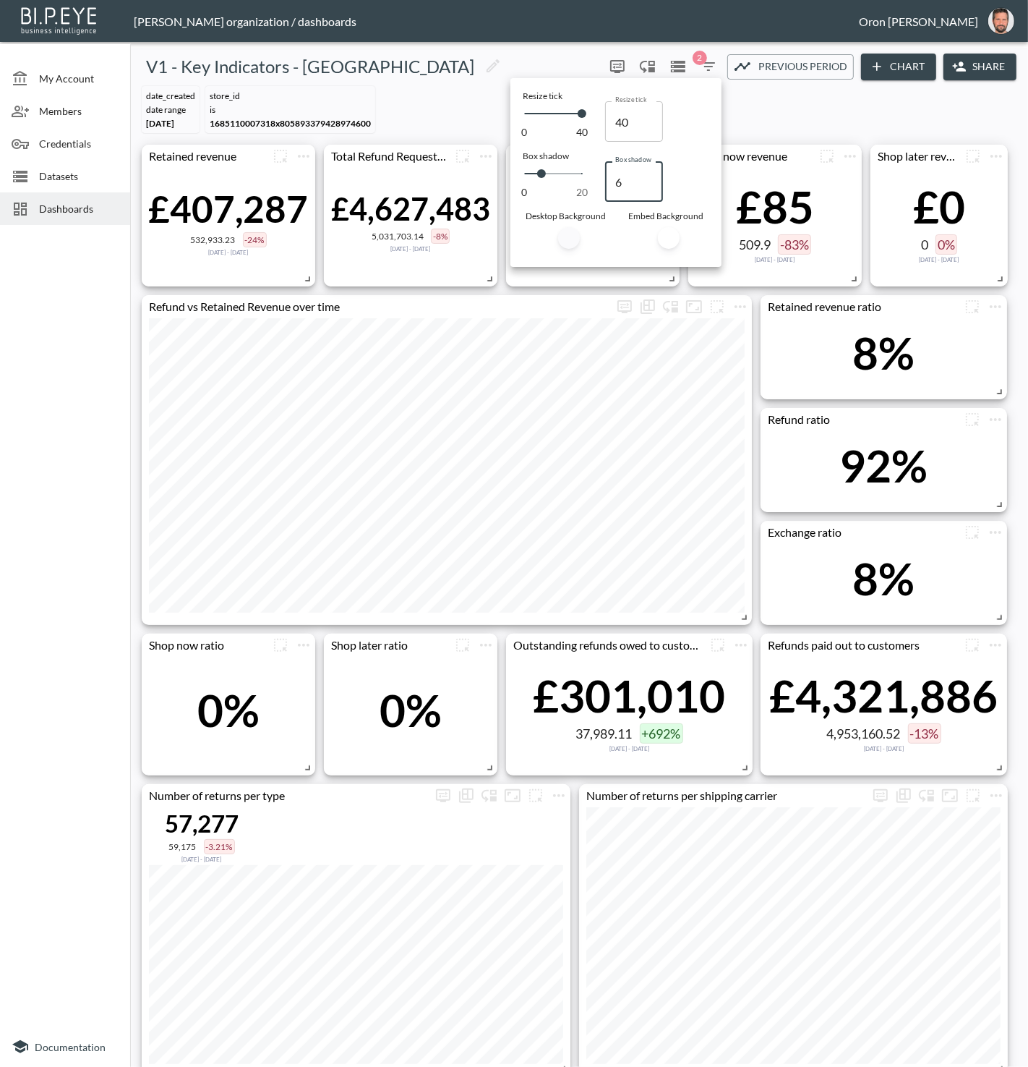
click at [650, 187] on input "6" at bounding box center [634, 181] width 58 height 41
type input "5"
click at [649, 186] on input "5" at bounding box center [634, 181] width 58 height 41
type input "4"
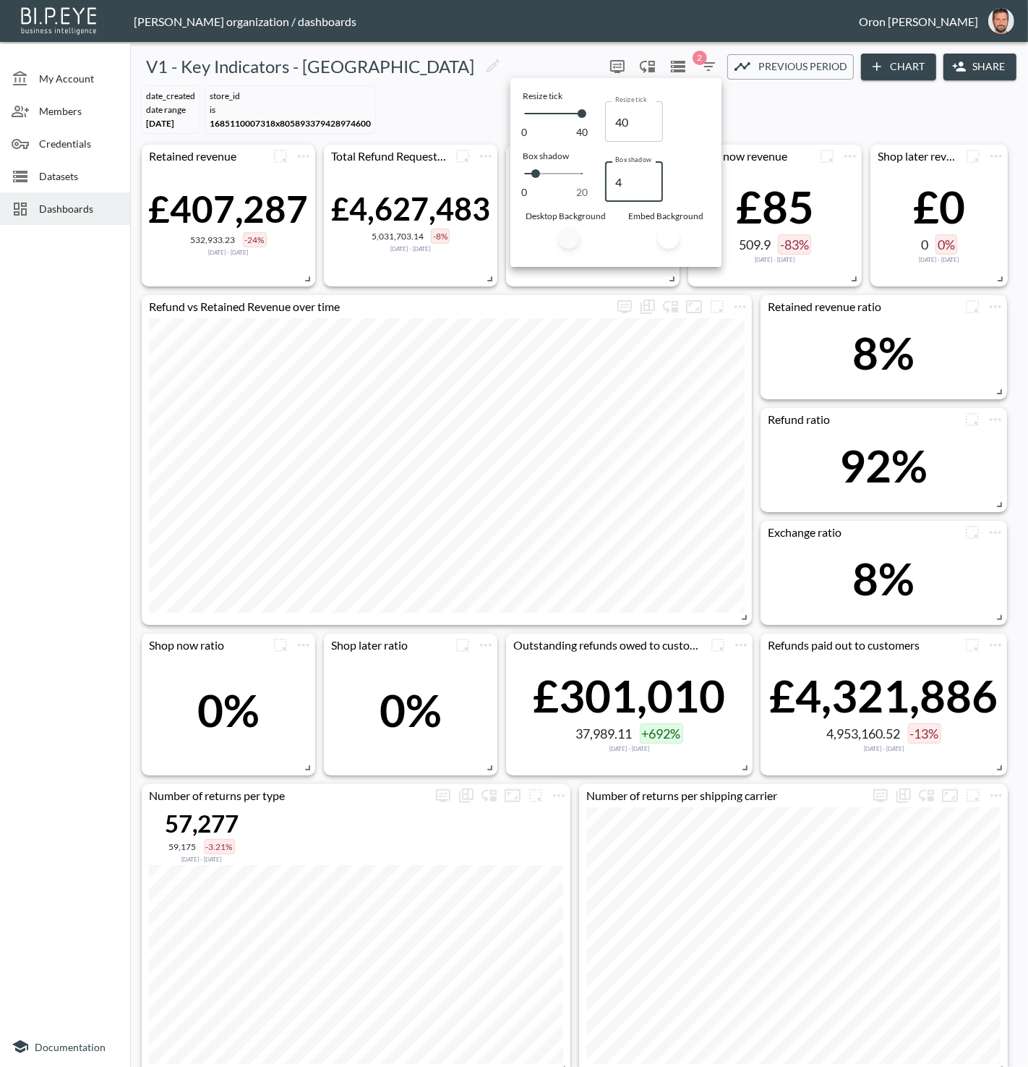
type input "4"
click at [649, 186] on input "4" at bounding box center [634, 181] width 58 height 41
click at [468, 73] on div at bounding box center [514, 533] width 1028 height 1067
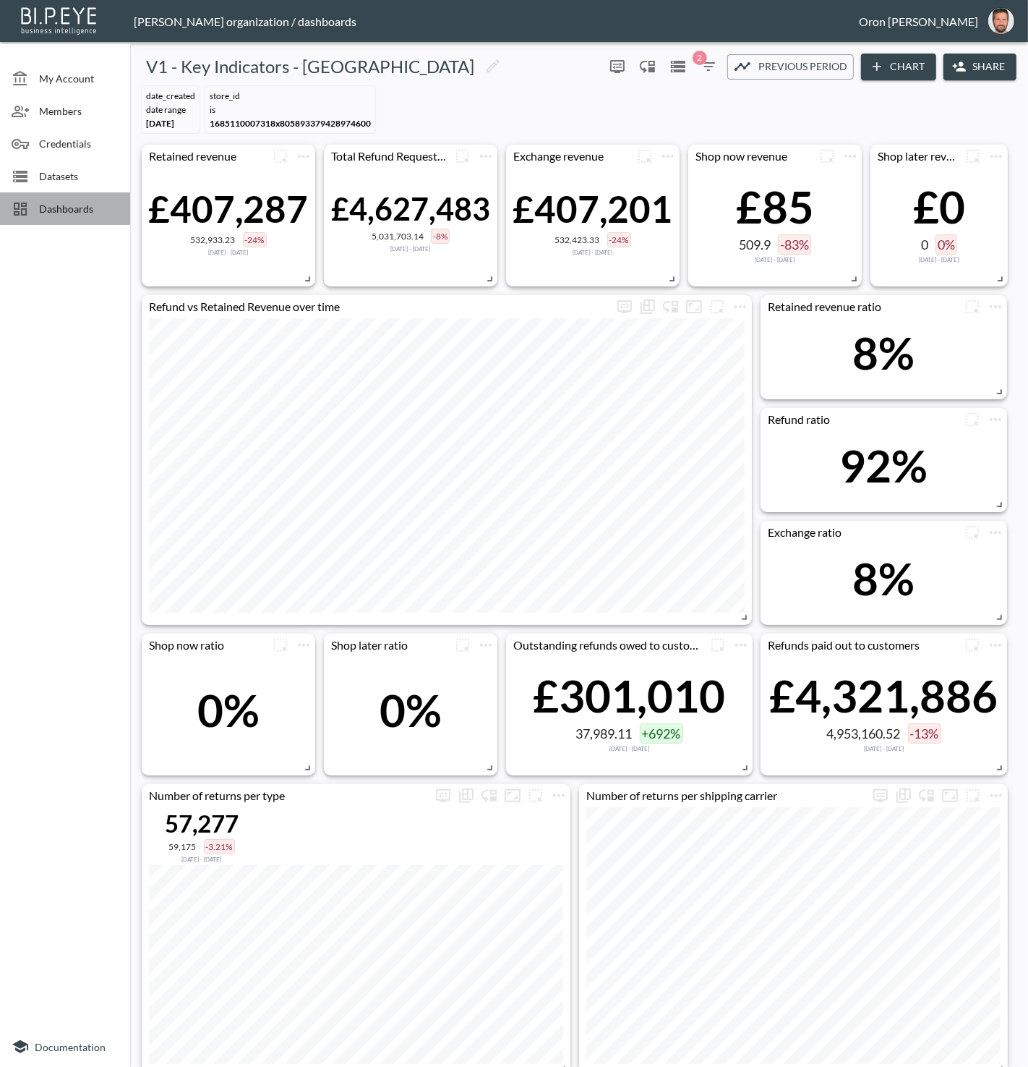
click at [98, 201] on span "Dashboards" at bounding box center [79, 208] width 80 height 15
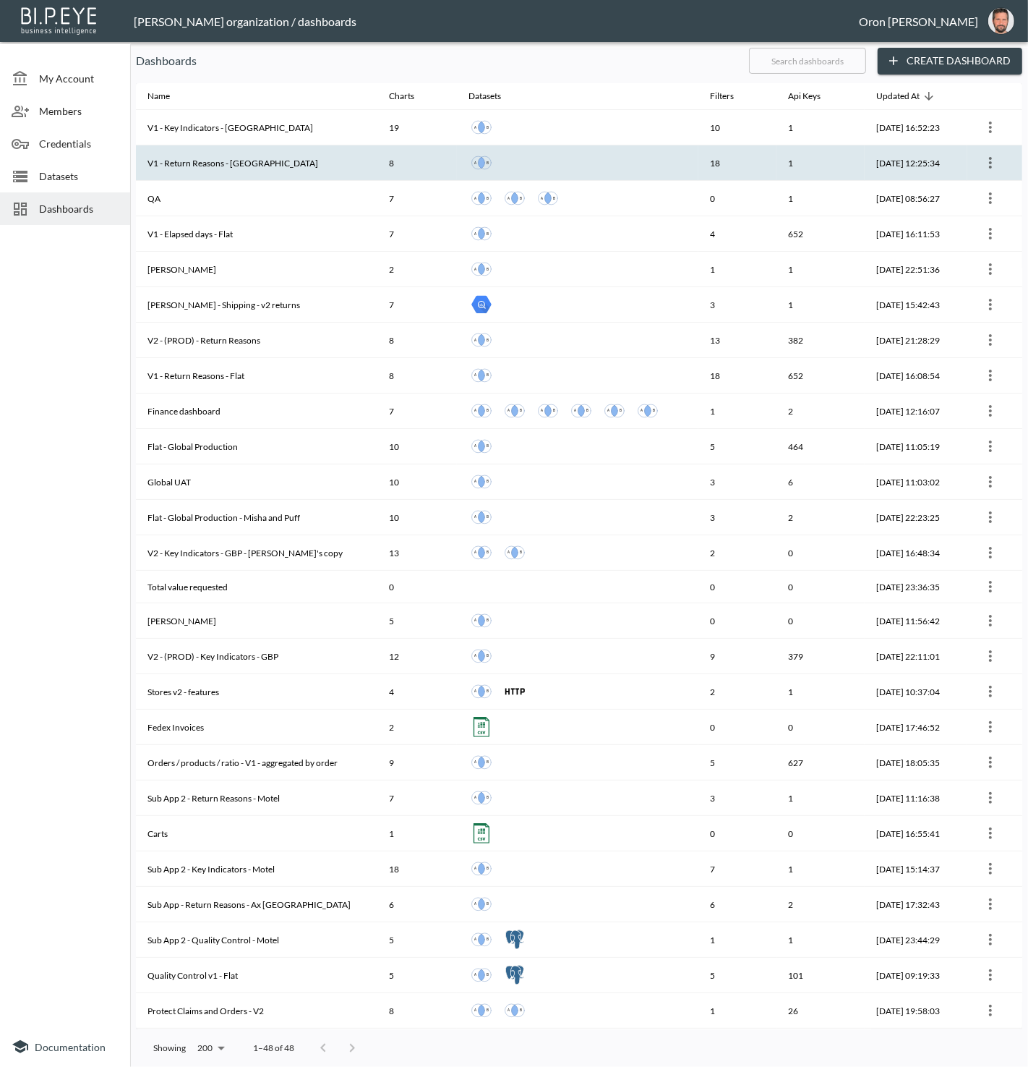
click at [248, 158] on th "V1 - Return Reasons - [GEOGRAPHIC_DATA]" at bounding box center [257, 162] width 242 height 35
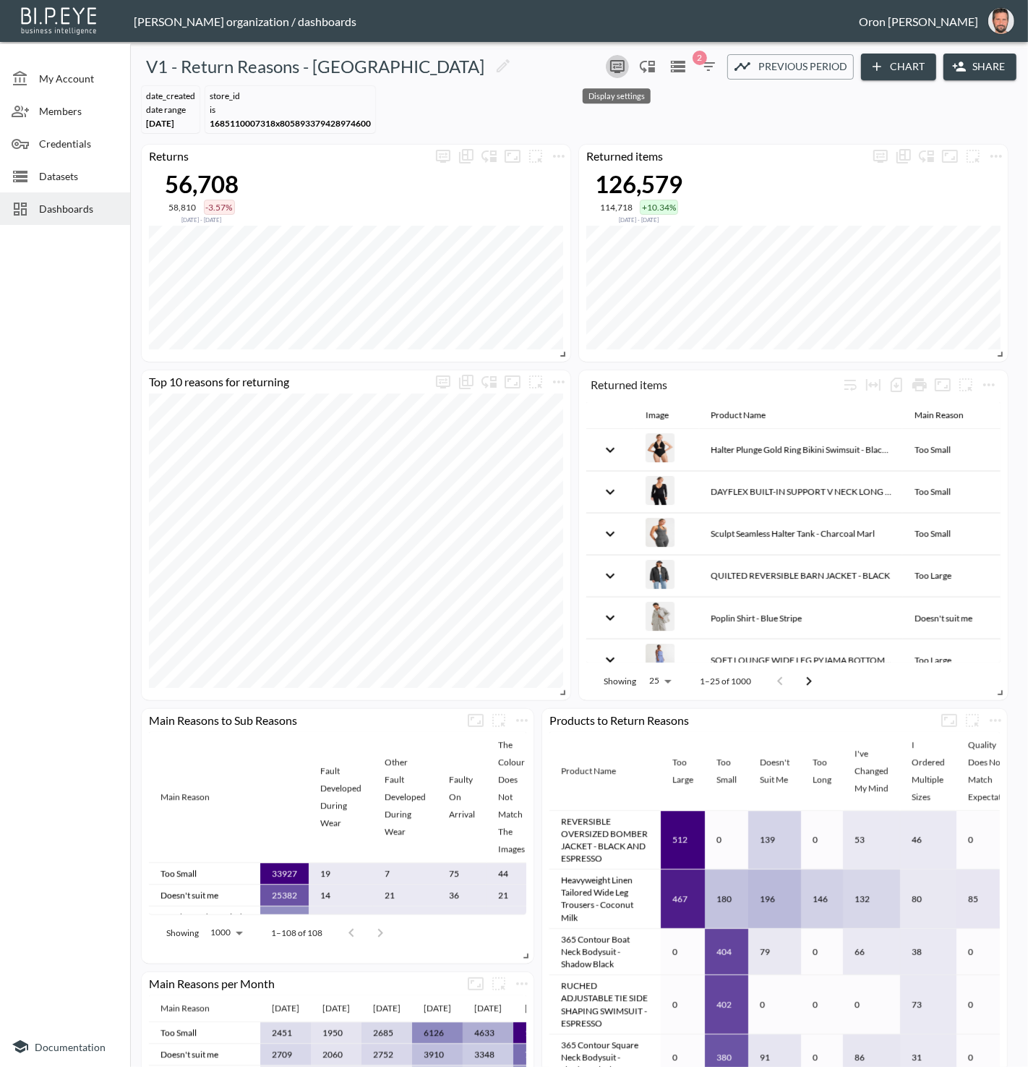
click at [616, 59] on icon "more" at bounding box center [617, 66] width 17 height 17
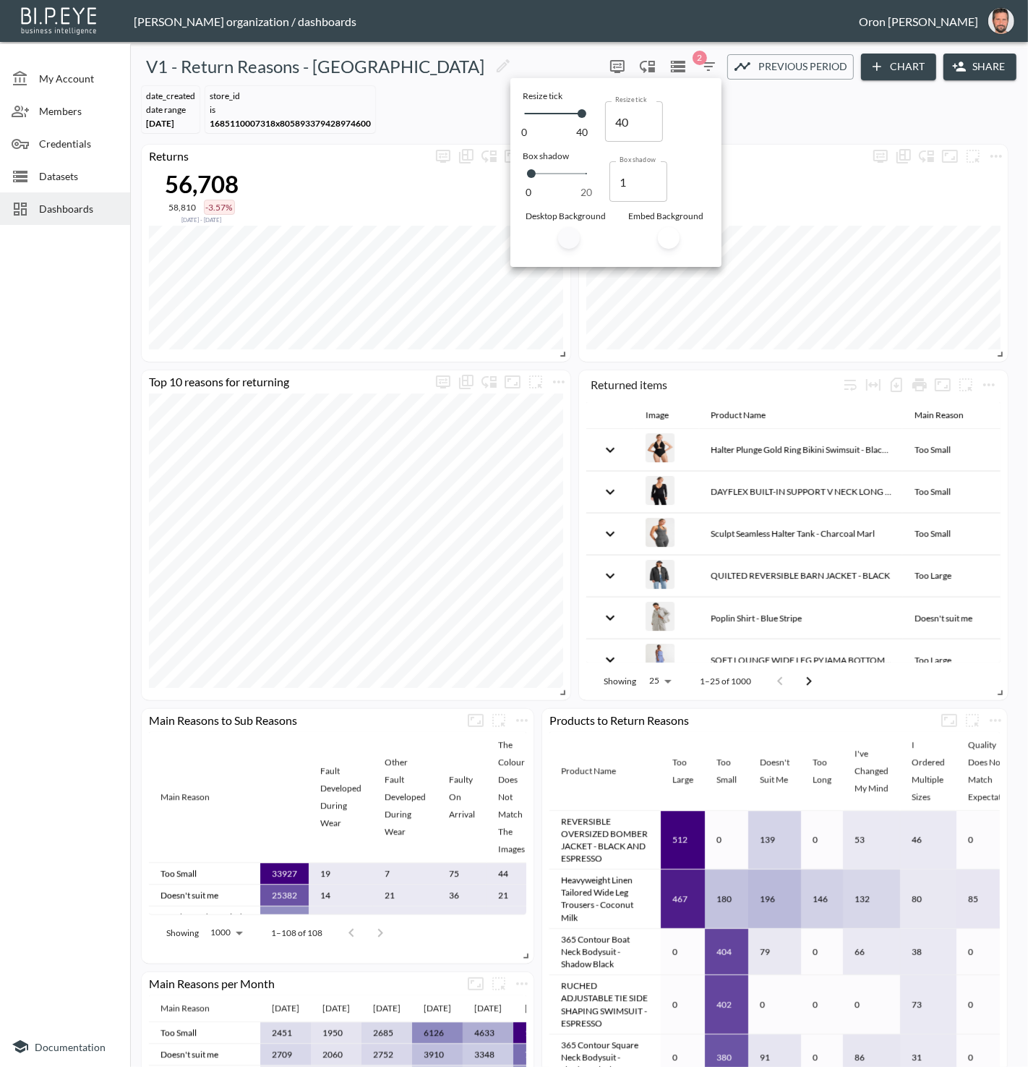
type input "2"
click at [651, 177] on input "2" at bounding box center [639, 181] width 58 height 41
type input "3"
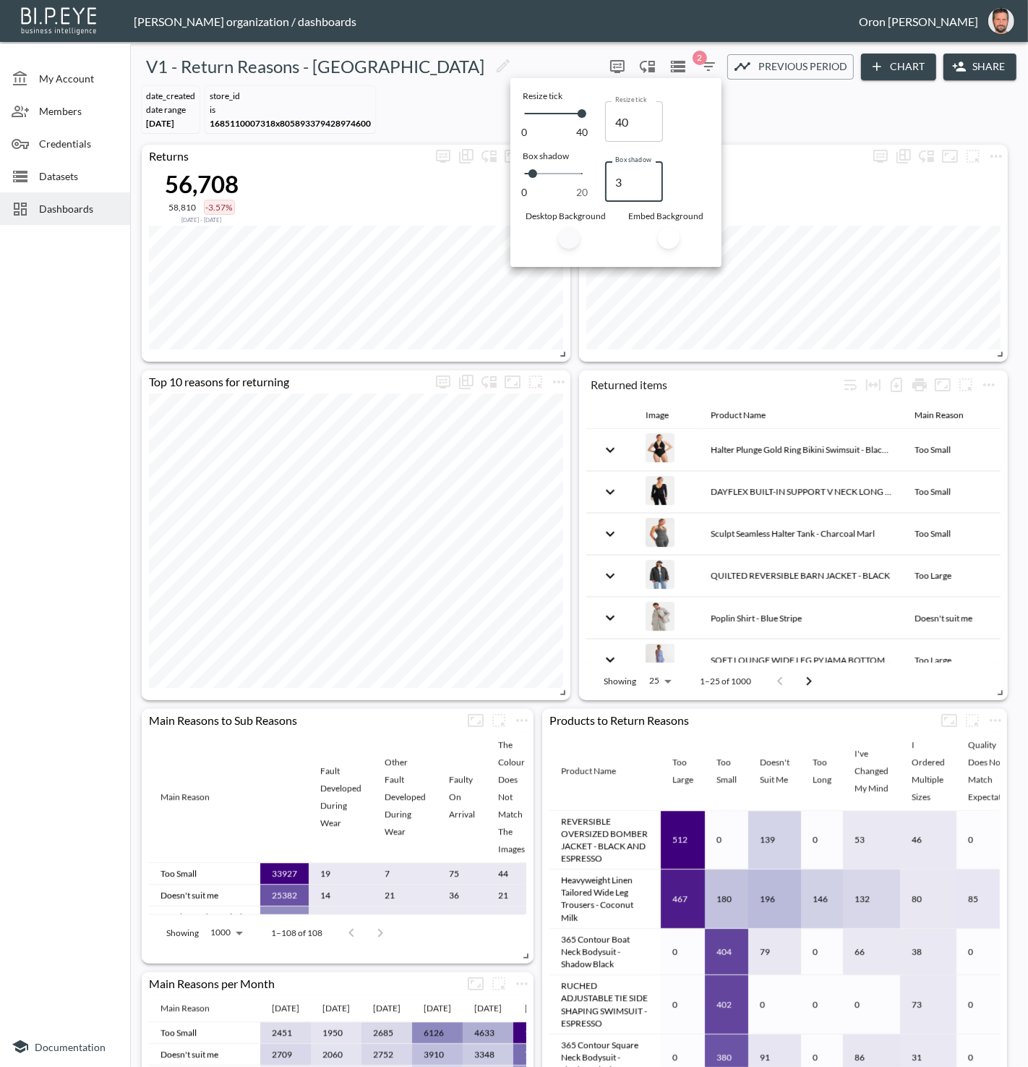
type input "3"
click at [651, 177] on input "3" at bounding box center [634, 181] width 58 height 41
type input "4"
click at [651, 177] on input "4" at bounding box center [634, 181] width 58 height 41
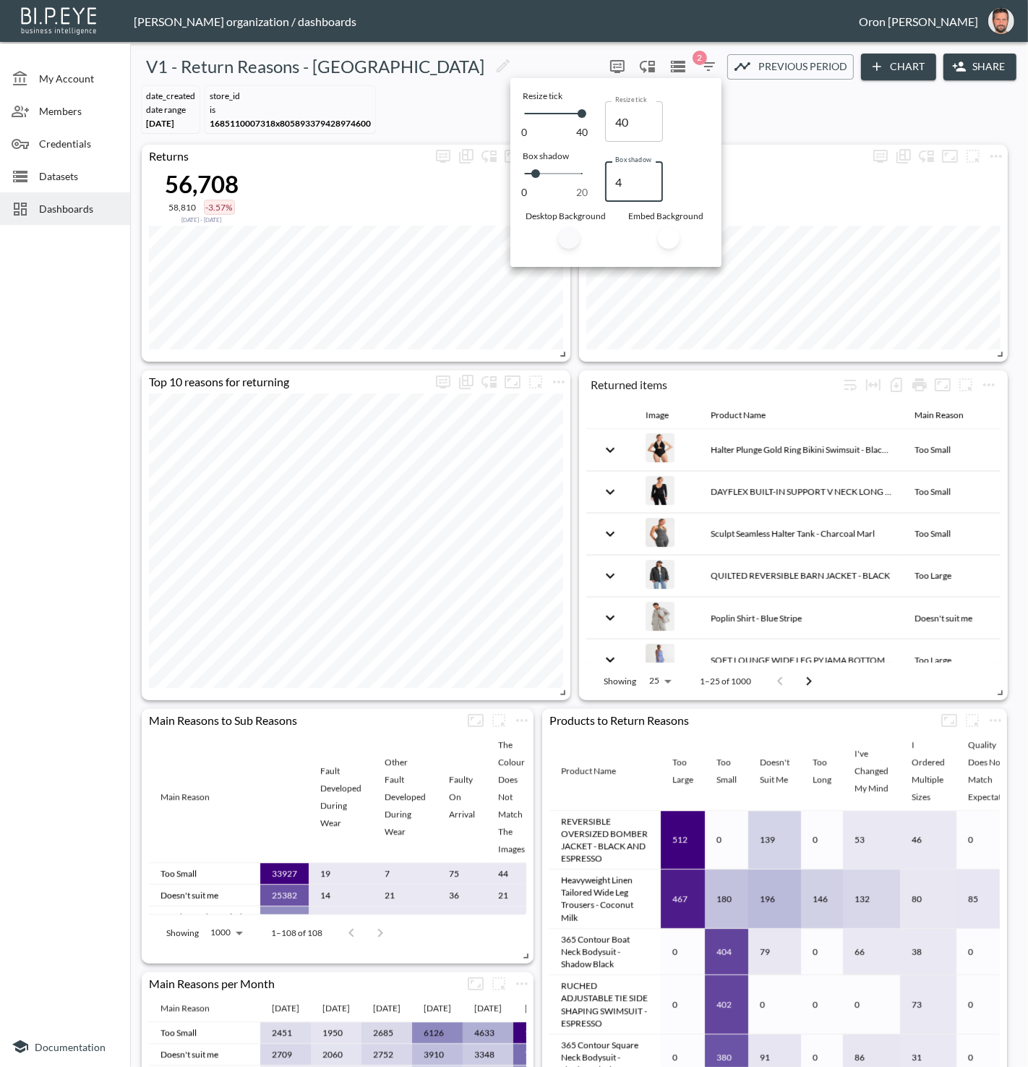
click at [514, 82] on div "Resize tick 0 40 40 Resize tick 40 Resize tick Box shadow 0 20 4 Box shadow 4 B…" at bounding box center [616, 173] width 204 height 182
click at [502, 82] on div at bounding box center [514, 533] width 1028 height 1067
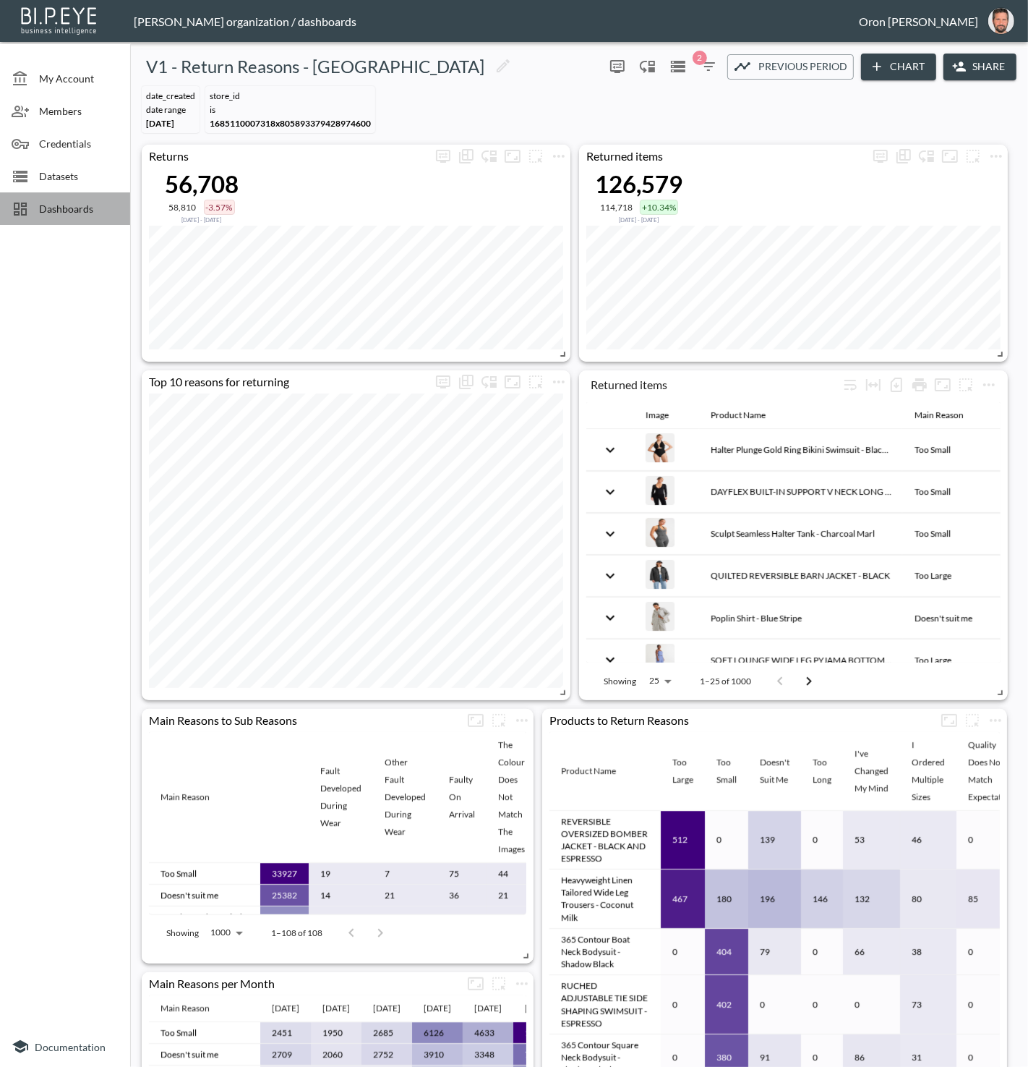
click at [77, 201] on span "Dashboards" at bounding box center [79, 208] width 80 height 15
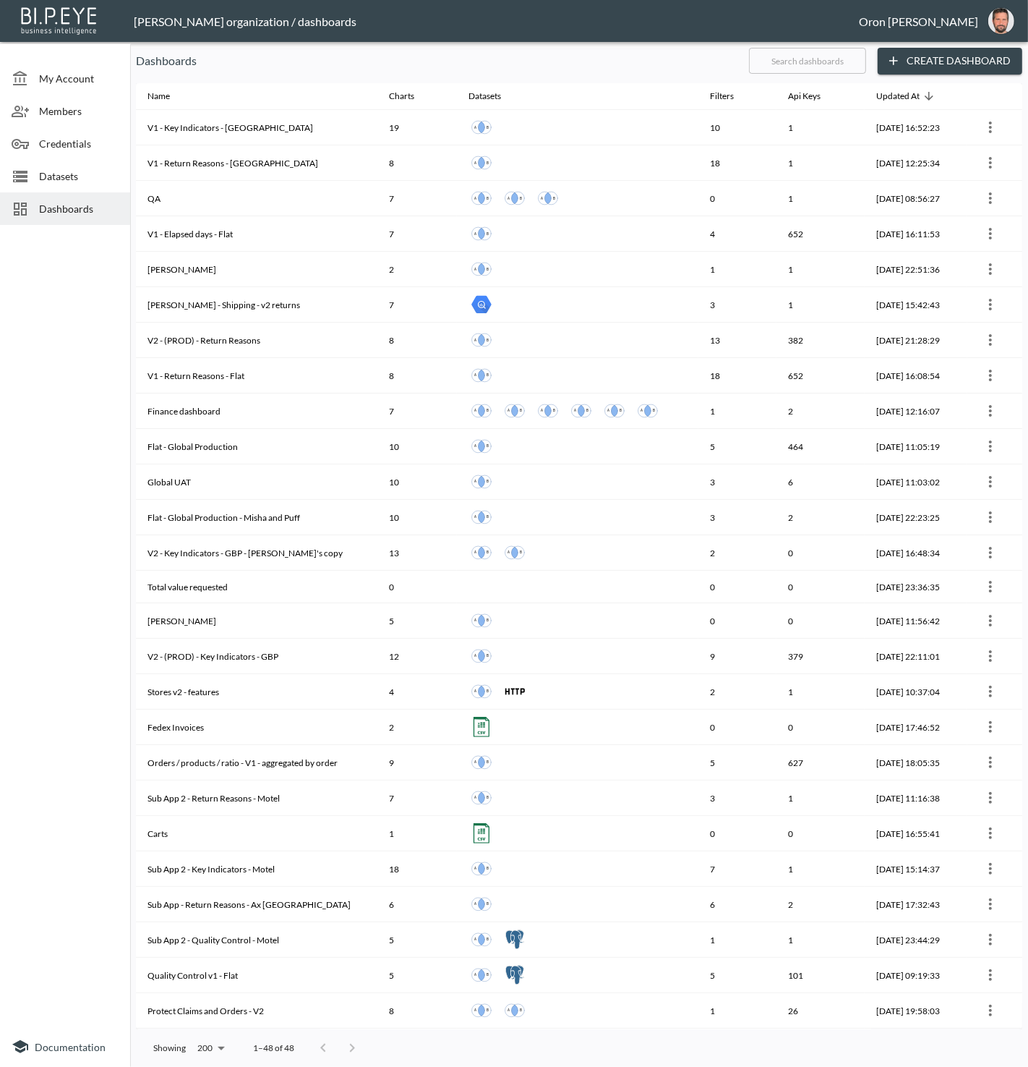
click at [785, 59] on input "text" at bounding box center [807, 61] width 117 height 36
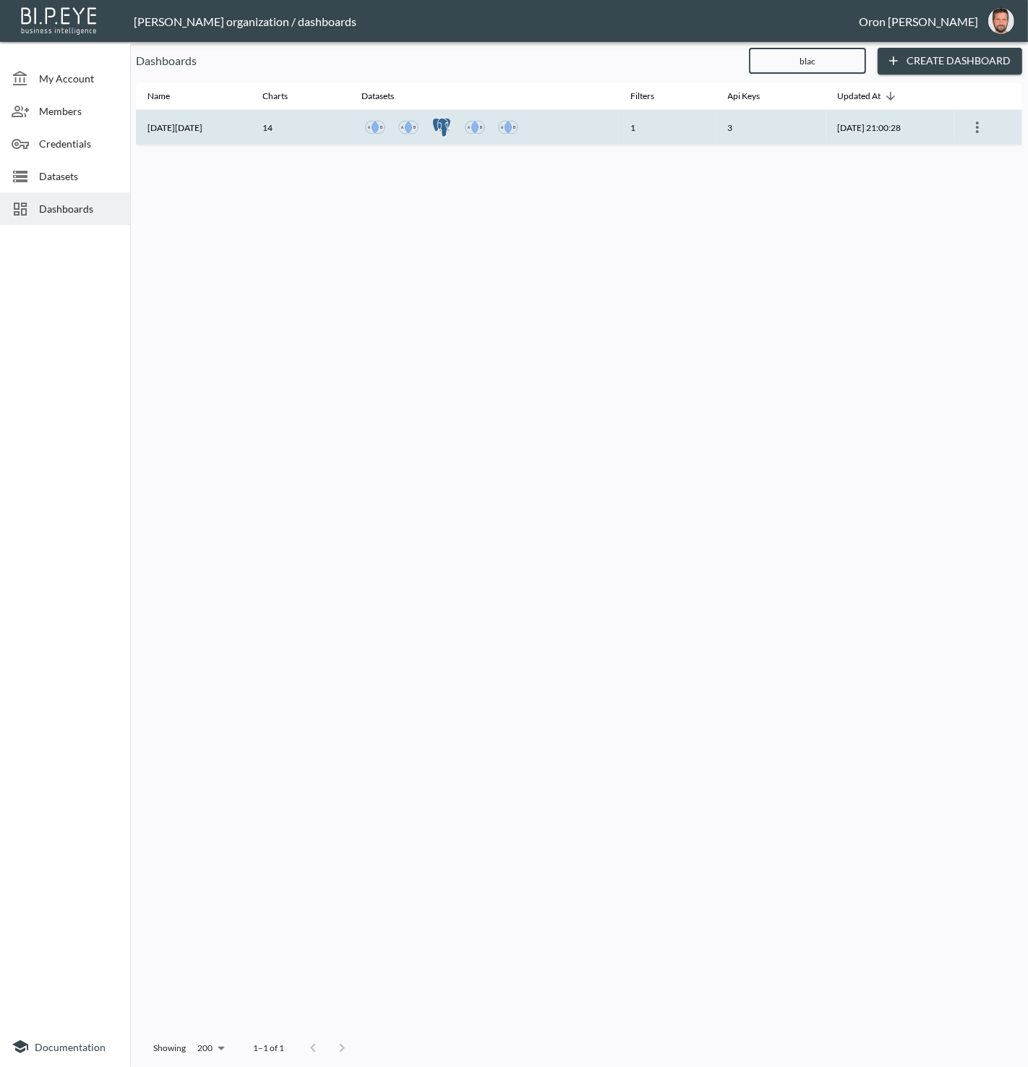
type input "blac"
click at [200, 131] on th "[DATE][DATE]" at bounding box center [193, 127] width 115 height 35
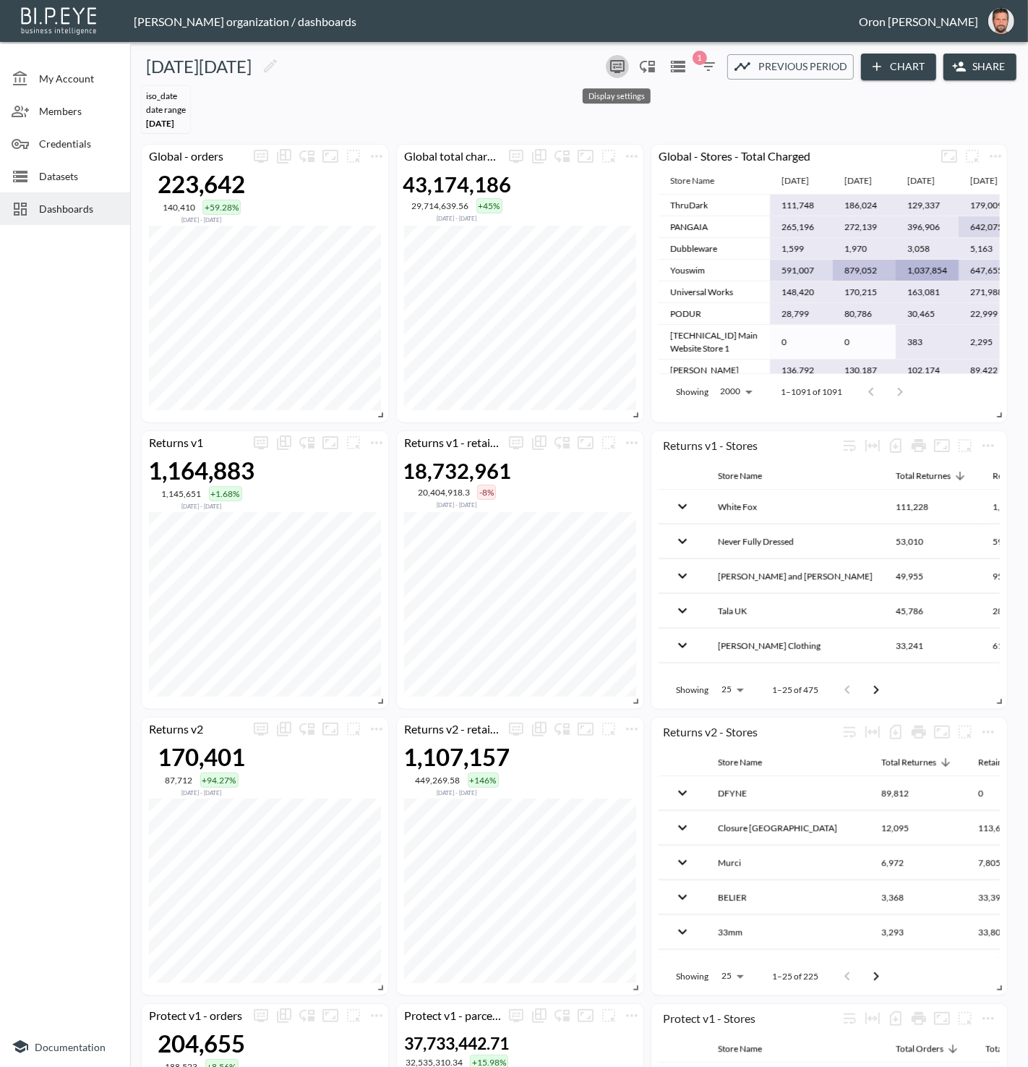
click at [614, 65] on icon "more" at bounding box center [617, 66] width 17 height 17
type input "2"
click at [652, 176] on input "2" at bounding box center [639, 181] width 58 height 41
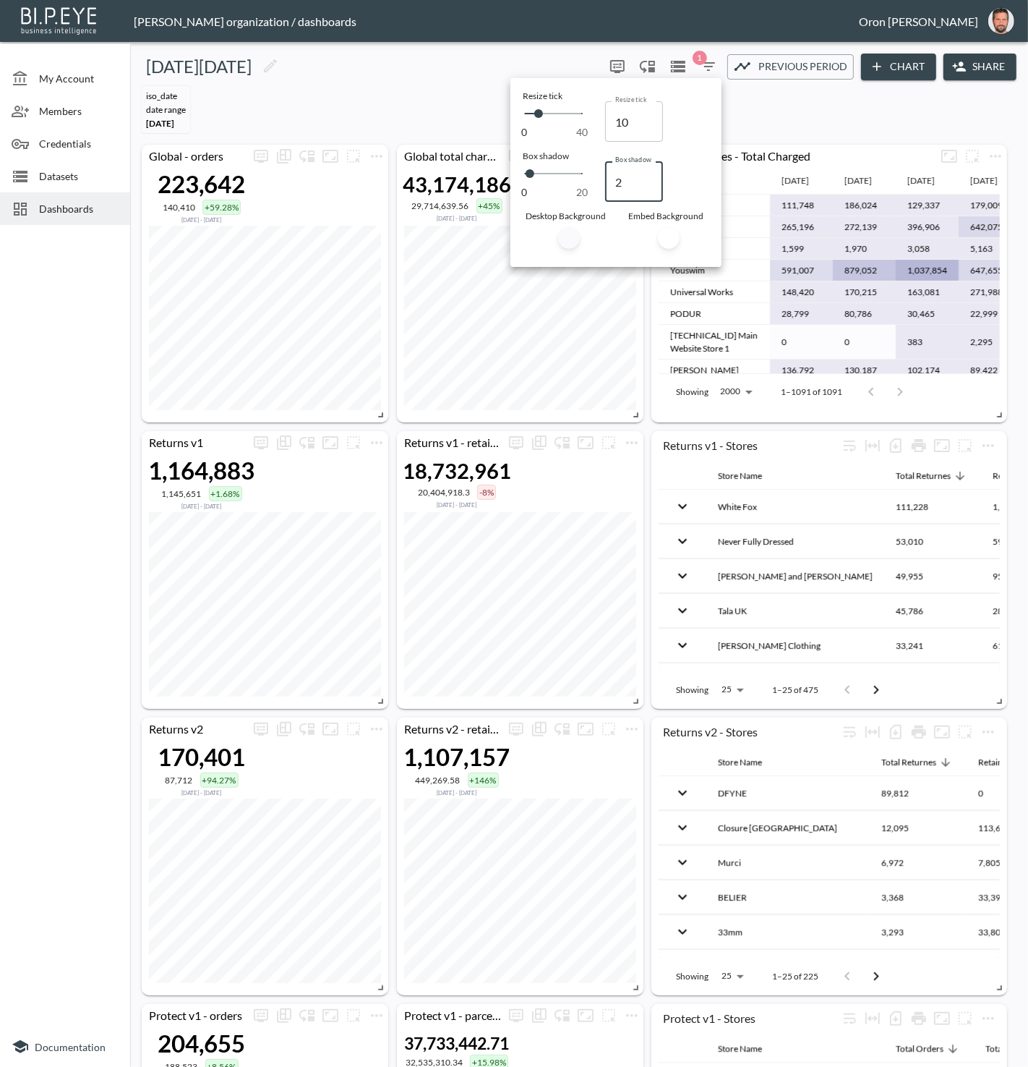
type input "3"
click at [652, 176] on input "3" at bounding box center [634, 181] width 58 height 41
type input "4"
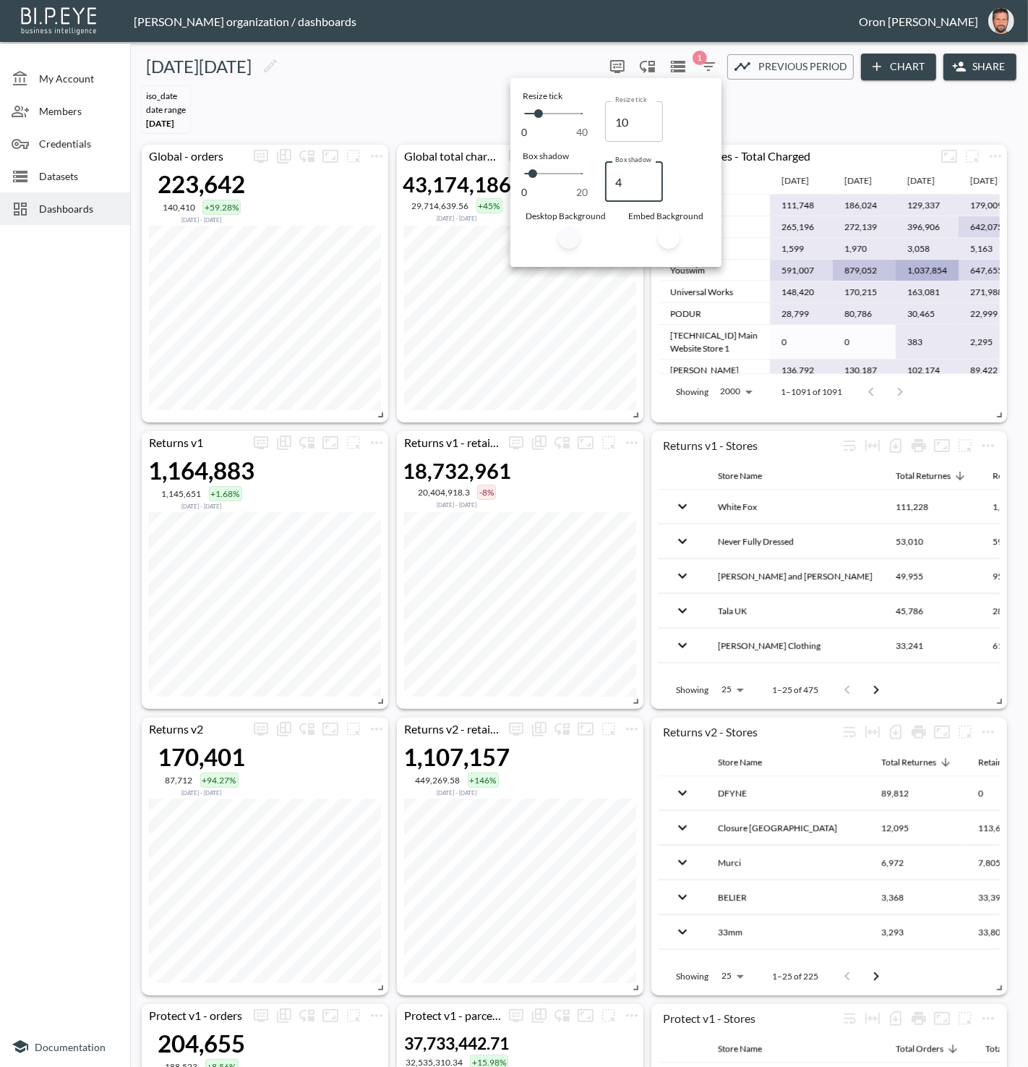
click at [649, 176] on input "4" at bounding box center [634, 181] width 58 height 41
click at [435, 88] on div at bounding box center [514, 533] width 1028 height 1067
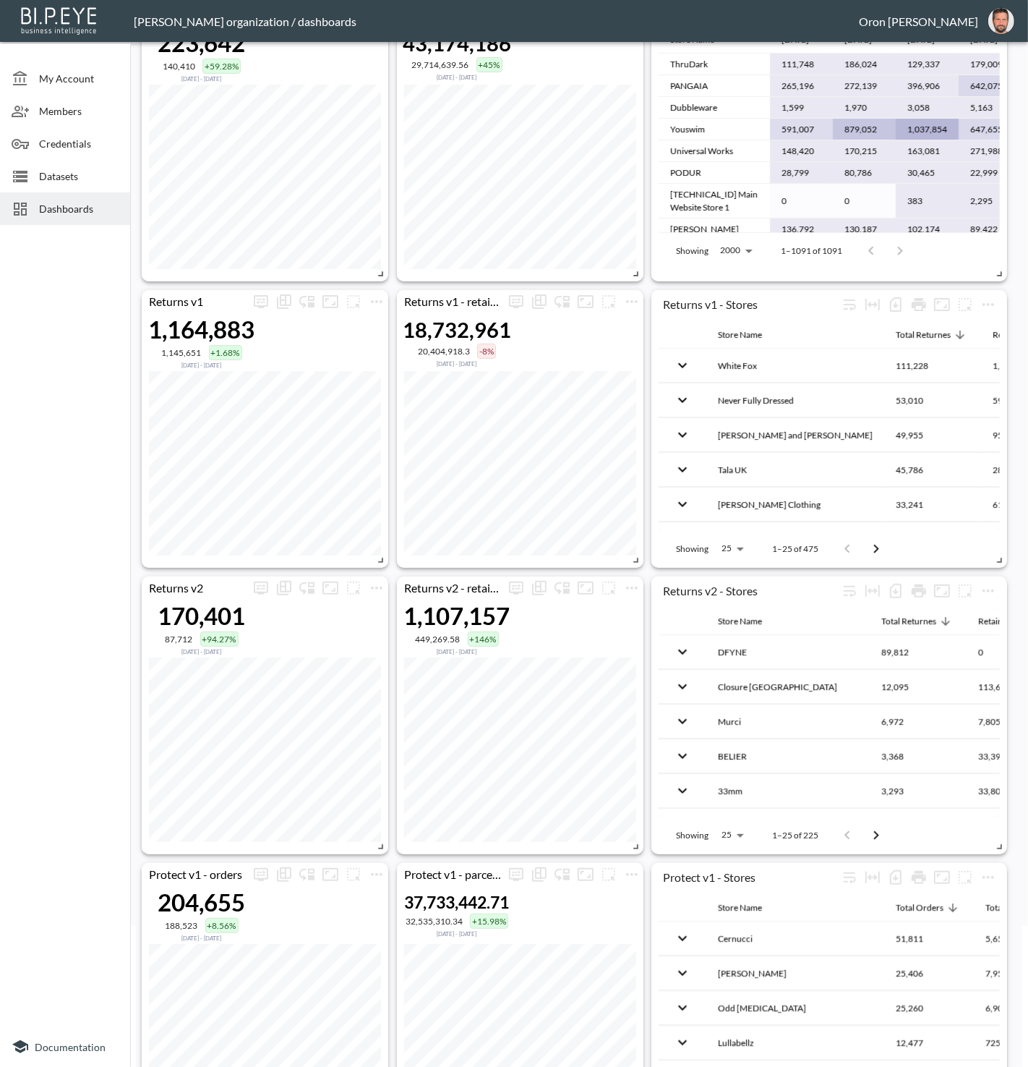
scroll to position [38, 0]
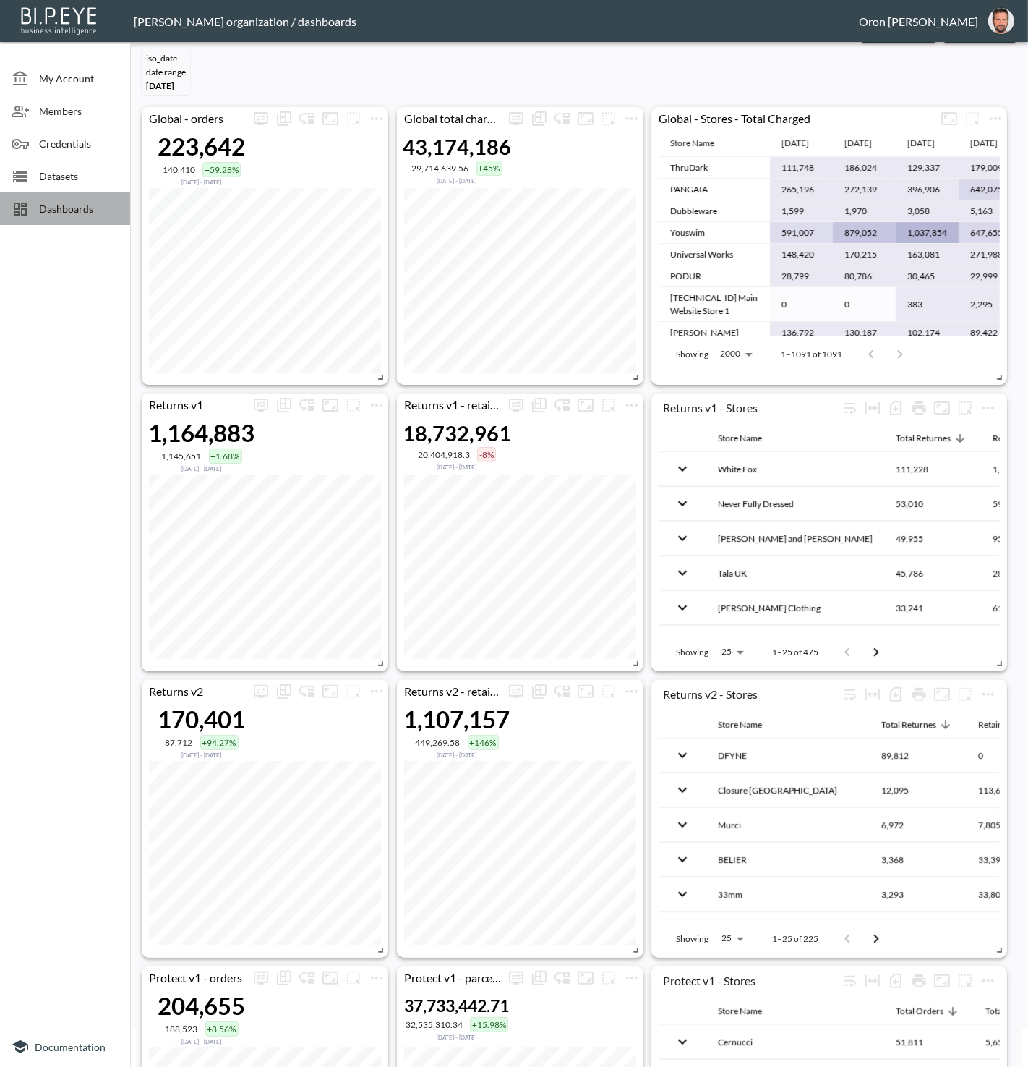
click at [84, 201] on span "Dashboards" at bounding box center [79, 208] width 80 height 15
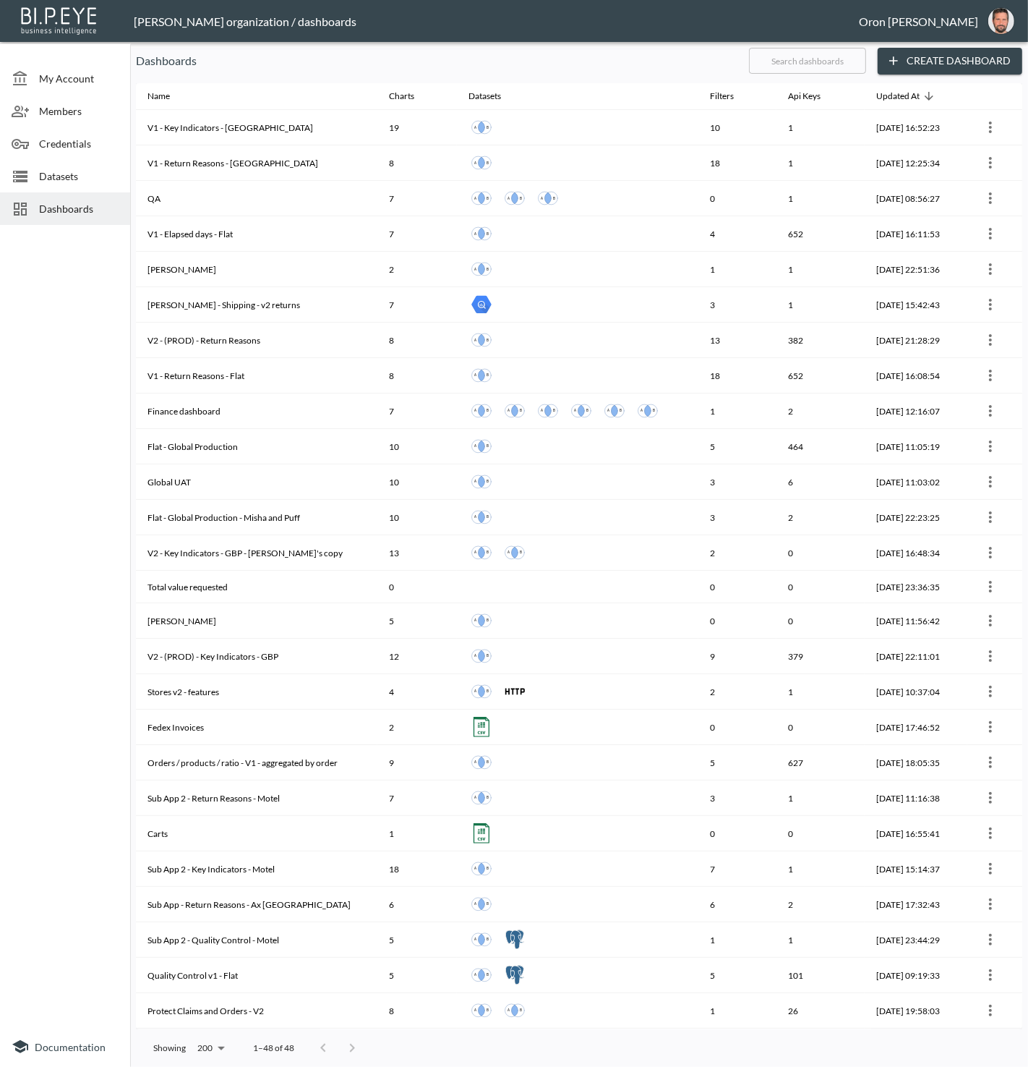
click at [797, 64] on input "text" at bounding box center [807, 61] width 117 height 36
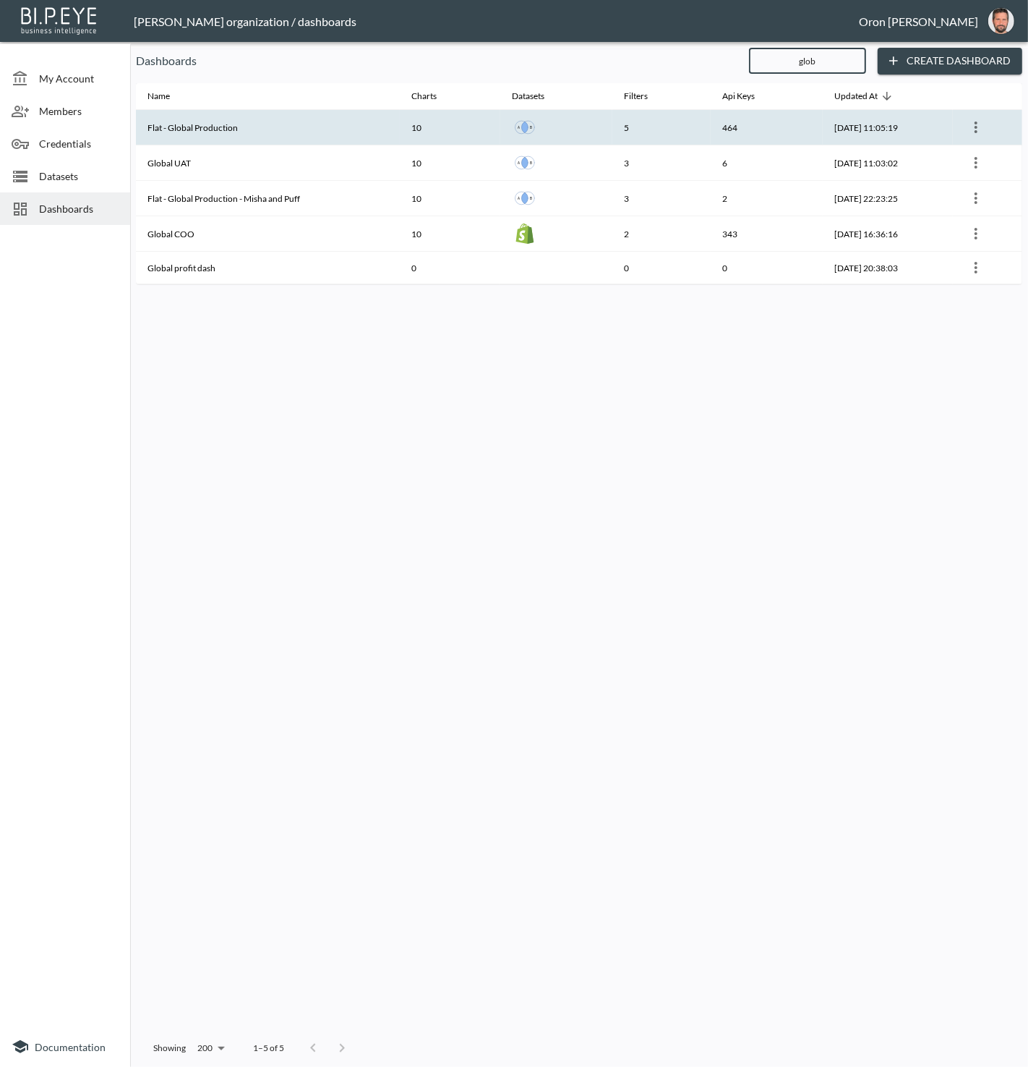
type input "glob"
click at [164, 124] on th "Flat - Global Production" at bounding box center [268, 127] width 264 height 35
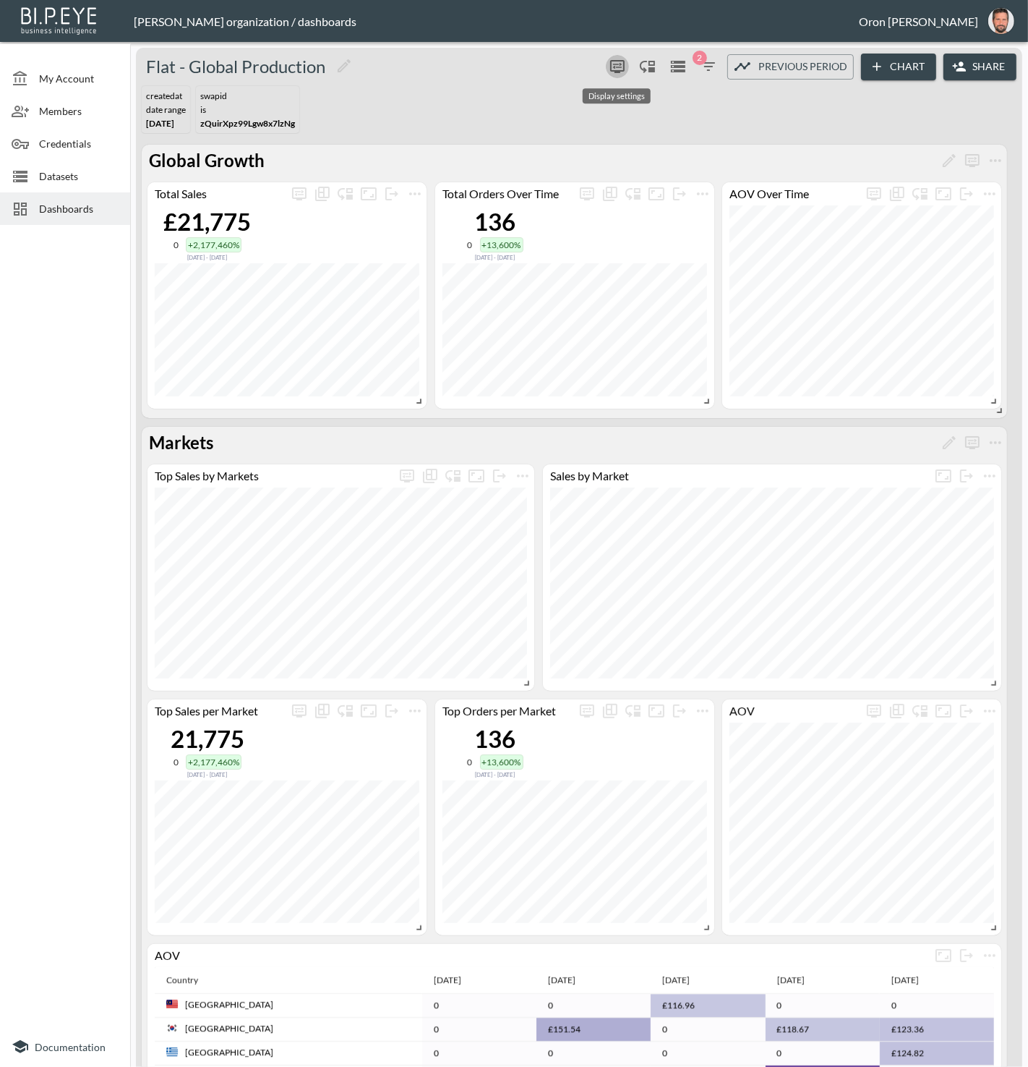
click at [617, 67] on icon "more" at bounding box center [617, 66] width 17 height 17
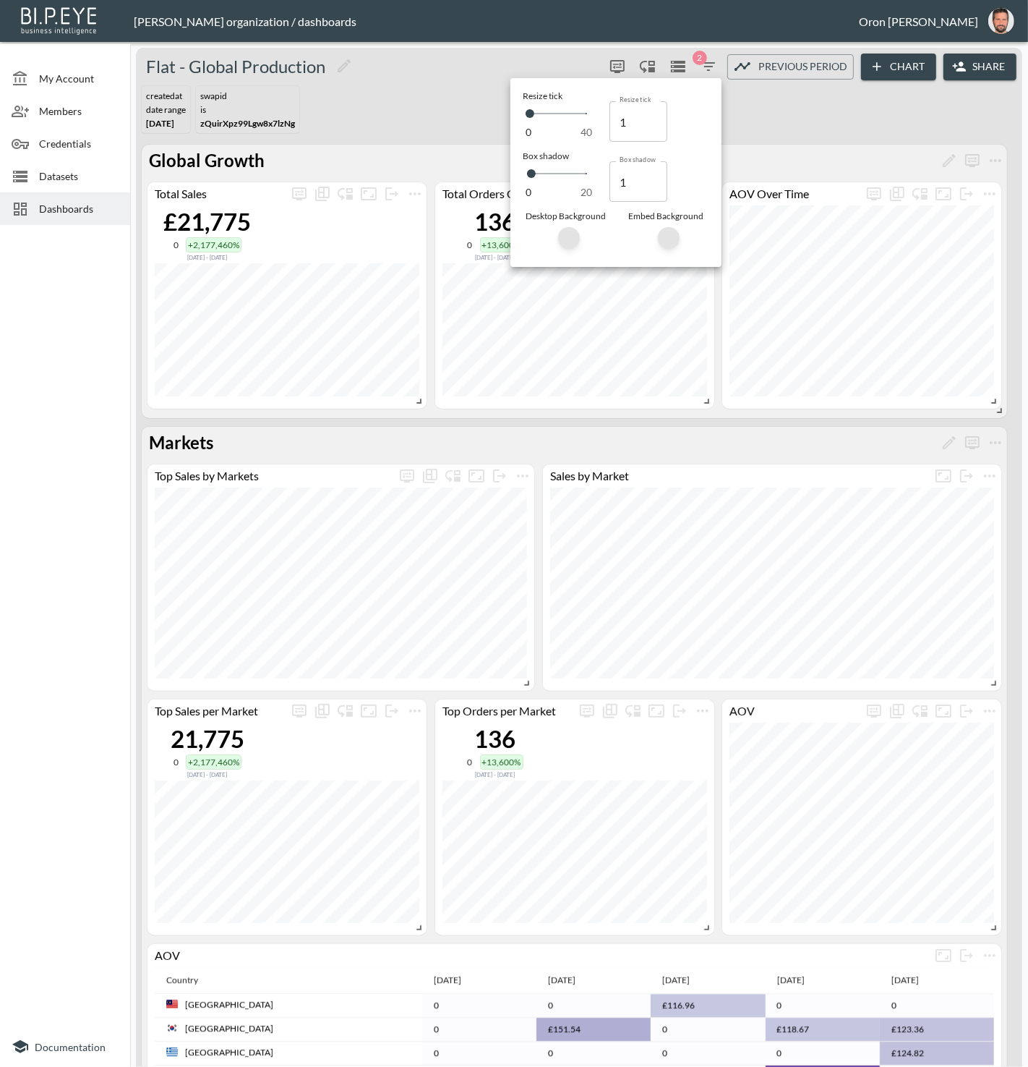
type input "2"
click at [654, 175] on input "2" at bounding box center [639, 181] width 58 height 41
click at [654, 175] on input "2" at bounding box center [634, 181] width 58 height 41
type input "3"
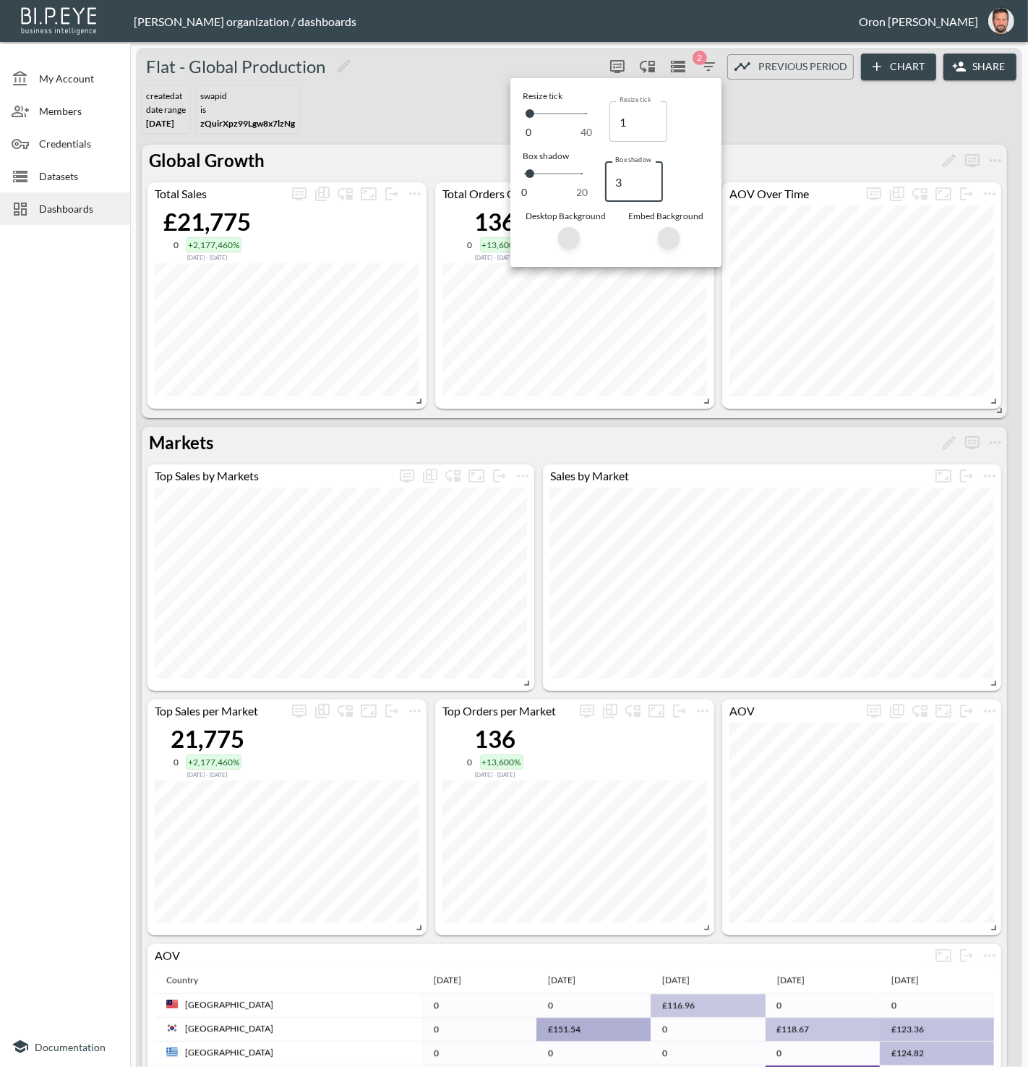
click at [649, 176] on input "3" at bounding box center [634, 181] width 58 height 41
type input "4"
click at [649, 176] on input "4" at bounding box center [634, 181] width 58 height 41
click at [474, 98] on div at bounding box center [514, 533] width 1028 height 1067
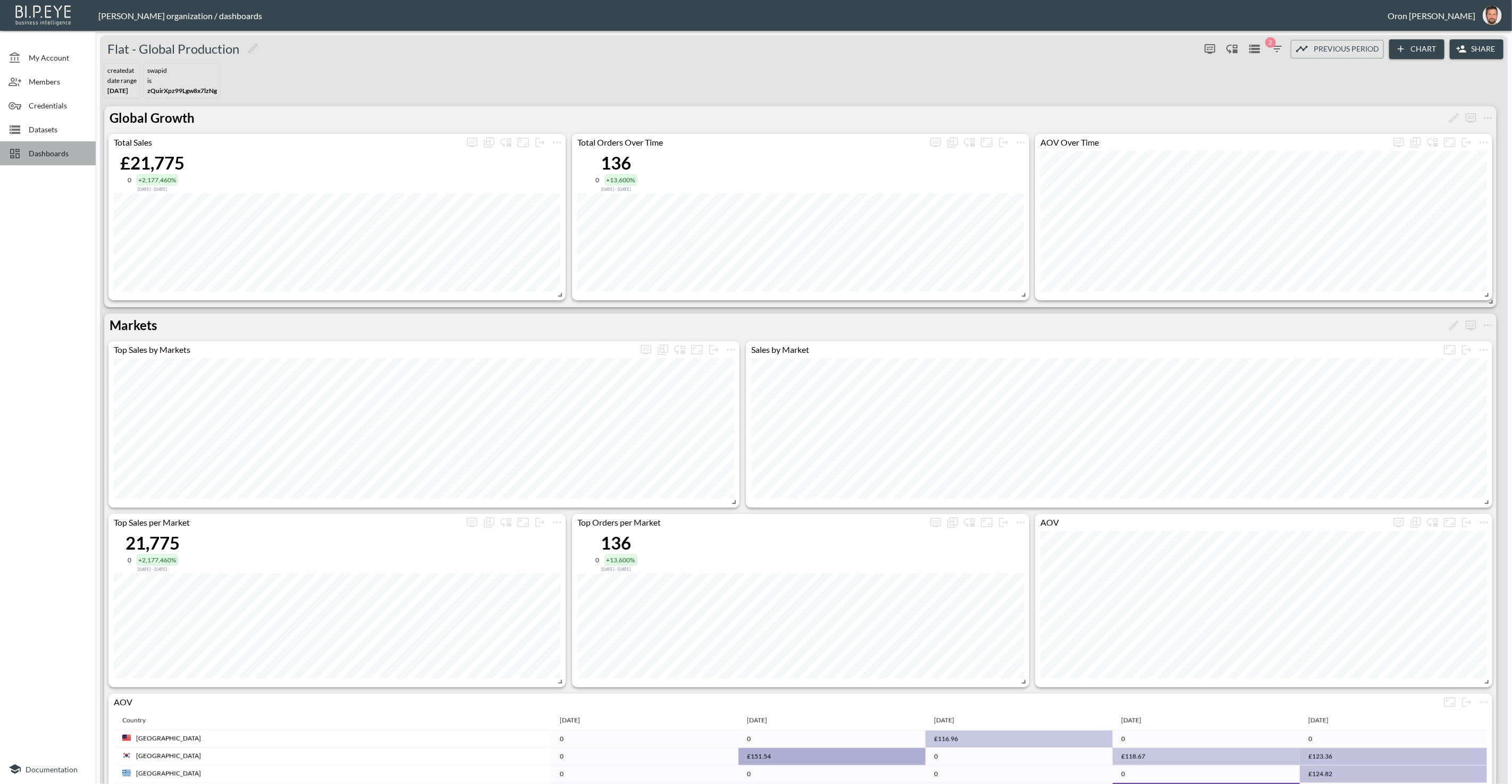
click at [64, 149] on span "Dashboards" at bounding box center [58, 153] width 59 height 11
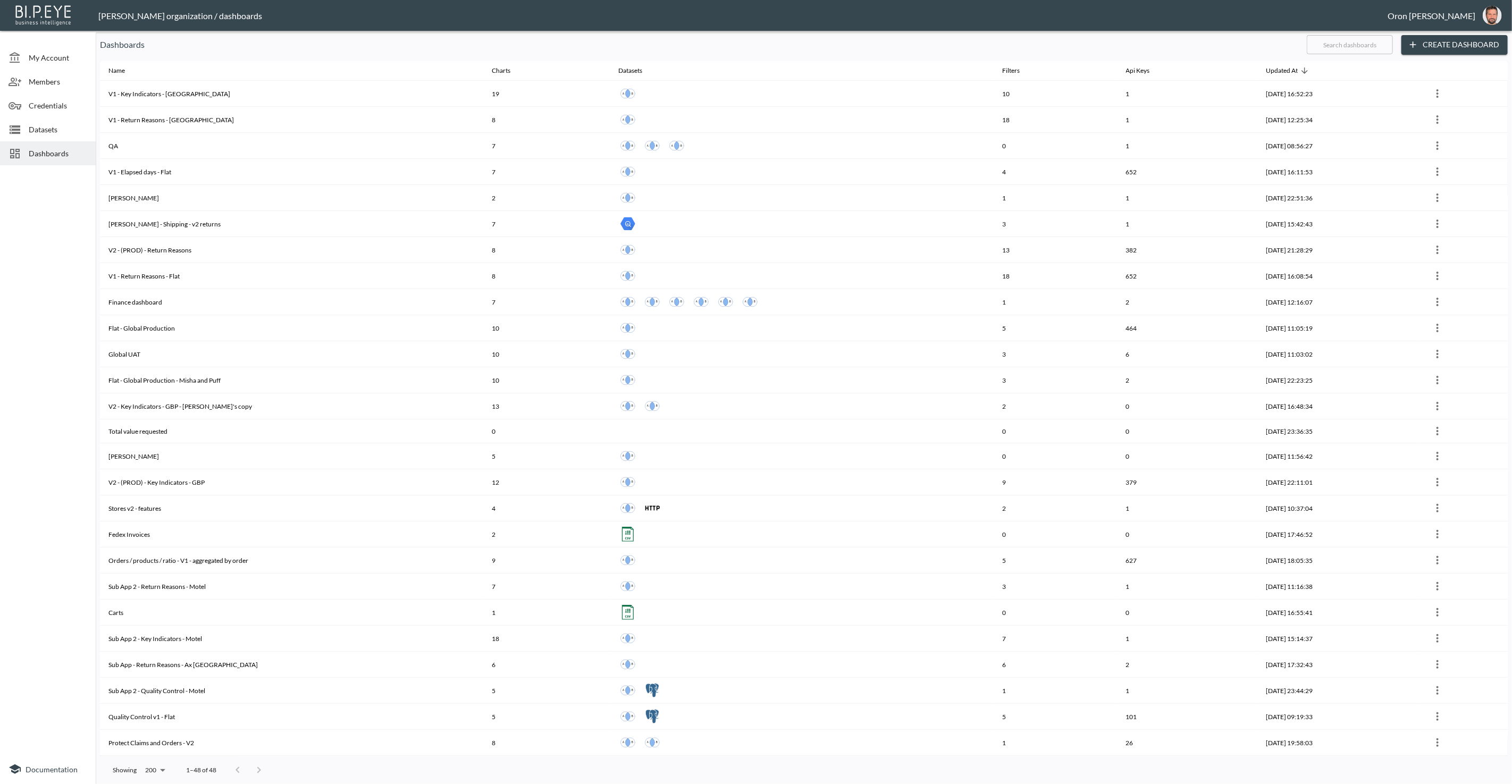
click at [756, 43] on input "text" at bounding box center [1350, 45] width 86 height 26
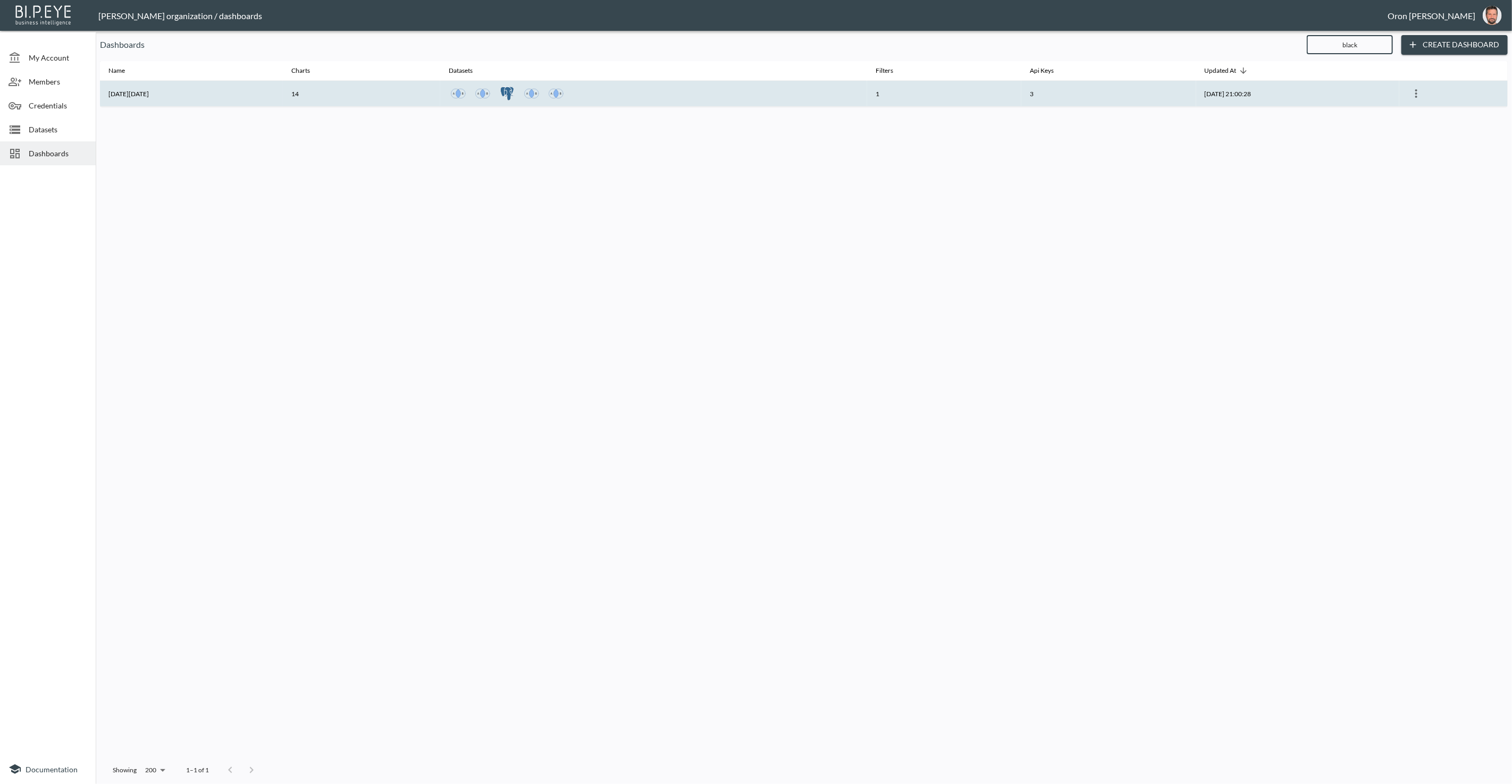
type input "black"
click at [756, 90] on th "1" at bounding box center [945, 93] width 154 height 26
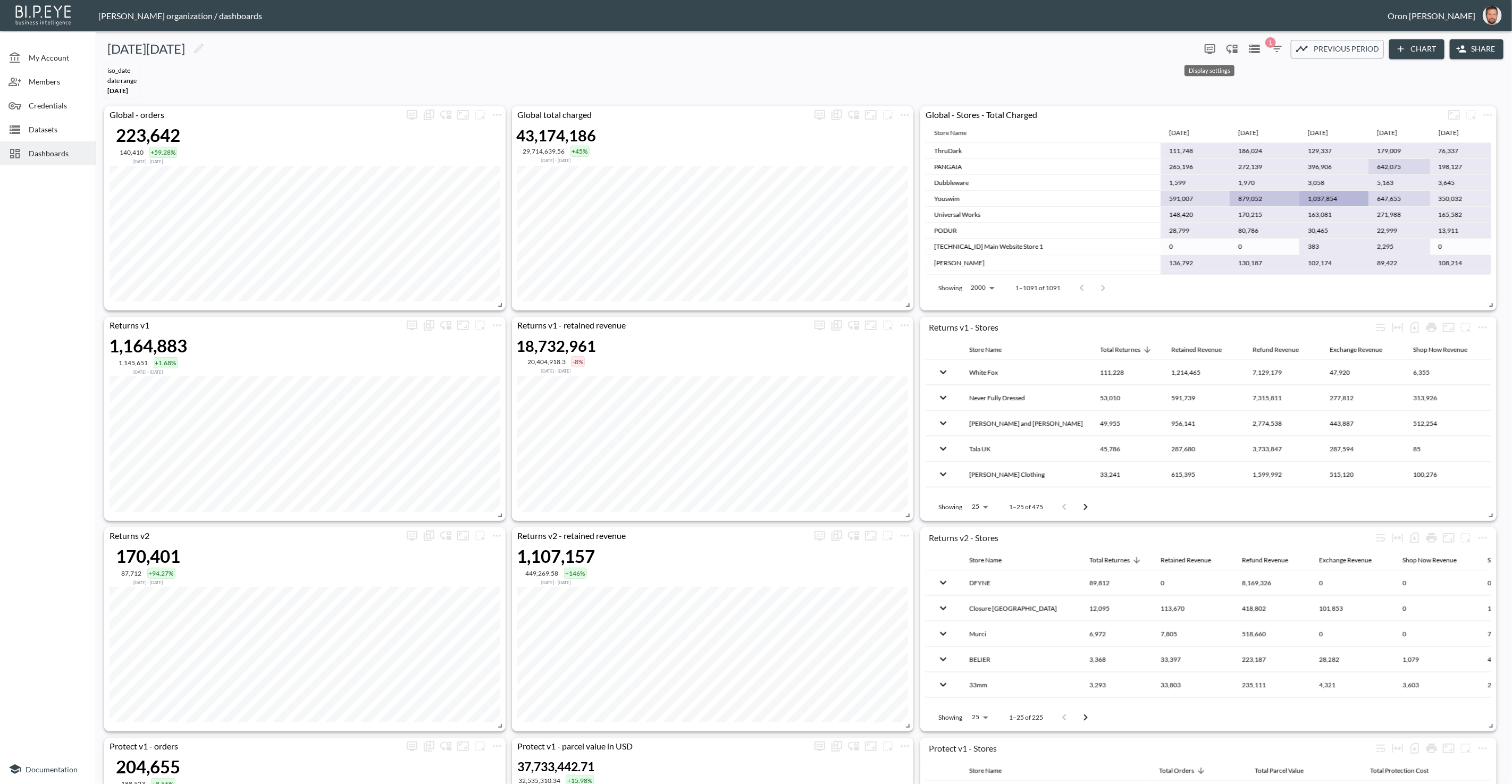
click at [756, 45] on span "Display settings" at bounding box center [1210, 48] width 17 height 17
click at [756, 45] on icon "more" at bounding box center [1210, 48] width 10 height 10
click at [756, 72] on div at bounding box center [756, 392] width 1512 height 784
click at [687, 84] on div "iso_date DATE RANGE [DATE]" at bounding box center [803, 80] width 1408 height 43
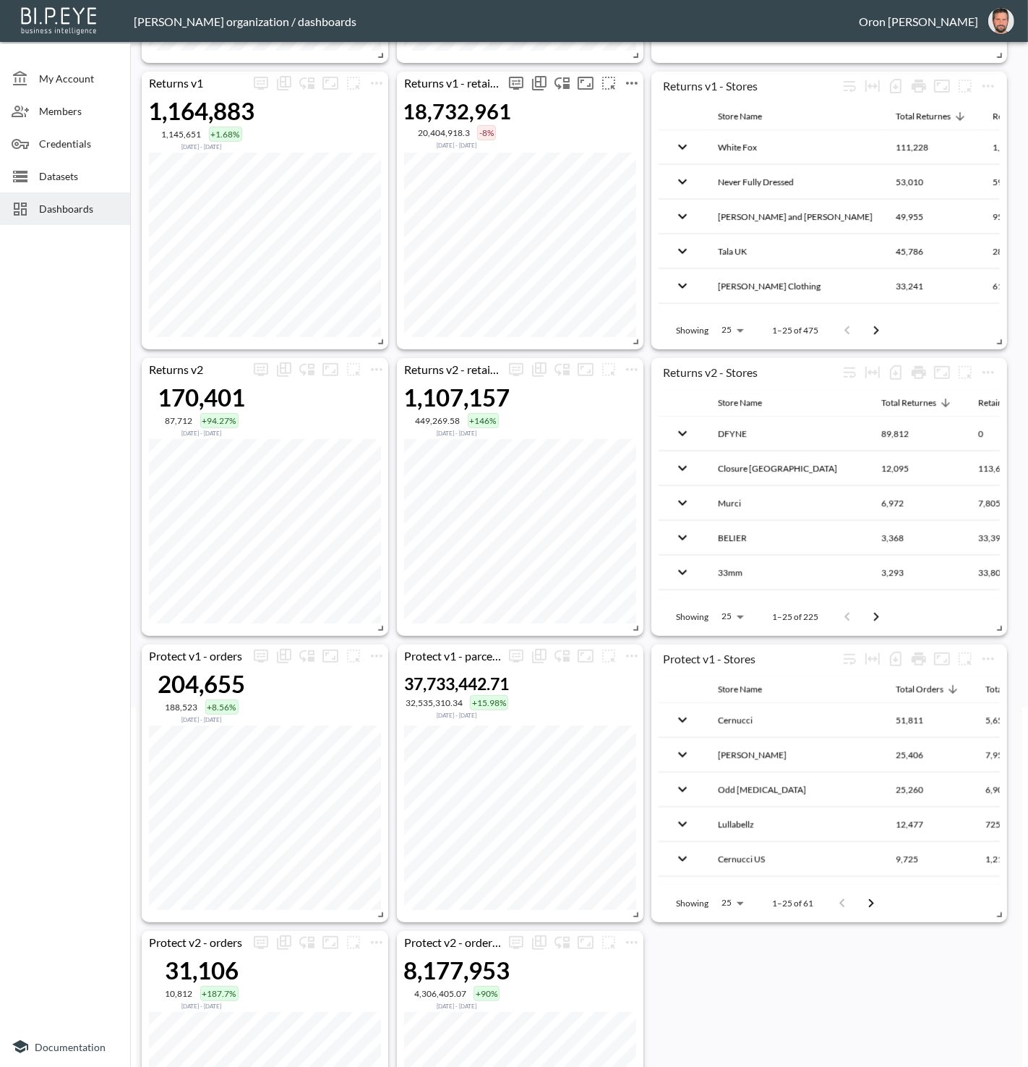
scroll to position [527, 0]
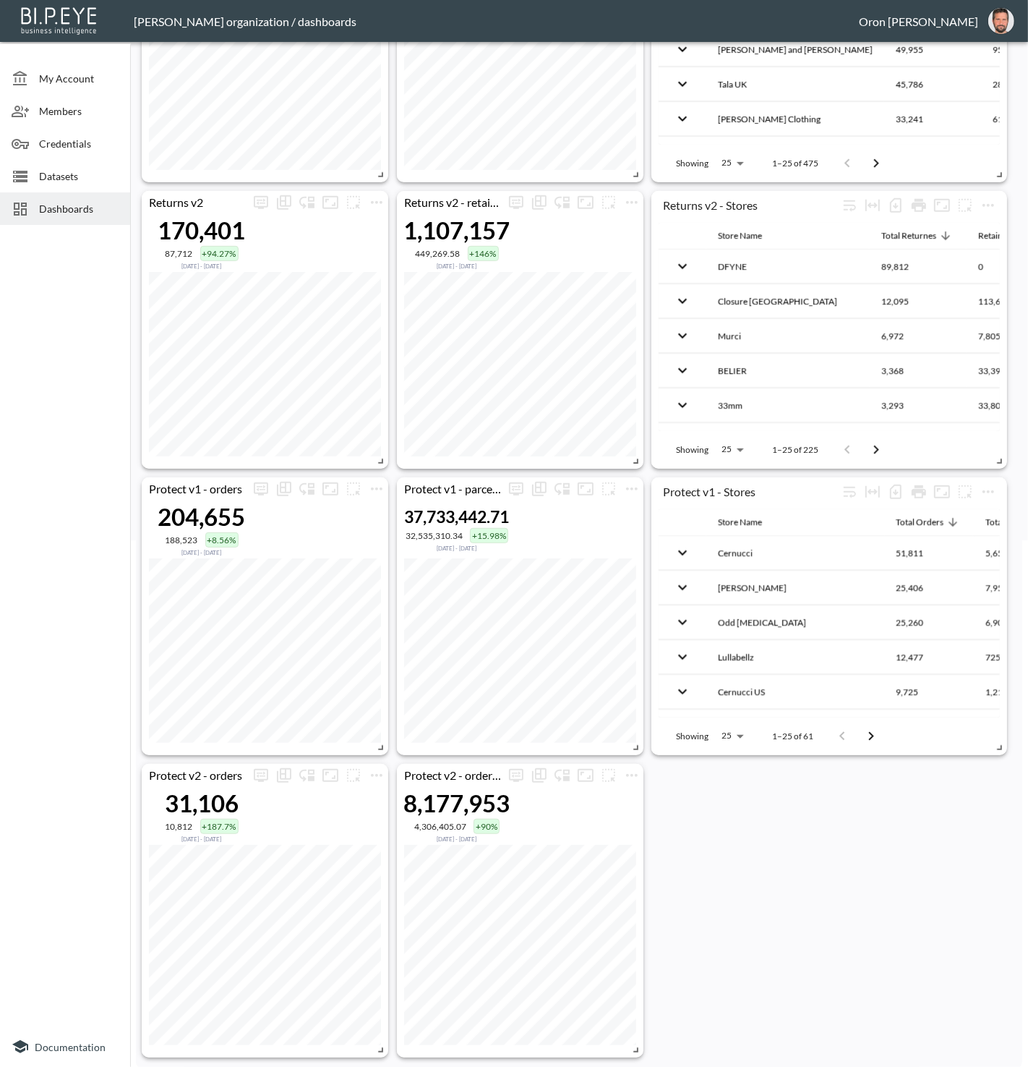
drag, startPoint x: 116, startPoint y: 204, endPoint x: 99, endPoint y: 204, distance: 17.4
click at [115, 204] on span "Dashboards" at bounding box center [79, 208] width 80 height 15
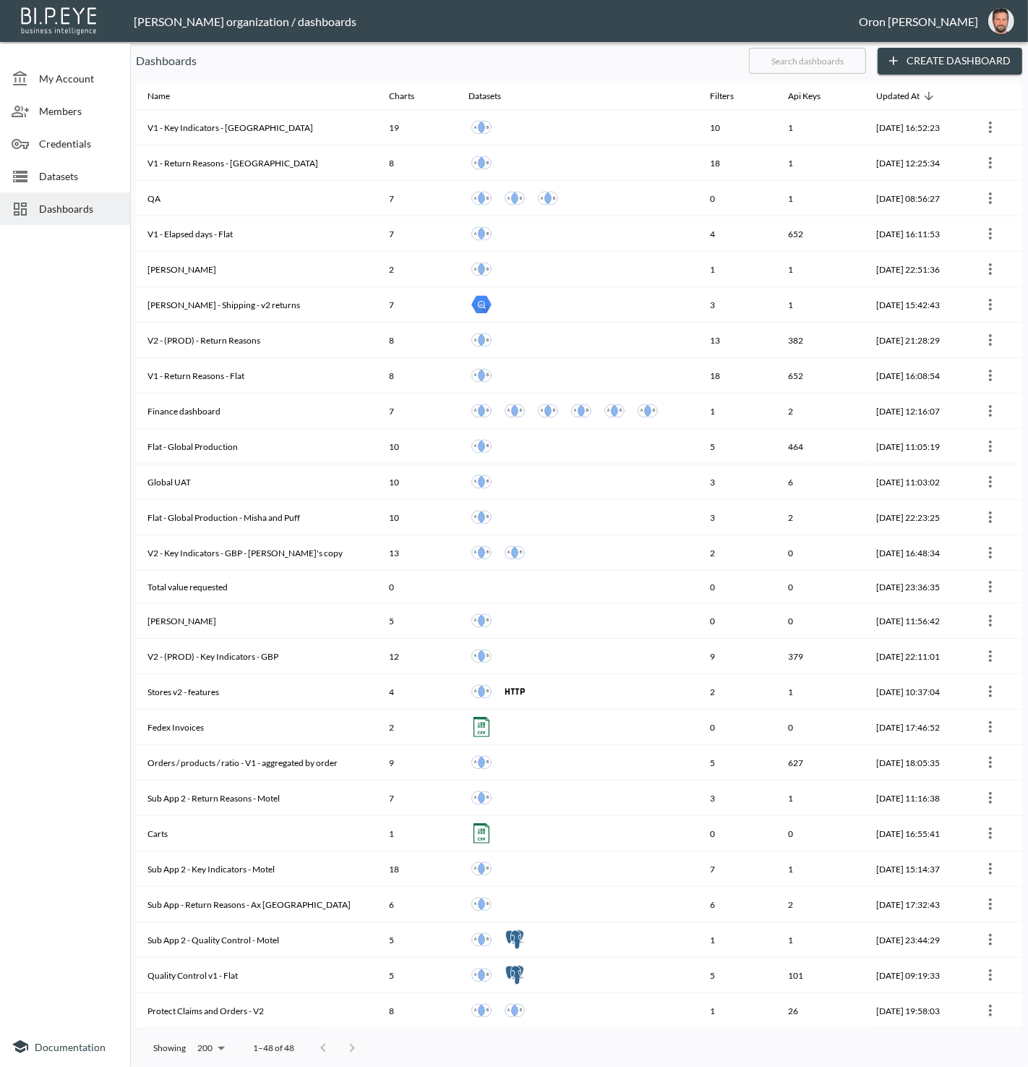
click at [815, 66] on input "text" at bounding box center [807, 61] width 117 height 36
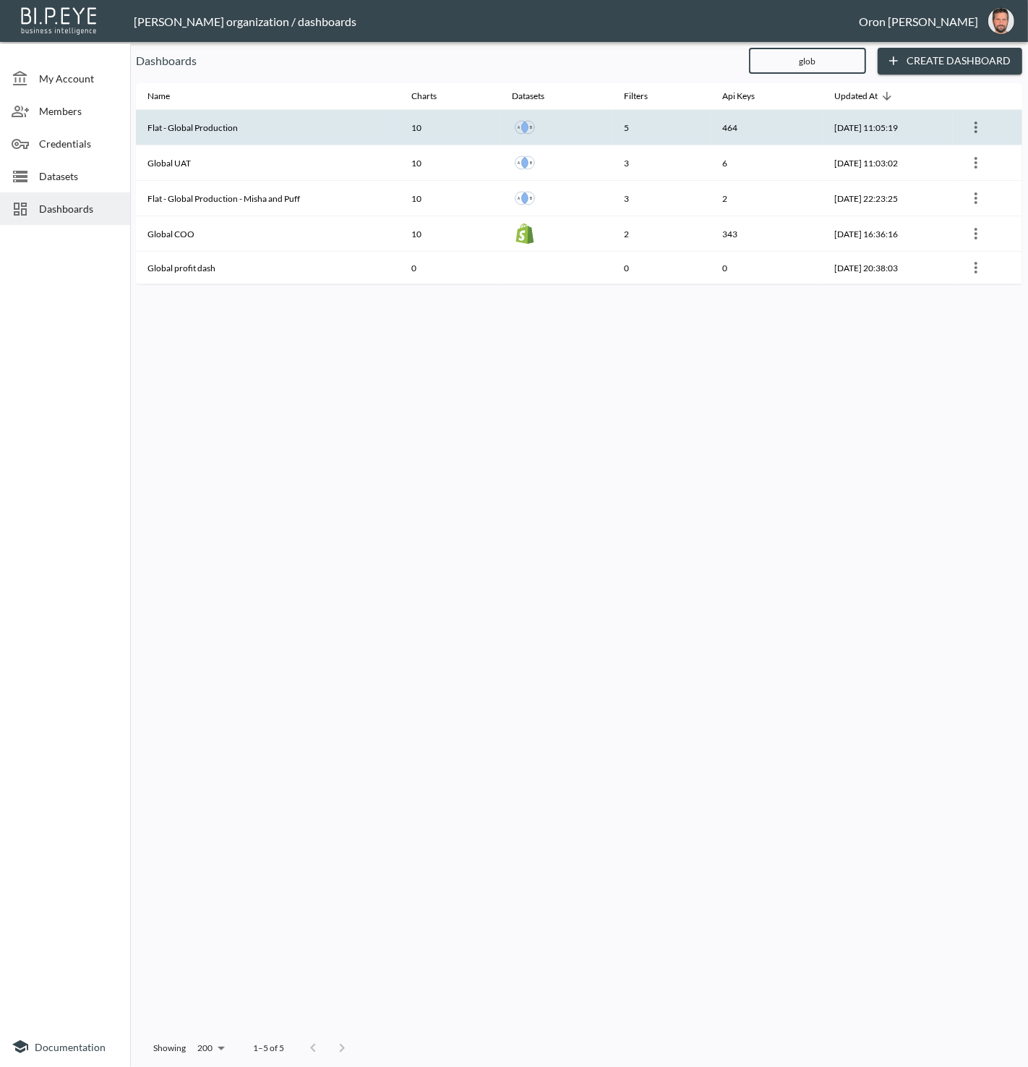
type input "glob"
click at [284, 124] on th "Flat - Global Production" at bounding box center [268, 127] width 264 height 35
